Goal: Task Accomplishment & Management: Use online tool/utility

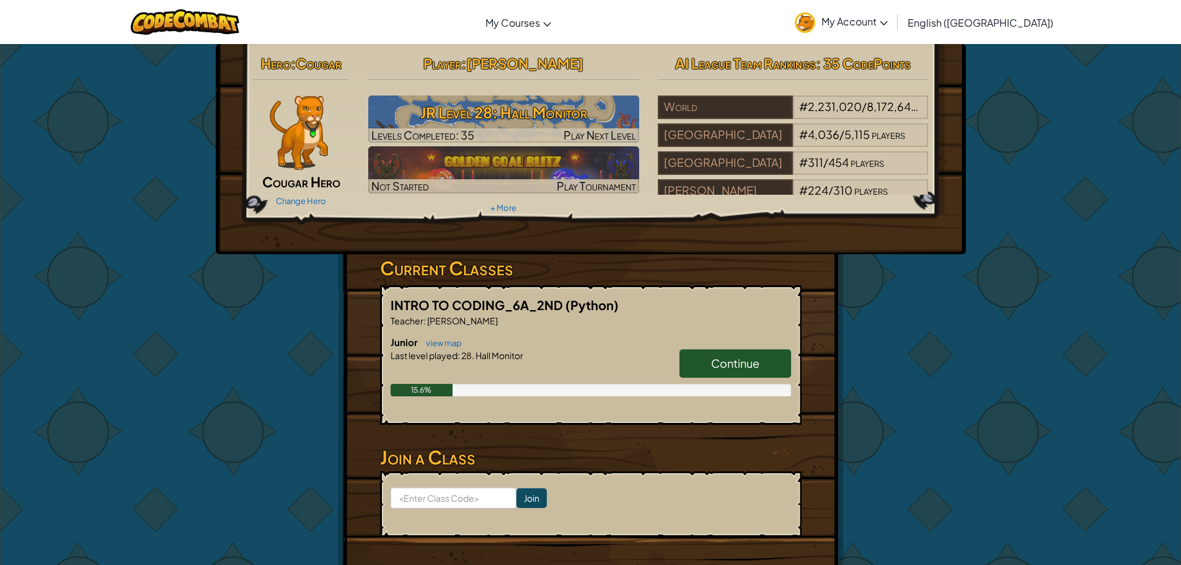
click at [717, 358] on span "Continue" at bounding box center [735, 363] width 48 height 14
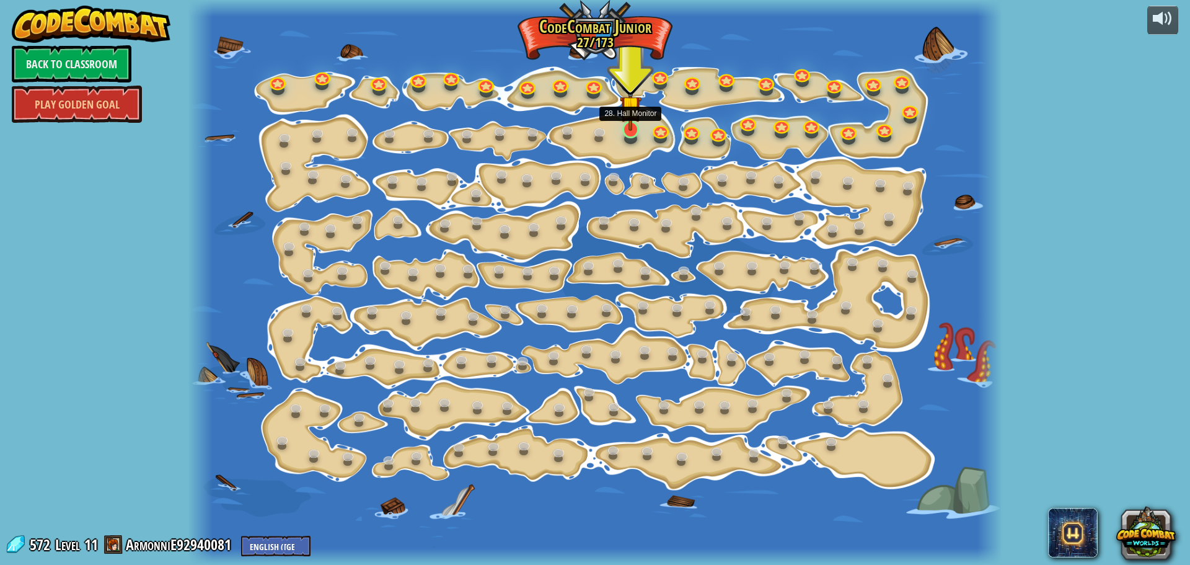
click at [625, 128] on img at bounding box center [630, 106] width 21 height 49
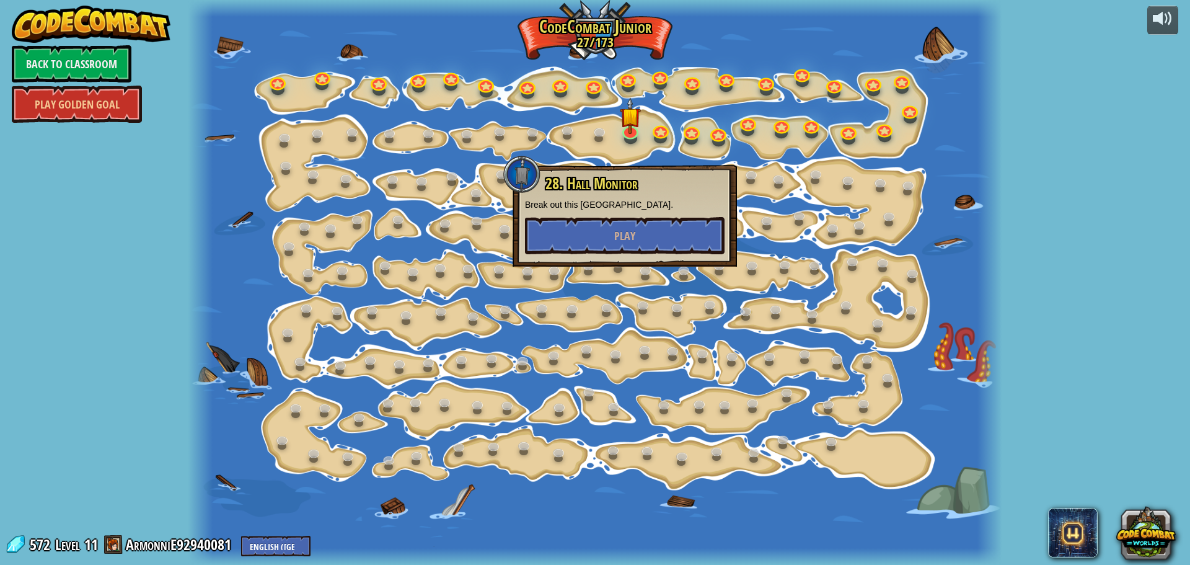
click at [607, 198] on p "Break out this [GEOGRAPHIC_DATA]." at bounding box center [625, 204] width 200 height 12
click at [597, 224] on button "Play" at bounding box center [625, 235] width 200 height 37
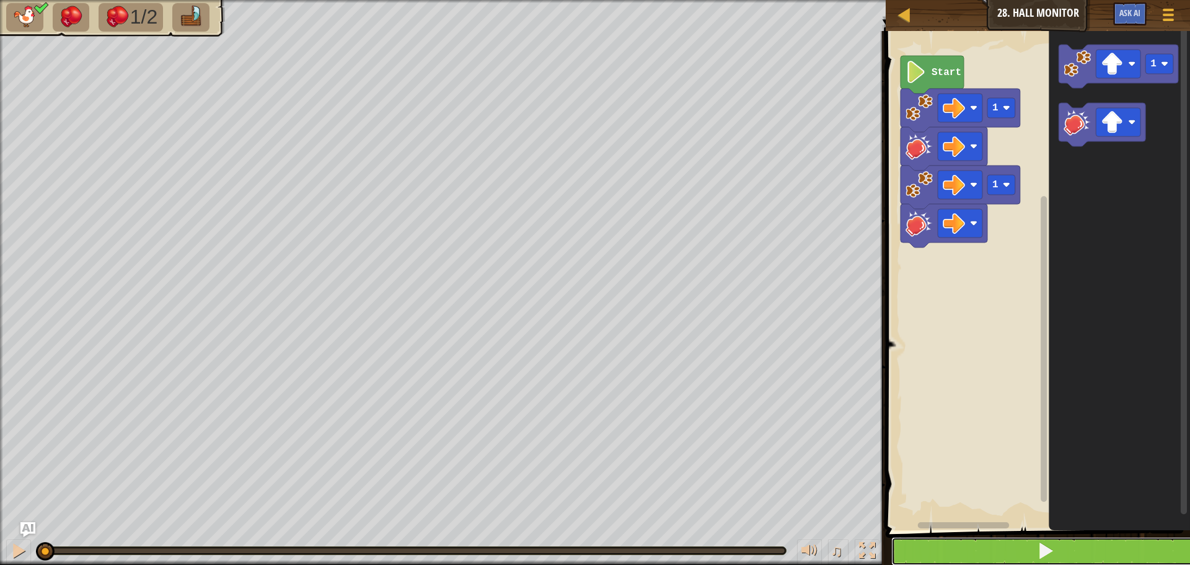
click at [1004, 553] on button at bounding box center [1045, 551] width 308 height 29
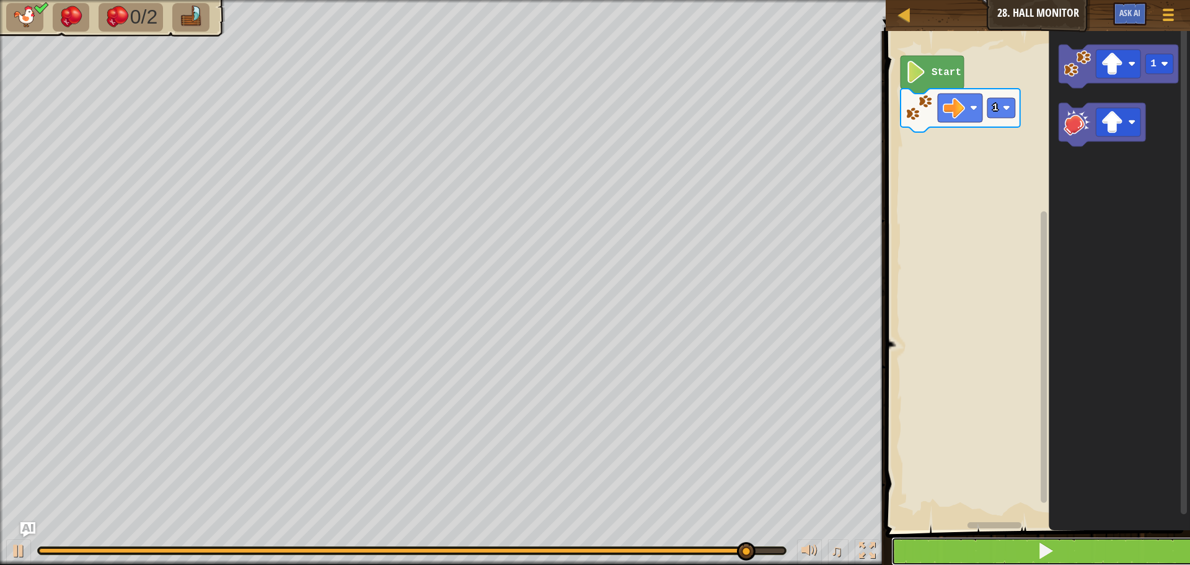
click at [989, 539] on button at bounding box center [1045, 551] width 308 height 29
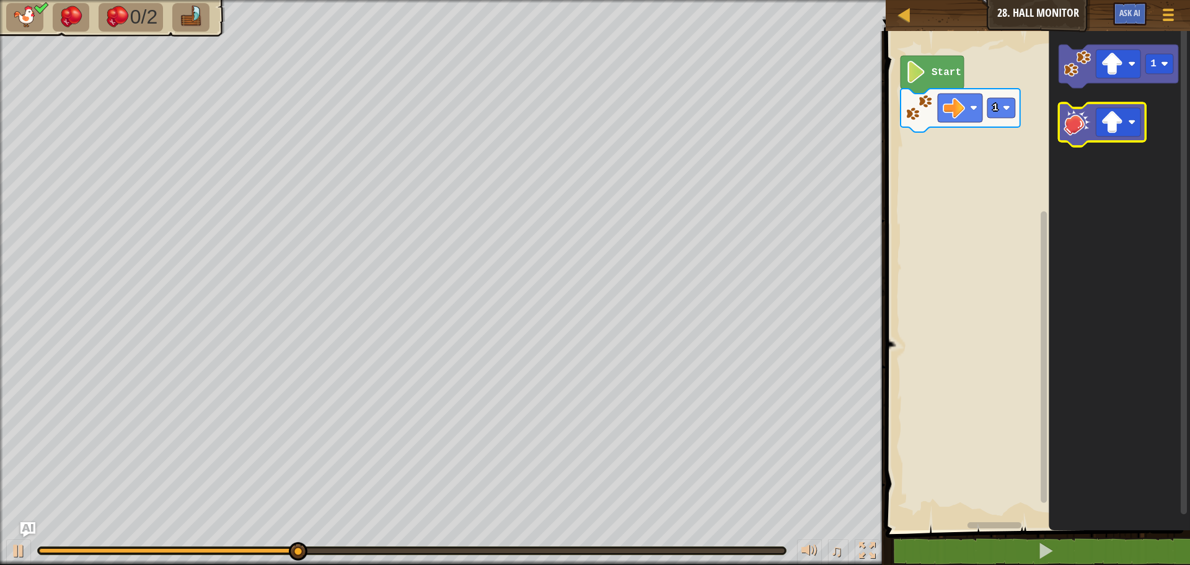
click at [1091, 115] on icon "Blockly Workspace" at bounding box center [1101, 124] width 87 height 43
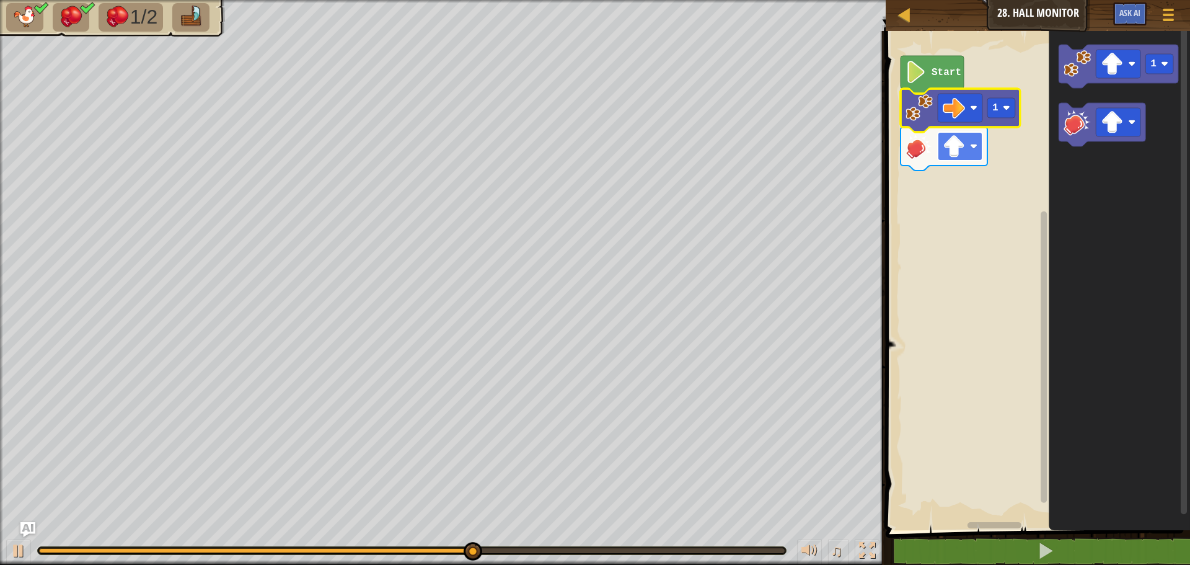
click at [956, 144] on image "Blockly Workspace" at bounding box center [954, 146] width 22 height 22
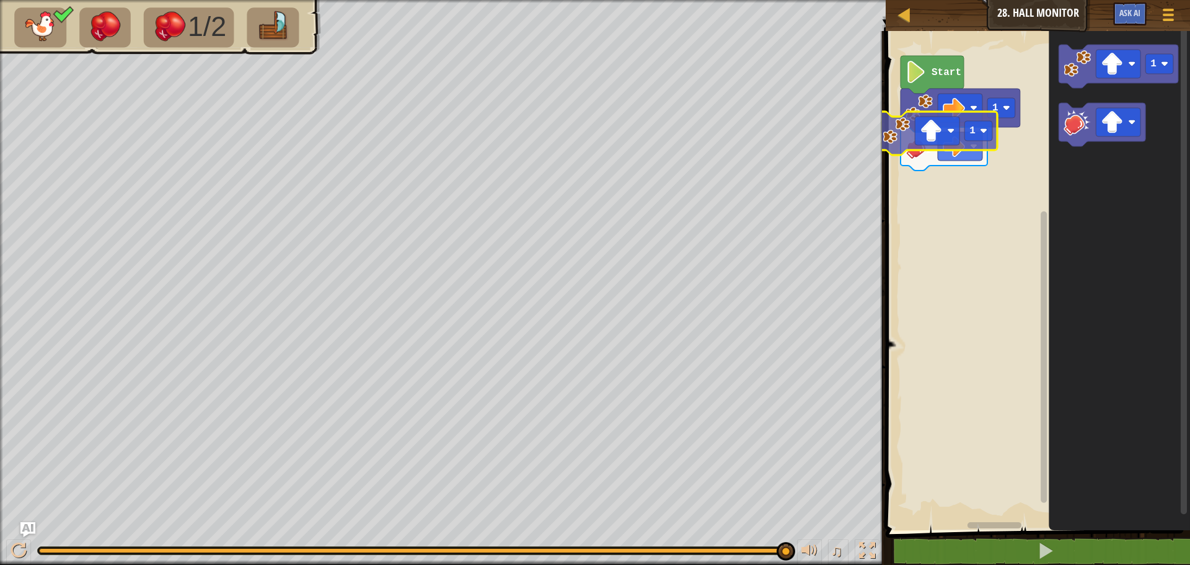
click at [911, 141] on div "Start 1 1 1 1" at bounding box center [1036, 277] width 308 height 505
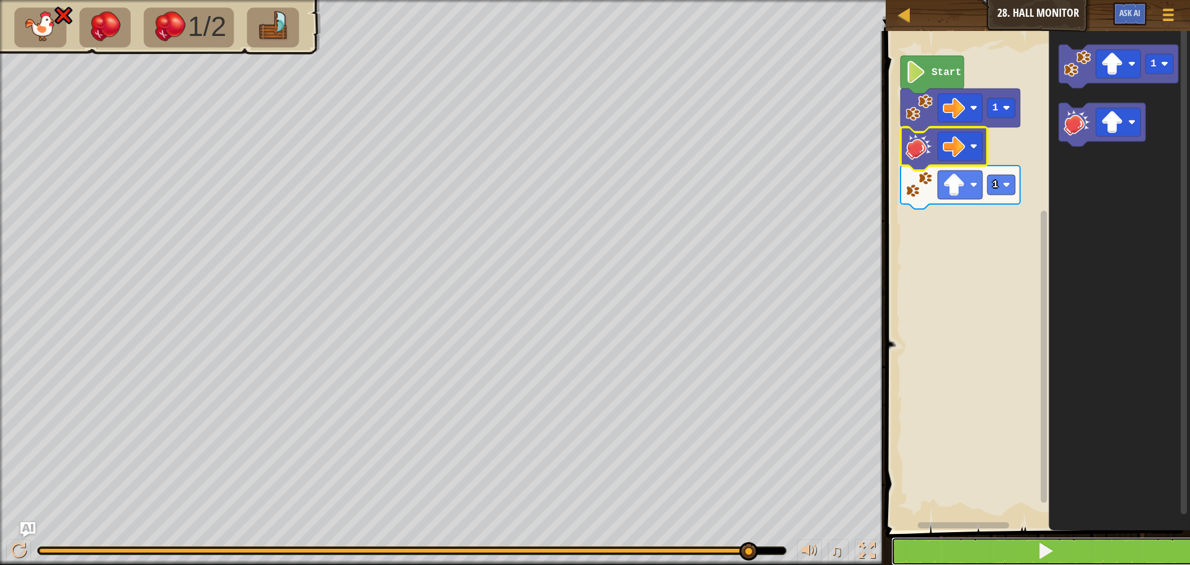
click at [963, 548] on button at bounding box center [1045, 551] width 308 height 29
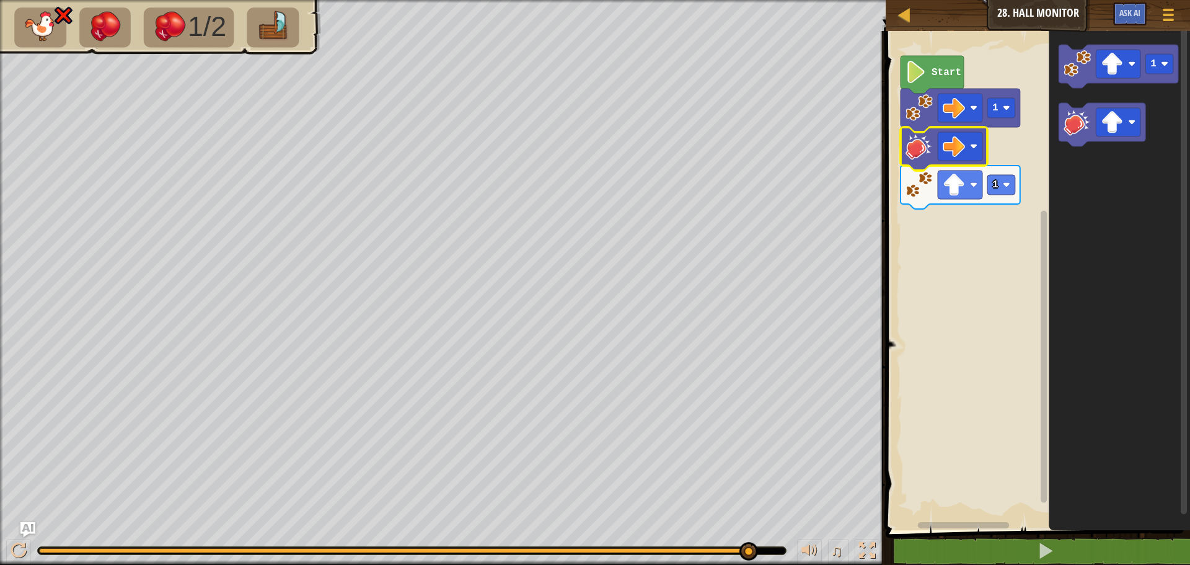
click at [969, 76] on rect "Blockly Workspace" at bounding box center [1036, 277] width 308 height 505
click at [959, 74] on text "Start" at bounding box center [946, 72] width 30 height 11
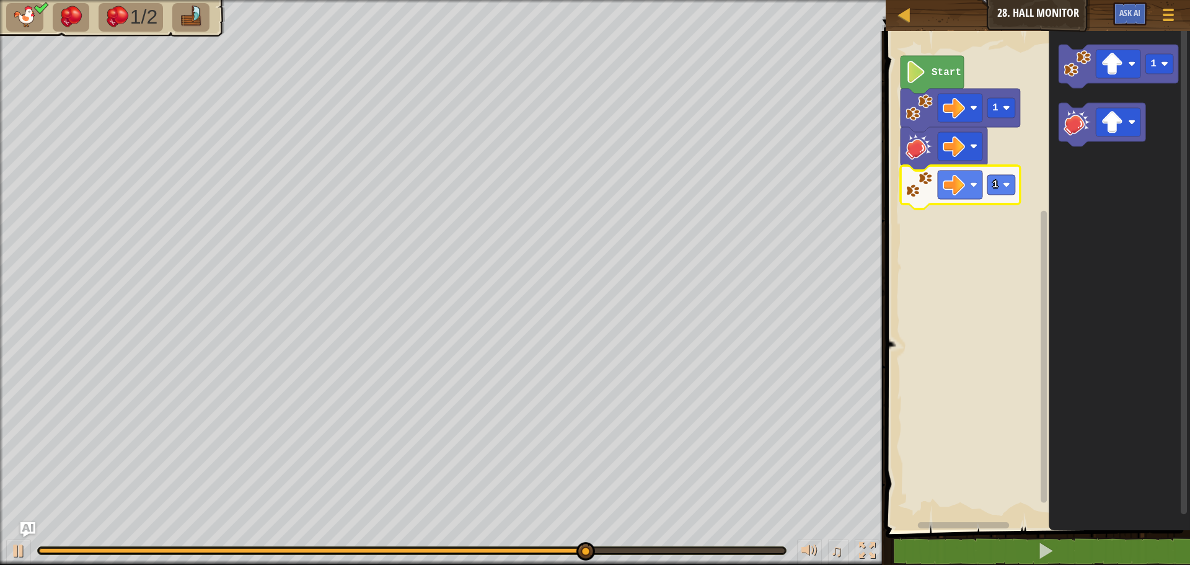
click at [1052, 126] on icon "Blockly Workspace" at bounding box center [1119, 277] width 141 height 505
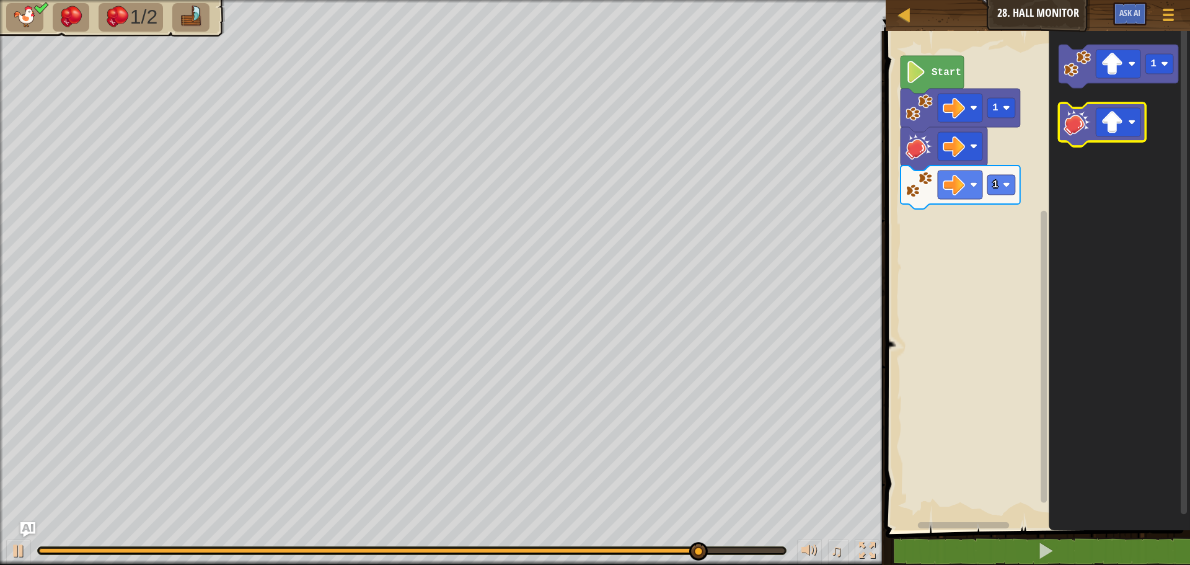
click at [1084, 130] on image "Blockly Workspace" at bounding box center [1076, 121] width 27 height 27
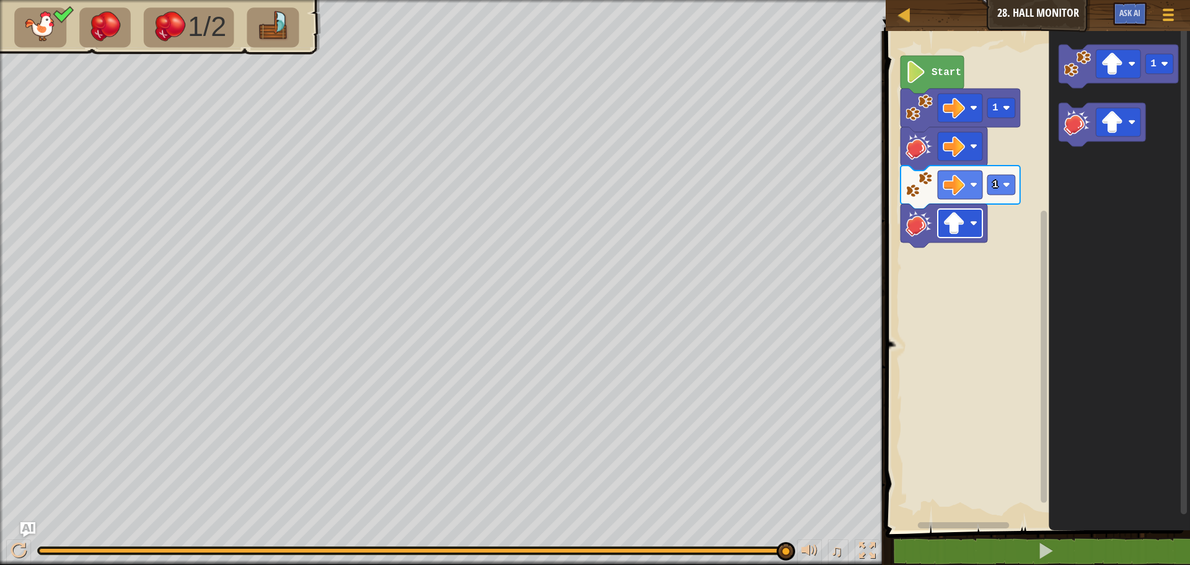
click at [972, 226] on image "Blockly Workspace" at bounding box center [973, 222] width 7 height 7
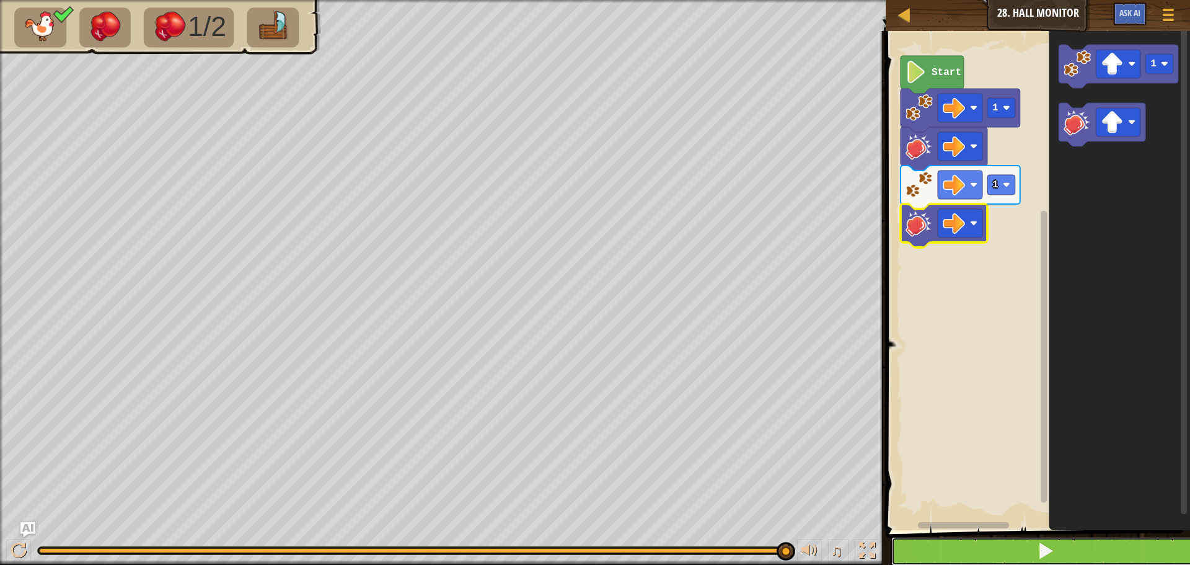
click at [988, 543] on button at bounding box center [1045, 551] width 308 height 29
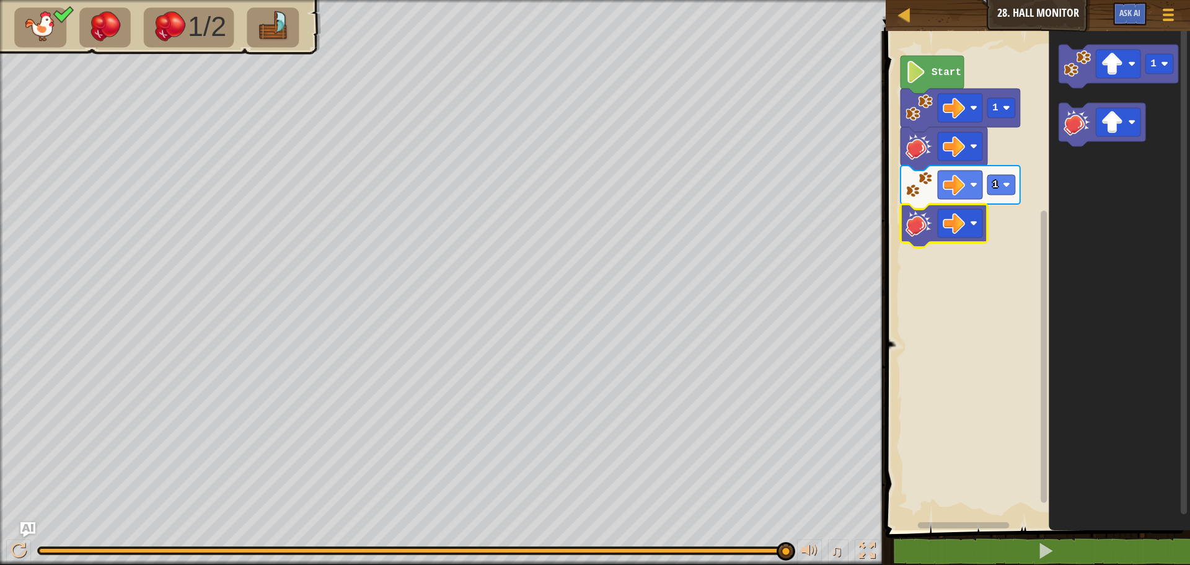
click at [216, 547] on div at bounding box center [412, 550] width 748 height 7
drag, startPoint x: 216, startPoint y: 547, endPoint x: 677, endPoint y: 594, distance: 464.1
click at [677, 0] on html "Map Junior 28. Hall Monitor Game Menu Ask AI 1 הההההההההההההההההההההההההההההההה…" at bounding box center [595, 0] width 1190 height 0
drag, startPoint x: 782, startPoint y: 549, endPoint x: 897, endPoint y: 594, distance: 123.6
click at [897, 0] on html "Map Junior 28. Hall Monitor Game Menu Ask AI 1 הההההההההההההההההההההההההההההההה…" at bounding box center [595, 0] width 1190 height 0
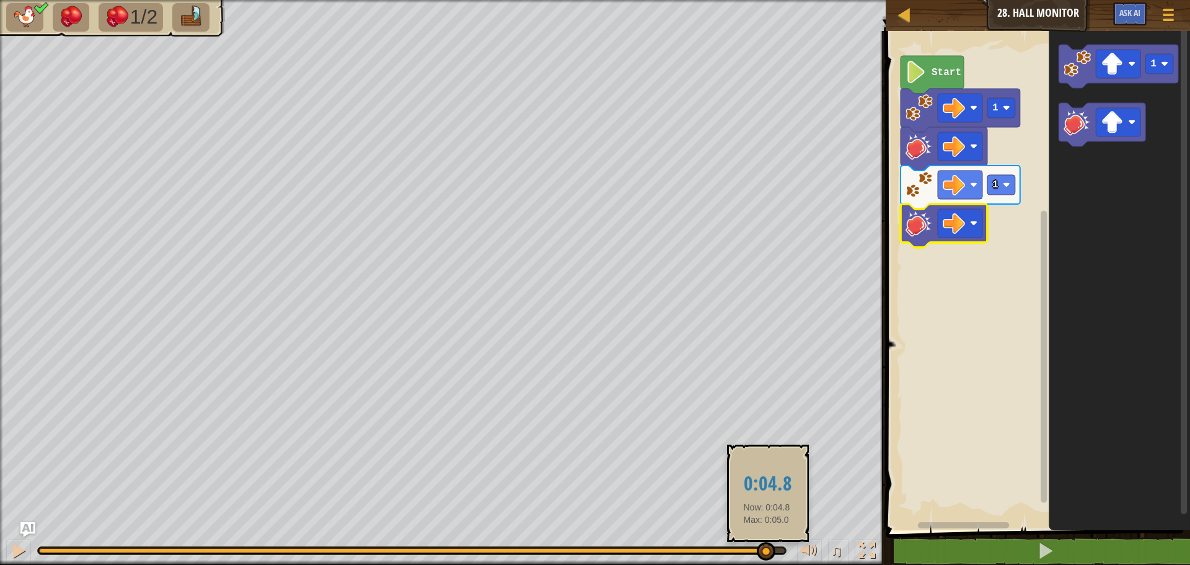
drag, startPoint x: 781, startPoint y: 546, endPoint x: 759, endPoint y: 545, distance: 21.7
click at [760, 545] on div at bounding box center [766, 551] width 19 height 19
drag, startPoint x: 757, startPoint y: 544, endPoint x: 750, endPoint y: 544, distance: 6.8
click at [754, 544] on div at bounding box center [761, 551] width 19 height 19
click at [737, 550] on div at bounding box center [397, 550] width 716 height 5
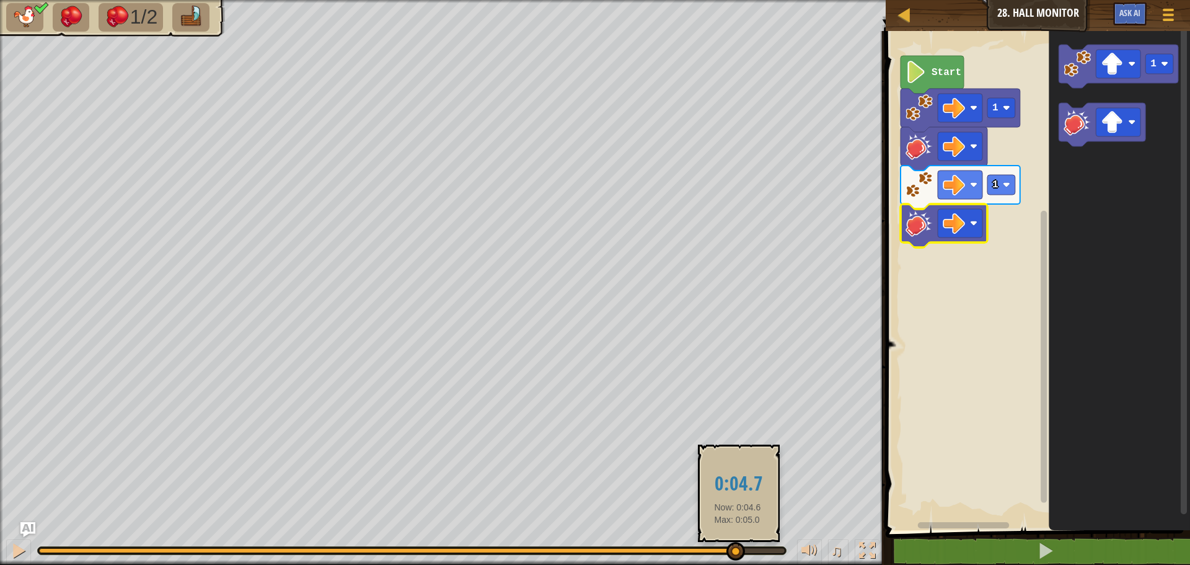
click at [736, 550] on div at bounding box center [735, 551] width 19 height 19
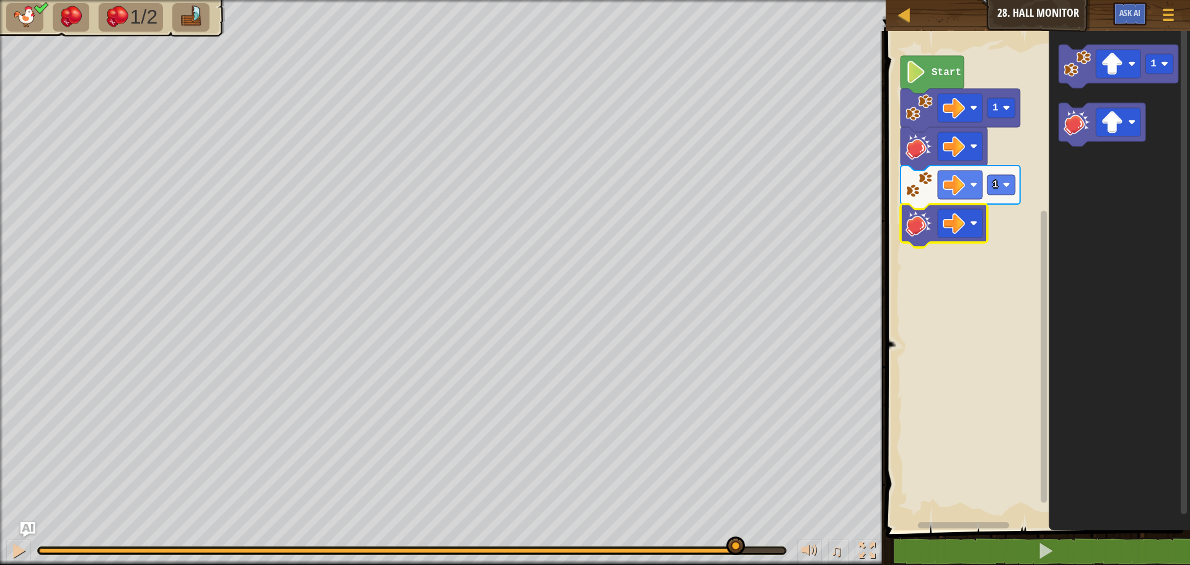
click at [722, 547] on div at bounding box center [412, 550] width 748 height 7
drag, startPoint x: 708, startPoint y: 547, endPoint x: 696, endPoint y: 550, distance: 12.6
click at [706, 548] on div at bounding box center [412, 550] width 748 height 7
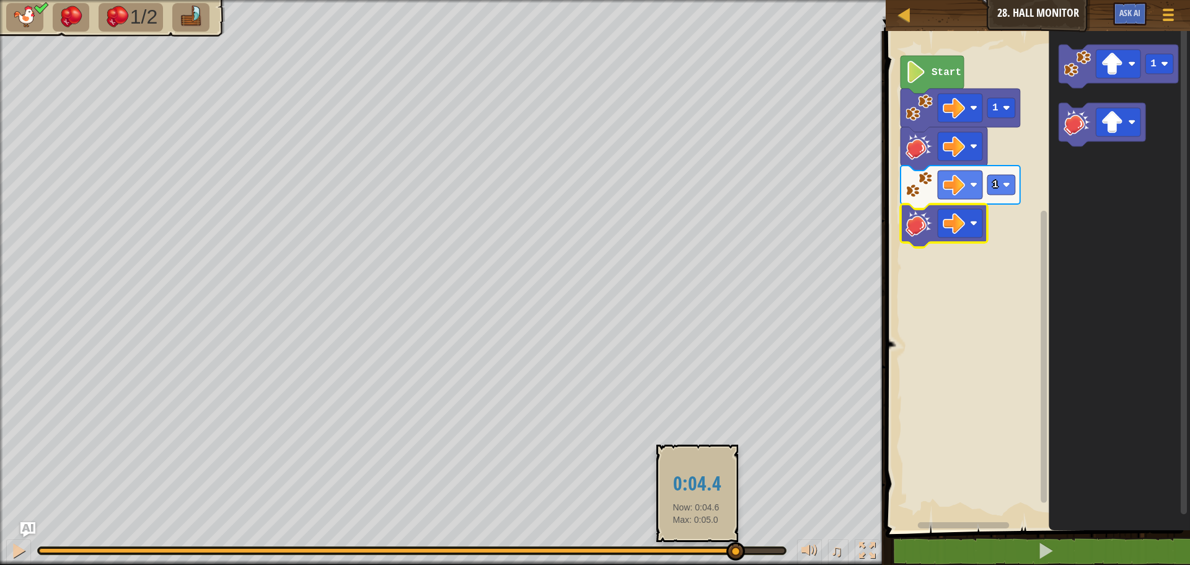
click at [688, 550] on div at bounding box center [386, 550] width 695 height 5
click at [688, 550] on div at bounding box center [691, 550] width 19 height 19
click at [688, 550] on div at bounding box center [691, 548] width 19 height 19
click at [686, 550] on div at bounding box center [691, 544] width 19 height 19
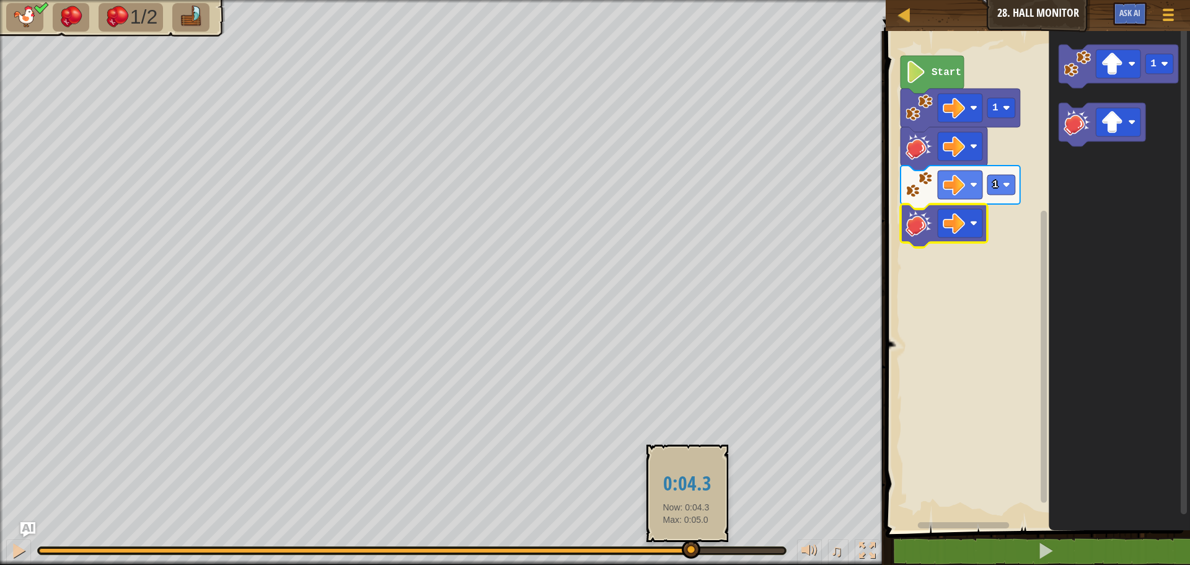
click at [685, 550] on div at bounding box center [691, 549] width 19 height 19
drag, startPoint x: 676, startPoint y: 548, endPoint x: 647, endPoint y: 535, distance: 31.7
click at [674, 547] on div at bounding box center [412, 550] width 748 height 7
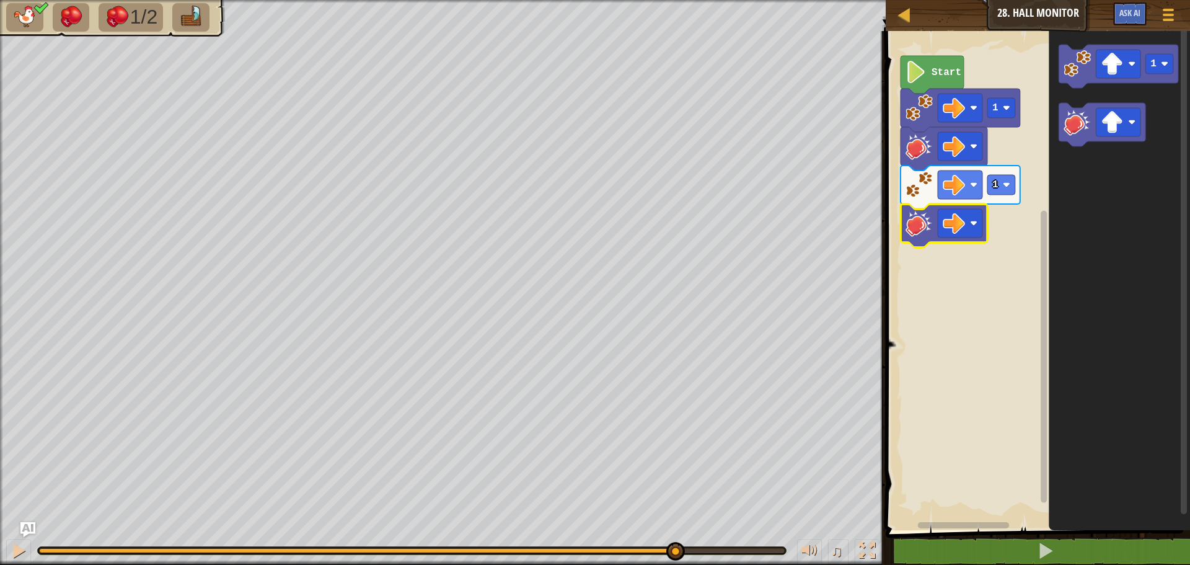
drag, startPoint x: 414, startPoint y: 541, endPoint x: 345, endPoint y: 546, distance: 69.0
click at [345, 546] on div at bounding box center [411, 550] width 749 height 9
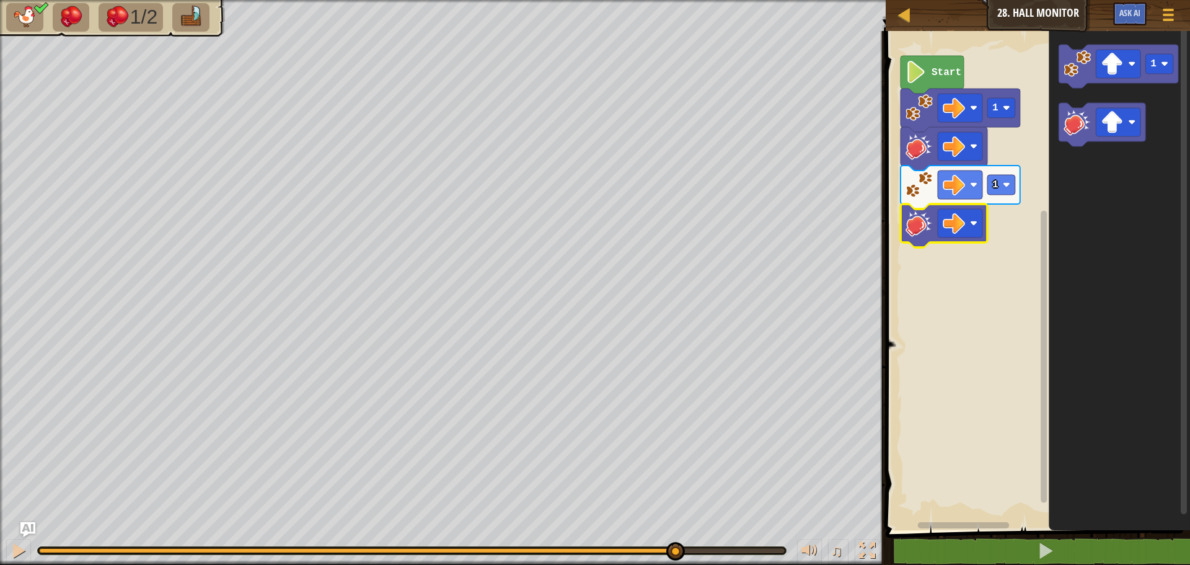
click at [345, 546] on div at bounding box center [411, 550] width 749 height 9
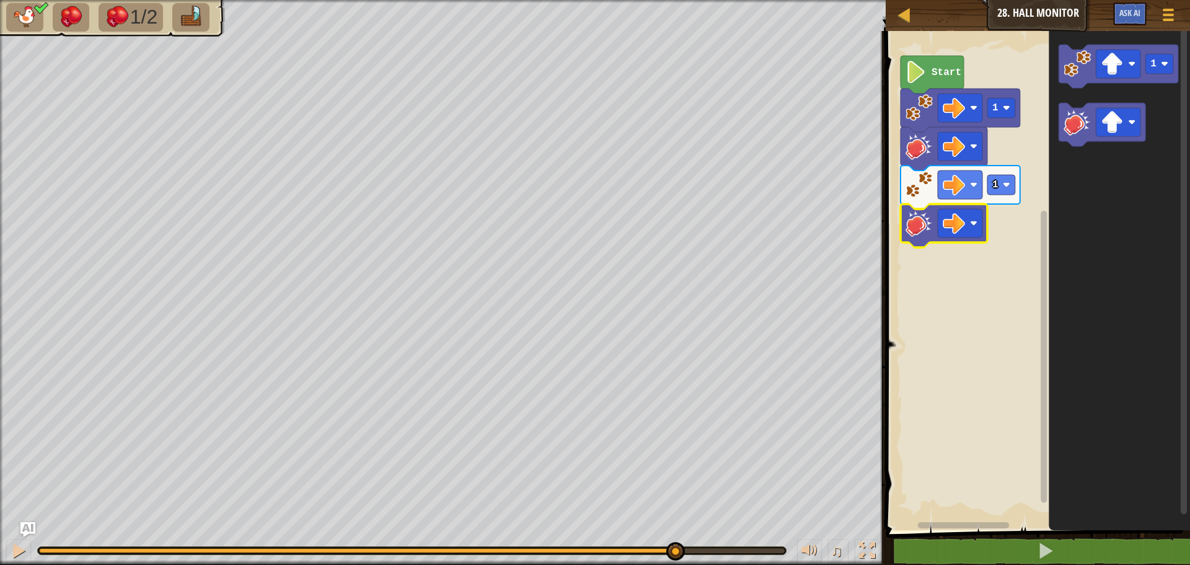
click at [345, 546] on div at bounding box center [411, 550] width 749 height 9
drag, startPoint x: 345, startPoint y: 546, endPoint x: 358, endPoint y: 560, distance: 18.8
click at [348, 550] on div at bounding box center [411, 550] width 749 height 9
drag, startPoint x: 358, startPoint y: 560, endPoint x: 376, endPoint y: 574, distance: 22.9
click at [376, 0] on html "Map Junior 28. Hall Monitor Game Menu Ask AI 1 הההההההההההההההההההההההההההההההה…" at bounding box center [595, 0] width 1190 height 0
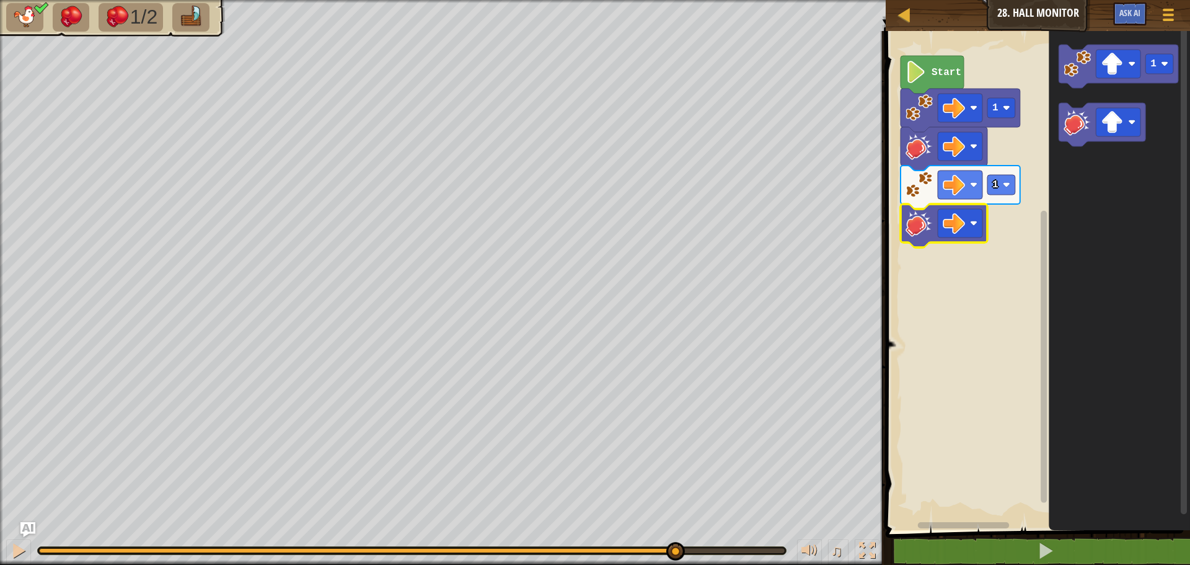
drag, startPoint x: 587, startPoint y: 530, endPoint x: 582, endPoint y: 544, distance: 14.5
click at [586, 535] on div "♫" at bounding box center [443, 547] width 886 height 37
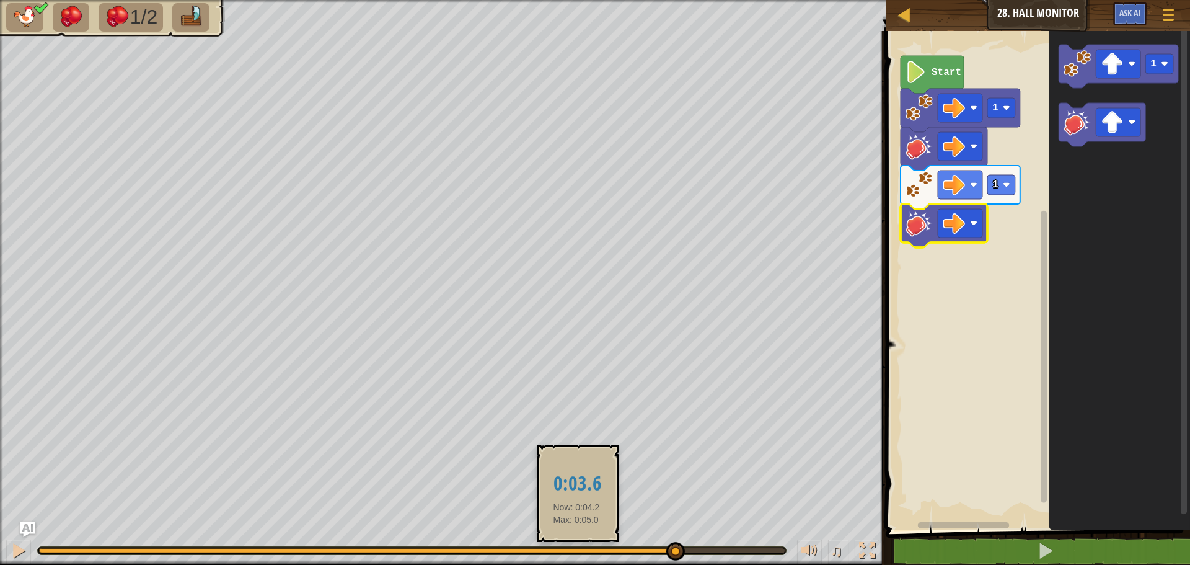
drag, startPoint x: 582, startPoint y: 555, endPoint x: 574, endPoint y: 552, distance: 8.6
click at [574, 552] on div "♫" at bounding box center [443, 547] width 886 height 37
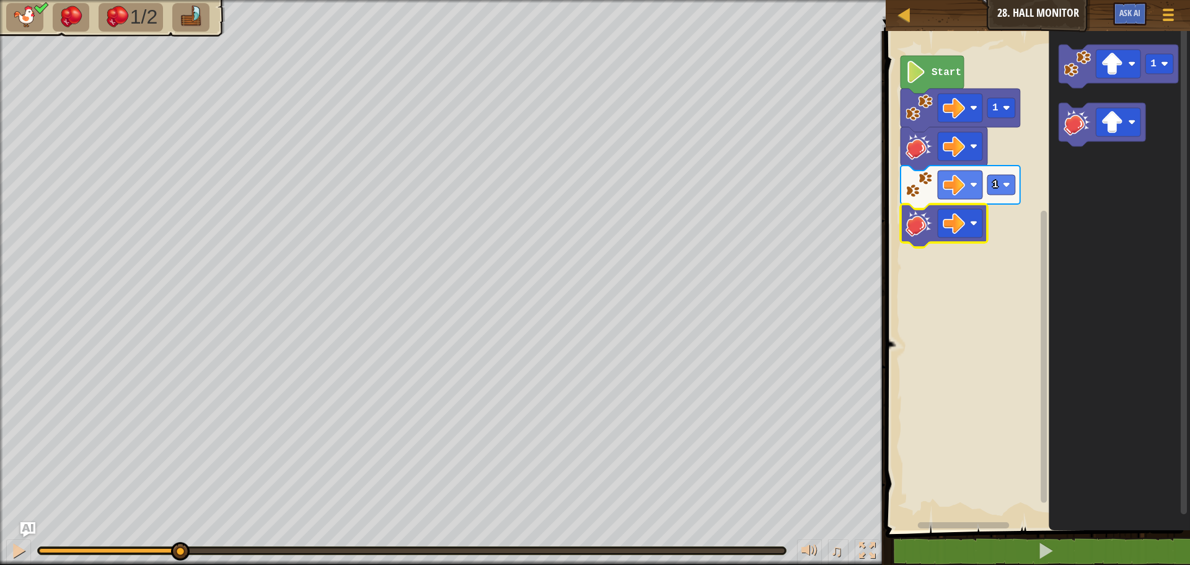
click at [179, 477] on div "1/2 ♫ Cougar" at bounding box center [595, 282] width 1190 height 565
click at [197, 555] on div "♫" at bounding box center [443, 547] width 886 height 37
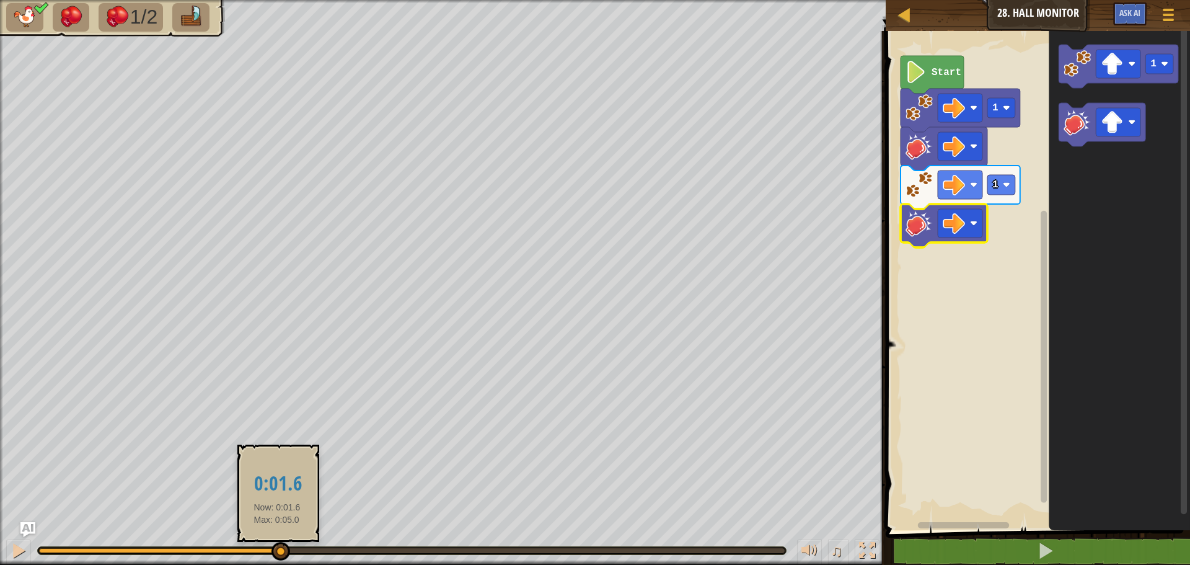
click at [278, 552] on div at bounding box center [412, 550] width 746 height 5
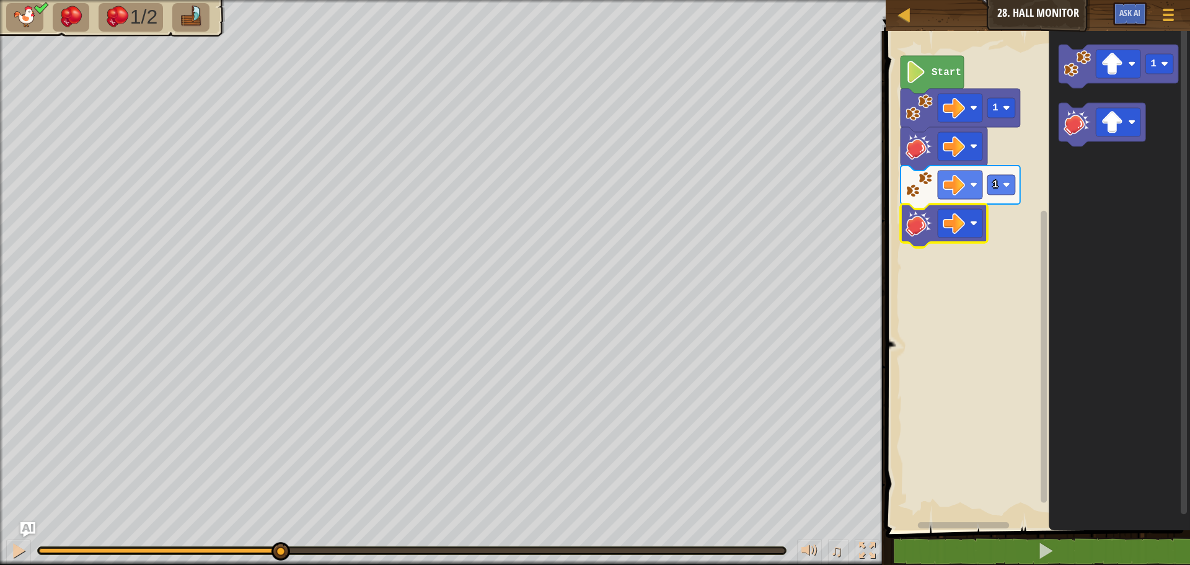
drag, startPoint x: 415, startPoint y: 554, endPoint x: 440, endPoint y: 558, distance: 25.1
click at [440, 558] on div "♫" at bounding box center [443, 547] width 886 height 37
click at [442, 560] on div "♫" at bounding box center [443, 547] width 886 height 37
click at [441, 561] on div "♫" at bounding box center [443, 547] width 886 height 37
drag, startPoint x: 279, startPoint y: 552, endPoint x: 0, endPoint y: 556, distance: 278.9
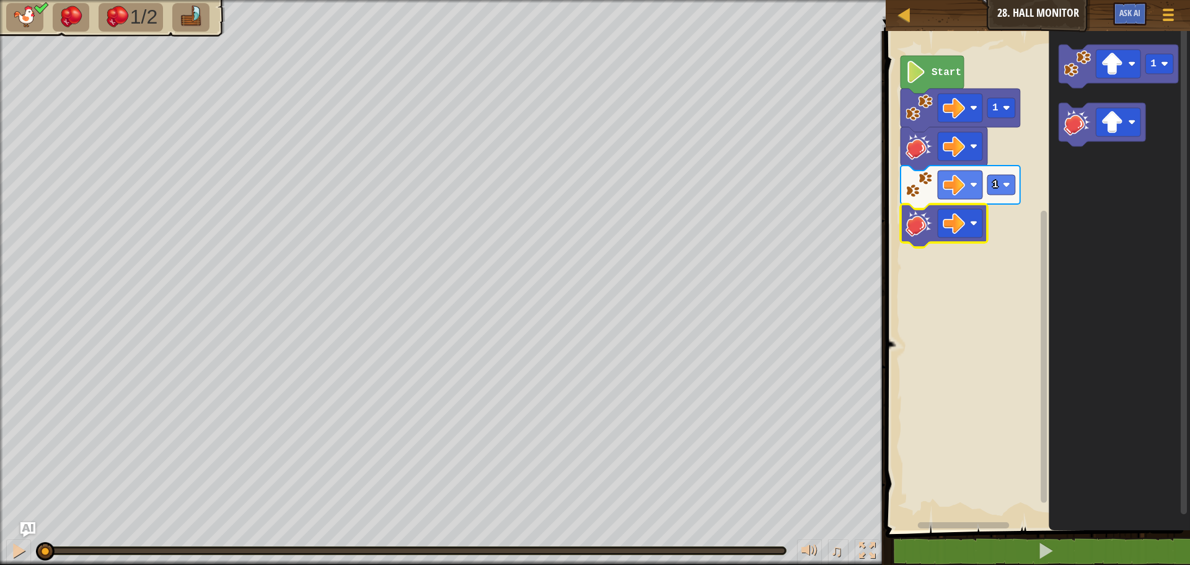
click at [0, 556] on div "♫" at bounding box center [443, 547] width 886 height 37
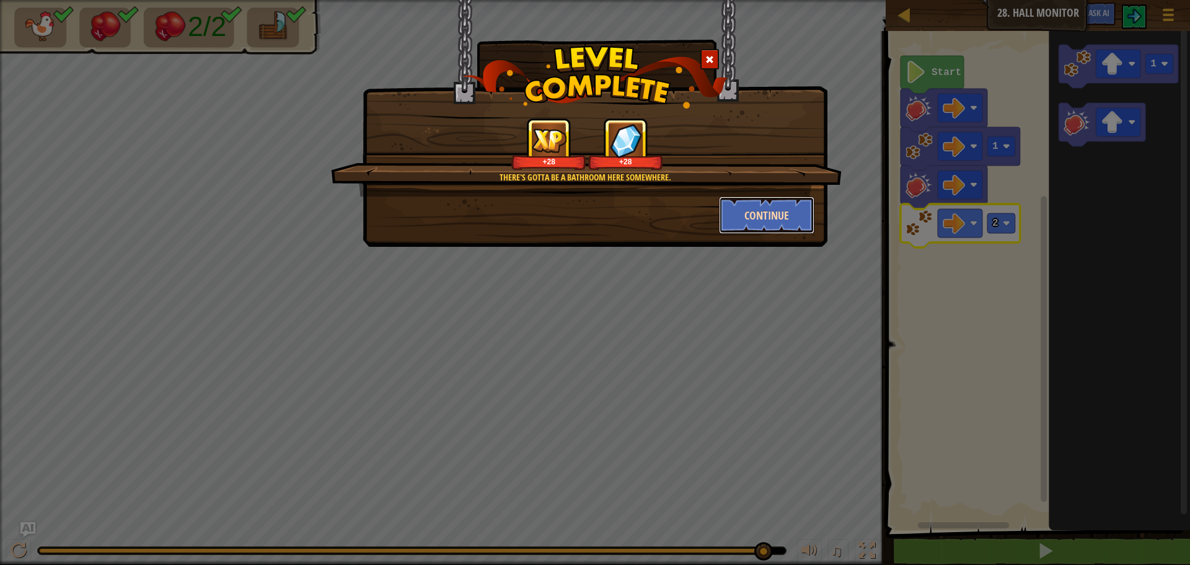
click at [737, 211] on button "Continue" at bounding box center [767, 214] width 96 height 37
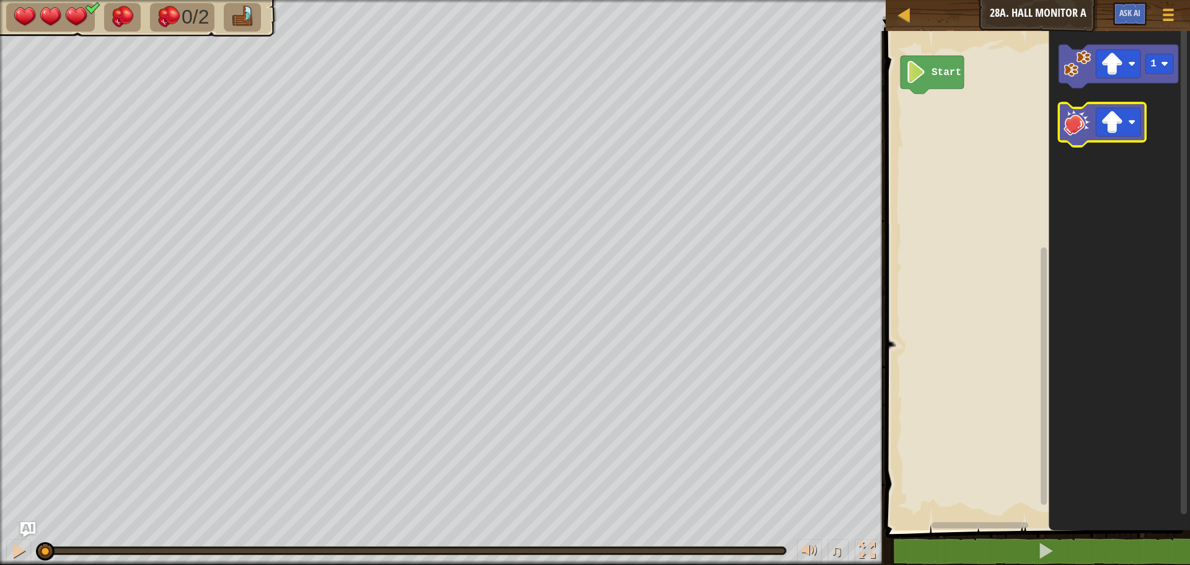
click at [1067, 145] on g "1" at bounding box center [1118, 96] width 120 height 102
click at [1075, 121] on image "Blockly Workspace" at bounding box center [1076, 121] width 27 height 27
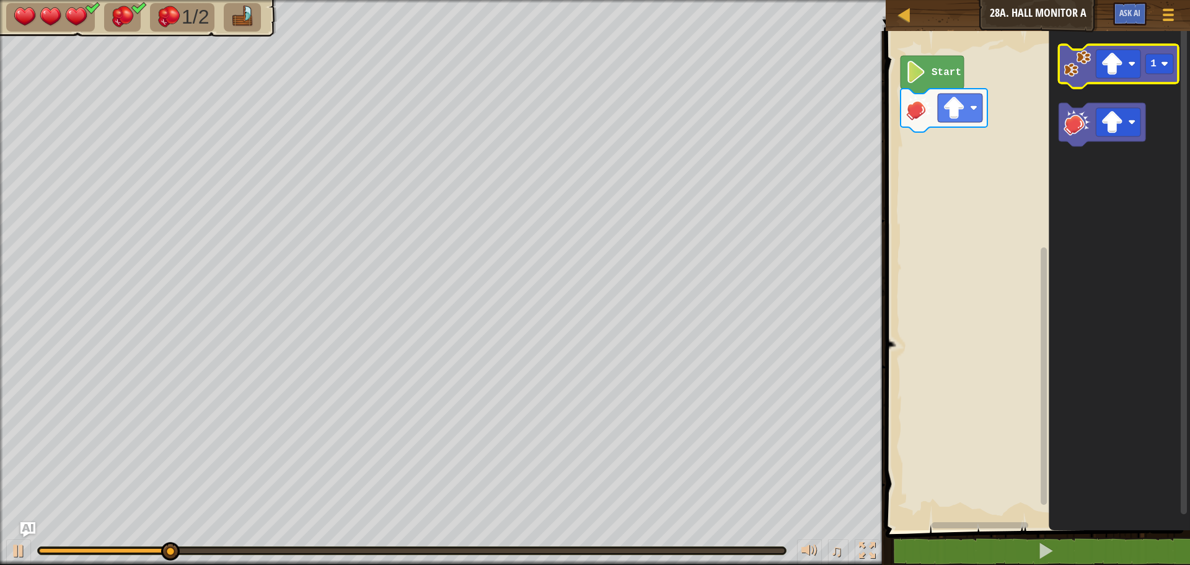
click at [1081, 61] on image "Blockly Workspace" at bounding box center [1076, 63] width 27 height 27
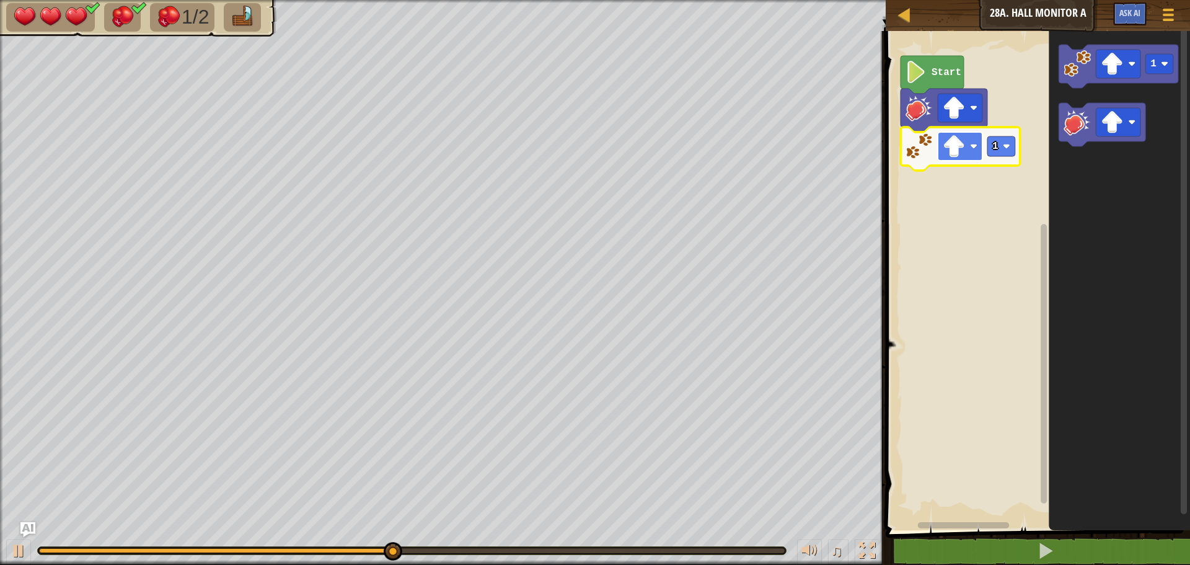
click at [967, 141] on rect "Blockly Workspace" at bounding box center [960, 146] width 45 height 29
click at [993, 148] on text "1" at bounding box center [995, 146] width 6 height 11
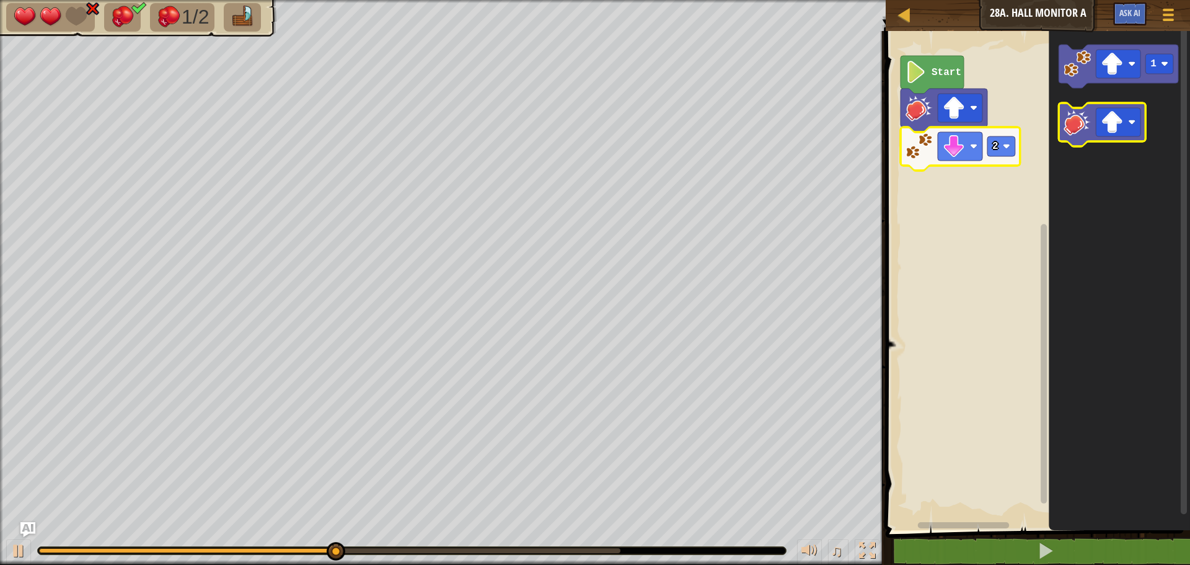
click at [1066, 133] on image "Blockly Workspace" at bounding box center [1076, 121] width 27 height 27
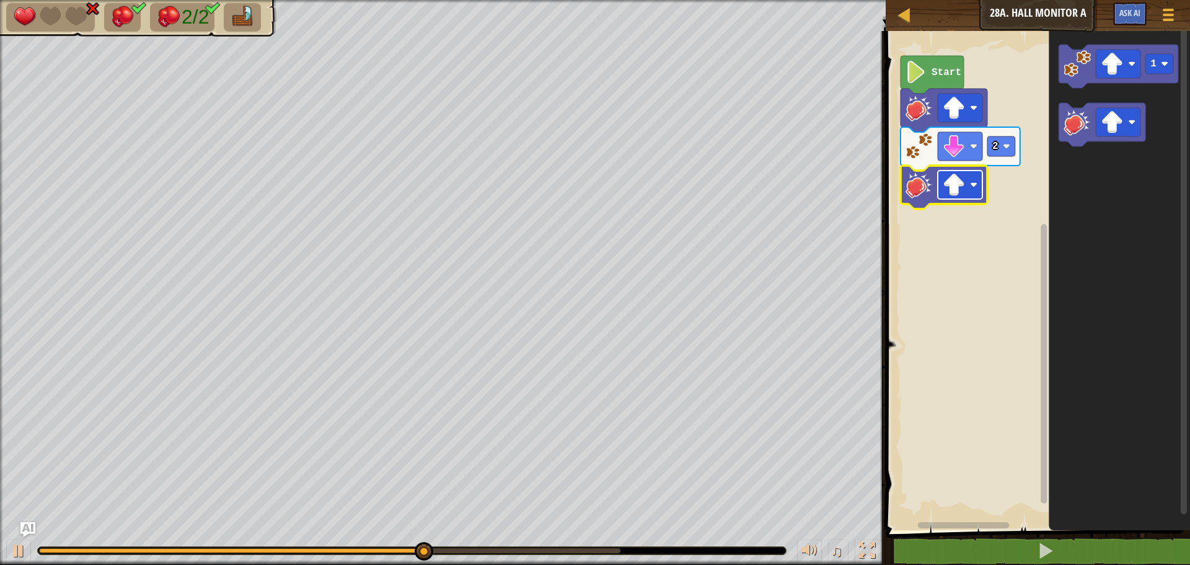
click at [980, 180] on rect "Blockly Workspace" at bounding box center [960, 184] width 45 height 29
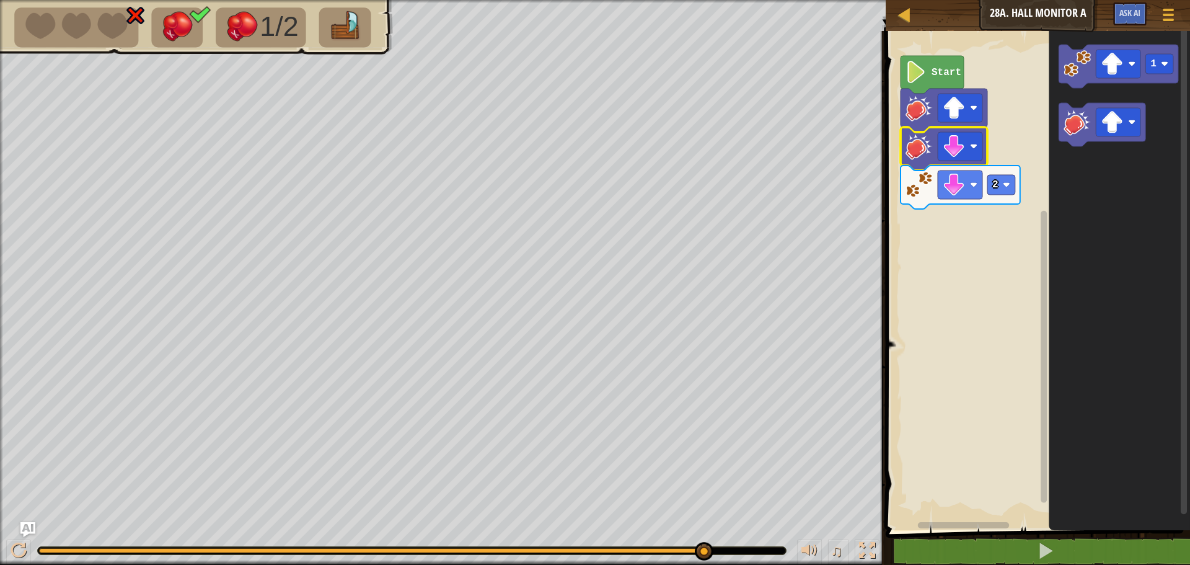
click at [921, 139] on image "Blockly Workspace" at bounding box center [918, 146] width 27 height 27
click at [897, 154] on rect "Blockly Workspace" at bounding box center [1036, 277] width 308 height 505
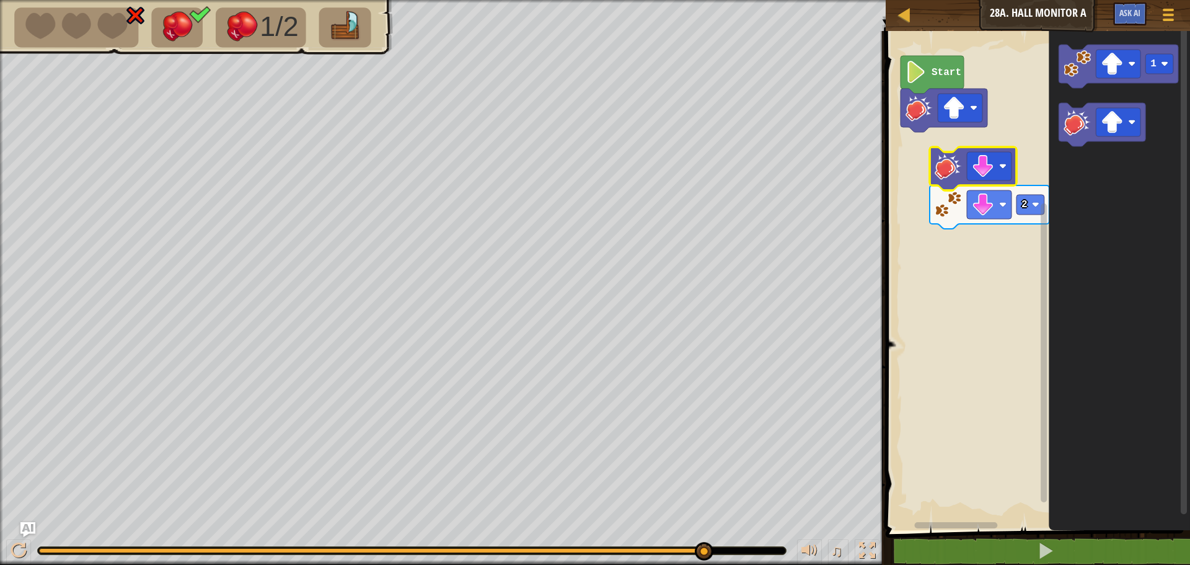
click at [939, 175] on rect "Blockly Workspace" at bounding box center [1036, 277] width 308 height 505
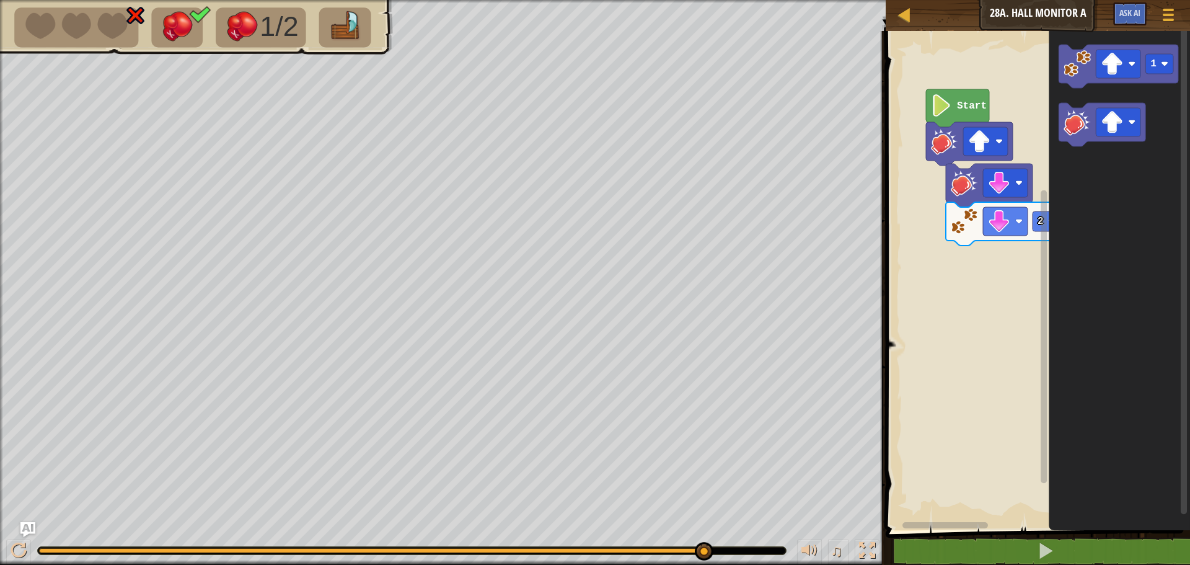
click at [974, 166] on rect "Blockly Workspace" at bounding box center [1036, 277] width 308 height 505
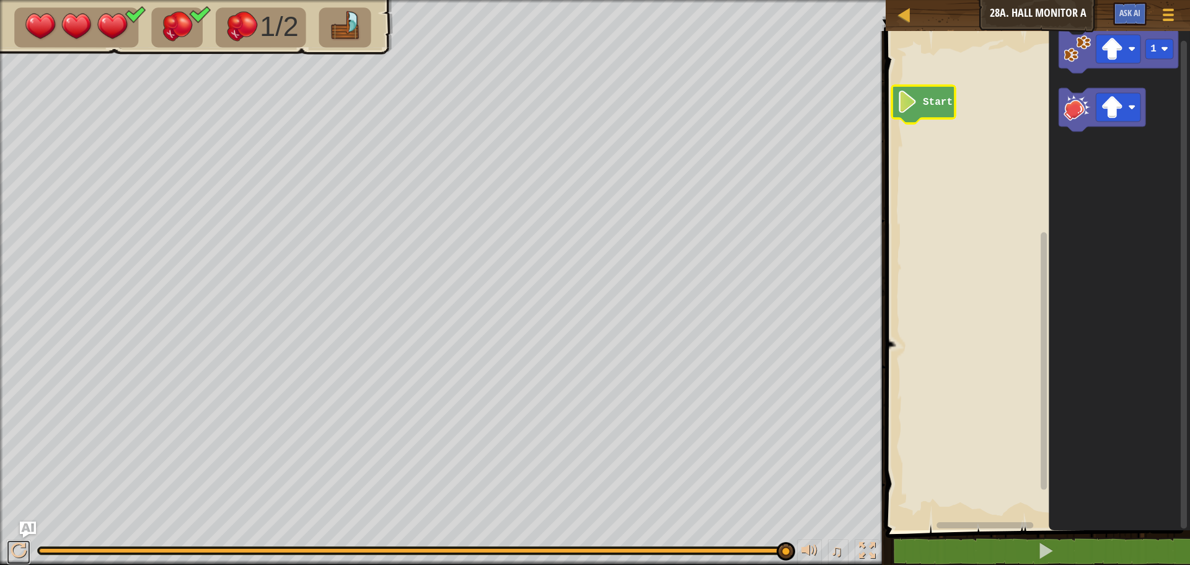
drag, startPoint x: 23, startPoint y: 540, endPoint x: 25, endPoint y: 533, distance: 7.8
click at [25, 535] on div "Map Junior 28a. Hall Monitor A Game Menu Ask AI 1 ההההההההההההההההההההההההההההה…" at bounding box center [595, 282] width 1190 height 565
click at [19, 538] on div "♫" at bounding box center [443, 547] width 886 height 37
click at [19, 547] on div at bounding box center [19, 550] width 16 height 16
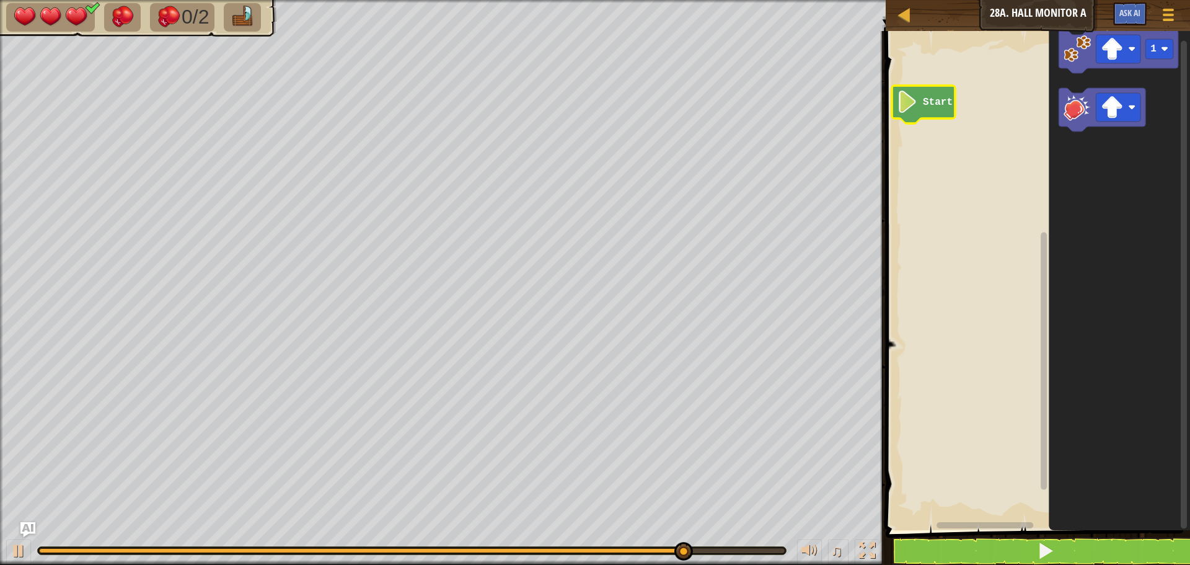
click at [207, 472] on div "0/2 ♫ Cougar 3 x: 14 y: 30 No target action: idle" at bounding box center [595, 282] width 1190 height 565
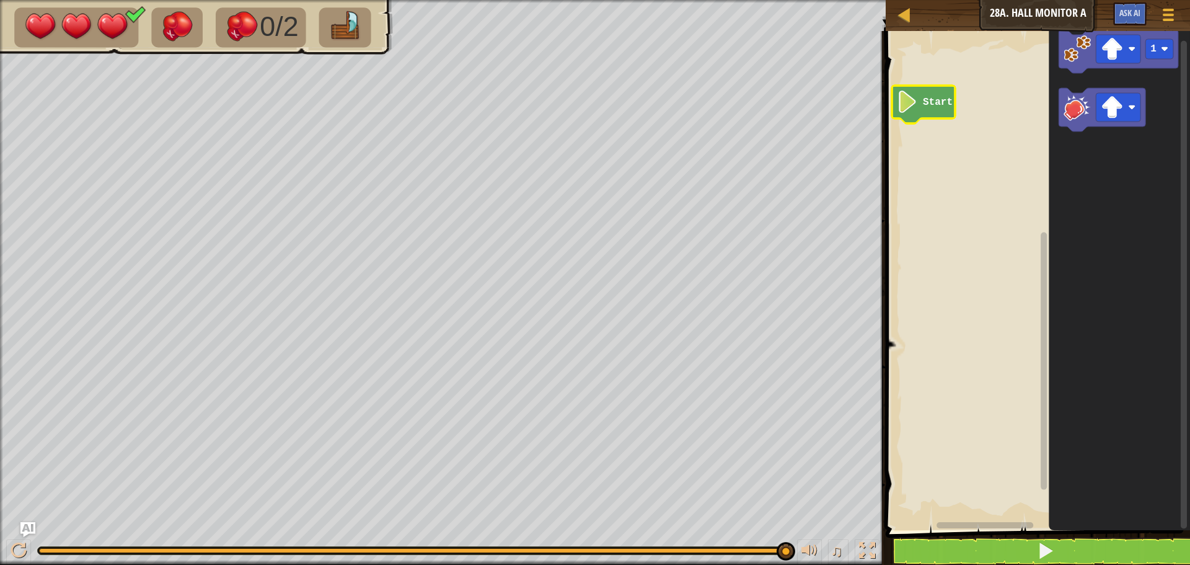
click at [58, 543] on div "♫" at bounding box center [443, 547] width 886 height 37
click at [42, 544] on div "♫" at bounding box center [443, 547] width 886 height 37
drag, startPoint x: 57, startPoint y: 550, endPoint x: 66, endPoint y: 550, distance: 8.7
click at [66, 550] on div at bounding box center [412, 550] width 748 height 7
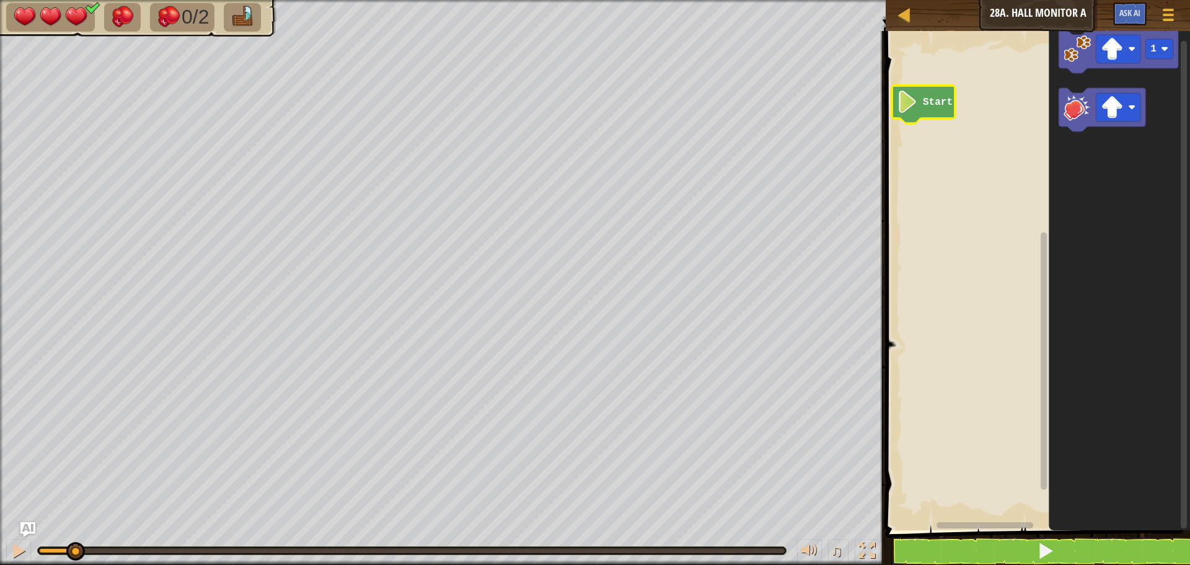
click at [74, 548] on div at bounding box center [56, 550] width 35 height 5
drag, startPoint x: 77, startPoint y: 548, endPoint x: 0, endPoint y: 530, distance: 79.4
click at [0, 530] on div "♫" at bounding box center [443, 547] width 886 height 37
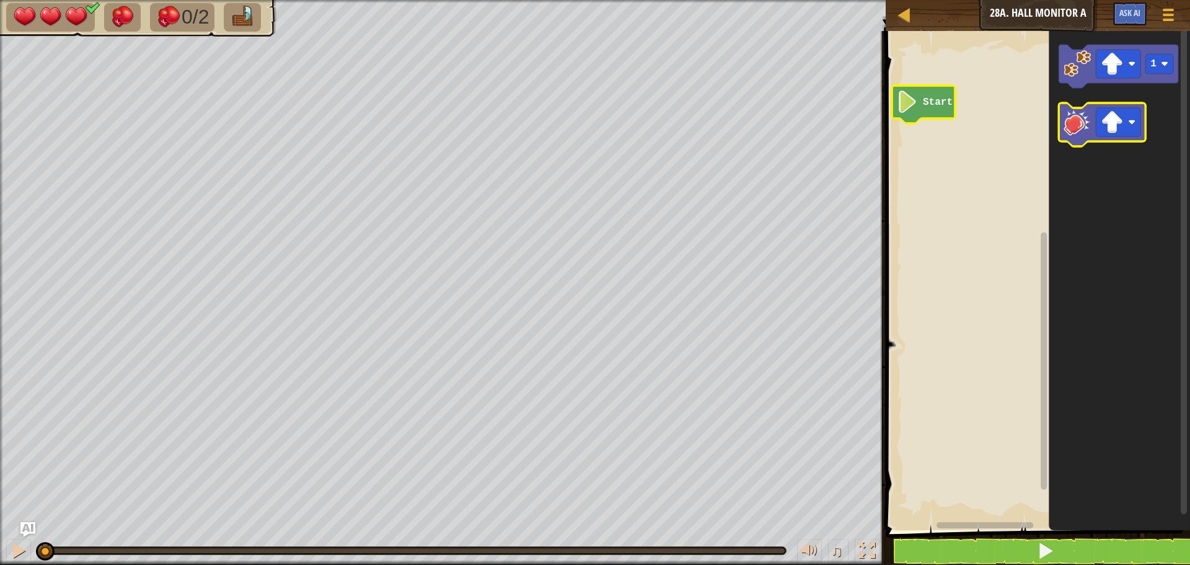
click at [1078, 125] on image "Blockly Workspace" at bounding box center [1076, 121] width 27 height 27
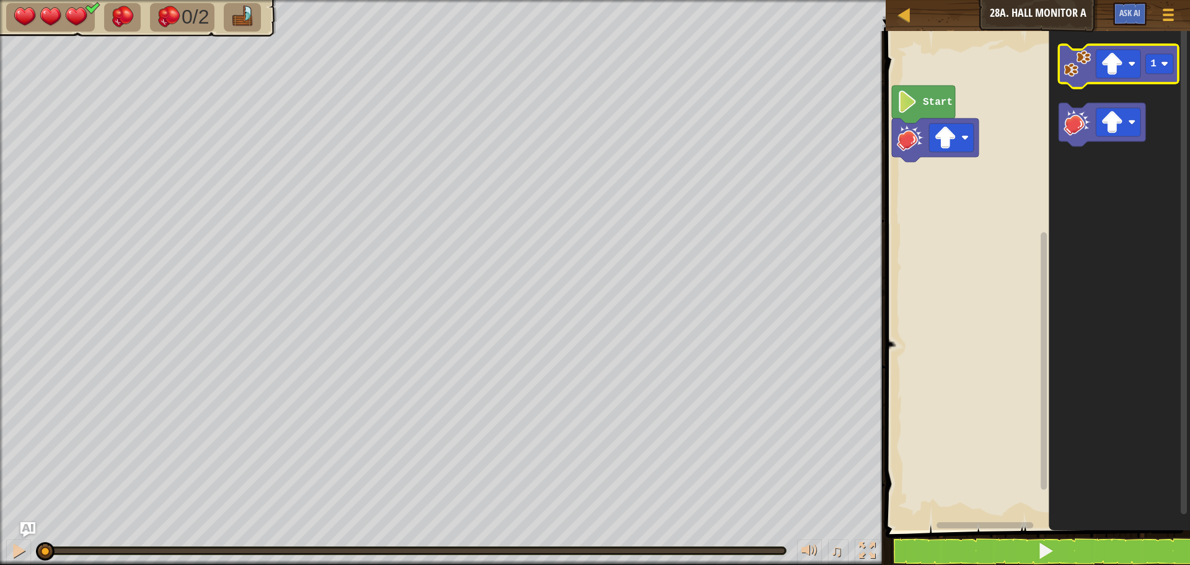
click at [1073, 66] on image "Blockly Workspace" at bounding box center [1076, 63] width 27 height 27
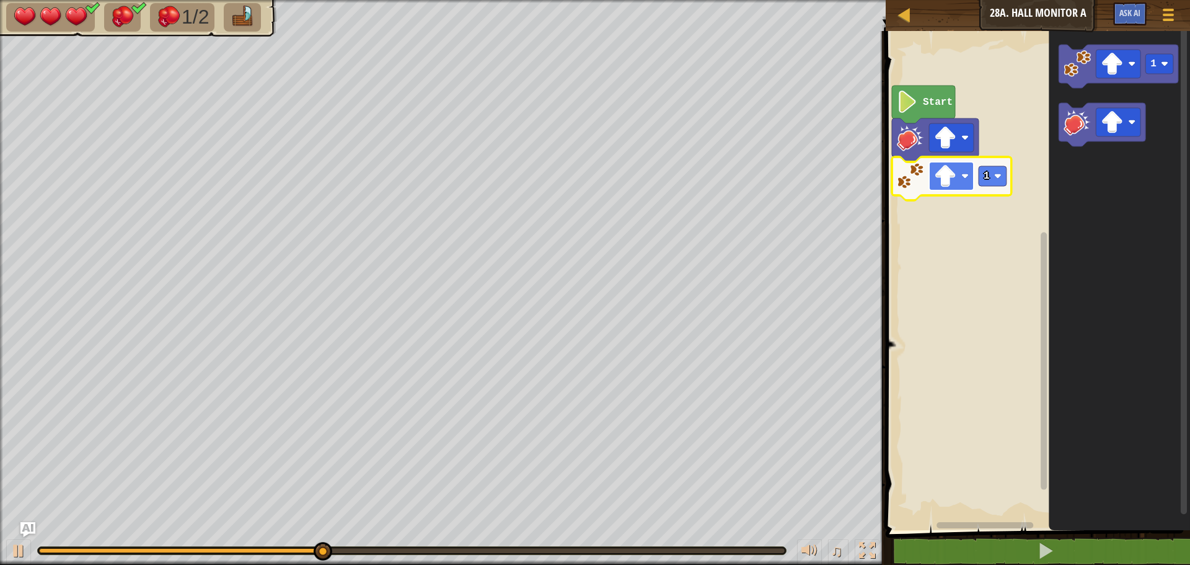
click at [937, 175] on image "Blockly Workspace" at bounding box center [945, 176] width 22 height 22
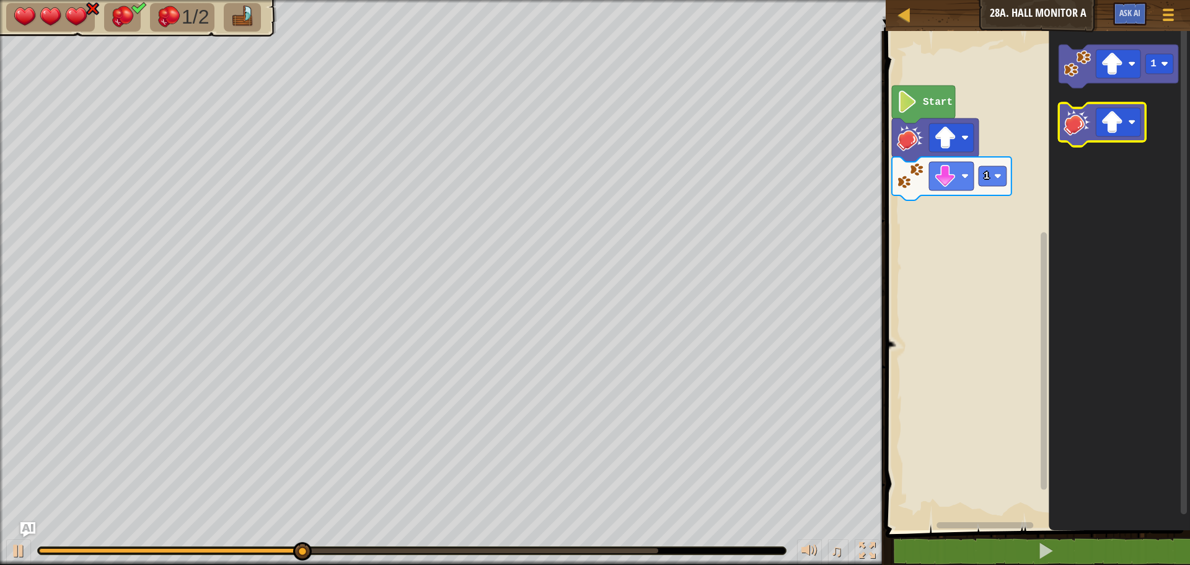
click at [1070, 129] on image "Blockly Workspace" at bounding box center [1076, 121] width 27 height 27
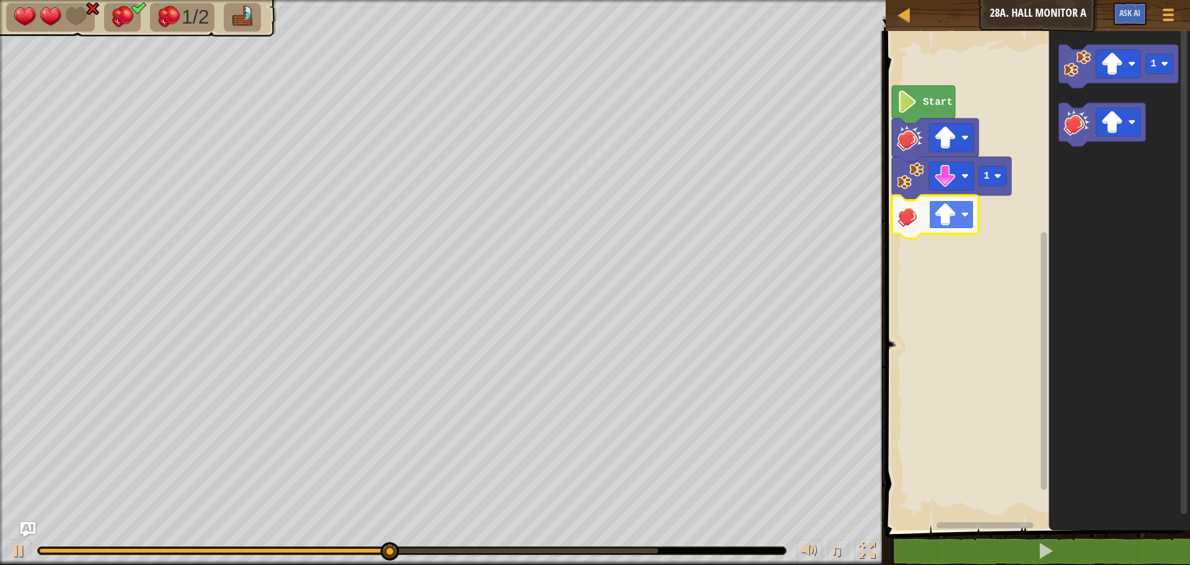
click at [972, 213] on rect "Blockly Workspace" at bounding box center [951, 214] width 45 height 29
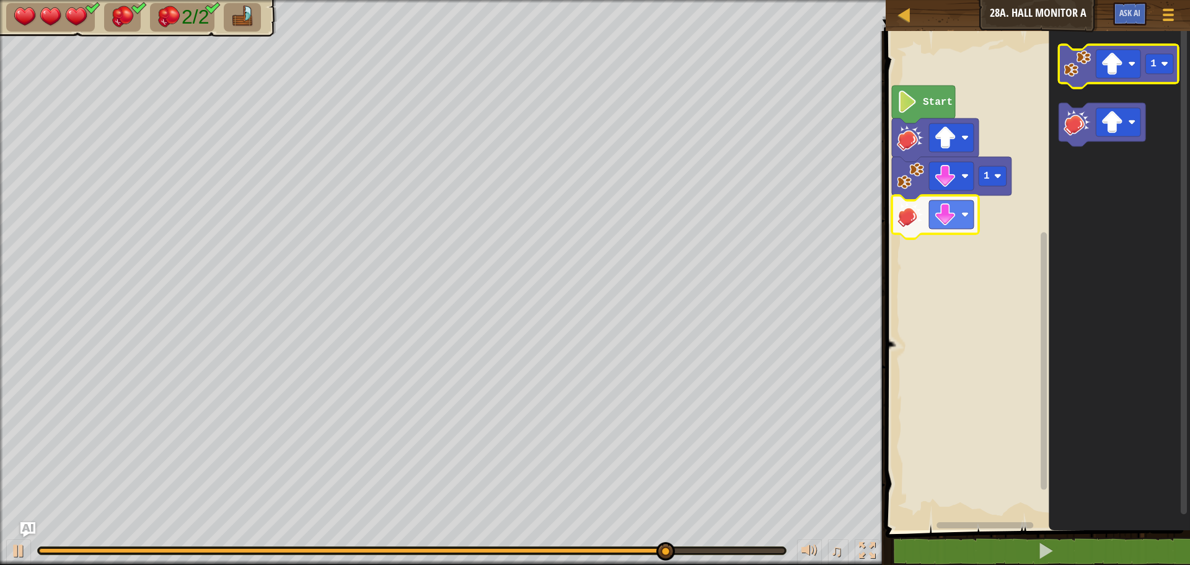
click at [1065, 64] on image "Blockly Workspace" at bounding box center [1076, 63] width 27 height 27
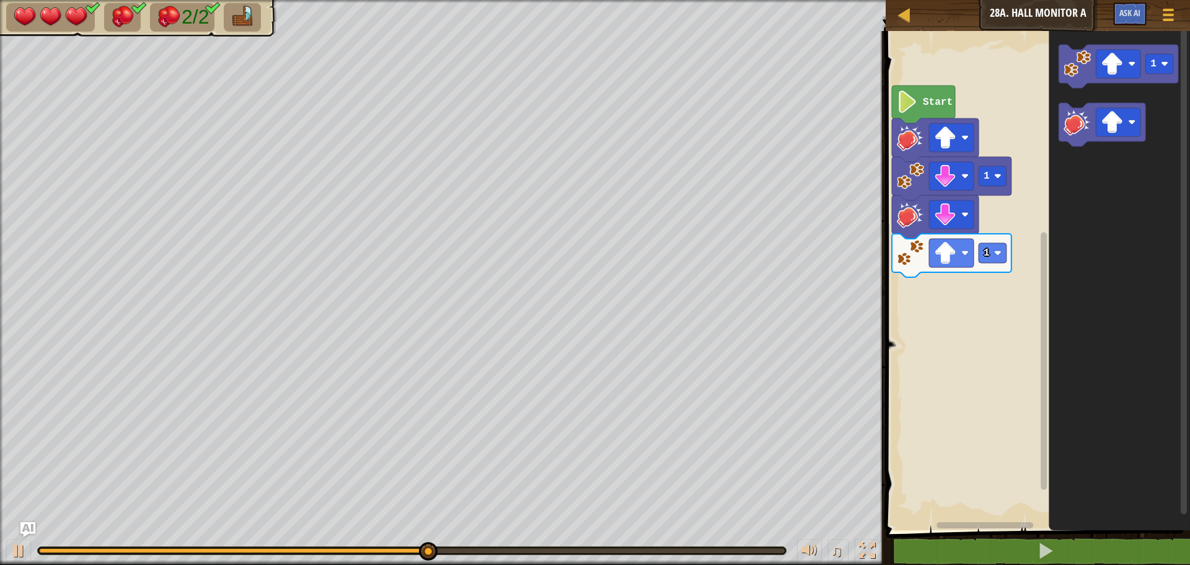
click at [956, 276] on rect "Blockly Workspace" at bounding box center [1036, 277] width 308 height 505
click at [947, 235] on icon "Blockly Workspace" at bounding box center [952, 255] width 120 height 43
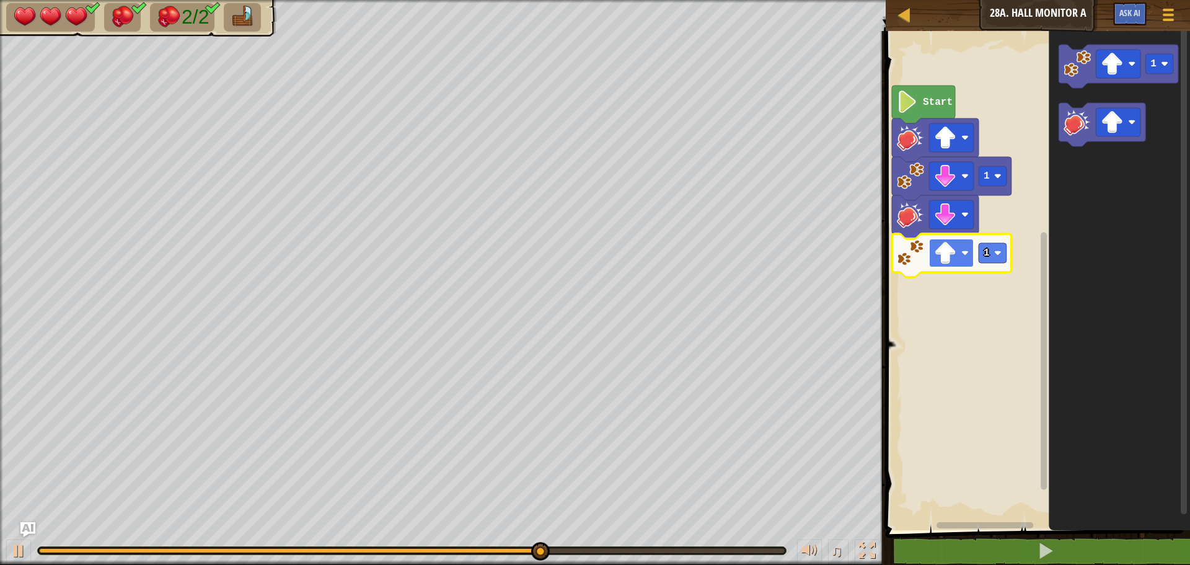
click at [951, 257] on image "Blockly Workspace" at bounding box center [945, 253] width 22 height 22
click at [990, 254] on rect "Blockly Workspace" at bounding box center [993, 253] width 28 height 20
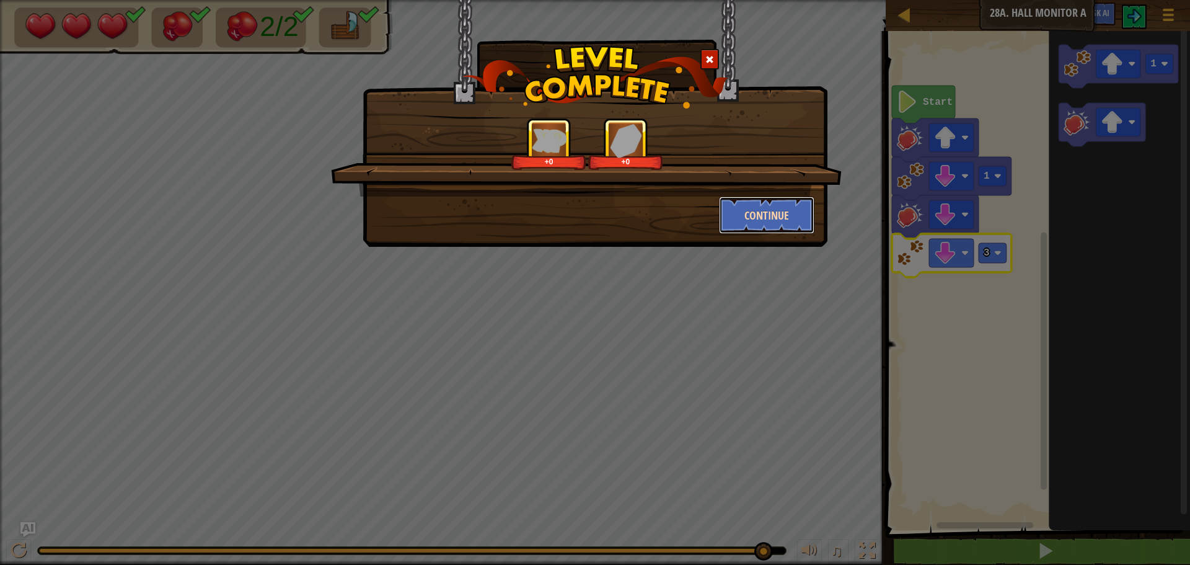
drag, startPoint x: 765, startPoint y: 218, endPoint x: 770, endPoint y: 209, distance: 10.5
click at [770, 209] on button "Continue" at bounding box center [767, 214] width 96 height 37
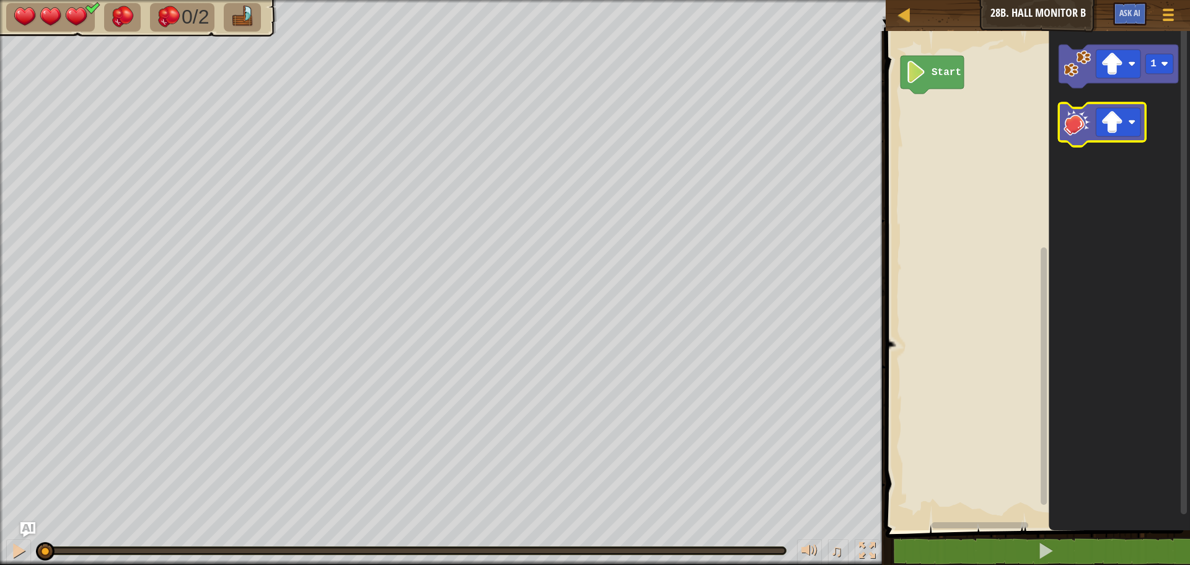
click at [1065, 118] on image "Blockly Workspace" at bounding box center [1076, 121] width 27 height 27
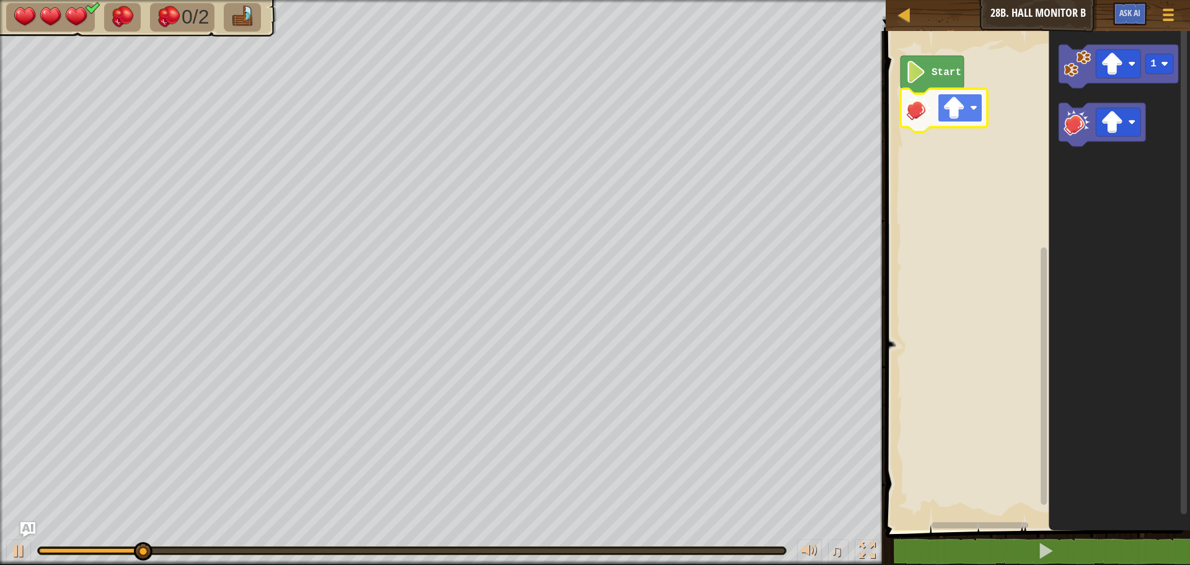
click at [961, 122] on rect "Blockly Workspace" at bounding box center [960, 108] width 45 height 29
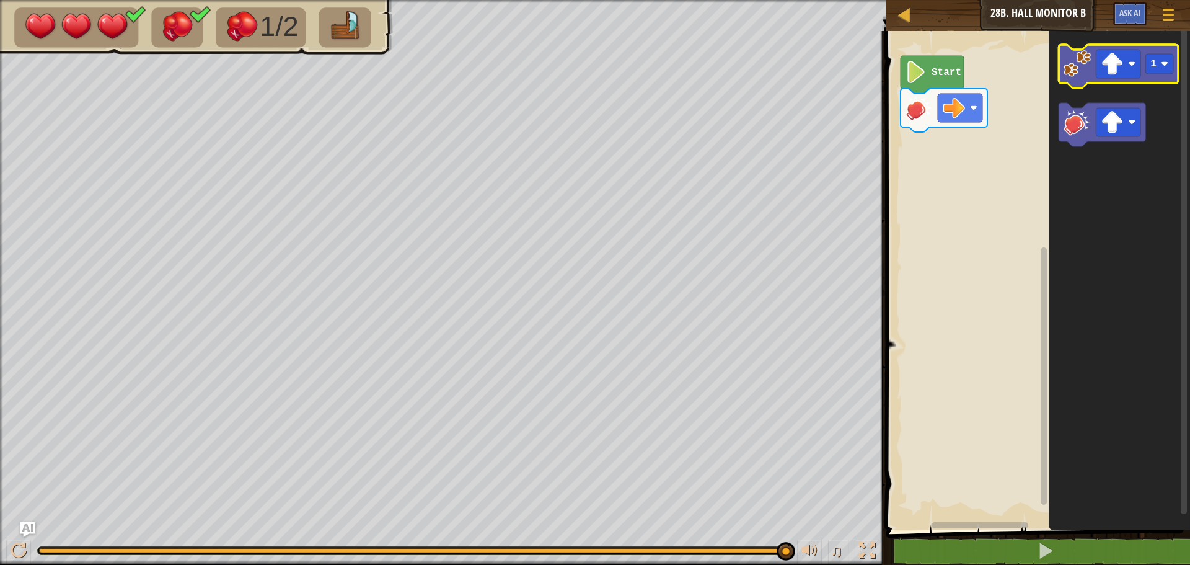
click at [1063, 56] on icon "Blockly Workspace" at bounding box center [1118, 66] width 120 height 43
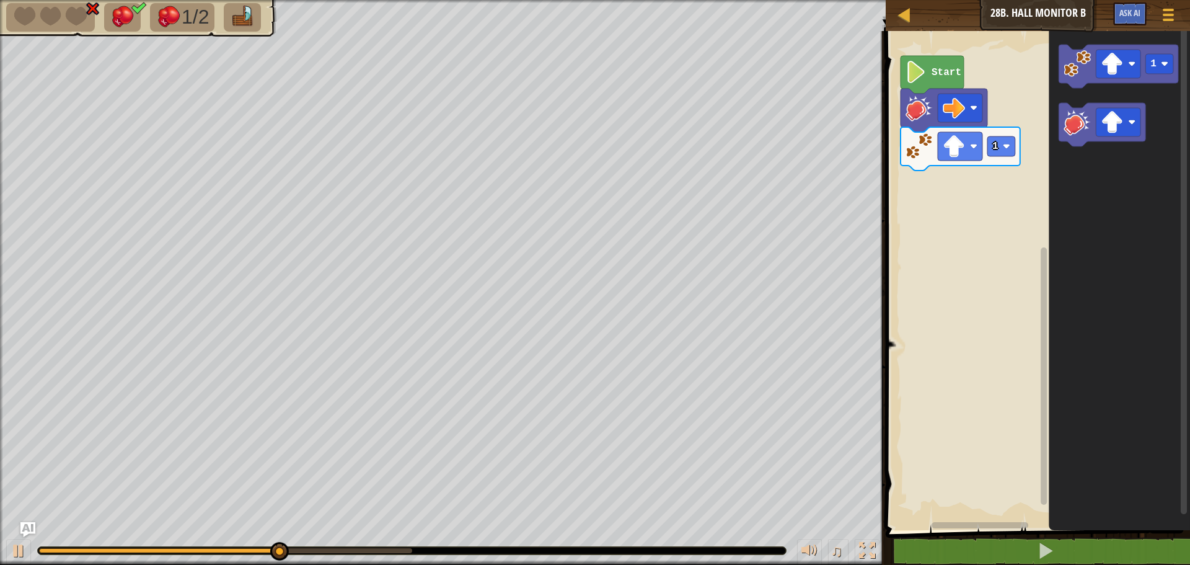
click at [968, 169] on rect "Blockly Workspace" at bounding box center [1036, 277] width 308 height 505
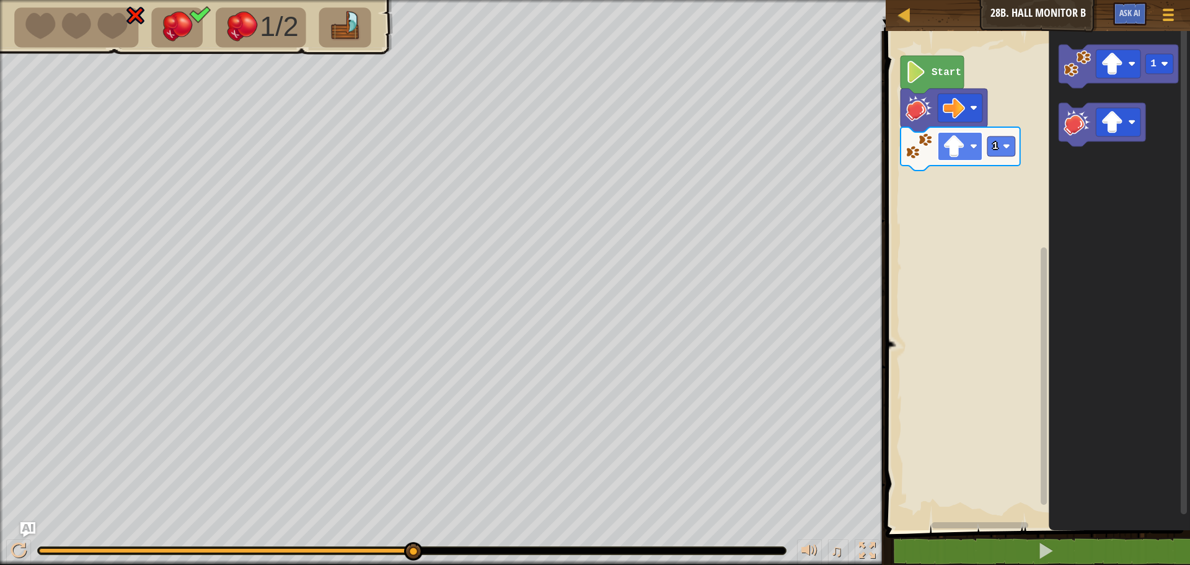
click at [946, 151] on image "Blockly Workspace" at bounding box center [954, 146] width 22 height 22
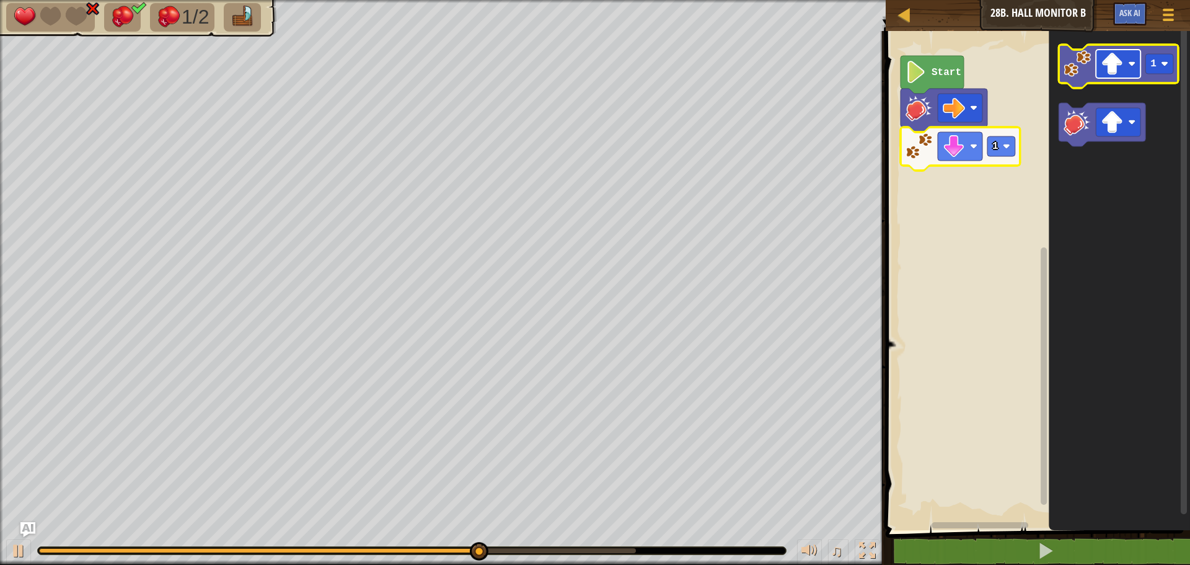
click at [1111, 71] on image "Blockly Workspace" at bounding box center [1112, 64] width 22 height 22
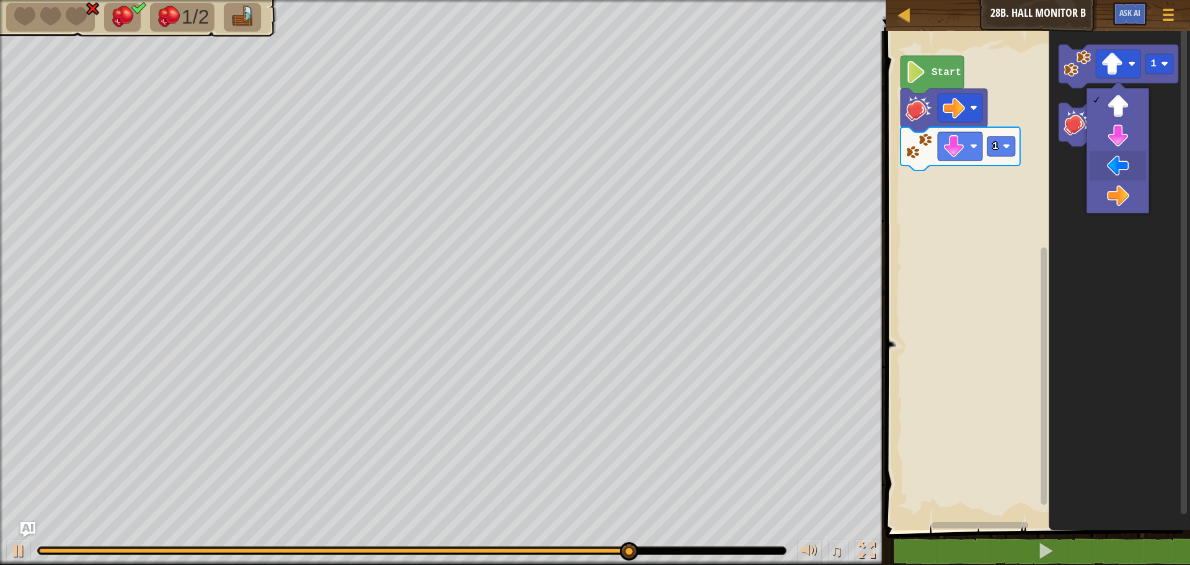
drag, startPoint x: 1098, startPoint y: 166, endPoint x: 1087, endPoint y: 164, distance: 11.4
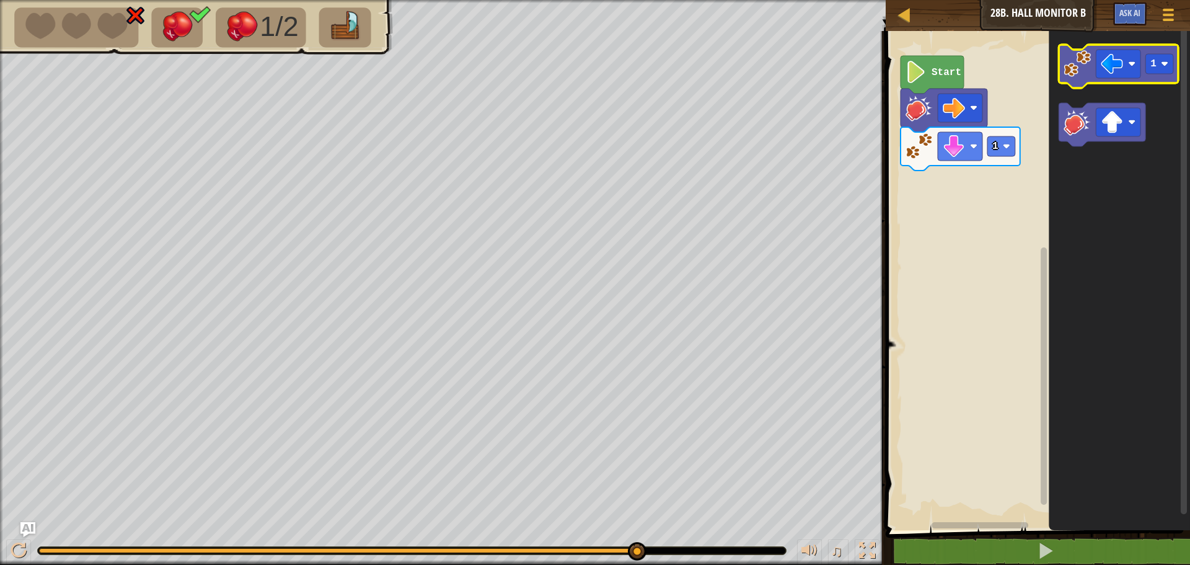
click at [1084, 72] on image "Blockly Workspace" at bounding box center [1076, 63] width 27 height 27
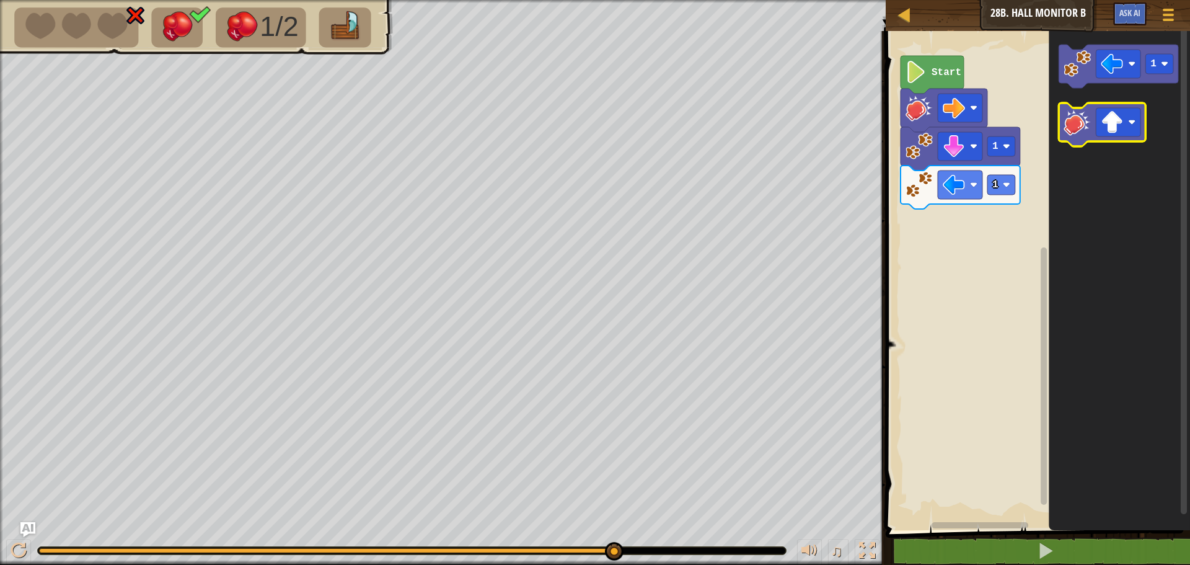
click at [1065, 131] on image "Blockly Workspace" at bounding box center [1076, 121] width 27 height 27
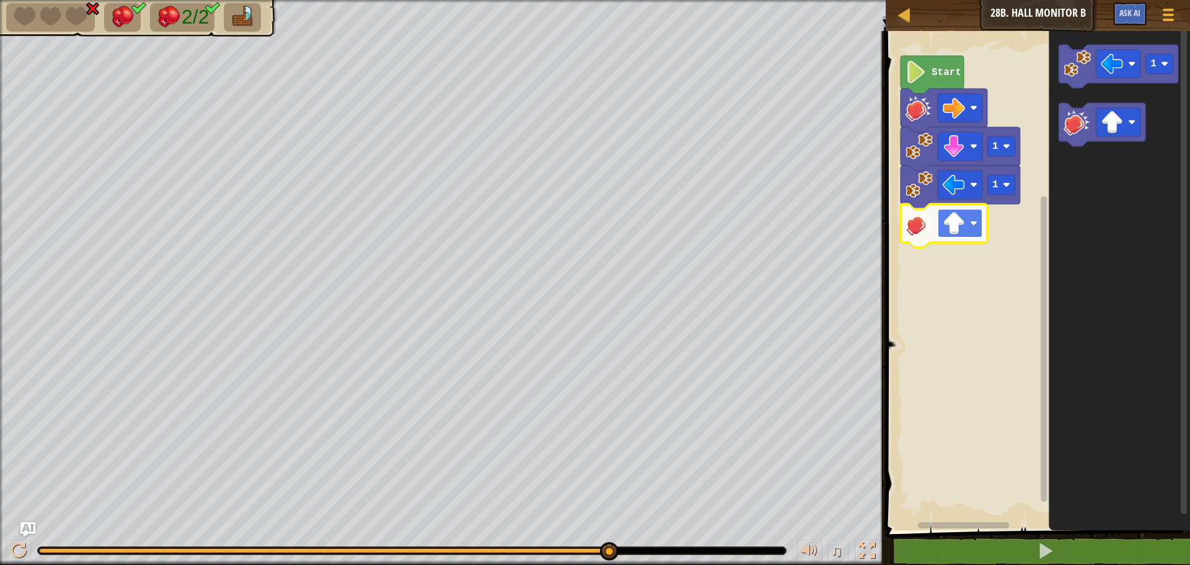
click at [955, 228] on image "Blockly Workspace" at bounding box center [954, 223] width 22 height 22
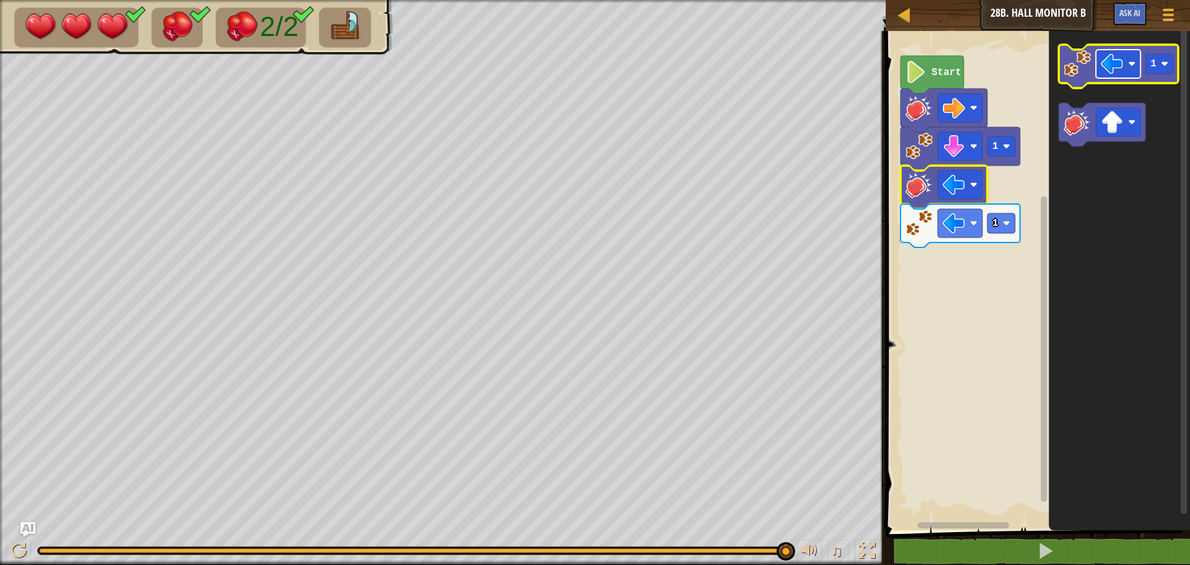
click at [1118, 66] on image "Blockly Workspace" at bounding box center [1112, 64] width 22 height 22
click at [1077, 79] on icon "Blockly Workspace" at bounding box center [1118, 66] width 120 height 43
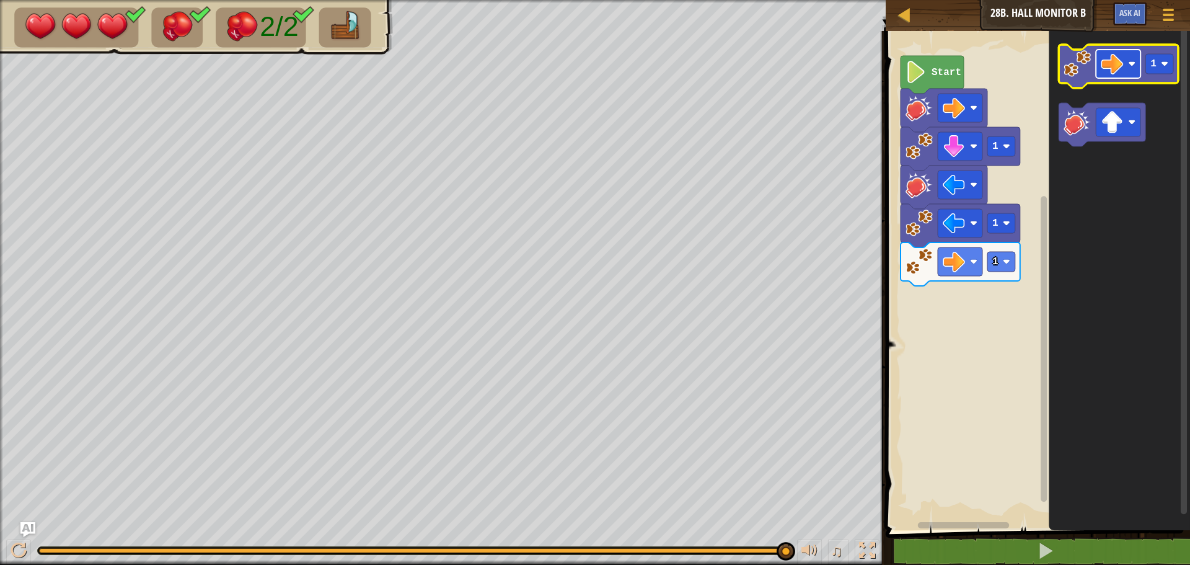
click at [1109, 78] on rect "Blockly Workspace" at bounding box center [1118, 64] width 45 height 29
click at [1078, 66] on image "Blockly Workspace" at bounding box center [1076, 63] width 27 height 27
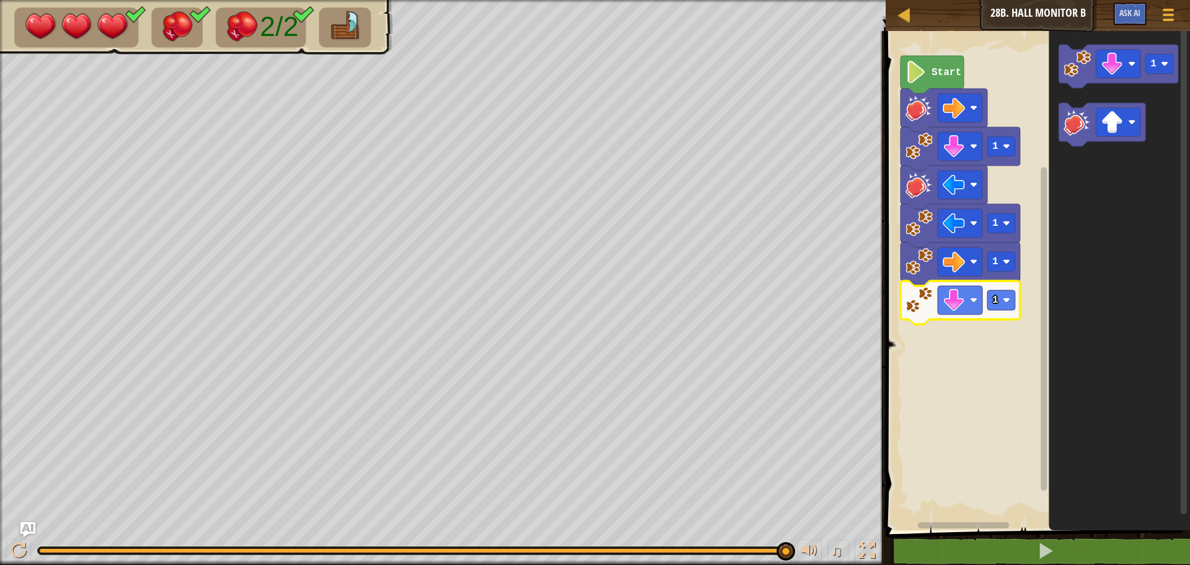
click at [987, 299] on rect "Blockly Workspace" at bounding box center [1001, 300] width 28 height 20
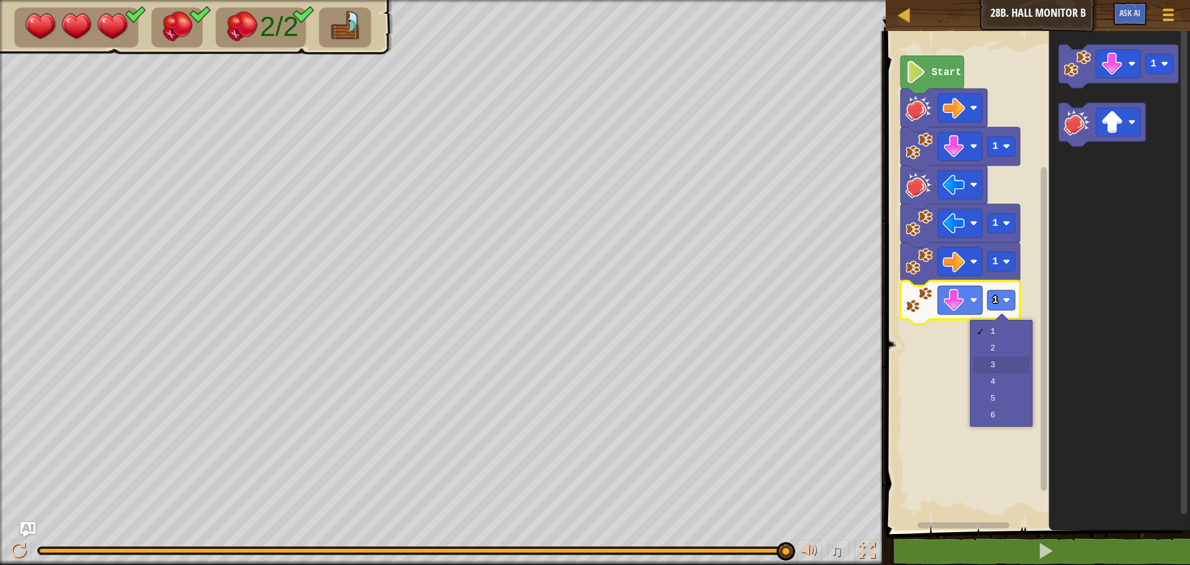
drag, startPoint x: 1012, startPoint y: 364, endPoint x: 1004, endPoint y: 356, distance: 11.8
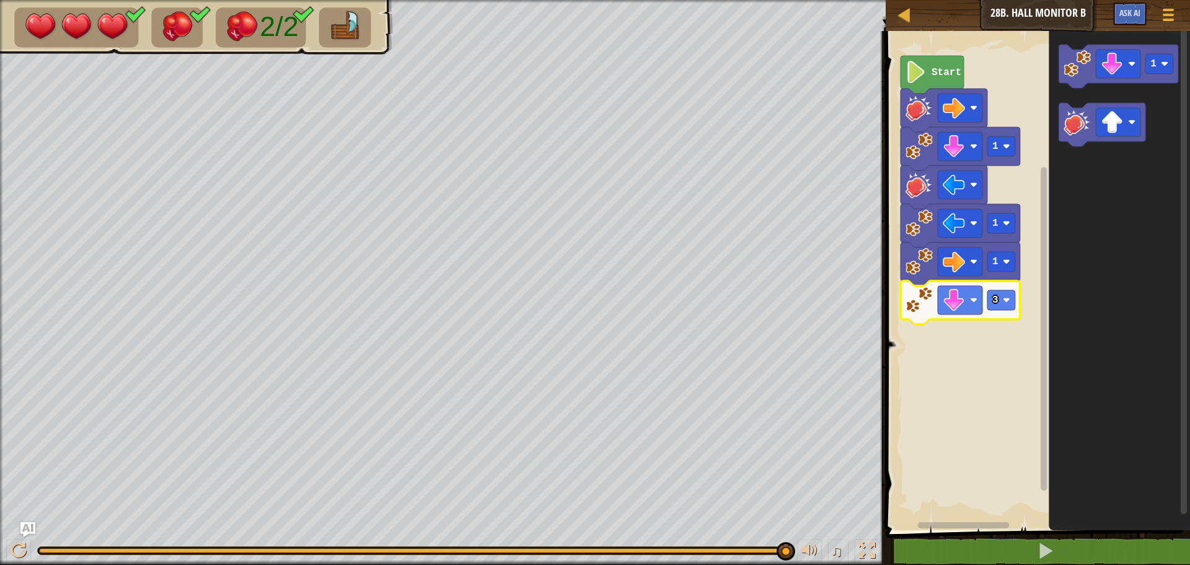
click at [993, 302] on text "3" at bounding box center [995, 299] width 6 height 11
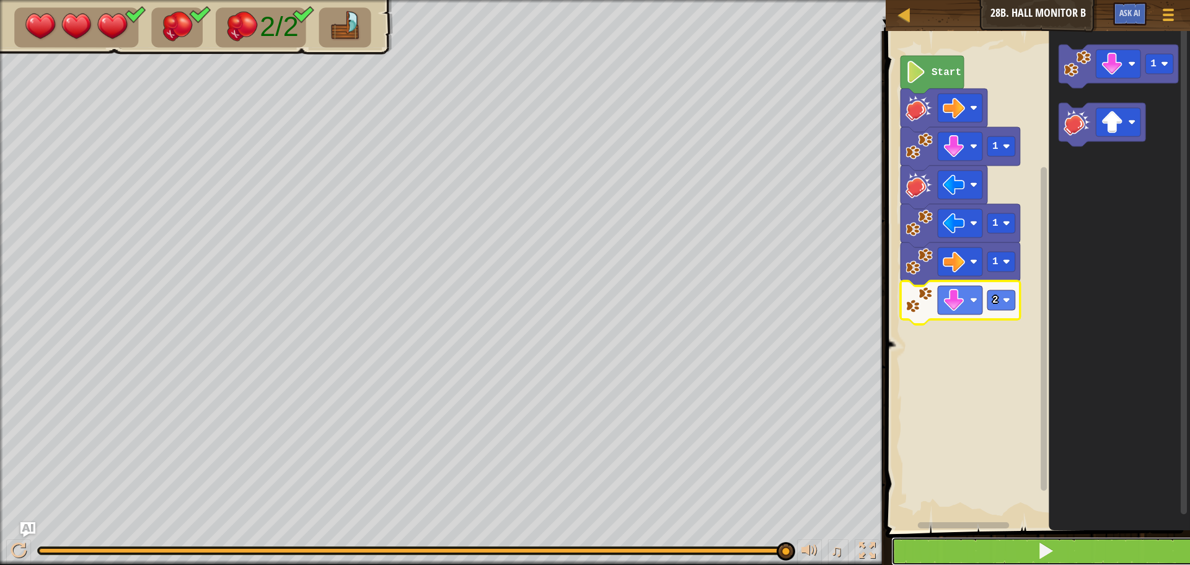
click at [980, 548] on button at bounding box center [1045, 551] width 308 height 29
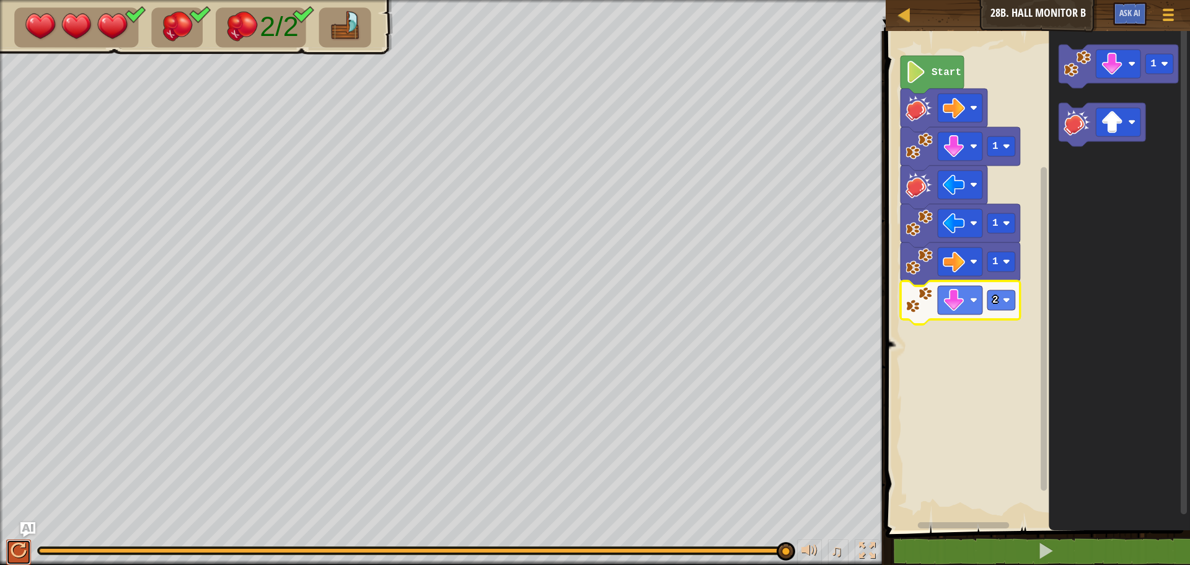
click at [13, 547] on div at bounding box center [19, 550] width 16 height 16
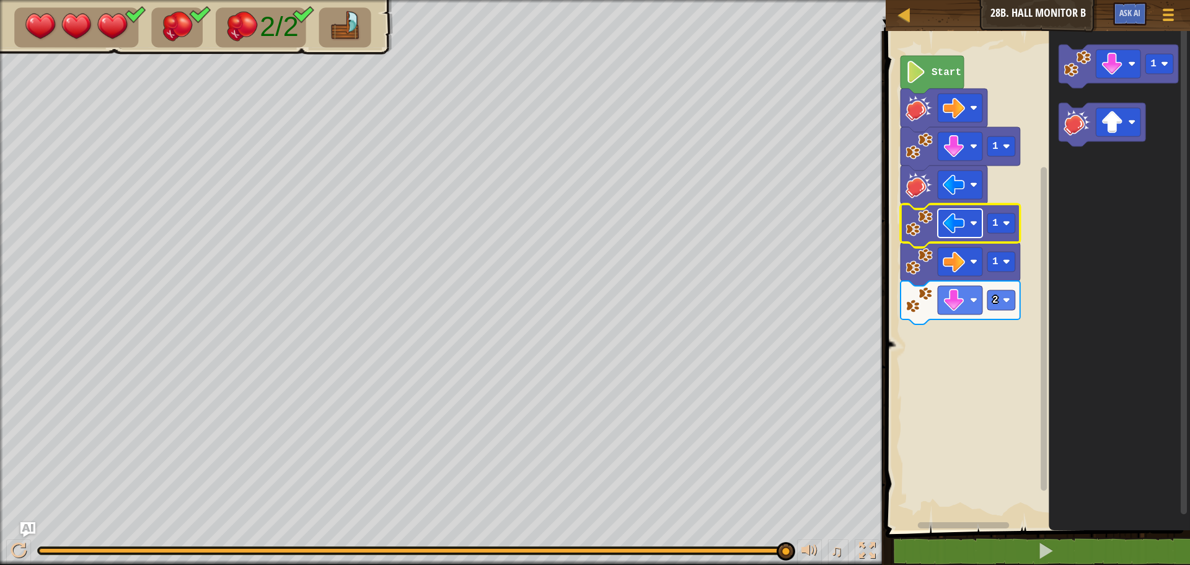
click at [956, 225] on image "Blockly Workspace" at bounding box center [954, 223] width 22 height 22
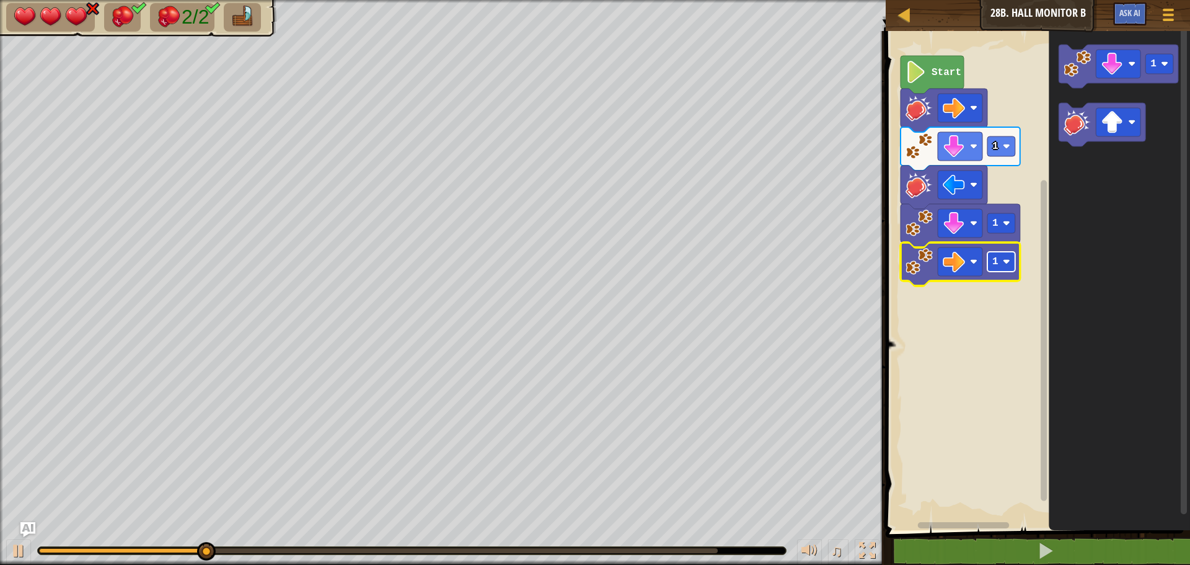
click at [997, 265] on text "1" at bounding box center [995, 261] width 6 height 11
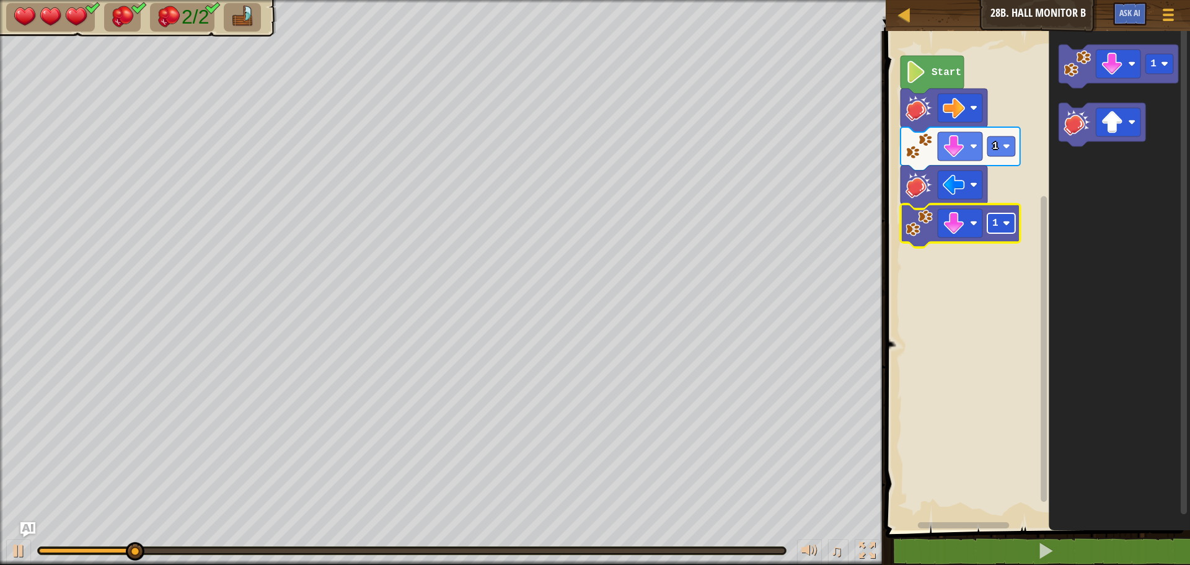
click at [998, 229] on rect "Blockly Workspace" at bounding box center [1001, 223] width 28 height 20
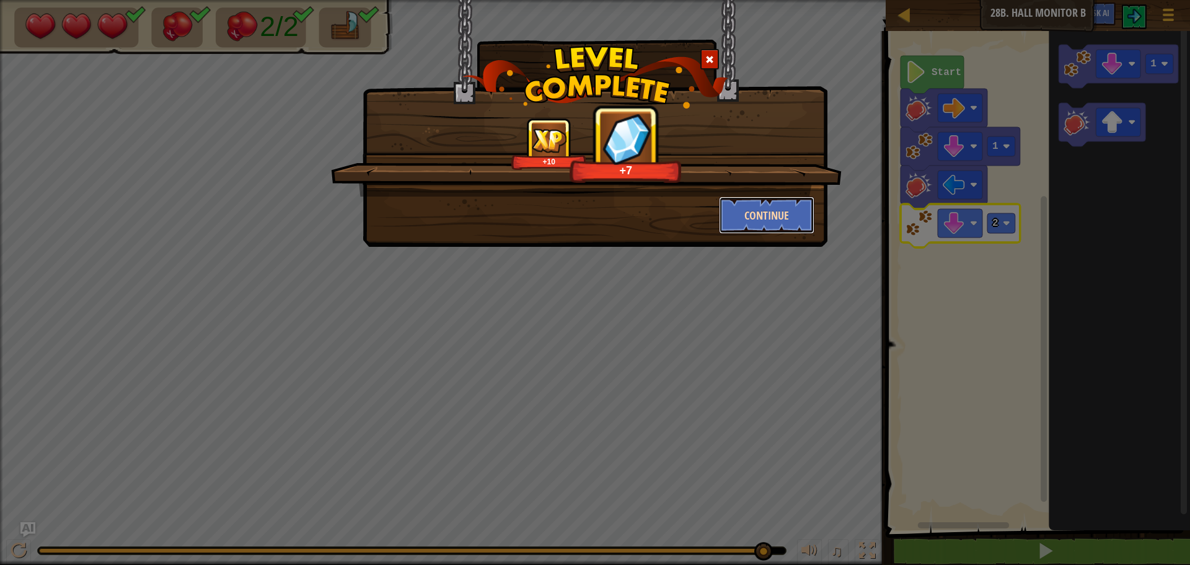
click at [759, 219] on button "Continue" at bounding box center [767, 214] width 96 height 37
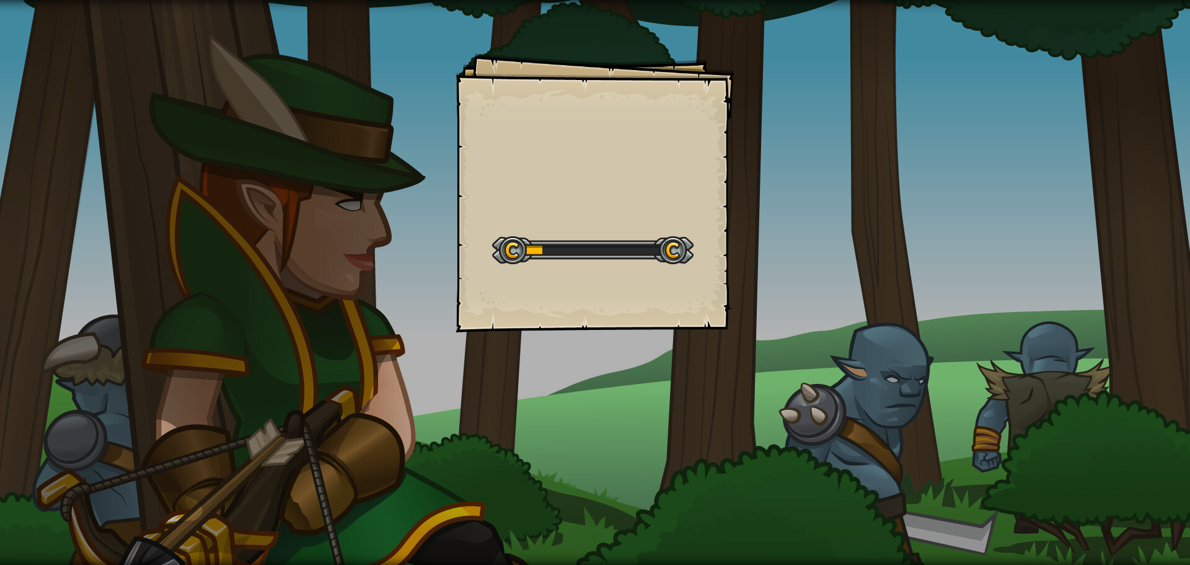
drag, startPoint x: 684, startPoint y: 244, endPoint x: 690, endPoint y: 244, distance: 6.8
click at [688, 244] on div at bounding box center [592, 250] width 201 height 28
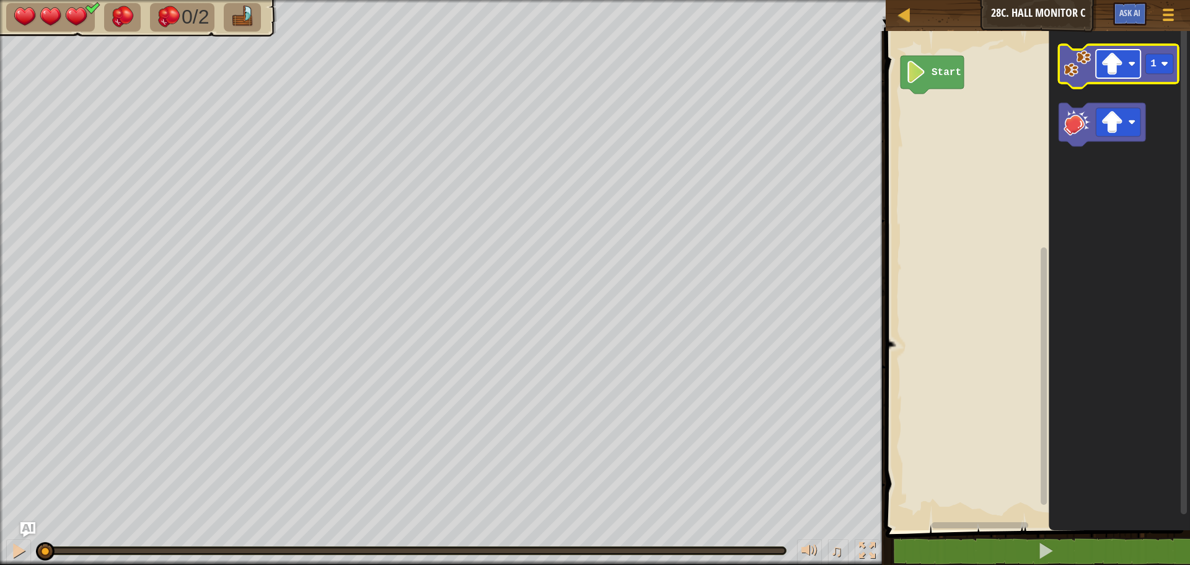
click at [1096, 58] on rect "Blockly Workspace" at bounding box center [1118, 64] width 45 height 29
click at [1086, 64] on image "Blockly Workspace" at bounding box center [1076, 63] width 27 height 27
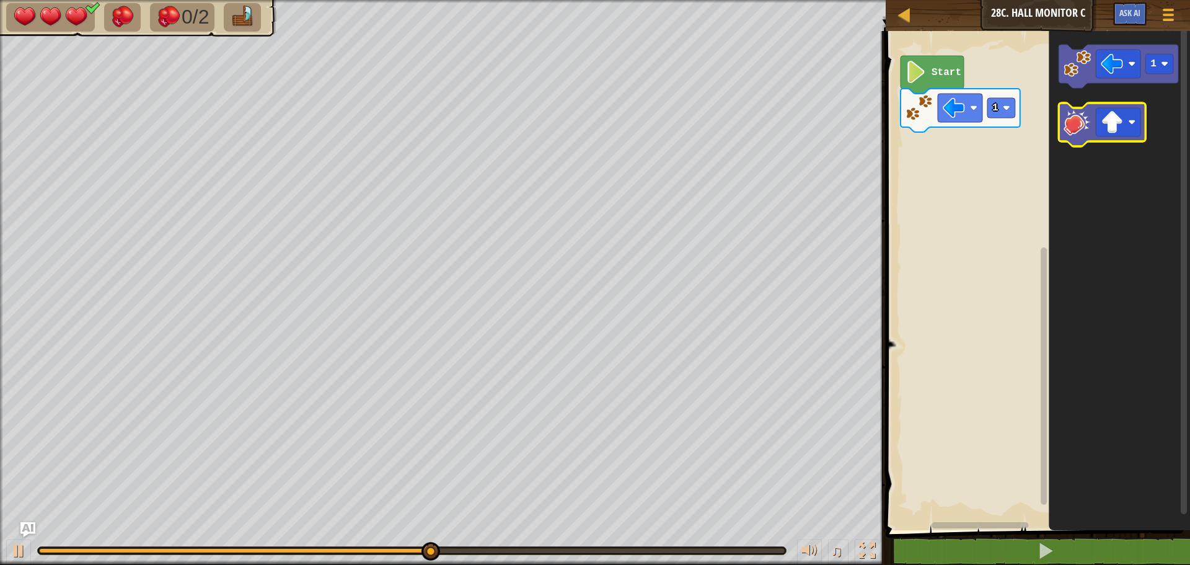
click at [1074, 121] on image "Blockly Workspace" at bounding box center [1076, 121] width 27 height 27
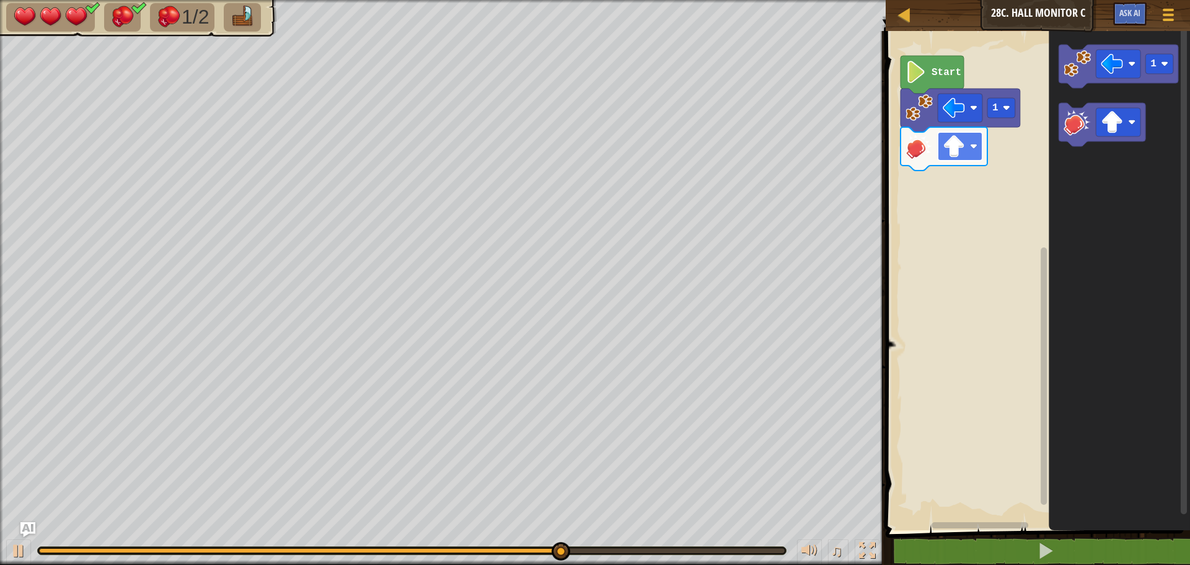
click at [956, 154] on image "Blockly Workspace" at bounding box center [954, 146] width 22 height 22
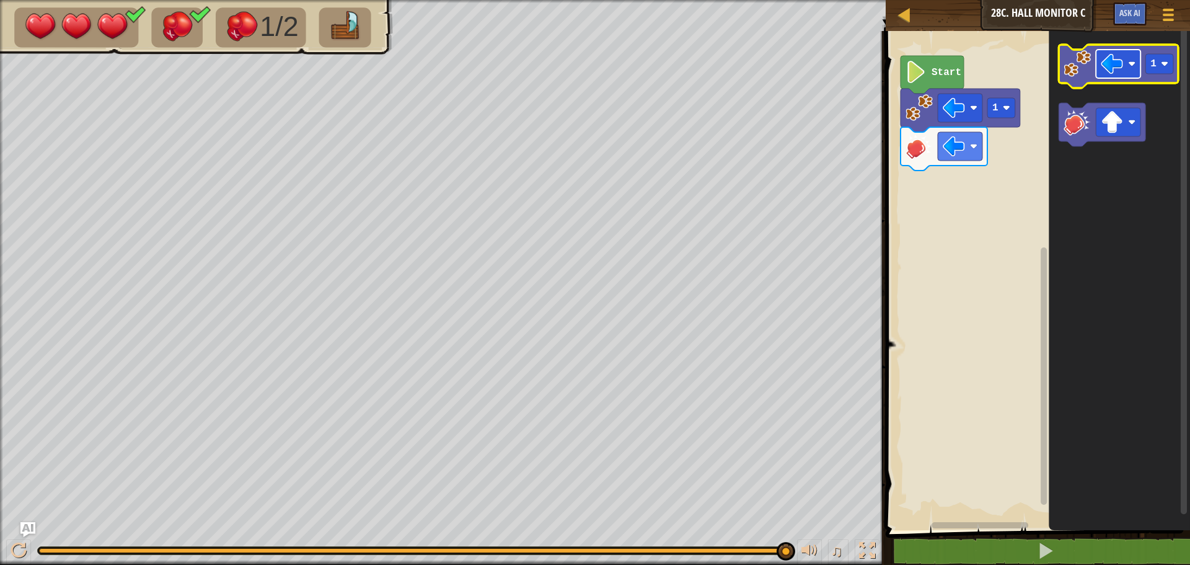
click at [1106, 59] on image "Blockly Workspace" at bounding box center [1112, 64] width 22 height 22
click at [1063, 81] on icon "Blockly Workspace" at bounding box center [1118, 66] width 120 height 43
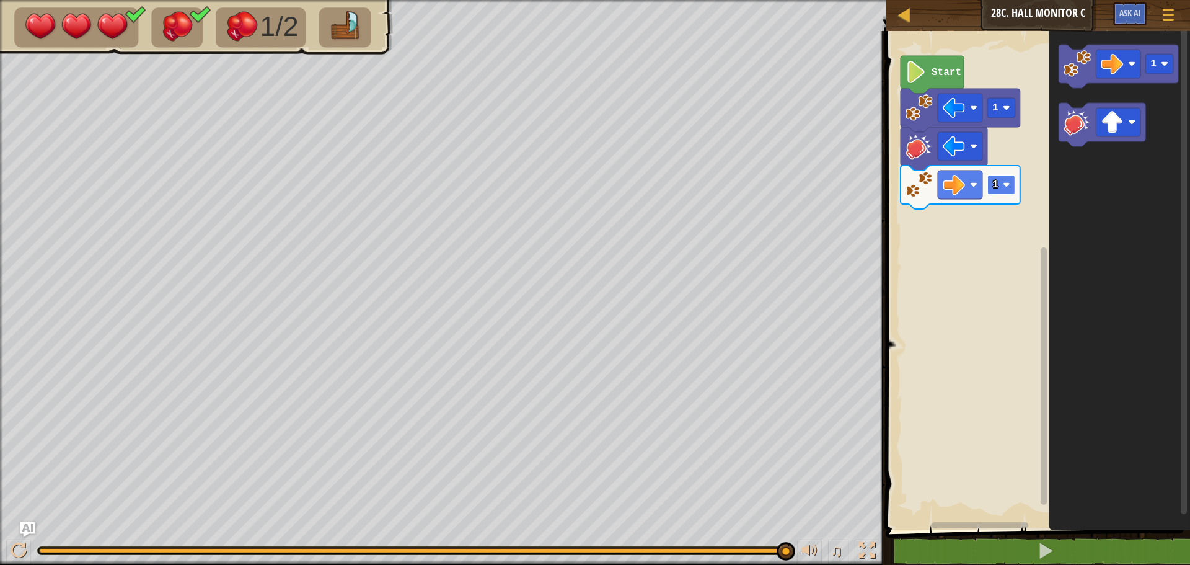
click at [991, 191] on rect "Blockly Workspace" at bounding box center [1001, 185] width 28 height 20
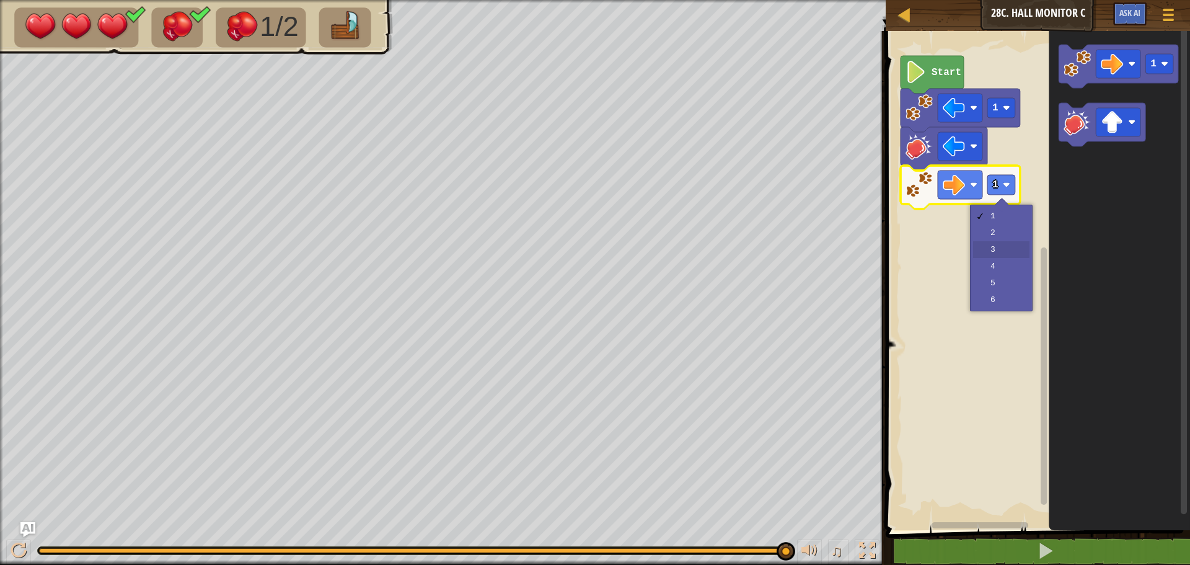
click at [972, 249] on div "1 2 3 4 5 6" at bounding box center [1001, 258] width 63 height 107
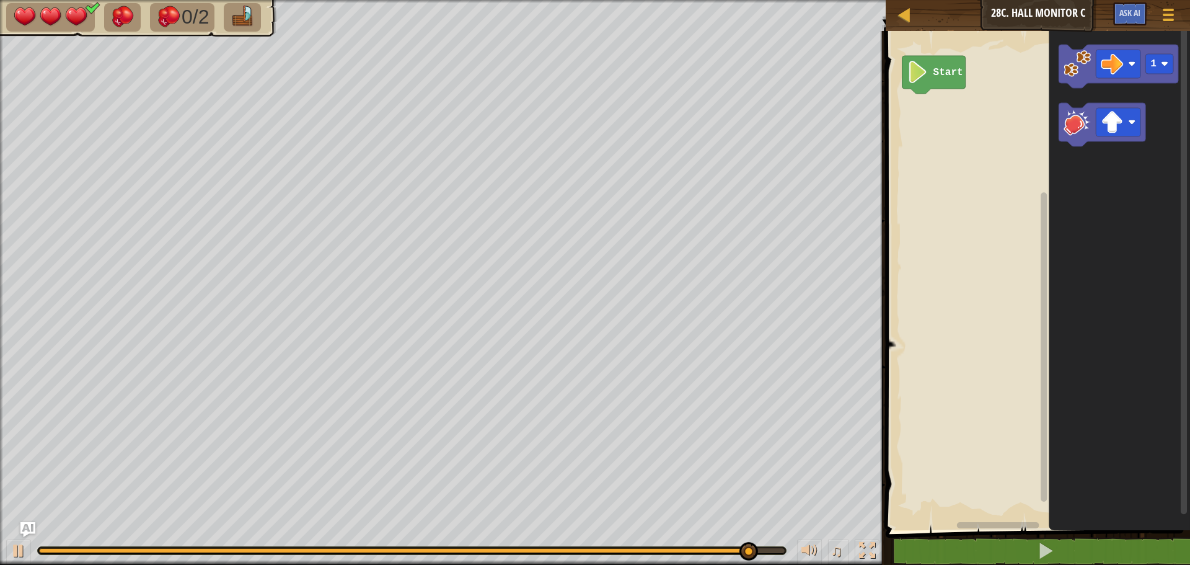
click at [938, 146] on rect "Blockly Workspace" at bounding box center [1036, 277] width 308 height 505
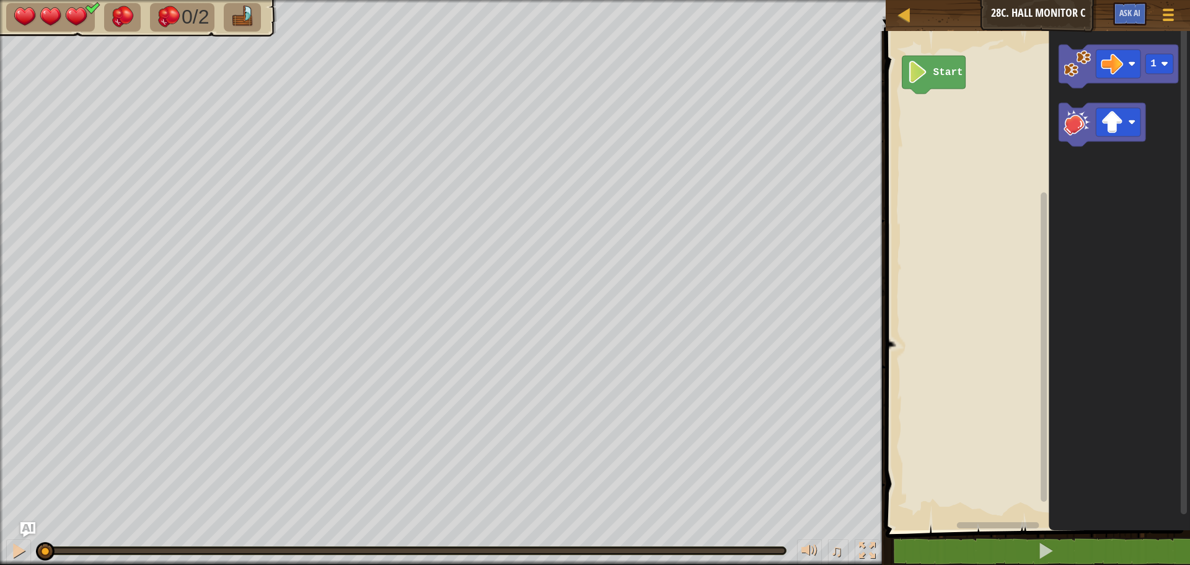
drag, startPoint x: 788, startPoint y: 543, endPoint x: 0, endPoint y: 581, distance: 788.5
click at [0, 0] on html "Map Junior 28c. Hall Monitor C Game Menu Ask AI 1 ההההההההההההההההההההההההההההה…" at bounding box center [595, 0] width 1190 height 0
click at [1083, 80] on g "1" at bounding box center [1118, 66] width 120 height 43
click at [1079, 74] on image "Blockly Workspace" at bounding box center [1076, 63] width 27 height 27
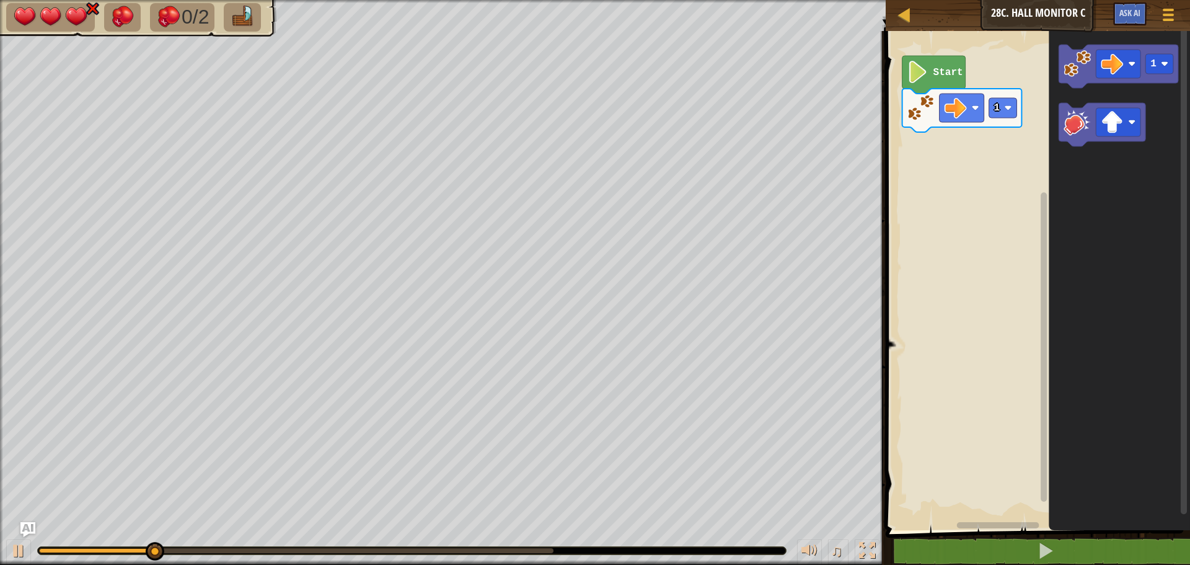
click at [951, 123] on icon "Blockly Workspace" at bounding box center [962, 110] width 120 height 43
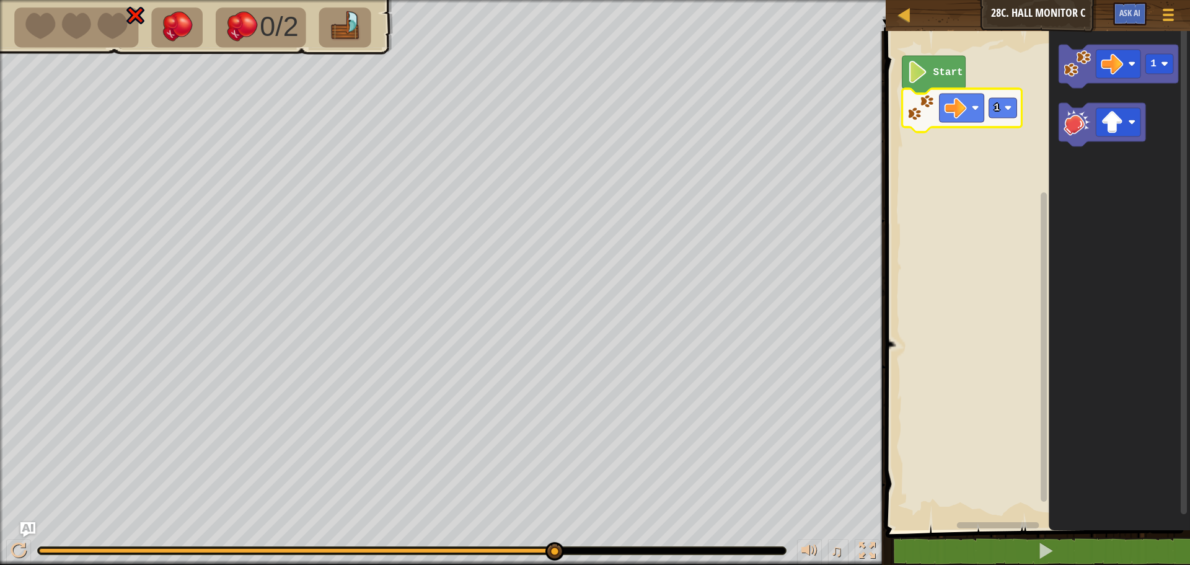
click at [923, 158] on rect "Blockly Workspace" at bounding box center [1036, 277] width 308 height 505
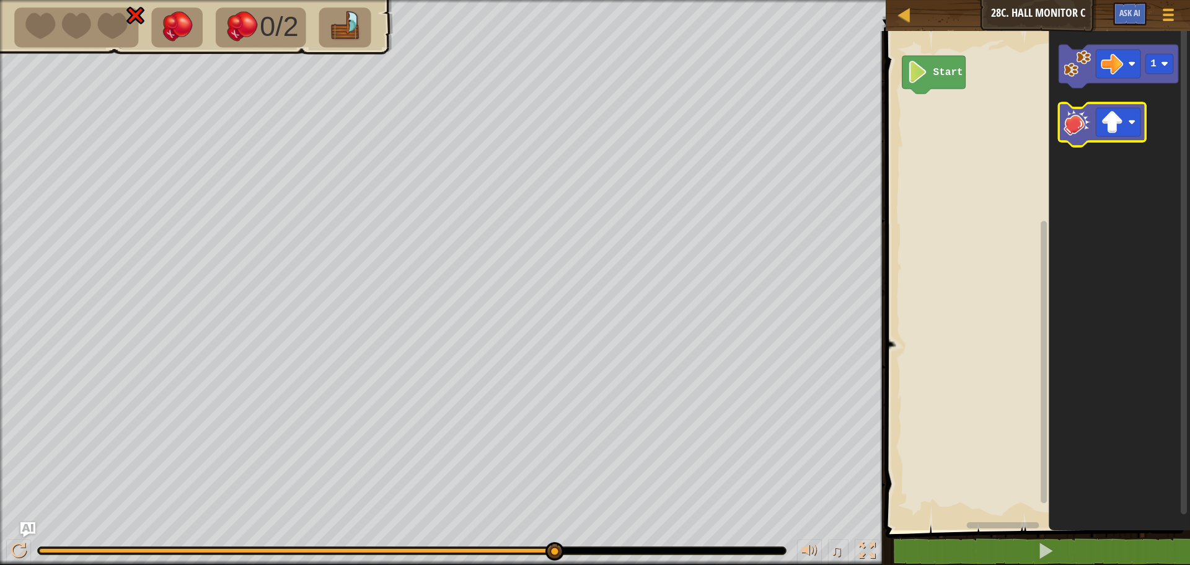
click at [1087, 133] on image "Blockly Workspace" at bounding box center [1076, 121] width 27 height 27
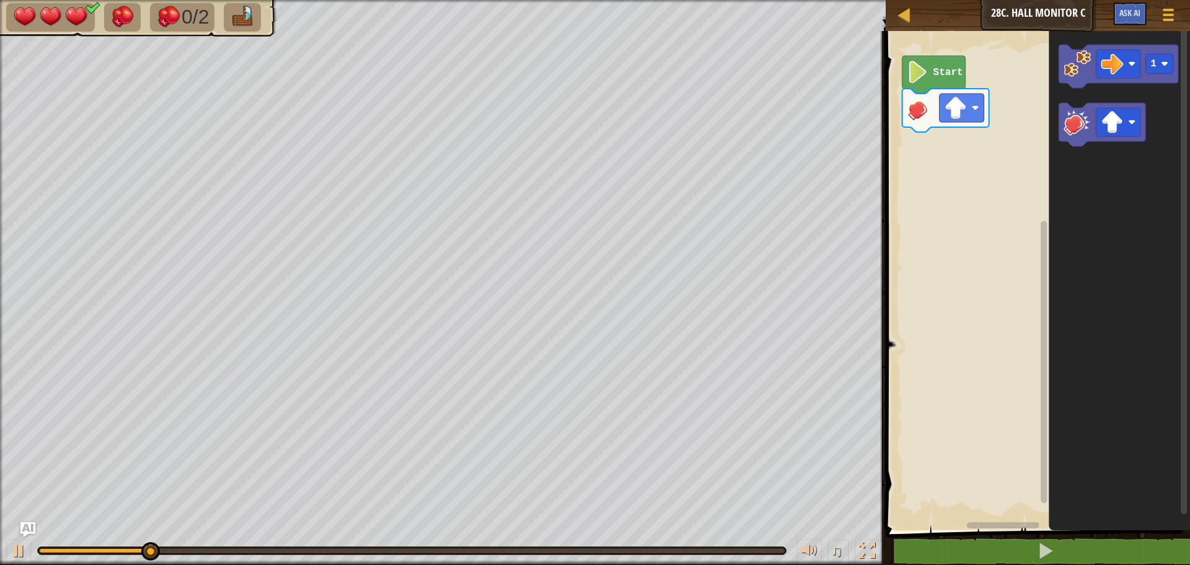
click at [969, 123] on icon "Blockly Workspace" at bounding box center [945, 110] width 87 height 43
click at [954, 110] on image "Blockly Workspace" at bounding box center [955, 108] width 22 height 22
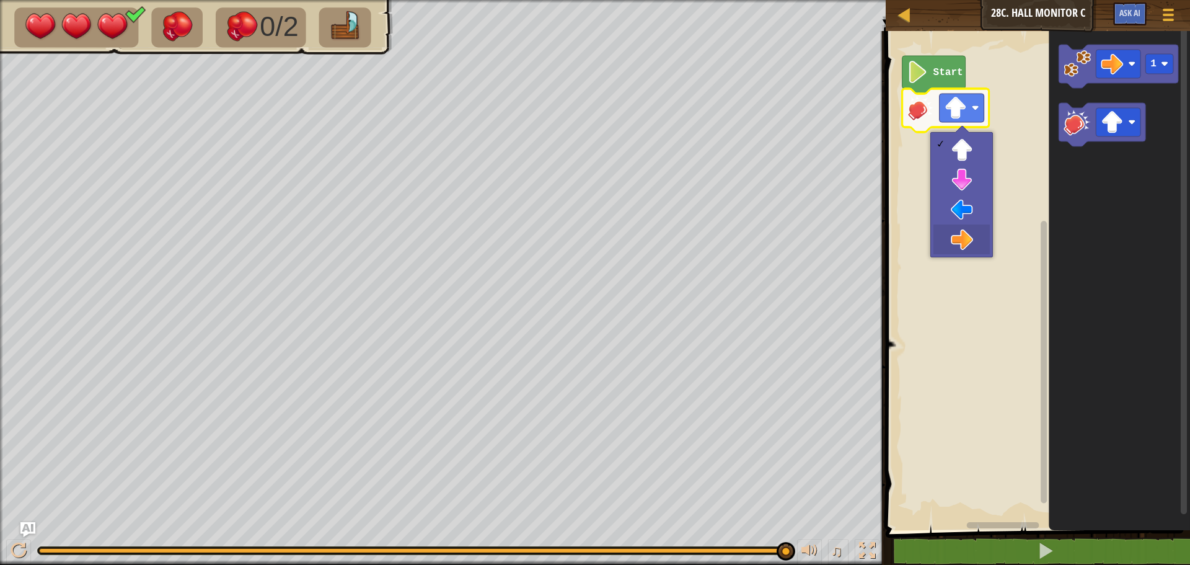
drag, startPoint x: 957, startPoint y: 231, endPoint x: 982, endPoint y: 209, distance: 33.3
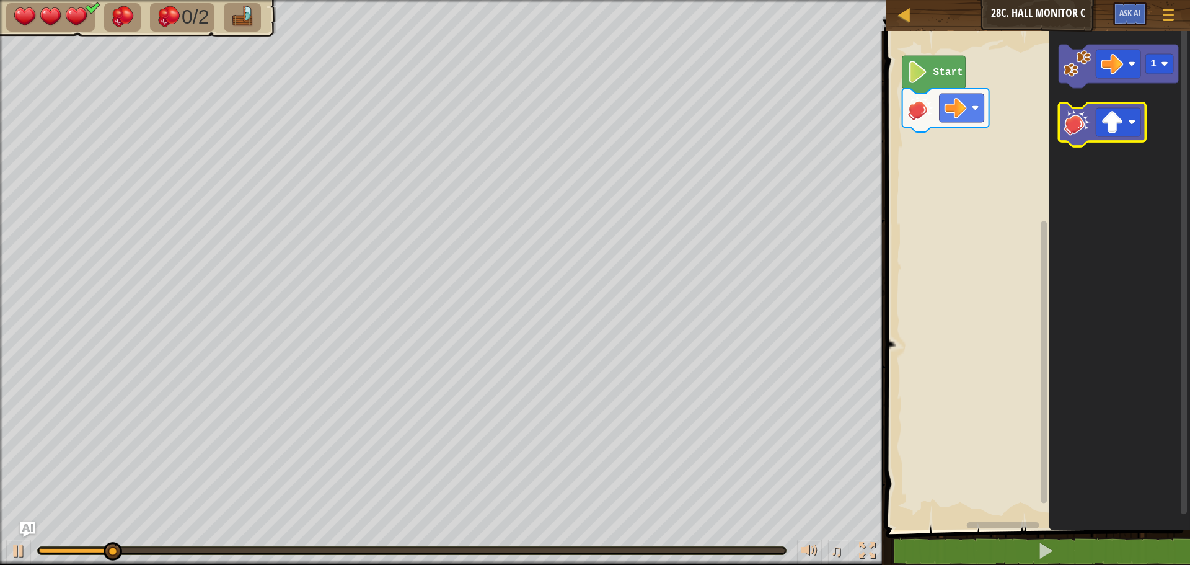
click at [1073, 133] on image "Blockly Workspace" at bounding box center [1076, 121] width 27 height 27
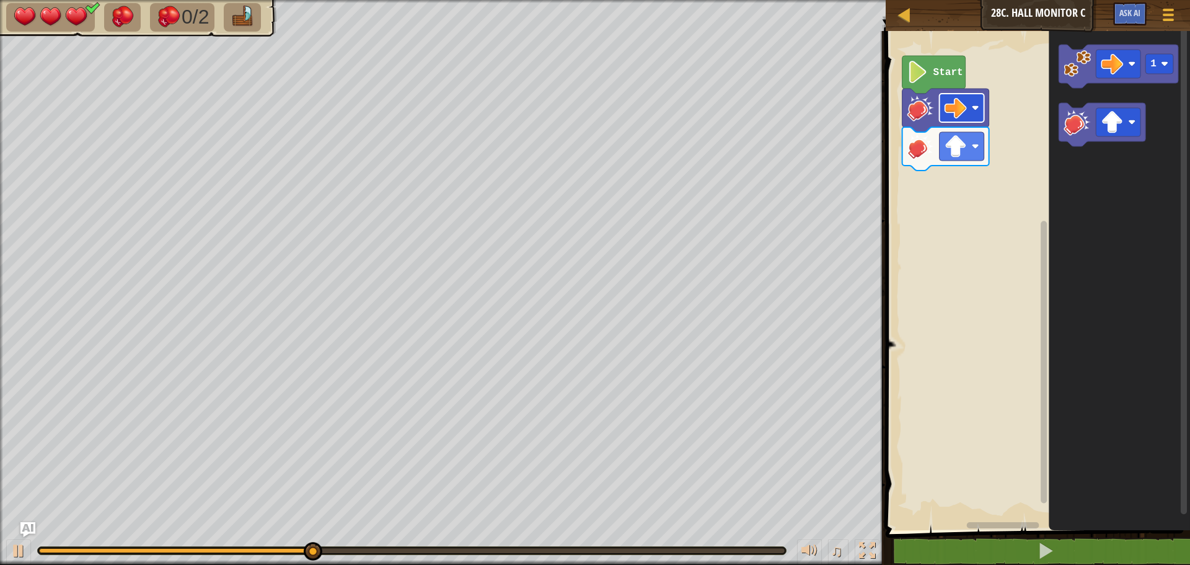
click at [951, 118] on image "Blockly Workspace" at bounding box center [955, 108] width 22 height 22
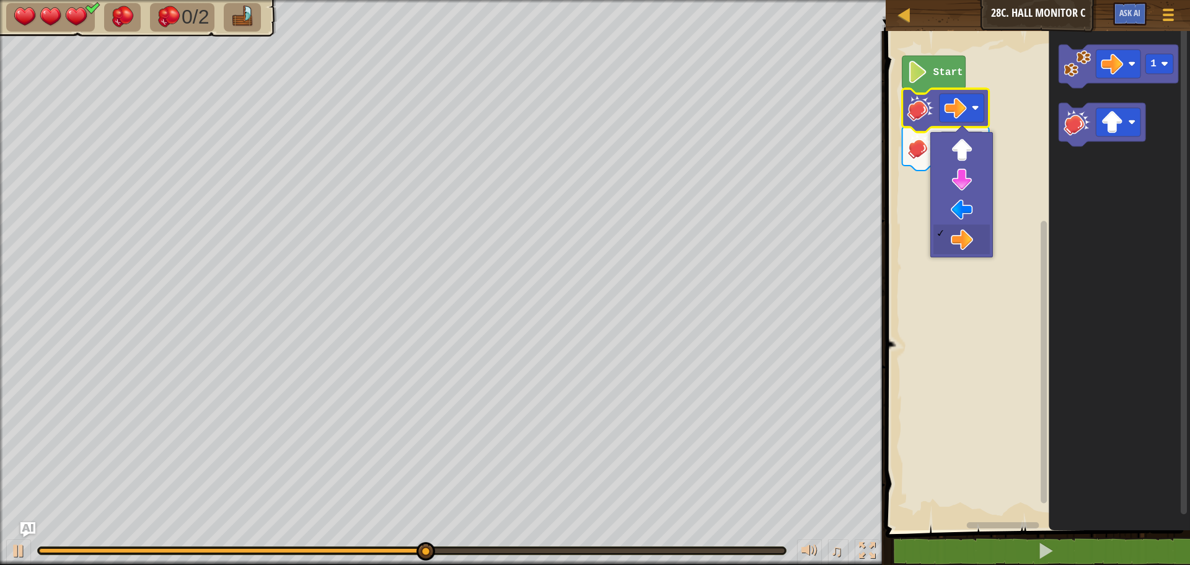
click at [925, 125] on icon "Blockly Workspace" at bounding box center [945, 110] width 87 height 43
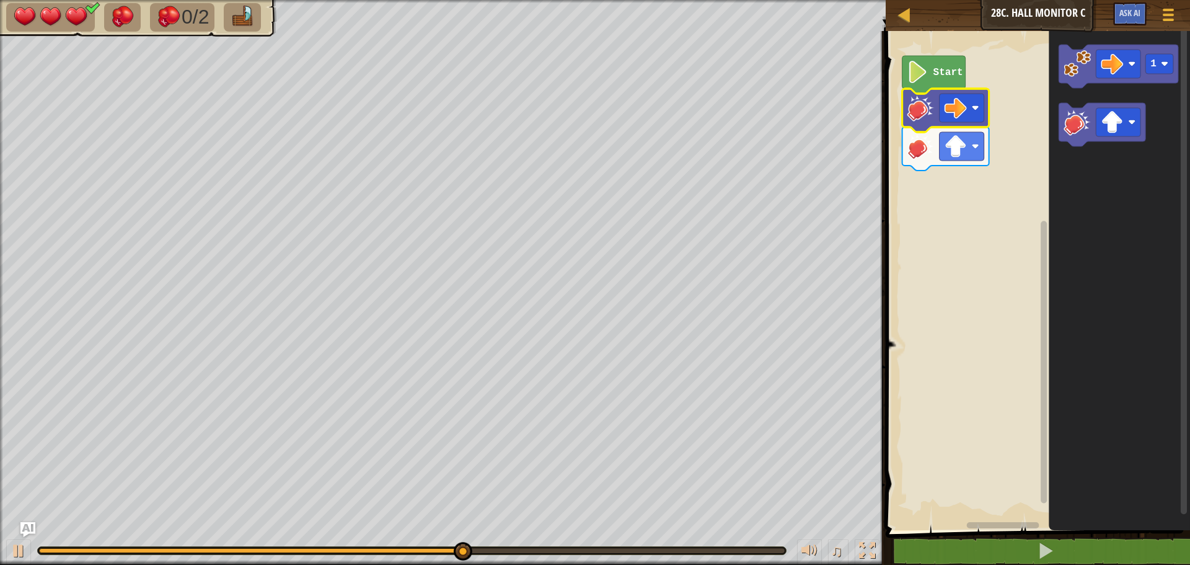
click at [925, 125] on icon "Blockly Workspace" at bounding box center [945, 110] width 87 height 43
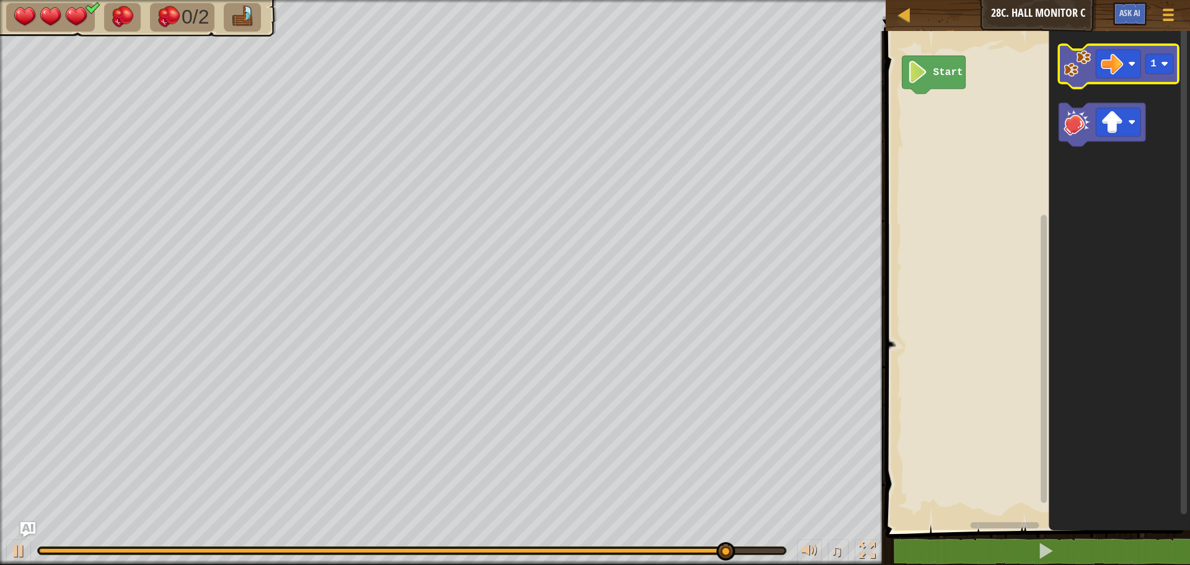
click at [1067, 79] on icon "Blockly Workspace" at bounding box center [1118, 66] width 120 height 43
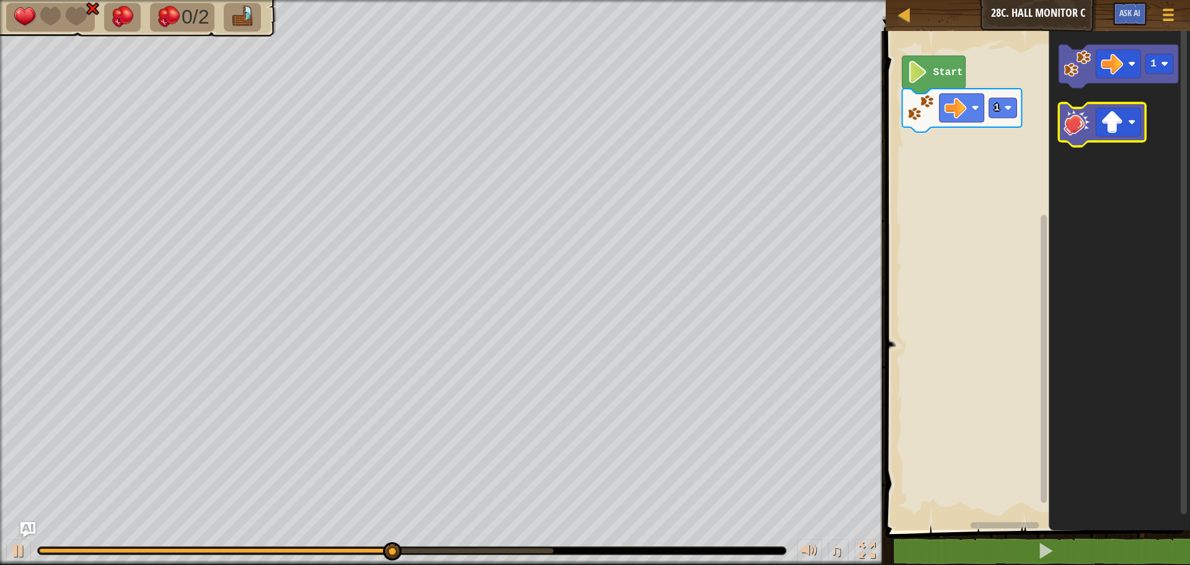
click at [1068, 121] on image "Blockly Workspace" at bounding box center [1076, 121] width 27 height 27
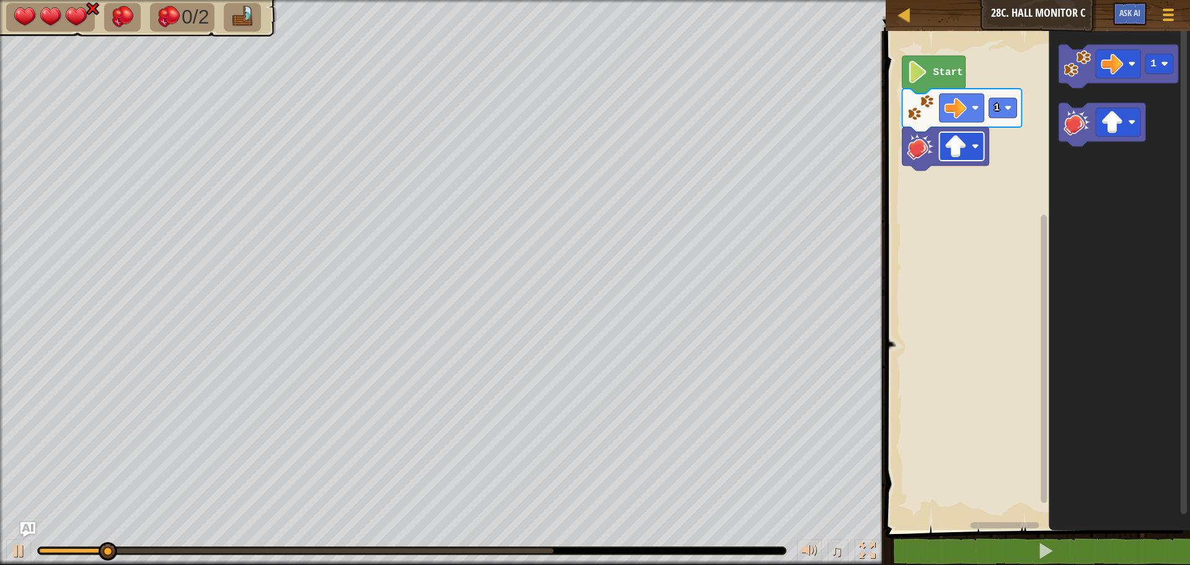
click at [982, 153] on rect "Blockly Workspace" at bounding box center [961, 146] width 45 height 29
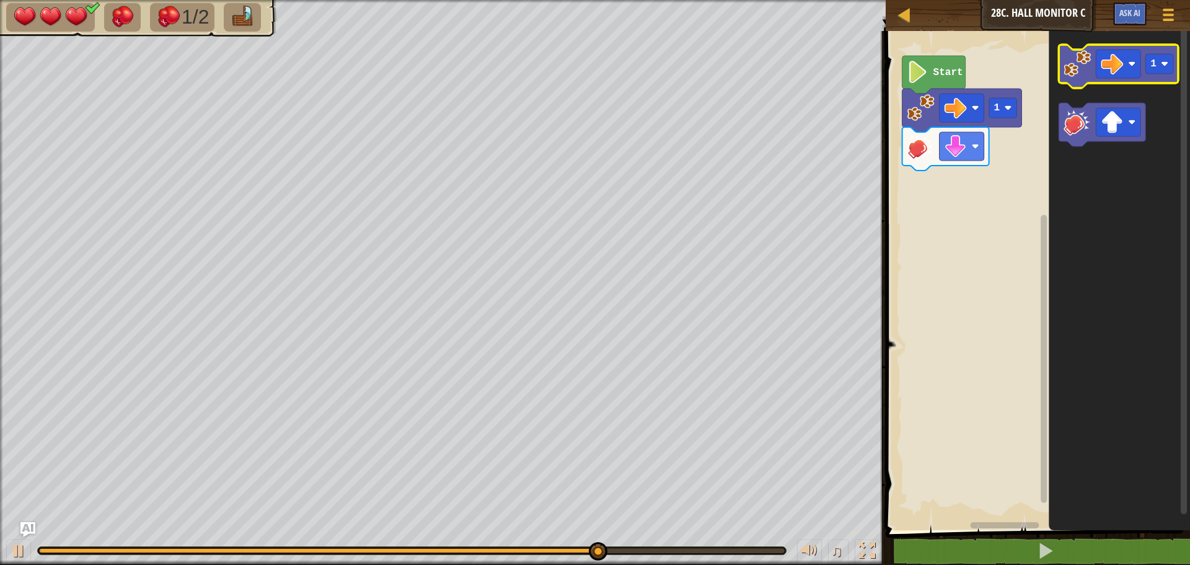
click at [1069, 80] on icon "Blockly Workspace" at bounding box center [1118, 66] width 120 height 43
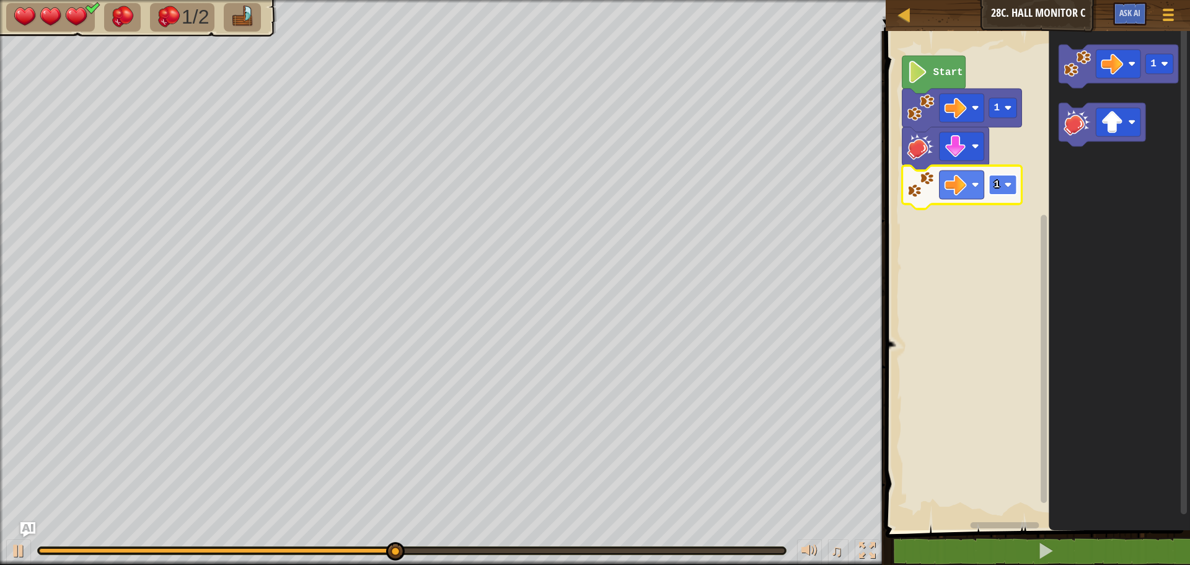
click at [998, 187] on text "1" at bounding box center [997, 184] width 6 height 11
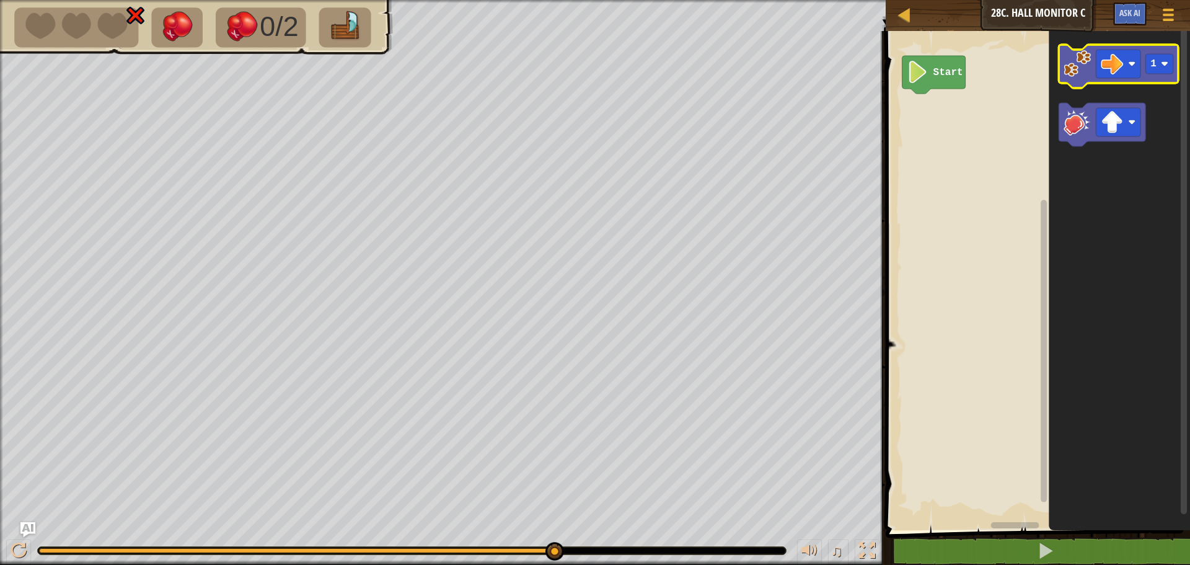
click at [1084, 65] on image "Blockly Workspace" at bounding box center [1076, 63] width 27 height 27
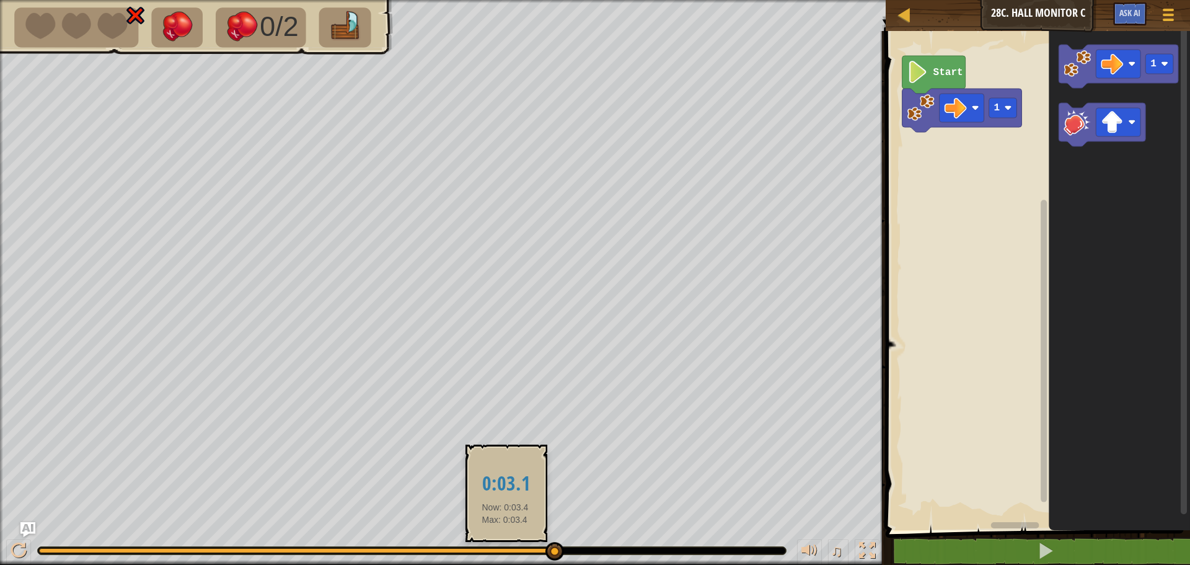
drag, startPoint x: 623, startPoint y: 560, endPoint x: 503, endPoint y: 552, distance: 119.8
click at [503, 552] on div "♫" at bounding box center [443, 547] width 886 height 37
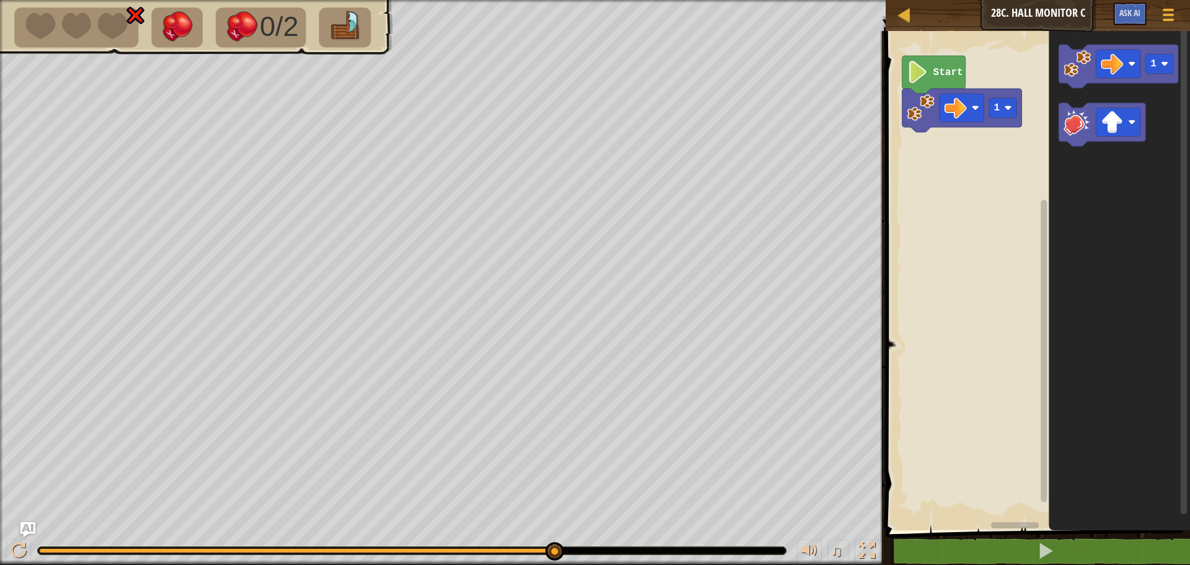
drag, startPoint x: 538, startPoint y: 532, endPoint x: 436, endPoint y: 527, distance: 101.7
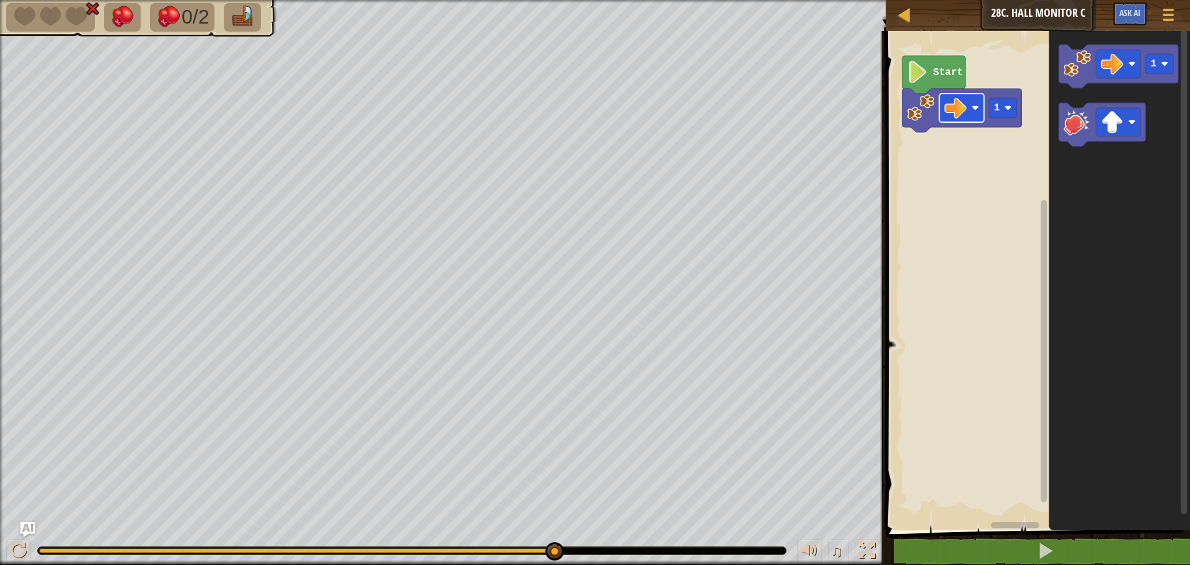
click at [965, 115] on image "Blockly Workspace" at bounding box center [955, 108] width 22 height 22
click at [964, 106] on image "Blockly Workspace" at bounding box center [955, 108] width 22 height 22
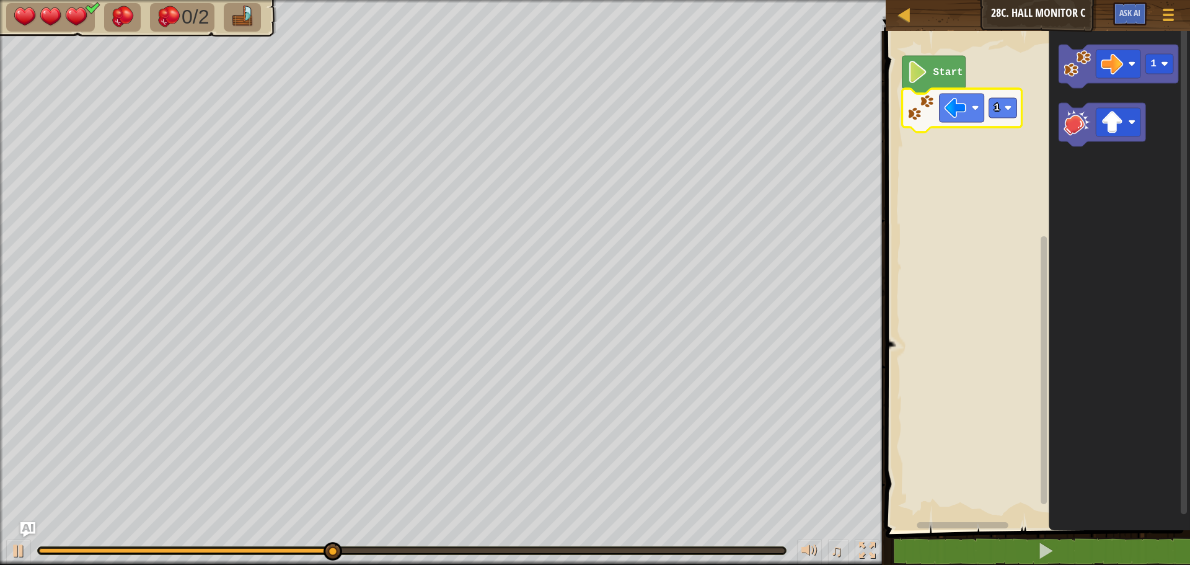
click at [1054, 123] on icon "Blockly Workspace" at bounding box center [1119, 277] width 141 height 505
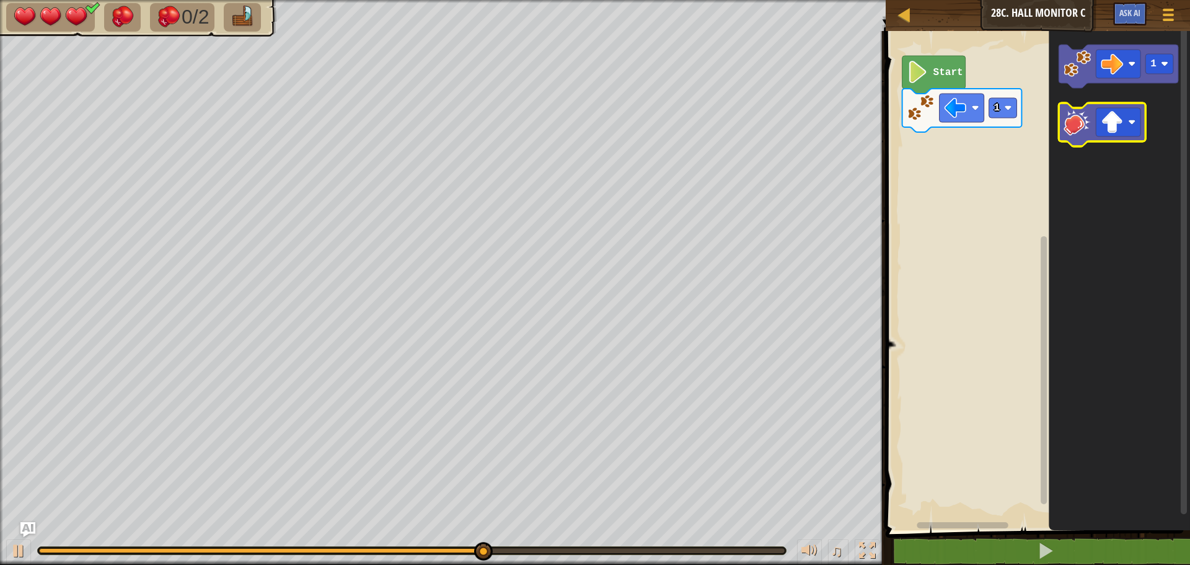
click at [1078, 125] on image "Blockly Workspace" at bounding box center [1076, 121] width 27 height 27
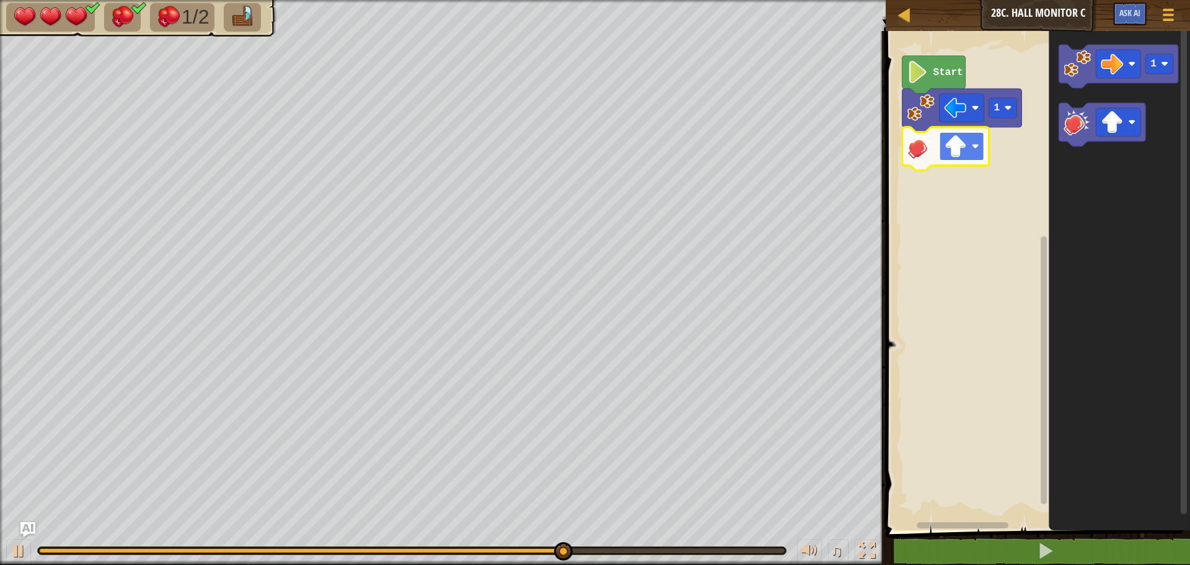
click at [966, 151] on image "Blockly Workspace" at bounding box center [955, 146] width 22 height 22
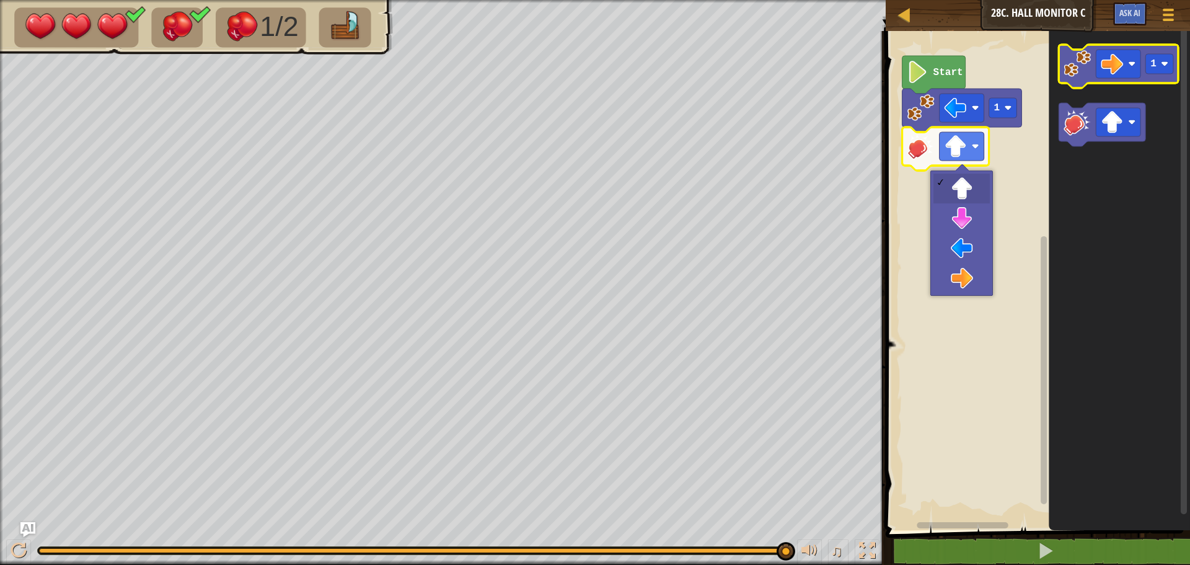
click at [1062, 74] on icon "Blockly Workspace" at bounding box center [1118, 66] width 120 height 43
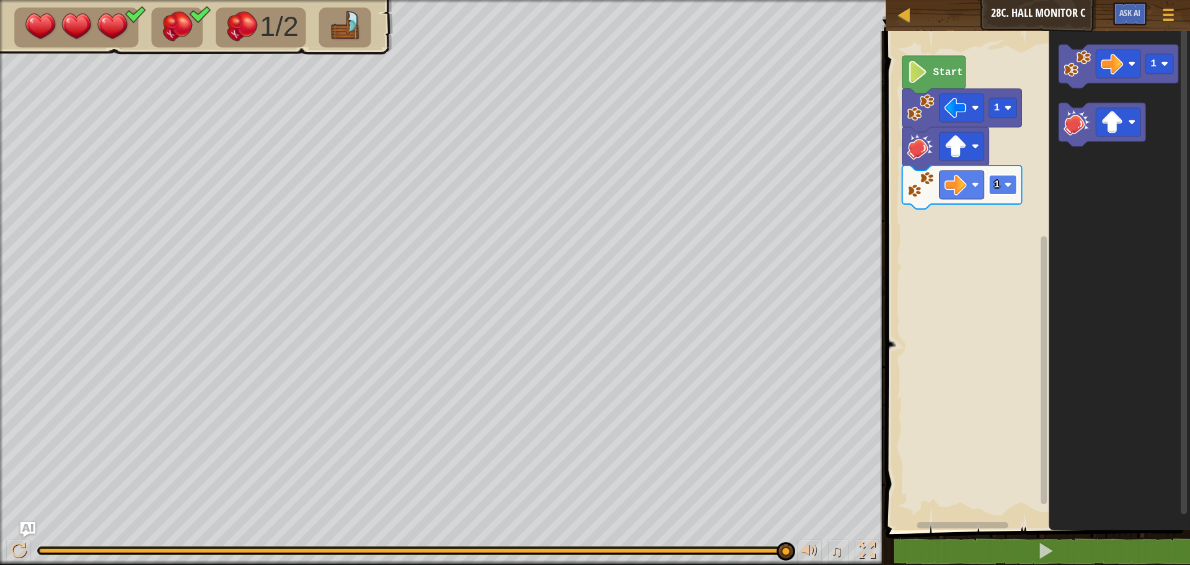
click at [990, 183] on rect "Blockly Workspace" at bounding box center [1003, 185] width 28 height 20
click at [1006, 180] on rect "Blockly Workspace" at bounding box center [1003, 185] width 28 height 20
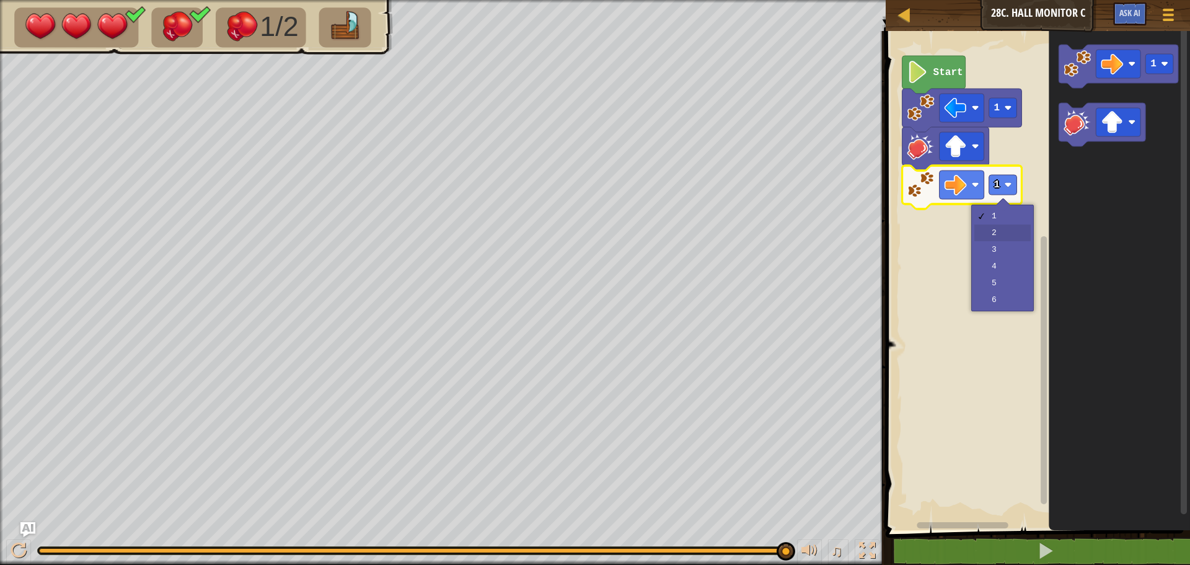
drag, startPoint x: 1005, startPoint y: 235, endPoint x: 1003, endPoint y: 217, distance: 18.1
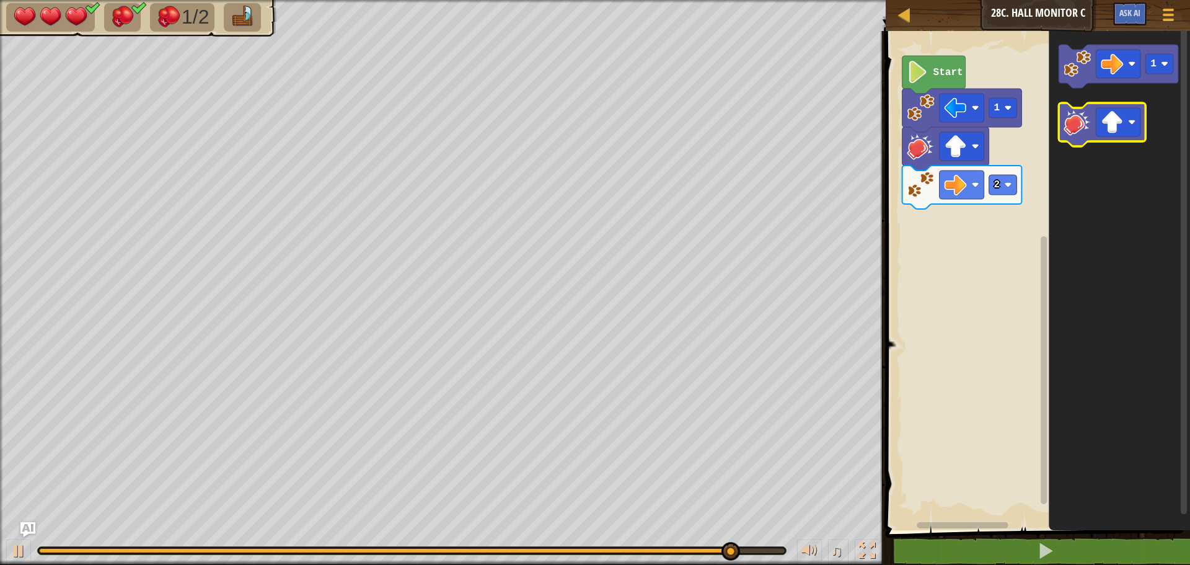
click at [1074, 126] on image "Blockly Workspace" at bounding box center [1076, 121] width 27 height 27
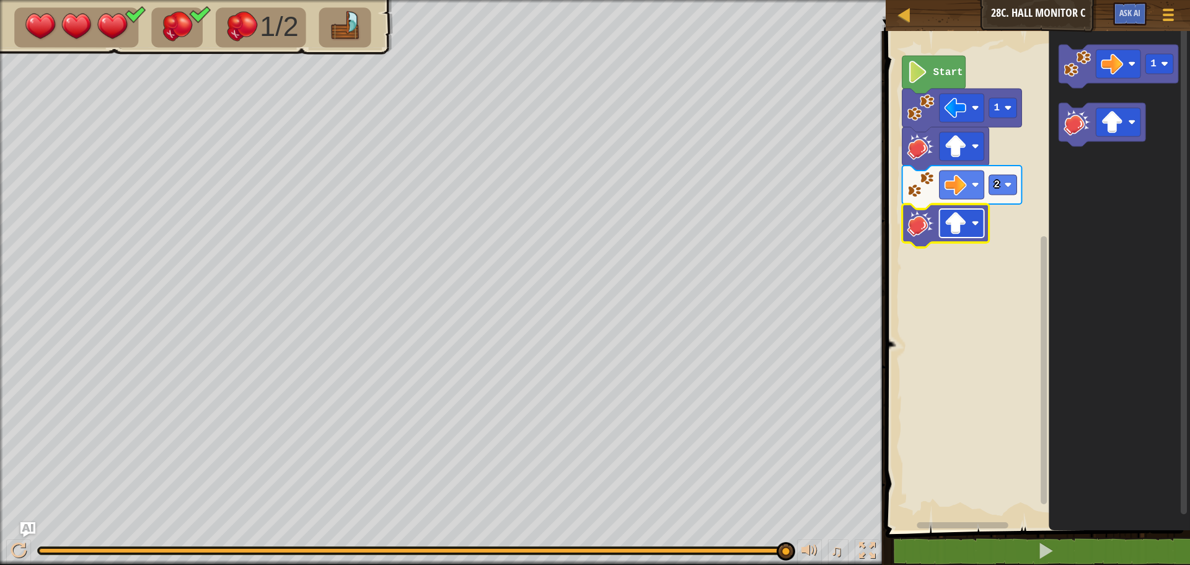
click at [975, 224] on image "Blockly Workspace" at bounding box center [975, 222] width 7 height 7
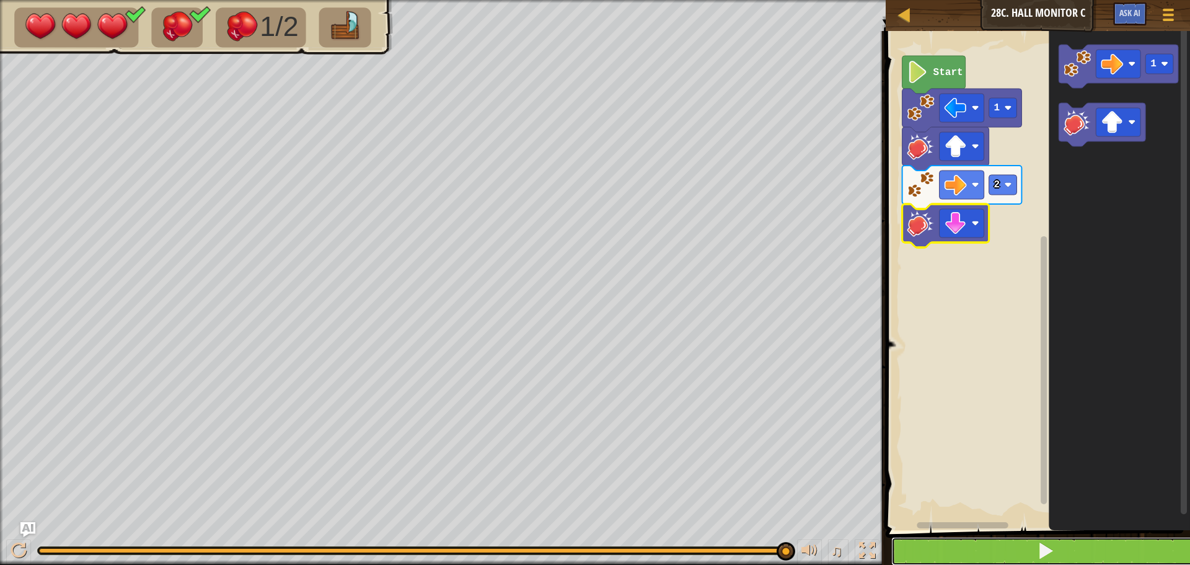
click at [1033, 540] on button at bounding box center [1045, 551] width 308 height 29
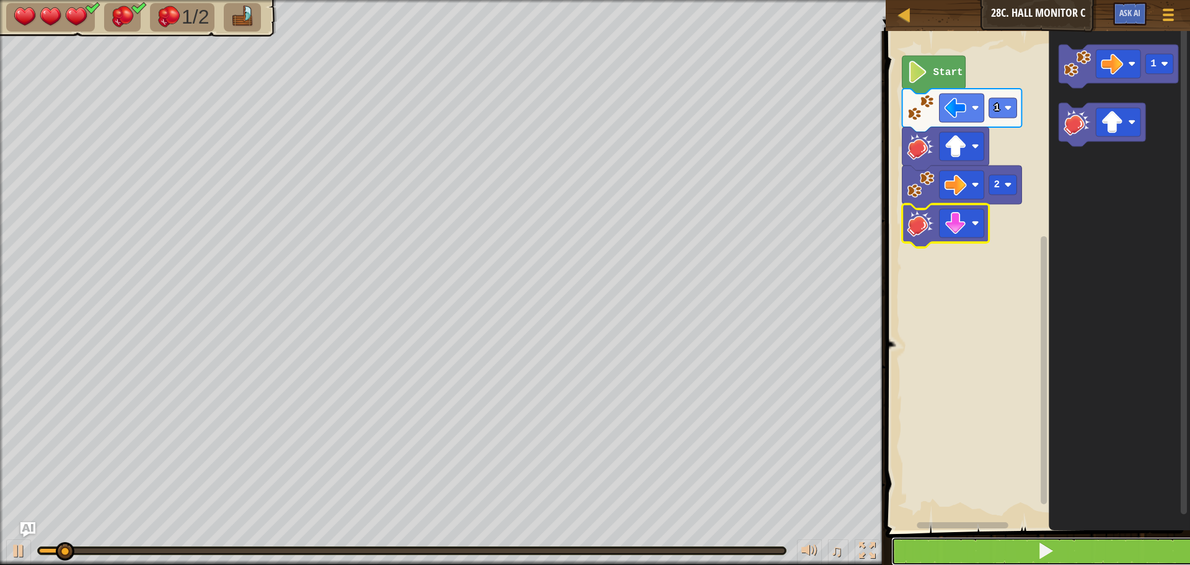
click at [1032, 539] on button at bounding box center [1045, 551] width 308 height 29
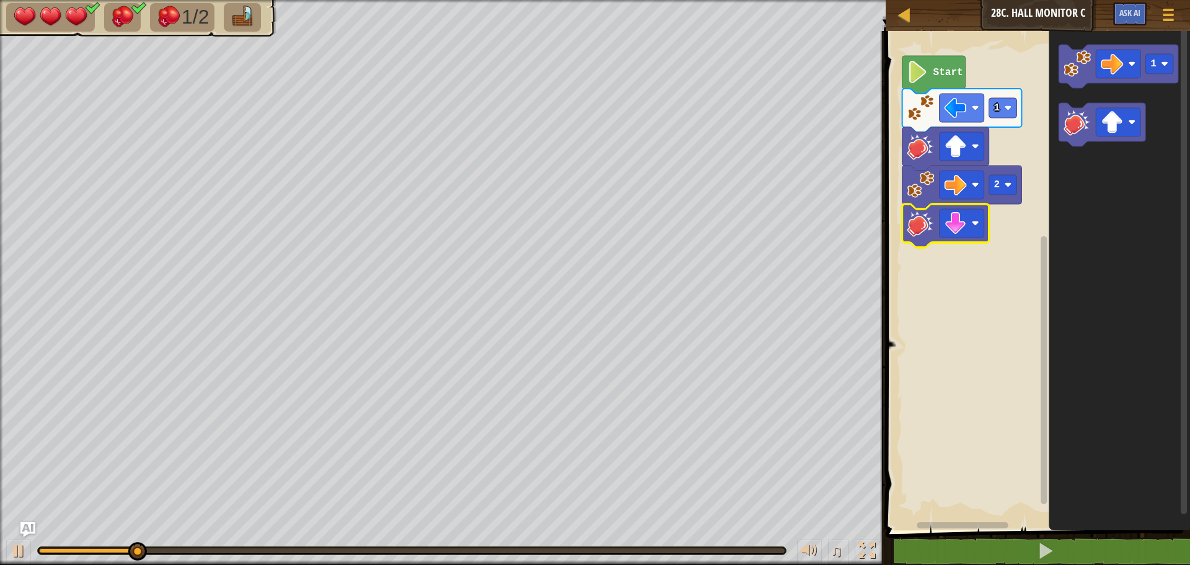
click at [1029, 522] on g "Blockly Workspace" at bounding box center [960, 525] width 157 height 9
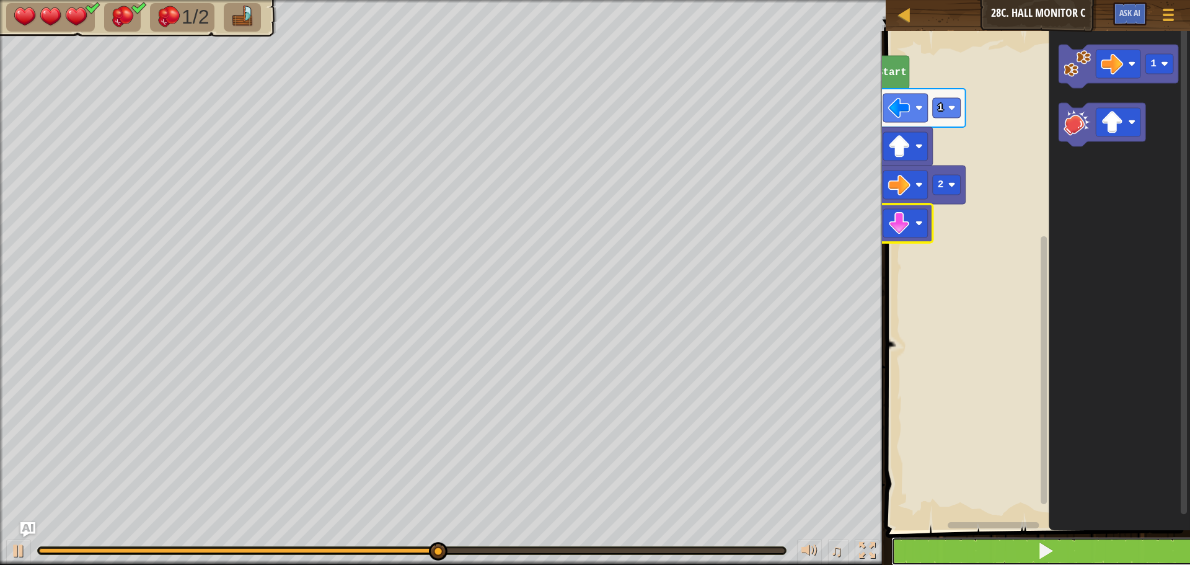
click at [960, 556] on button at bounding box center [1045, 551] width 308 height 29
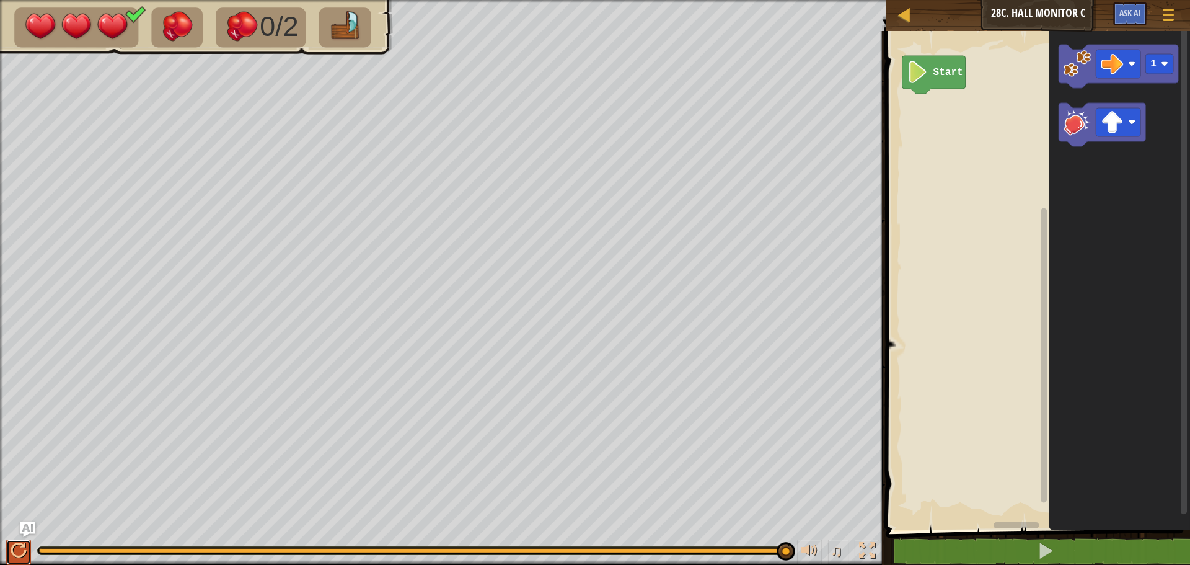
click at [11, 548] on div at bounding box center [19, 550] width 16 height 16
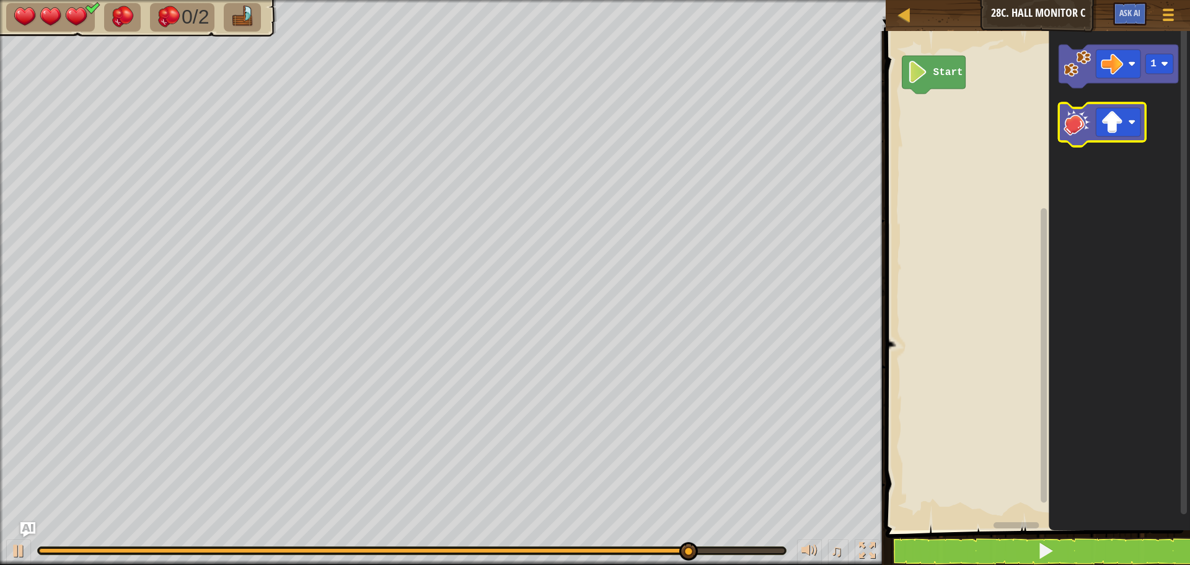
click at [1078, 131] on image "Blockly Workspace" at bounding box center [1076, 121] width 27 height 27
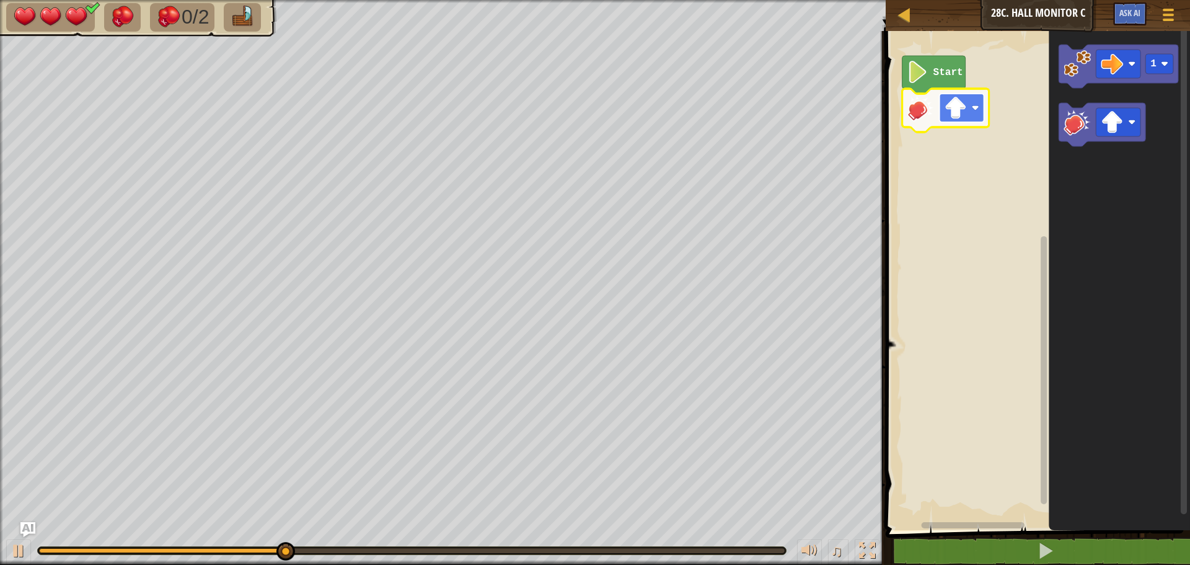
click at [958, 108] on image "Blockly Workspace" at bounding box center [955, 108] width 22 height 22
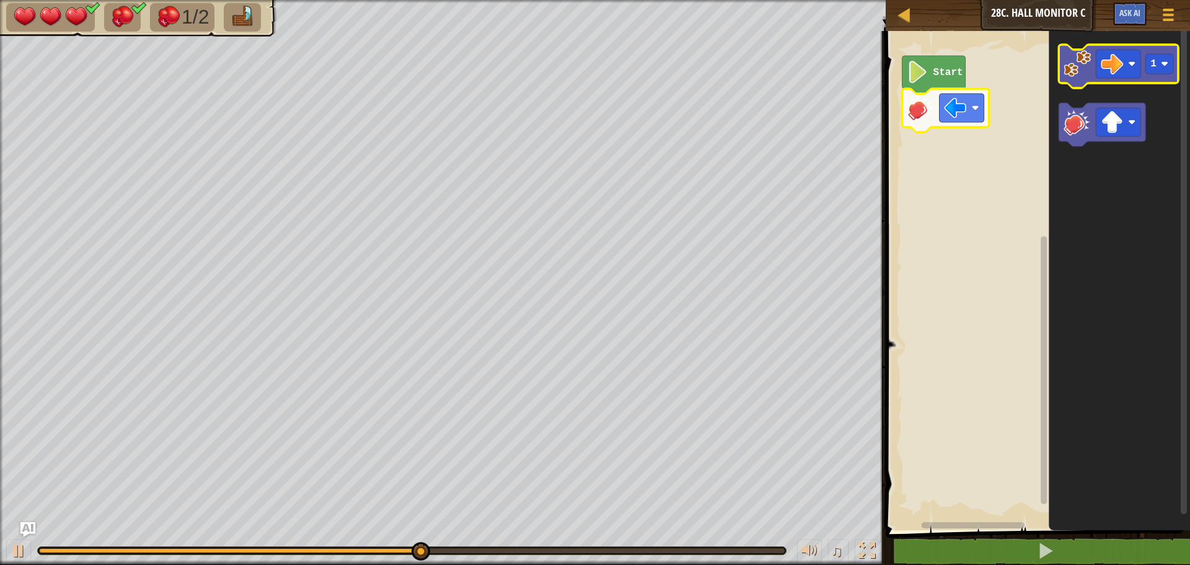
click at [1080, 68] on image "Blockly Workspace" at bounding box center [1076, 63] width 27 height 27
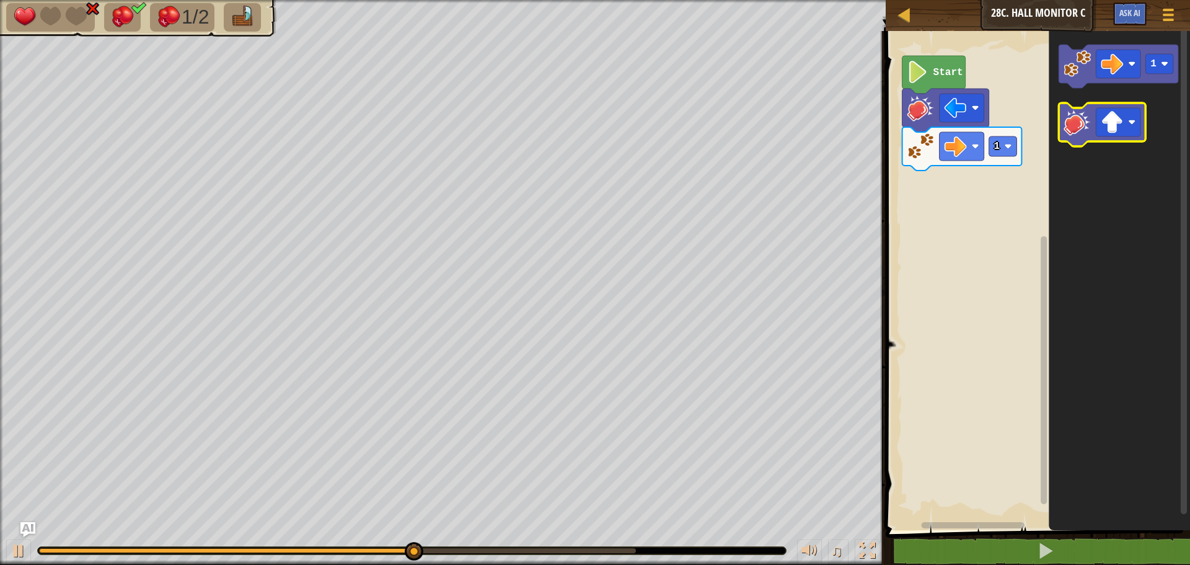
click at [1074, 125] on image "Blockly Workspace" at bounding box center [1076, 121] width 27 height 27
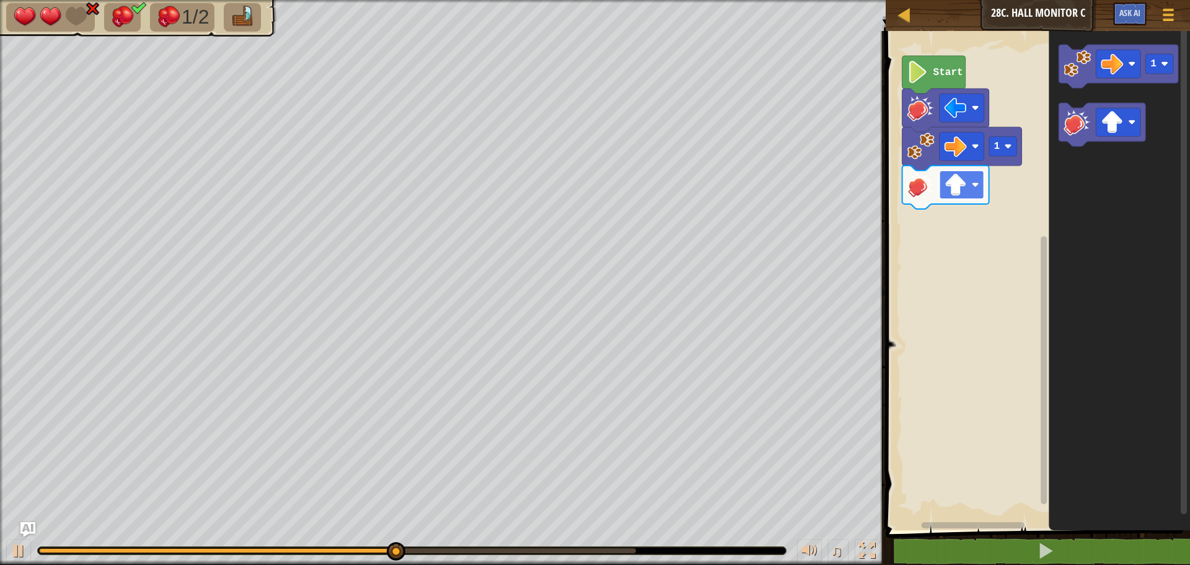
click at [954, 182] on image "Blockly Workspace" at bounding box center [955, 185] width 22 height 22
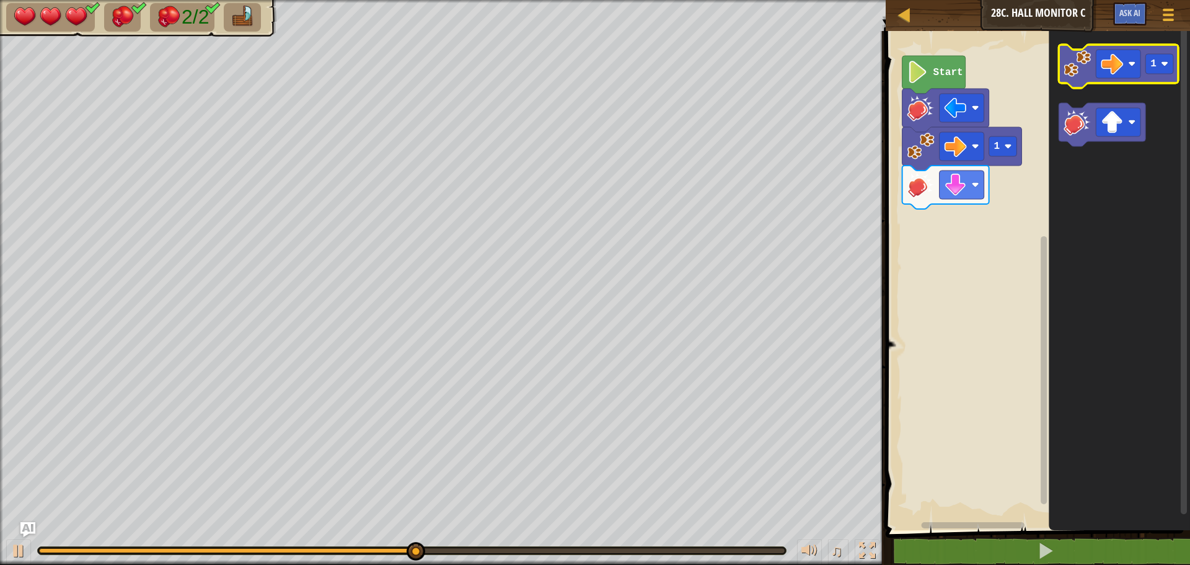
click at [1068, 69] on image "Blockly Workspace" at bounding box center [1076, 63] width 27 height 27
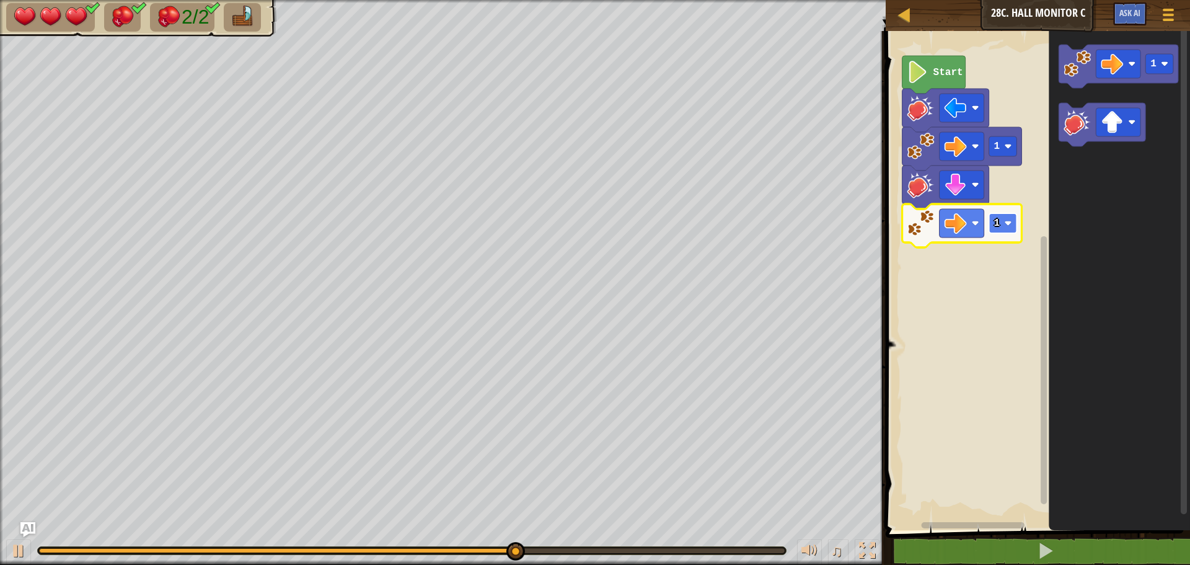
click at [1004, 224] on rect "Blockly Workspace" at bounding box center [1003, 223] width 28 height 20
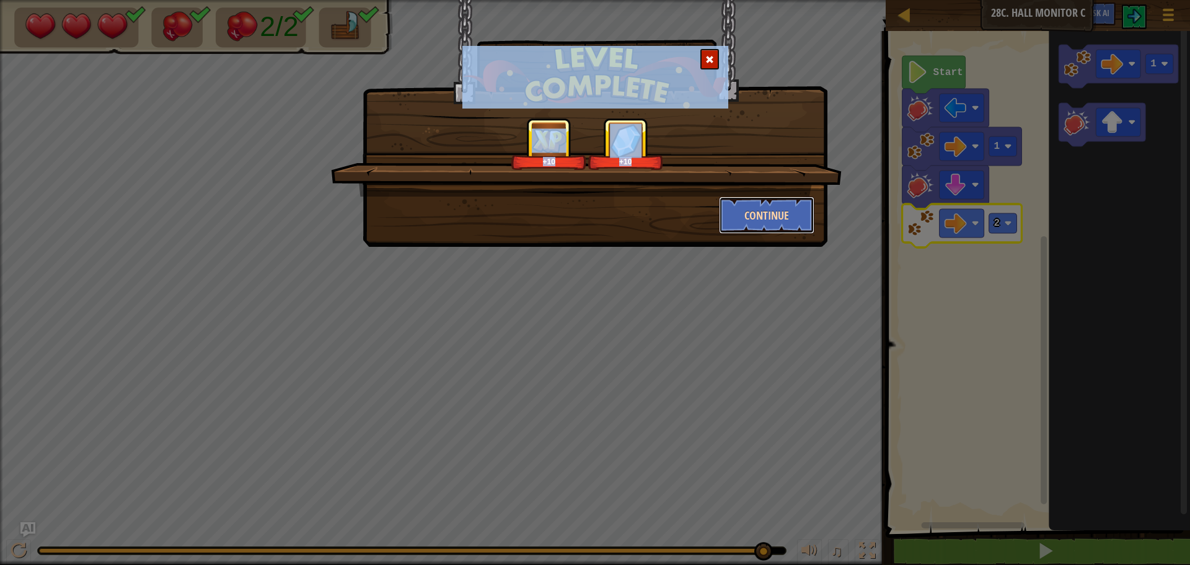
click at [788, 201] on button "Continue" at bounding box center [767, 214] width 96 height 37
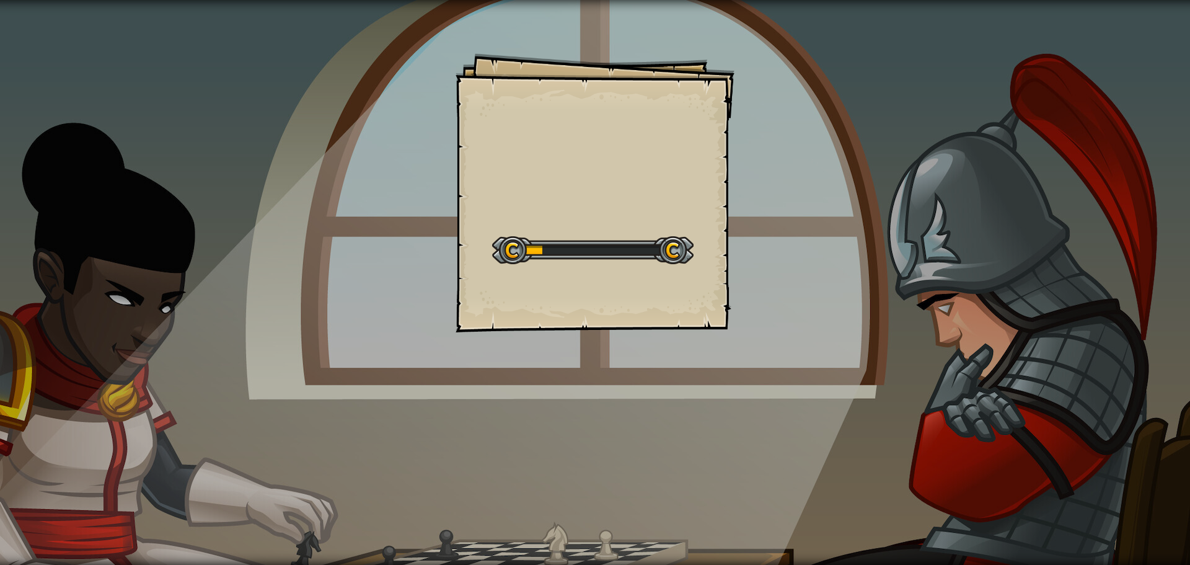
drag, startPoint x: 755, startPoint y: 254, endPoint x: 717, endPoint y: 221, distance: 51.0
click at [755, 252] on div "Goals Start Level Error loading from server. Try refreshing the page. You'll ne…" at bounding box center [595, 282] width 1190 height 565
drag, startPoint x: 627, startPoint y: 226, endPoint x: 610, endPoint y: 260, distance: 37.7
click at [624, 231] on div "Start Level" at bounding box center [592, 249] width 201 height 50
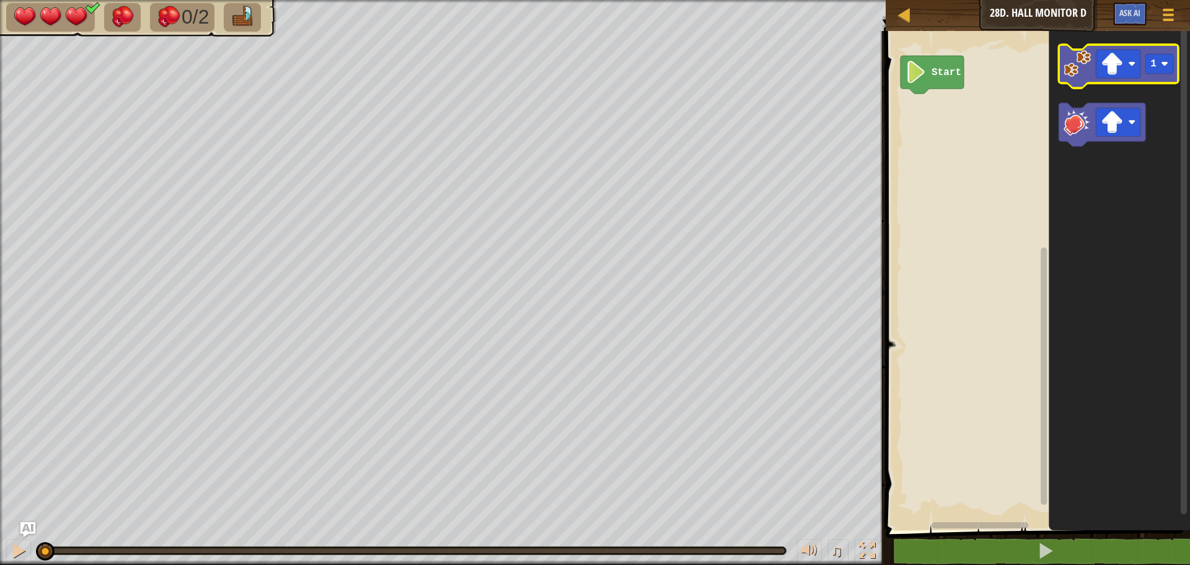
click at [1052, 81] on icon "Blockly Workspace" at bounding box center [1119, 277] width 141 height 505
click at [1083, 74] on image "Blockly Workspace" at bounding box center [1076, 63] width 27 height 27
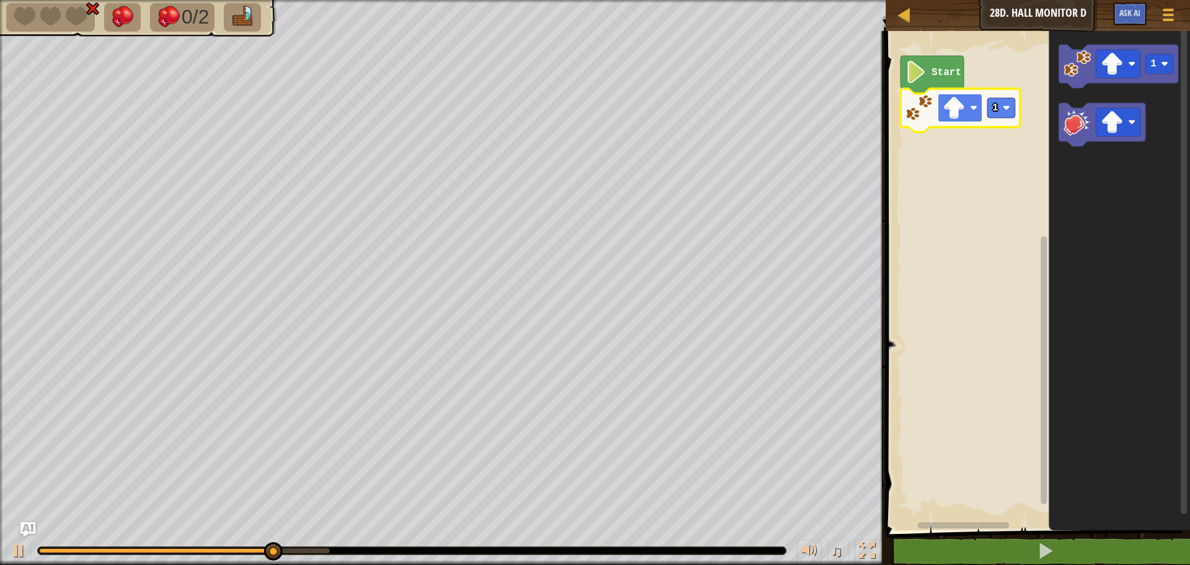
click at [964, 110] on image "Blockly Workspace" at bounding box center [954, 108] width 22 height 22
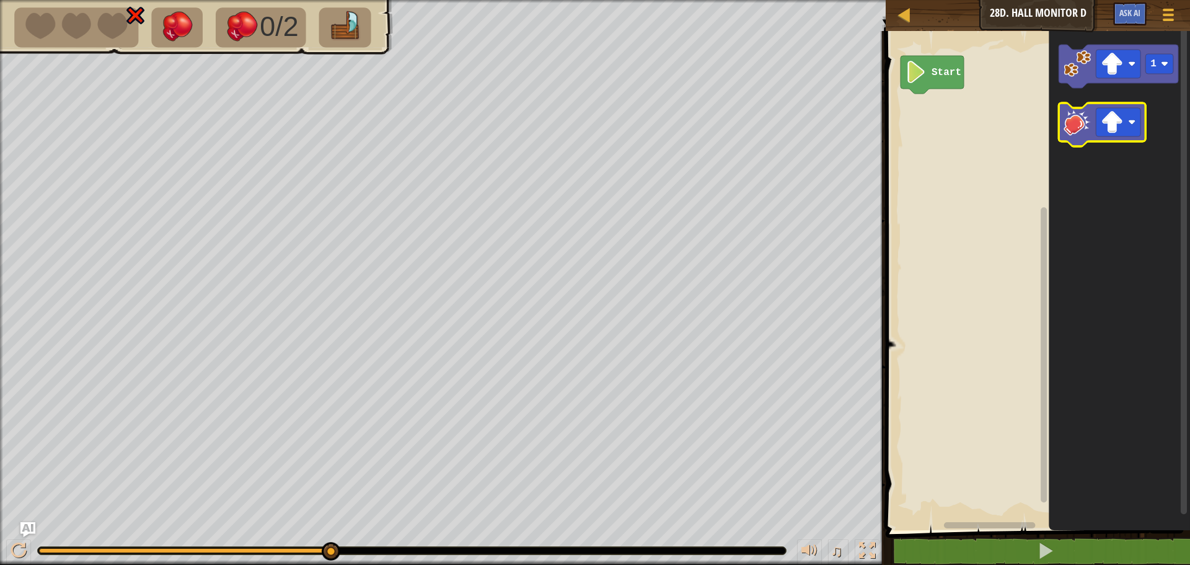
click at [1081, 123] on image "Blockly Workspace" at bounding box center [1076, 121] width 27 height 27
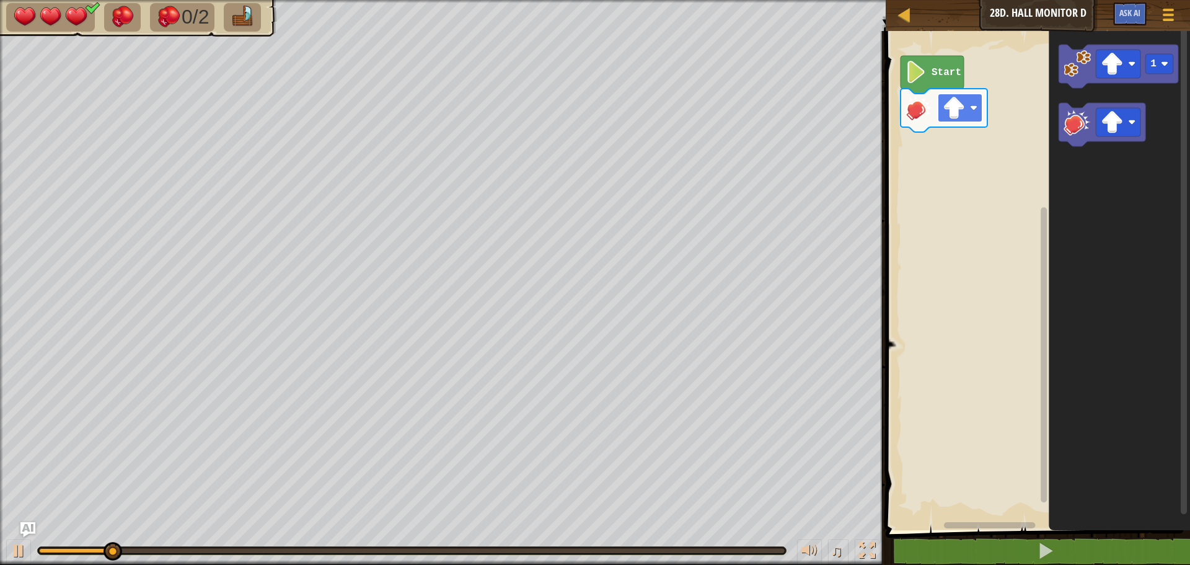
click at [980, 115] on rect "Blockly Workspace" at bounding box center [960, 108] width 45 height 29
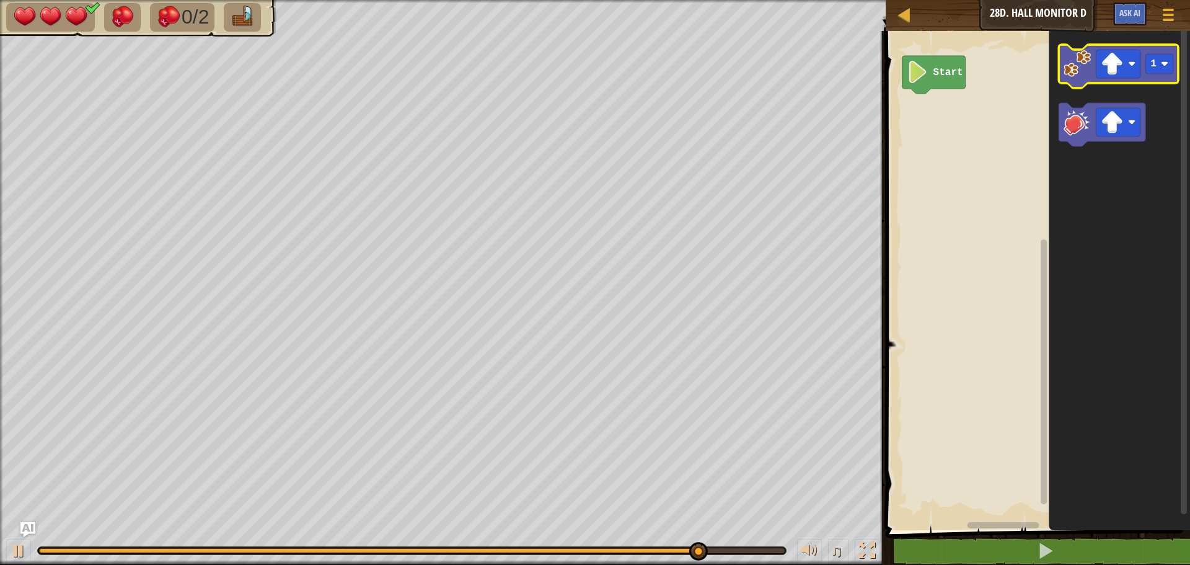
click at [1067, 60] on image "Blockly Workspace" at bounding box center [1076, 63] width 27 height 27
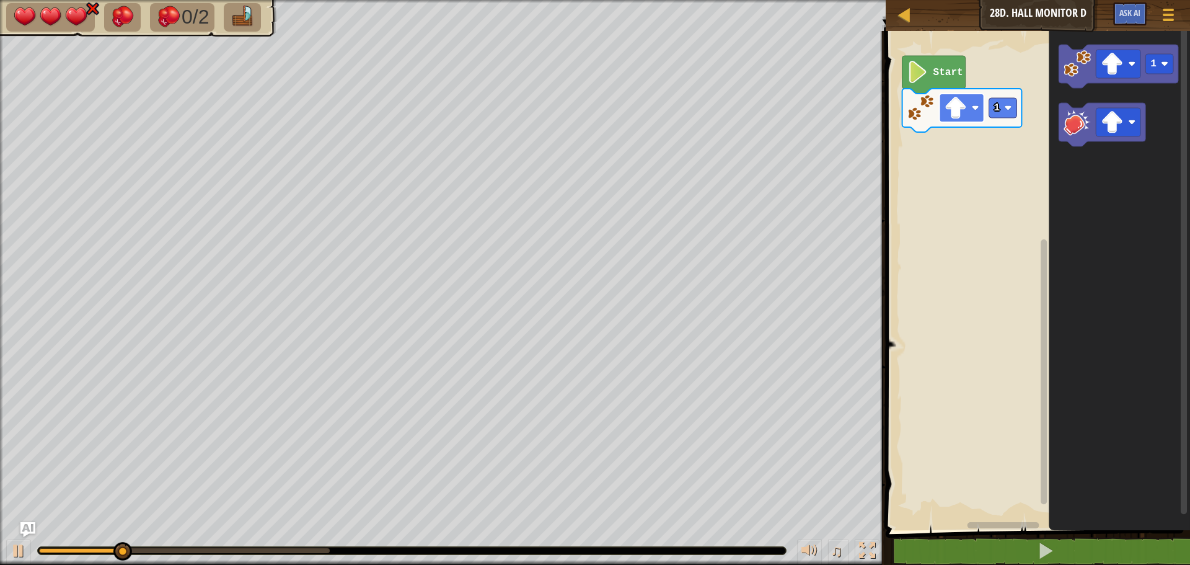
click at [983, 108] on rect "Blockly Workspace" at bounding box center [961, 108] width 45 height 29
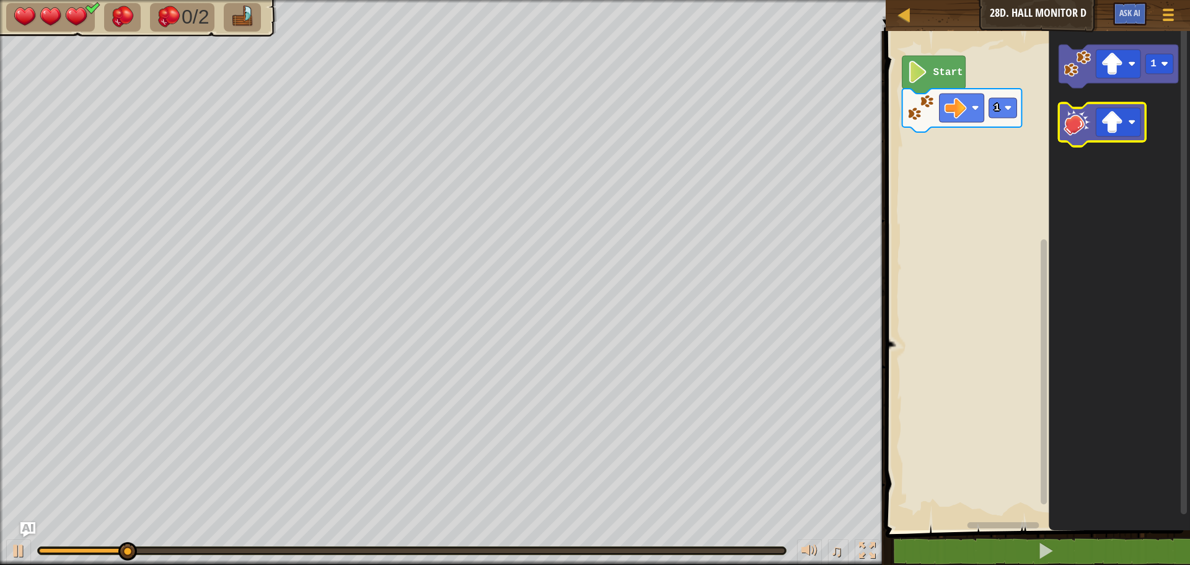
click at [1062, 110] on icon "Blockly Workspace" at bounding box center [1101, 124] width 87 height 43
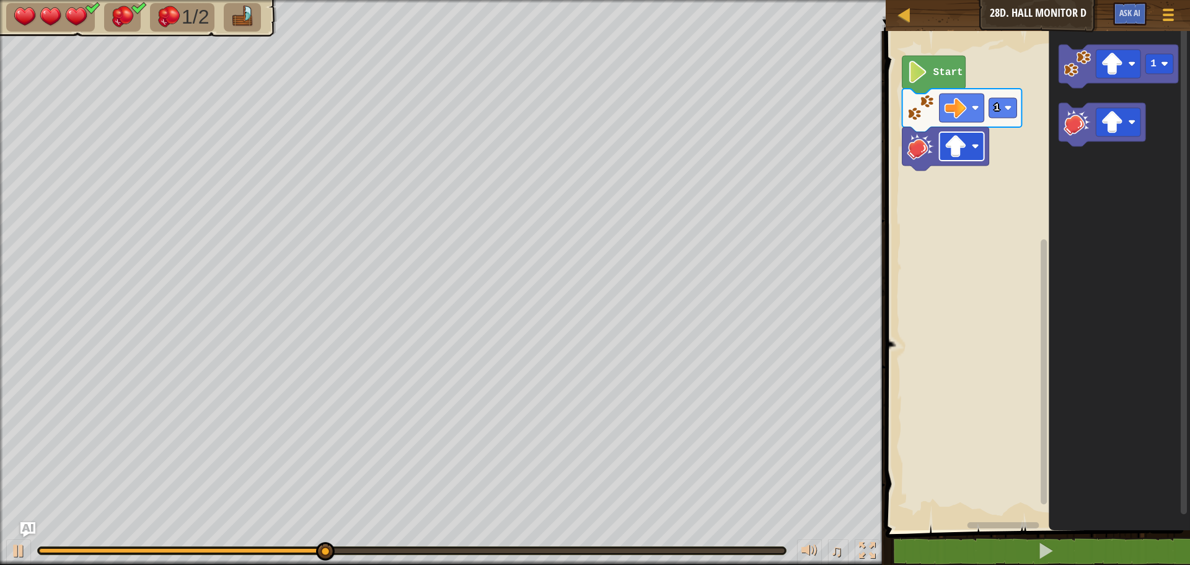
click at [973, 153] on rect "Blockly Workspace" at bounding box center [961, 146] width 45 height 29
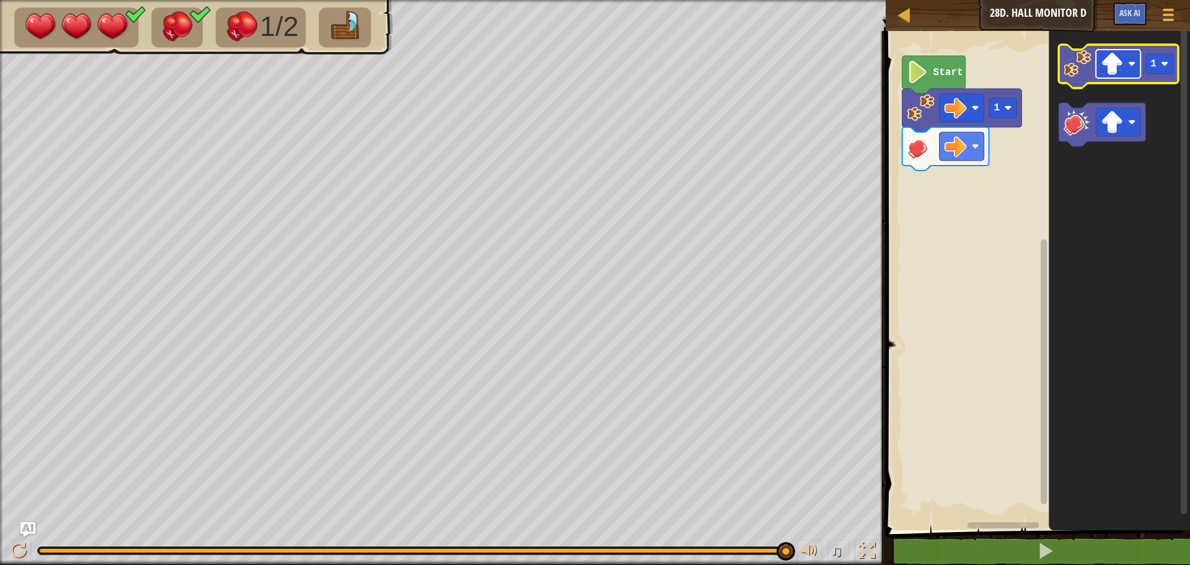
click at [1098, 69] on rect "Blockly Workspace" at bounding box center [1118, 64] width 45 height 29
click at [1137, 73] on g "1" at bounding box center [1118, 66] width 120 height 43
click at [1143, 73] on icon "Blockly Workspace" at bounding box center [1118, 66] width 120 height 43
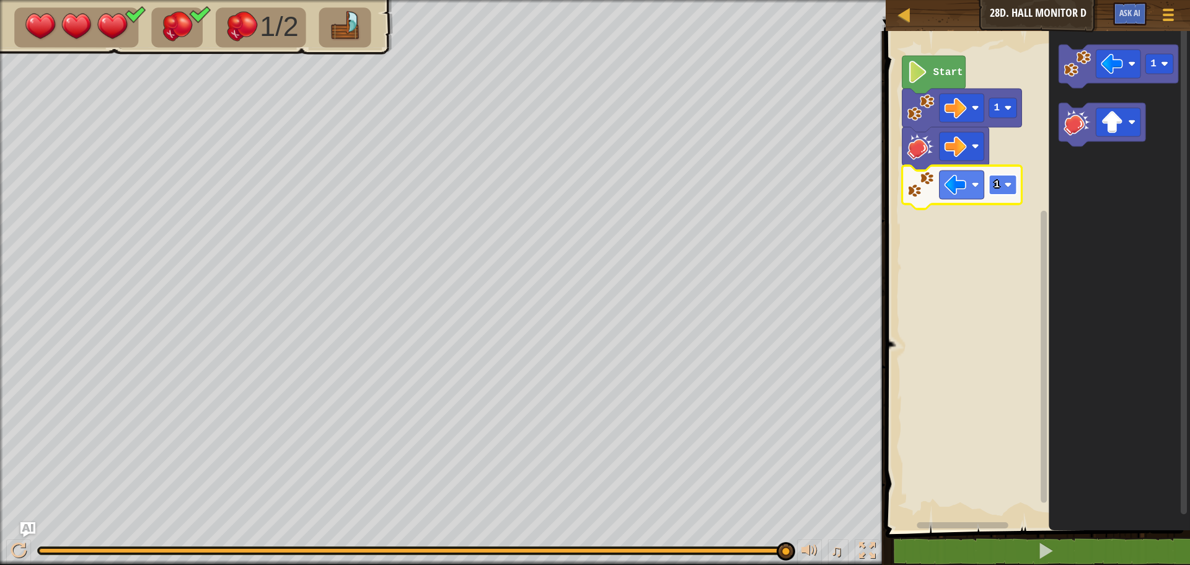
click at [1000, 185] on rect "Blockly Workspace" at bounding box center [1003, 185] width 28 height 20
click at [1012, 168] on icon "Blockly Workspace" at bounding box center [962, 186] width 120 height 43
click at [998, 180] on text "3" at bounding box center [997, 184] width 6 height 11
drag, startPoint x: 1008, startPoint y: 277, endPoint x: 999, endPoint y: 273, distance: 10.3
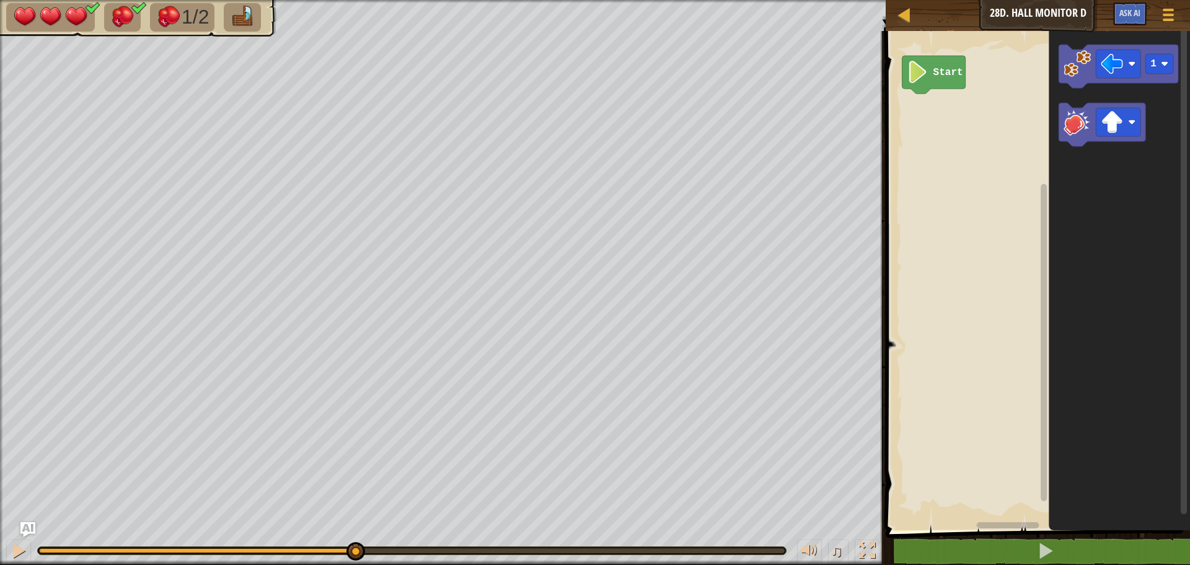
click at [314, 413] on div "1/2 ♫ Cougar 3 x: 37 y: 14 x: 38 y: 14 action: move" at bounding box center [595, 282] width 1190 height 565
click at [1080, 66] on image "Blockly Workspace" at bounding box center [1076, 63] width 27 height 27
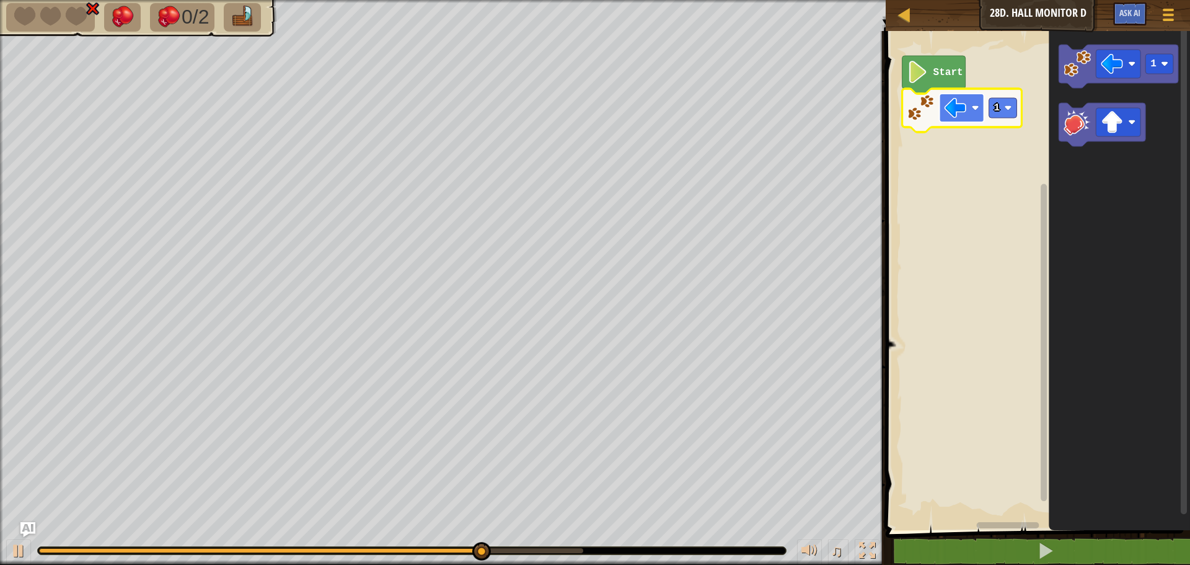
click at [979, 110] on rect "Blockly Workspace" at bounding box center [961, 108] width 45 height 29
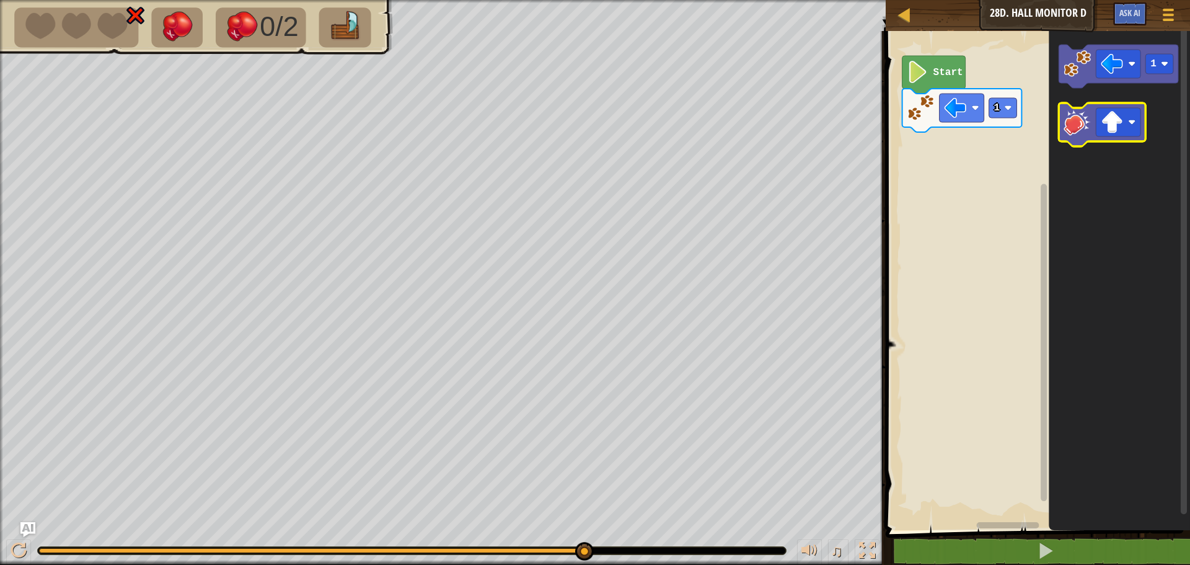
click at [1075, 125] on image "Blockly Workspace" at bounding box center [1076, 121] width 27 height 27
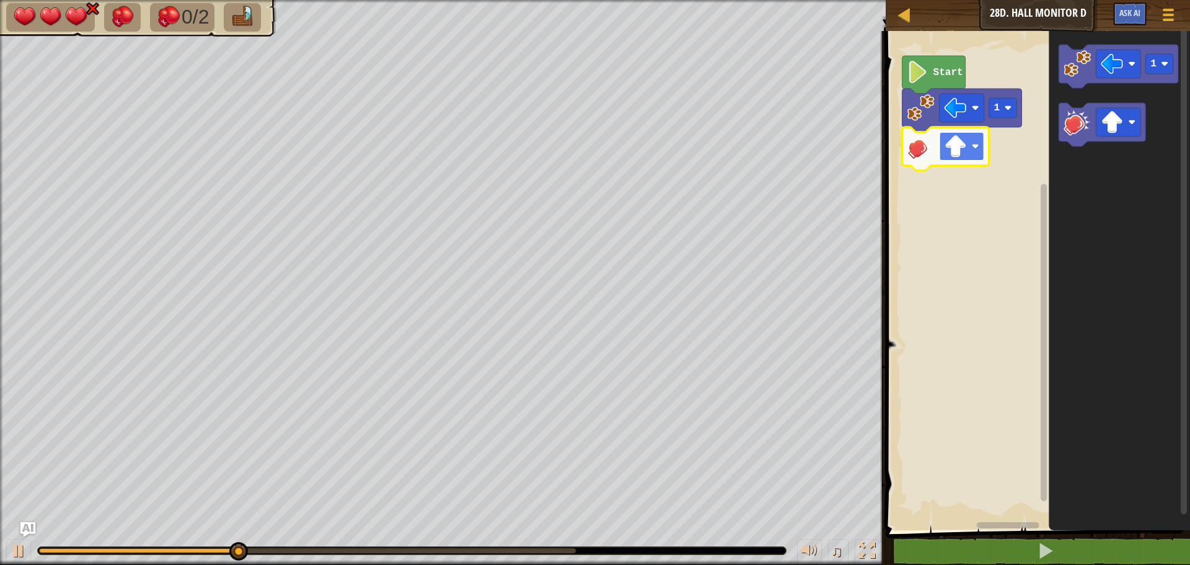
click at [973, 149] on image "Blockly Workspace" at bounding box center [975, 146] width 7 height 7
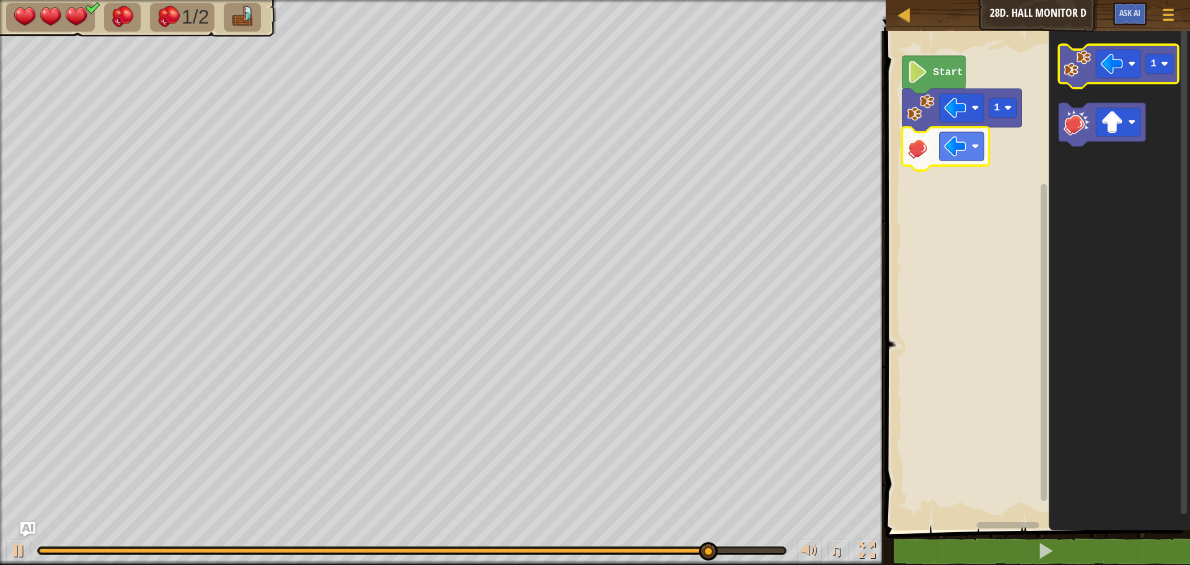
click at [1078, 87] on icon "Blockly Workspace" at bounding box center [1118, 66] width 120 height 43
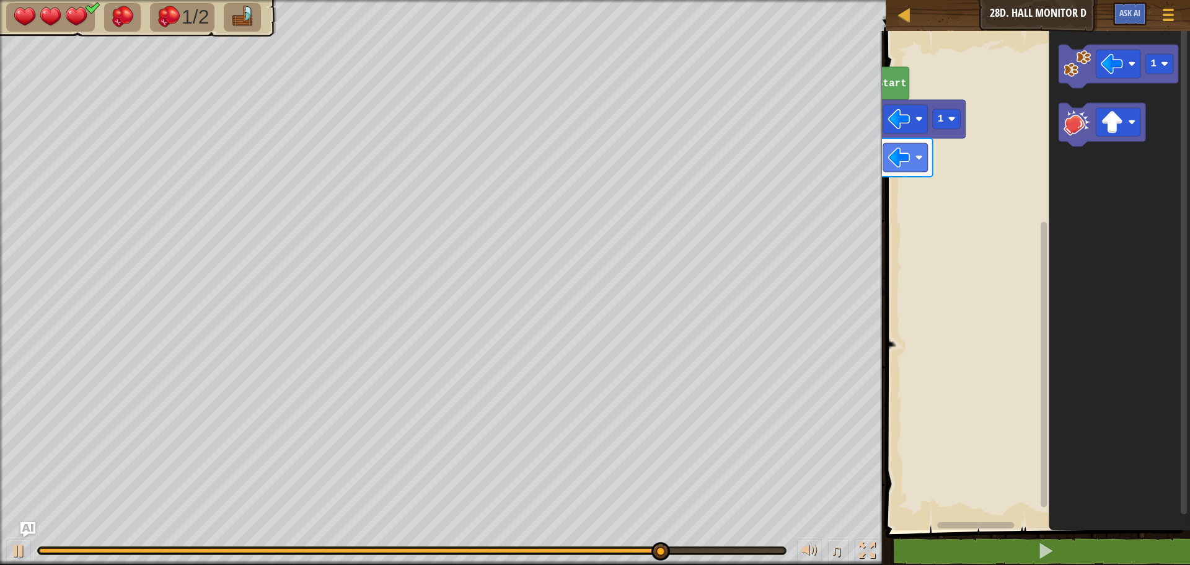
click at [791, 207] on div "Map Junior 28d. Hall Monitor D Game Menu Ask AI 1 ההההההההההההההההההההההההההההה…" at bounding box center [595, 282] width 1190 height 565
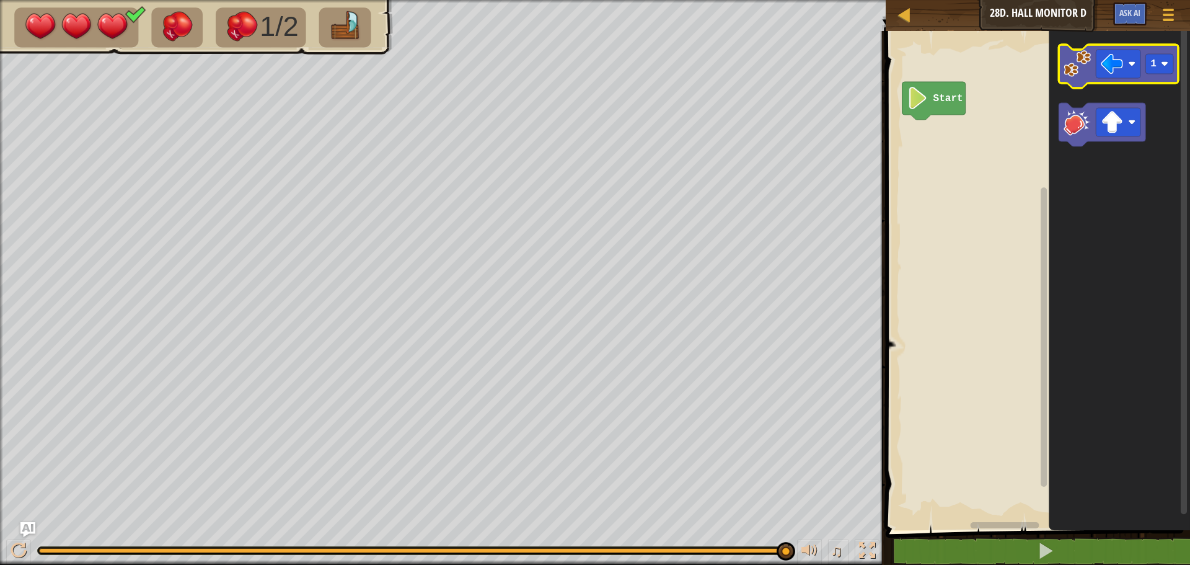
click at [1082, 74] on image "Blockly Workspace" at bounding box center [1076, 63] width 27 height 27
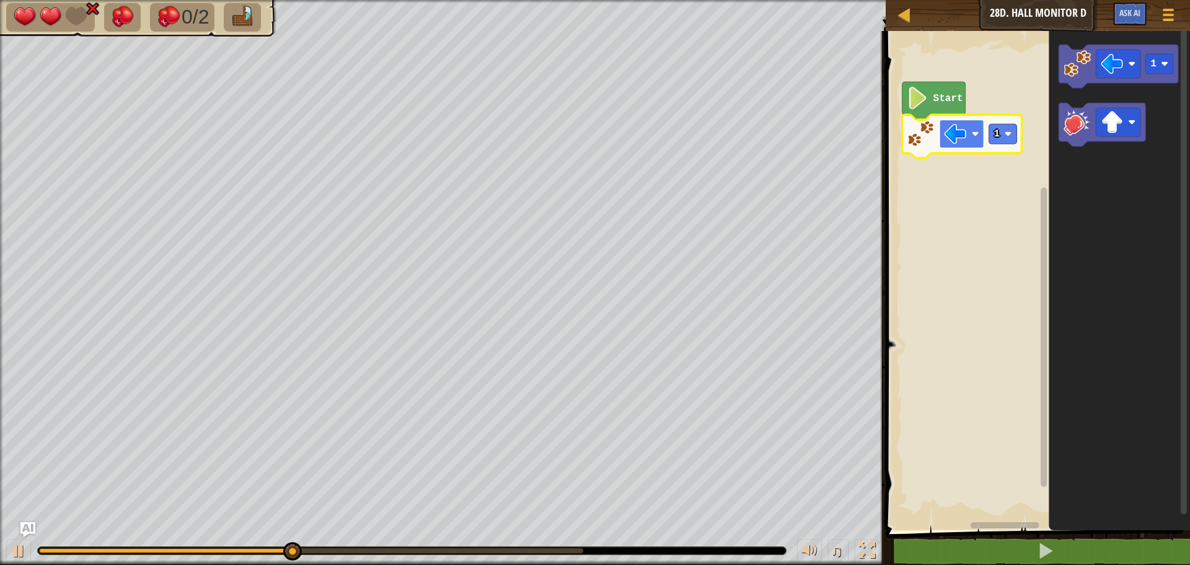
click at [972, 144] on rect "Blockly Workspace" at bounding box center [961, 134] width 45 height 29
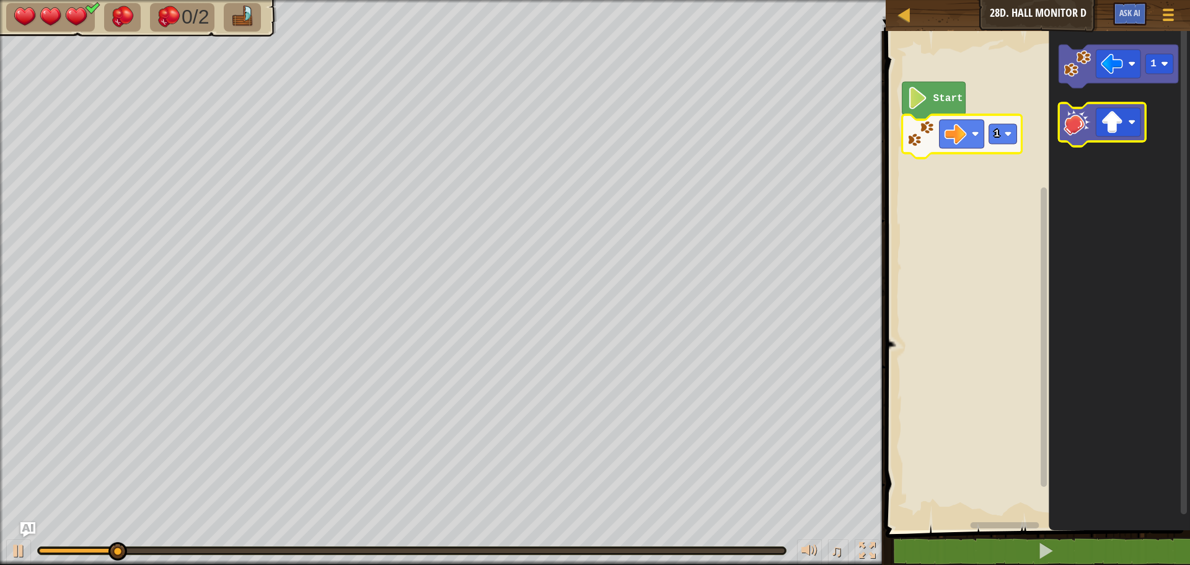
click at [1072, 128] on image "Blockly Workspace" at bounding box center [1076, 121] width 27 height 27
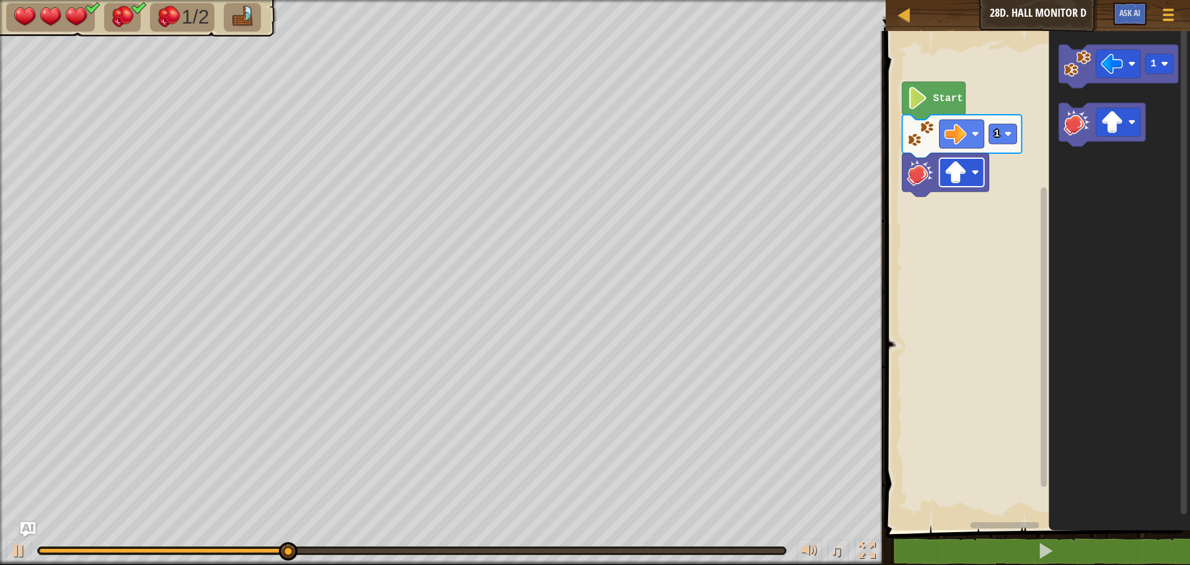
click at [962, 183] on image "Blockly Workspace" at bounding box center [955, 172] width 22 height 22
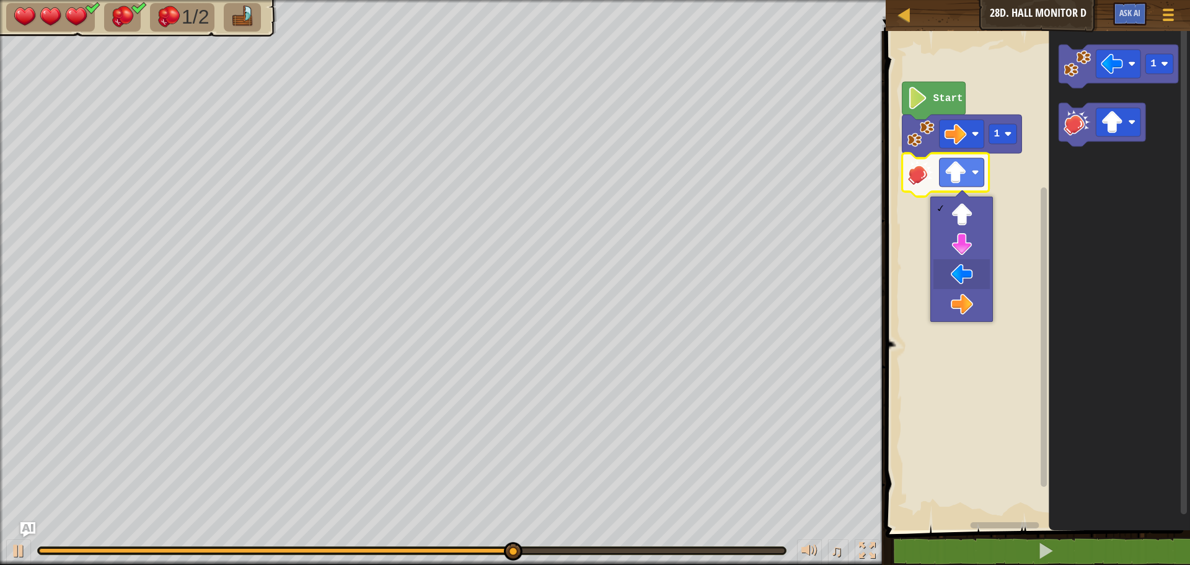
drag, startPoint x: 959, startPoint y: 271, endPoint x: 960, endPoint y: 283, distance: 11.8
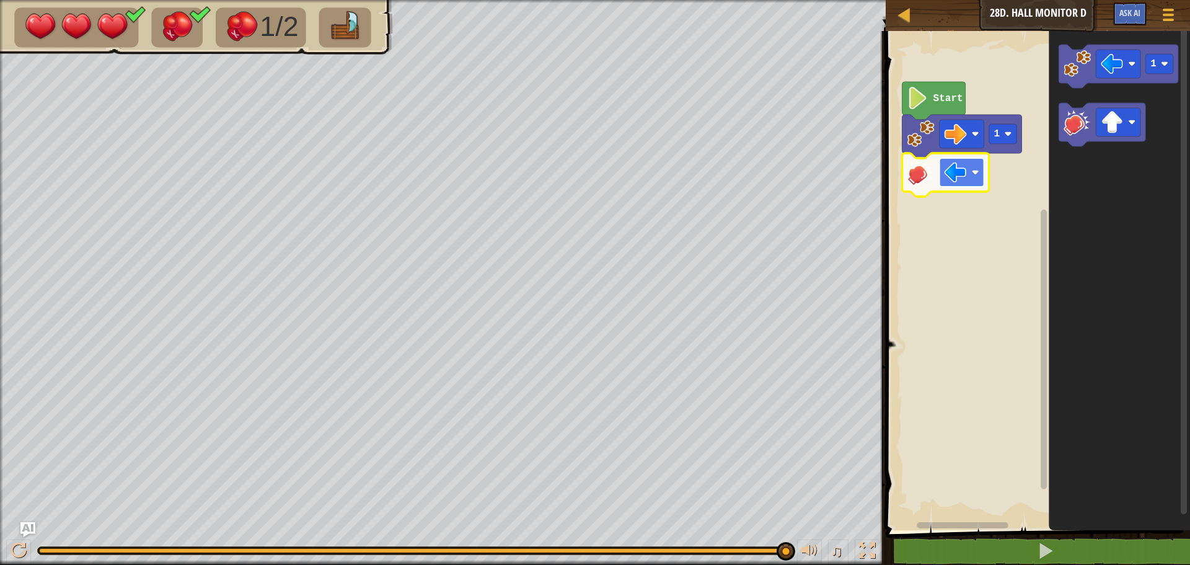
click at [964, 174] on image "Blockly Workspace" at bounding box center [955, 172] width 22 height 22
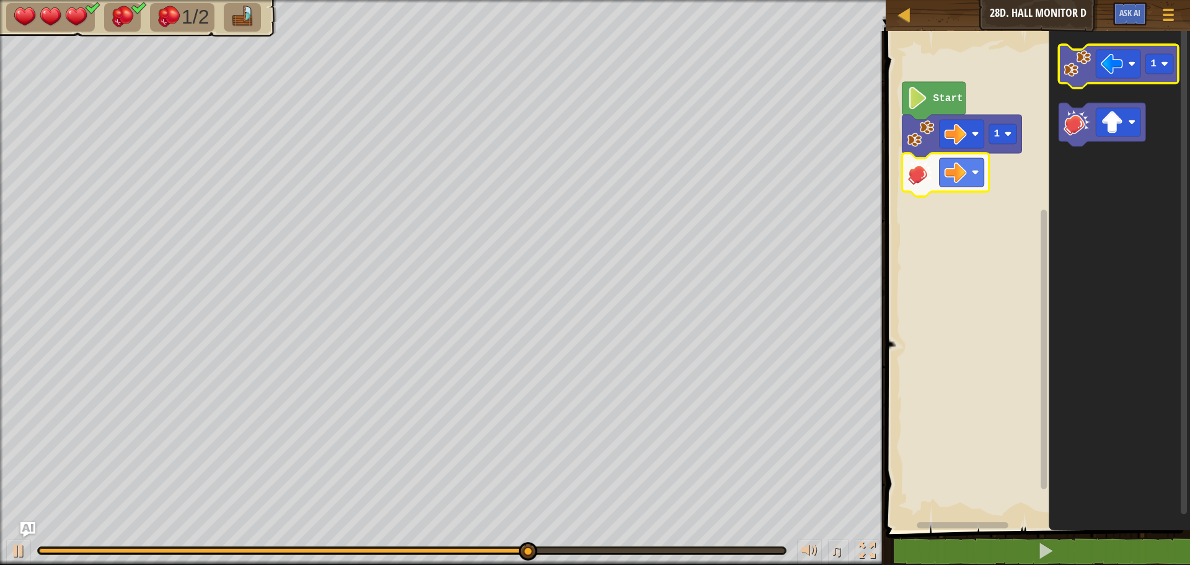
click at [1084, 61] on image "Blockly Workspace" at bounding box center [1076, 63] width 27 height 27
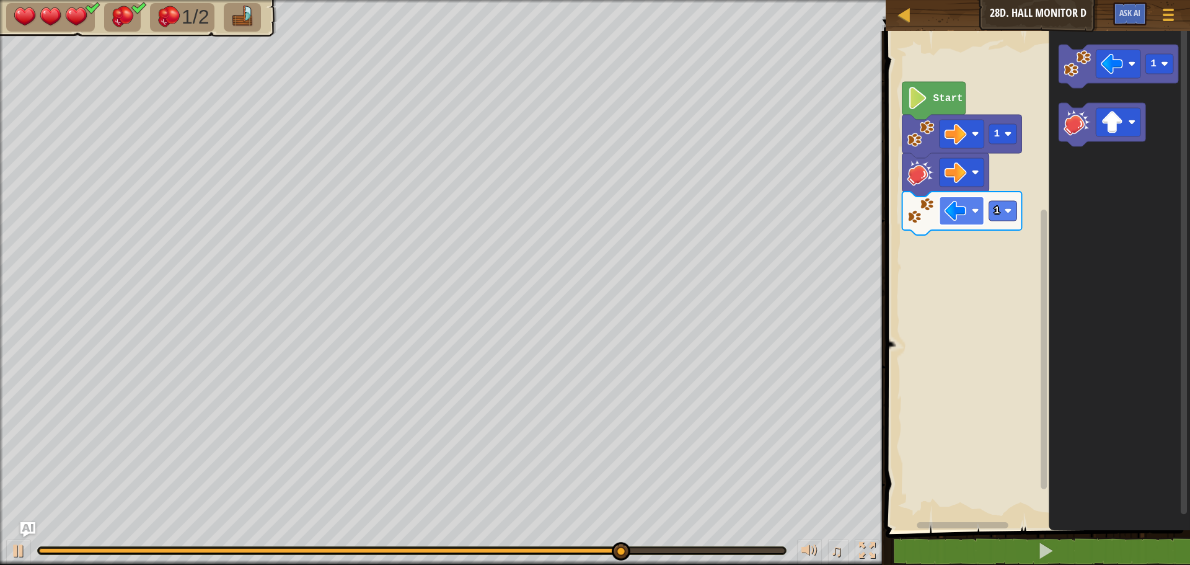
click at [954, 210] on image "Blockly Workspace" at bounding box center [955, 211] width 22 height 22
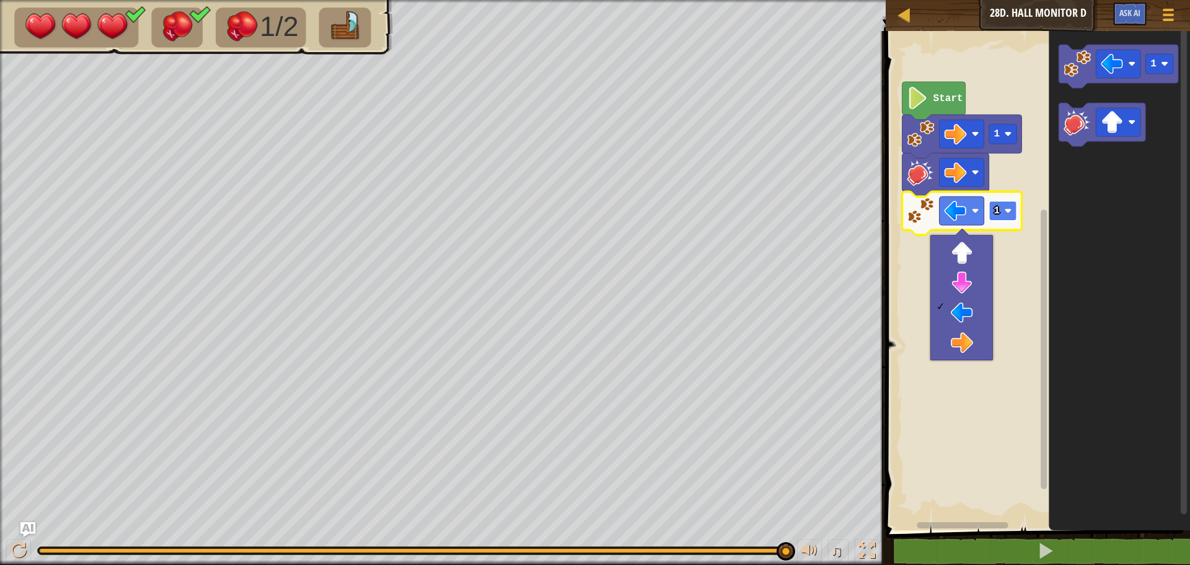
click at [1003, 214] on rect "Blockly Workspace" at bounding box center [1003, 211] width 28 height 20
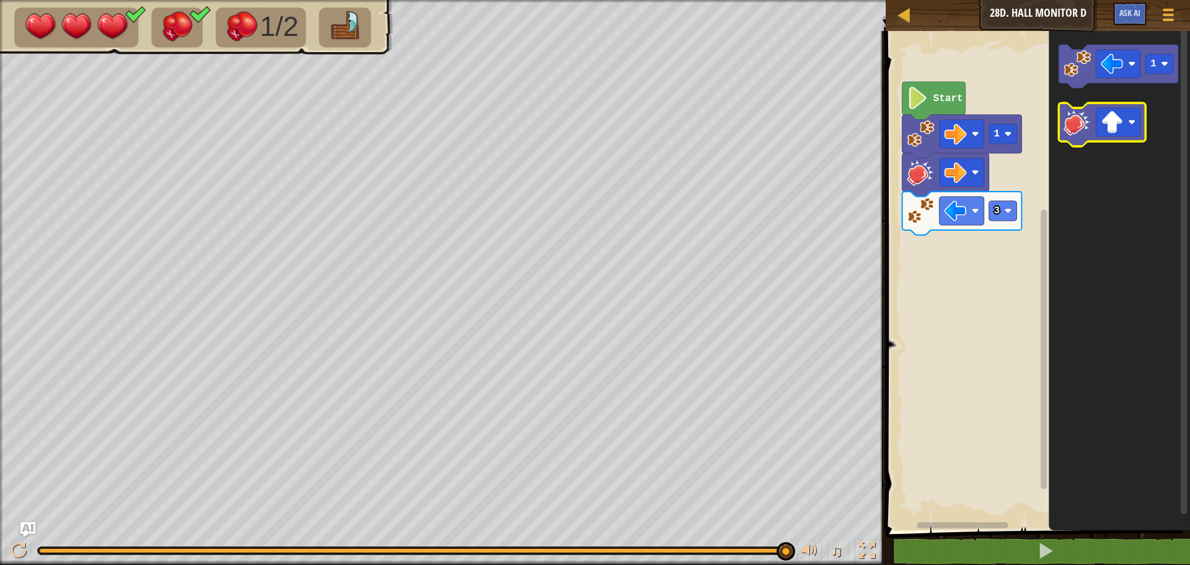
click at [1080, 130] on image "Blockly Workspace" at bounding box center [1076, 121] width 27 height 27
click at [959, 251] on image "Blockly Workspace" at bounding box center [955, 249] width 22 height 22
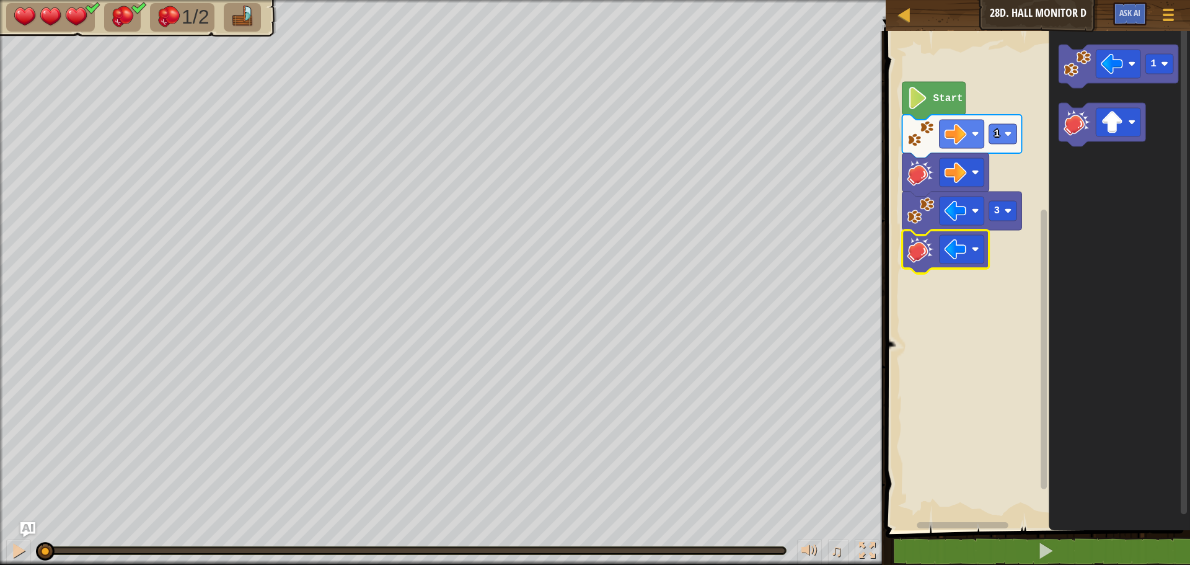
drag, startPoint x: 27, startPoint y: 594, endPoint x: 4, endPoint y: 591, distance: 23.1
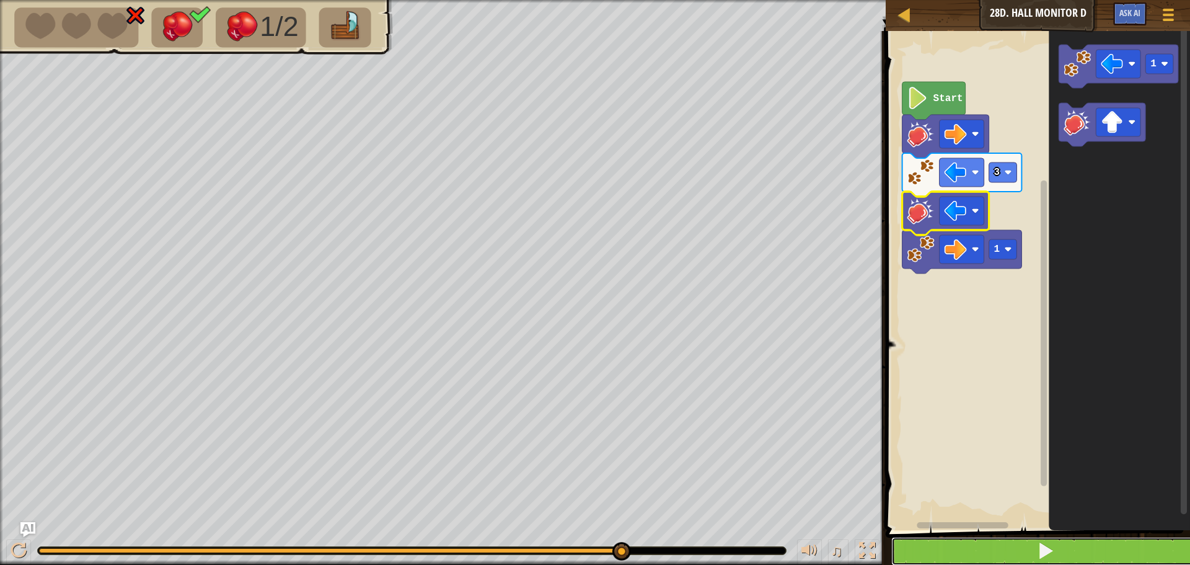
click at [1040, 553] on span at bounding box center [1045, 550] width 17 height 17
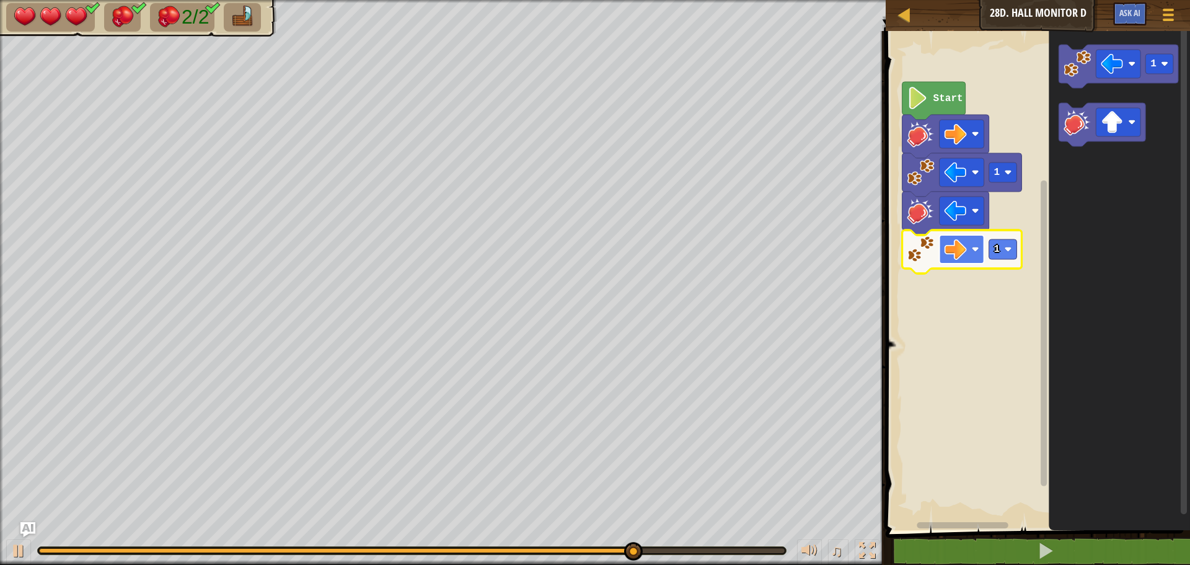
click at [963, 253] on image "Blockly Workspace" at bounding box center [955, 249] width 22 height 22
click at [1009, 251] on image "Blockly Workspace" at bounding box center [1008, 248] width 7 height 7
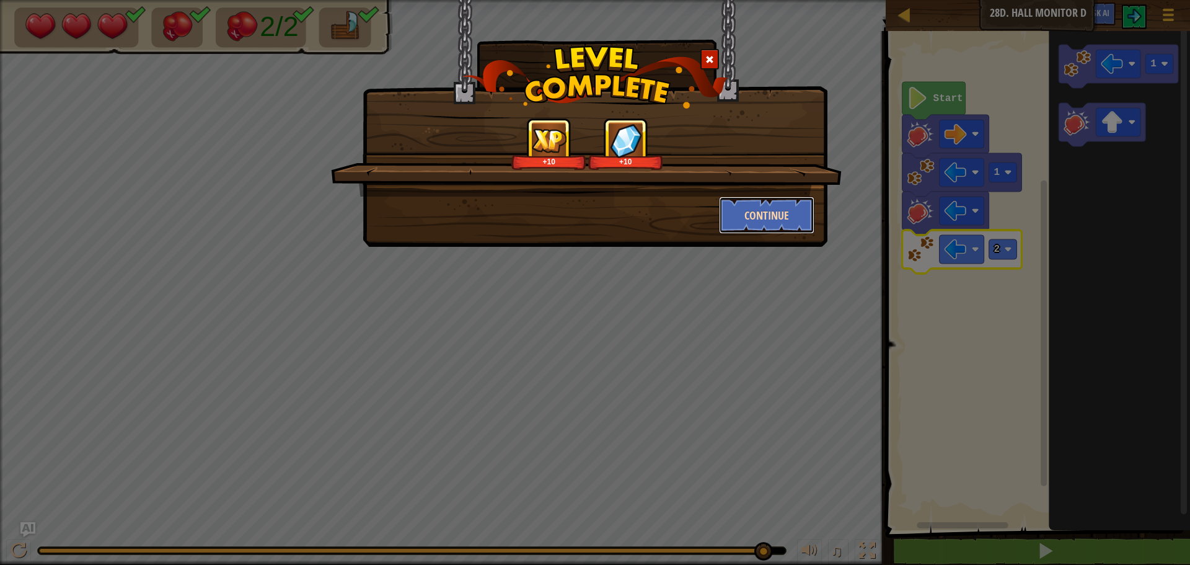
click at [746, 224] on button "Continue" at bounding box center [767, 214] width 96 height 37
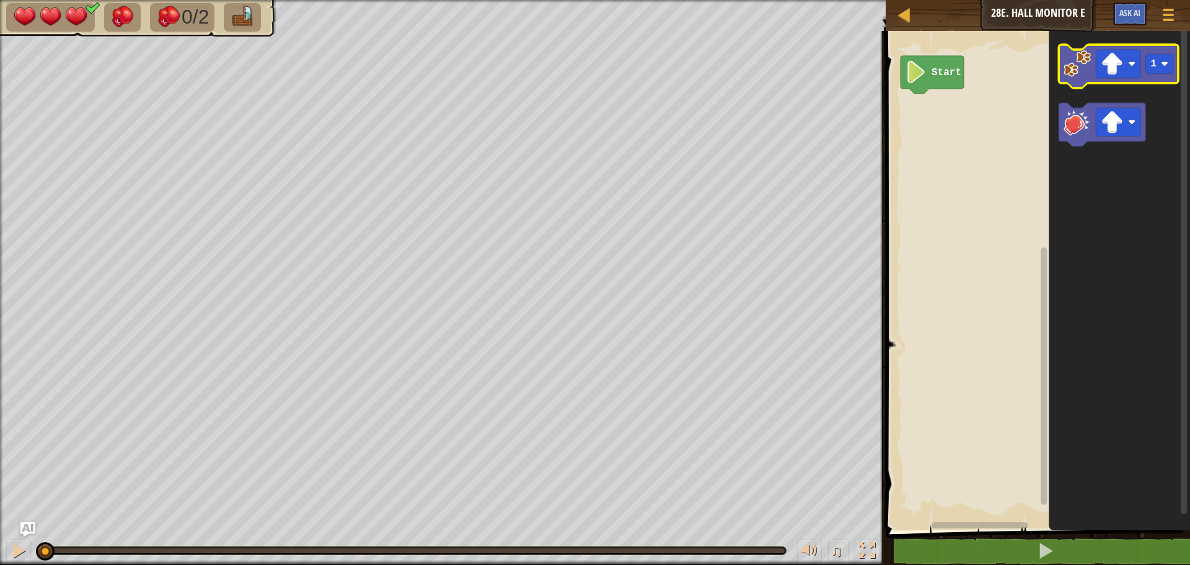
click at [1094, 77] on g "1" at bounding box center [1118, 66] width 120 height 43
click at [1081, 65] on image "Blockly Workspace" at bounding box center [1076, 63] width 27 height 27
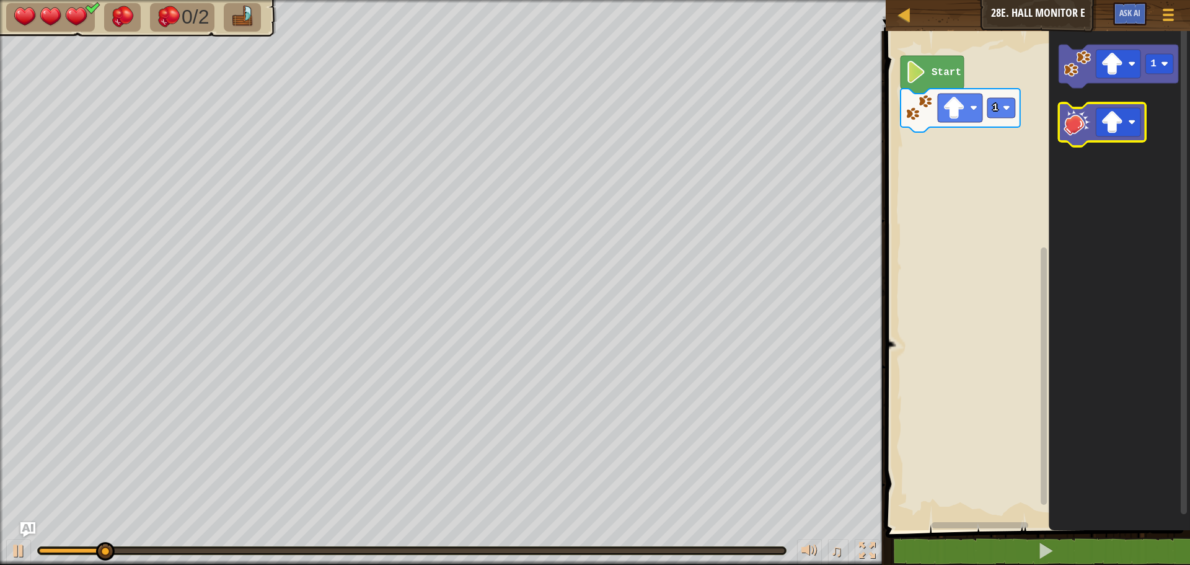
click at [1070, 124] on image "Blockly Workspace" at bounding box center [1076, 121] width 27 height 27
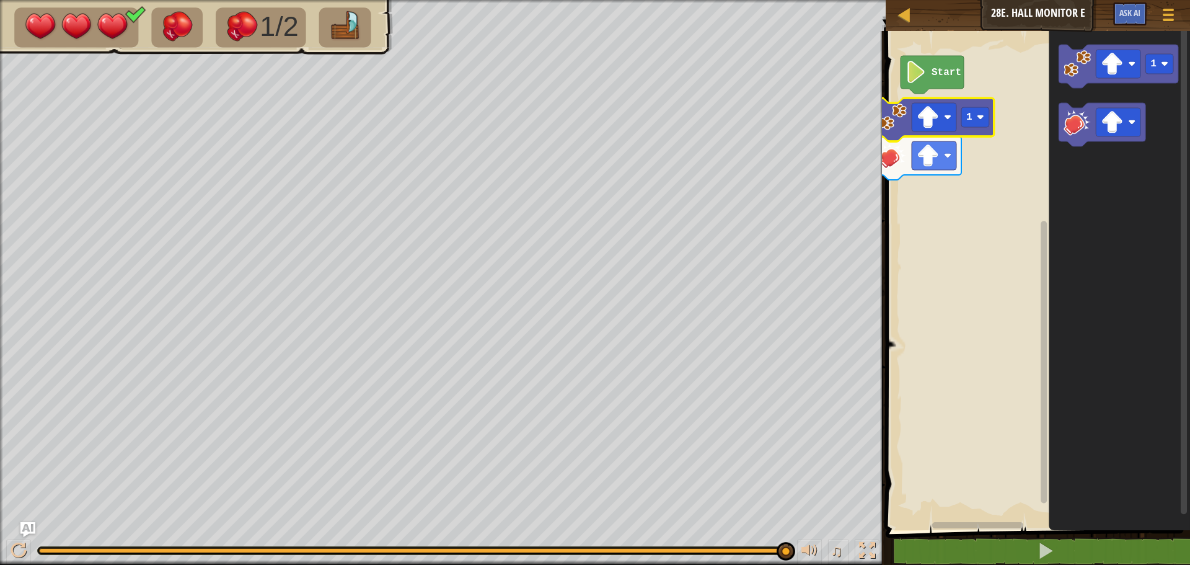
click at [1001, 115] on rect "Blockly Workspace" at bounding box center [1036, 277] width 308 height 505
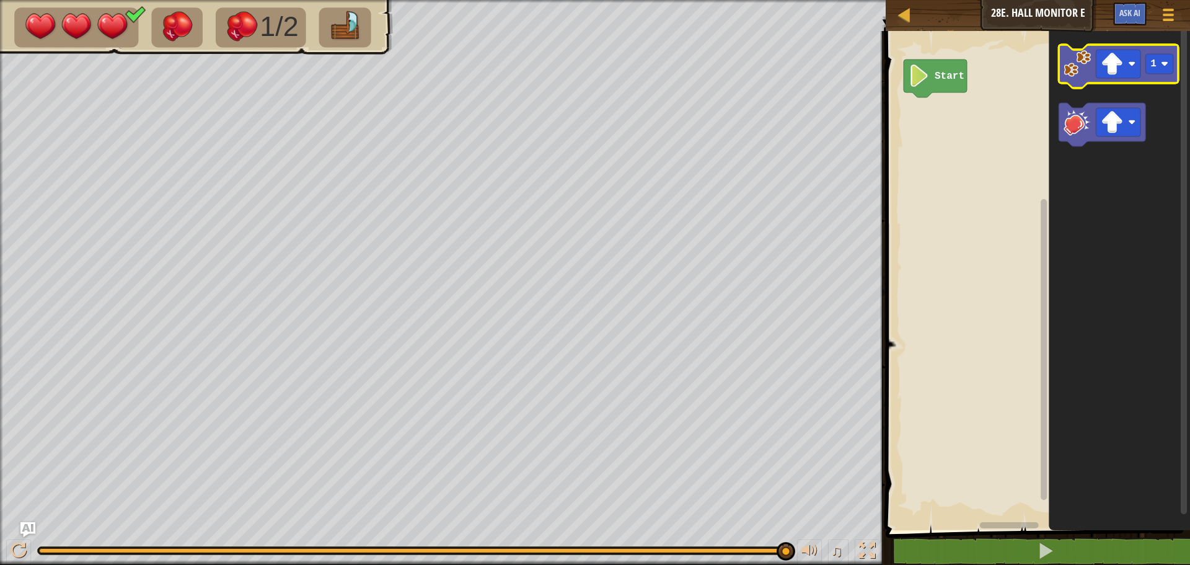
click at [1073, 75] on image "Blockly Workspace" at bounding box center [1076, 63] width 27 height 27
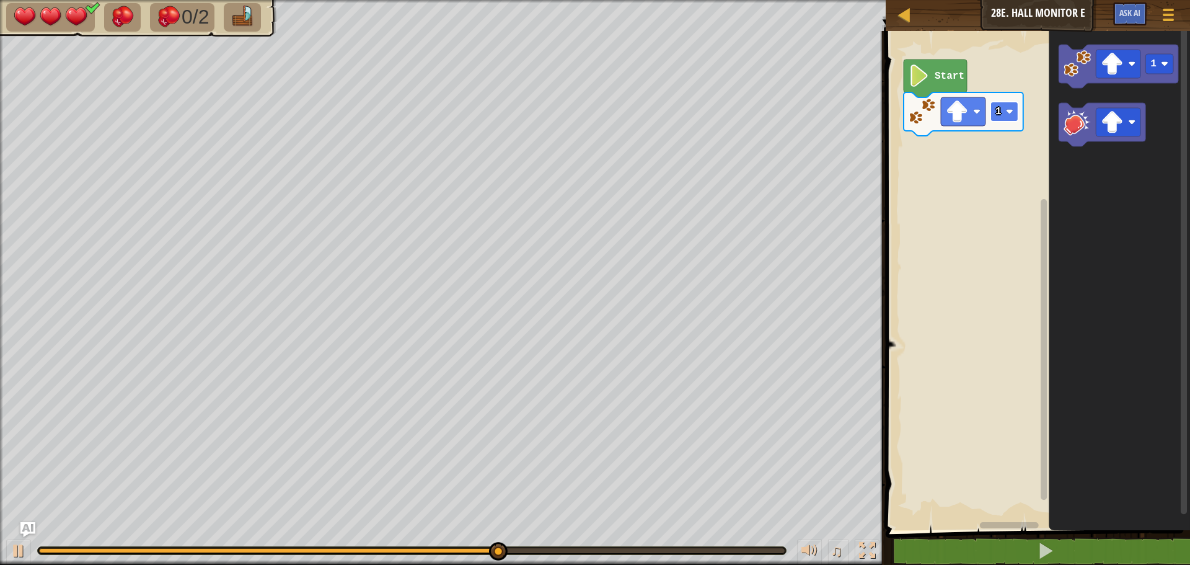
click at [1003, 115] on rect "Blockly Workspace" at bounding box center [1004, 112] width 28 height 20
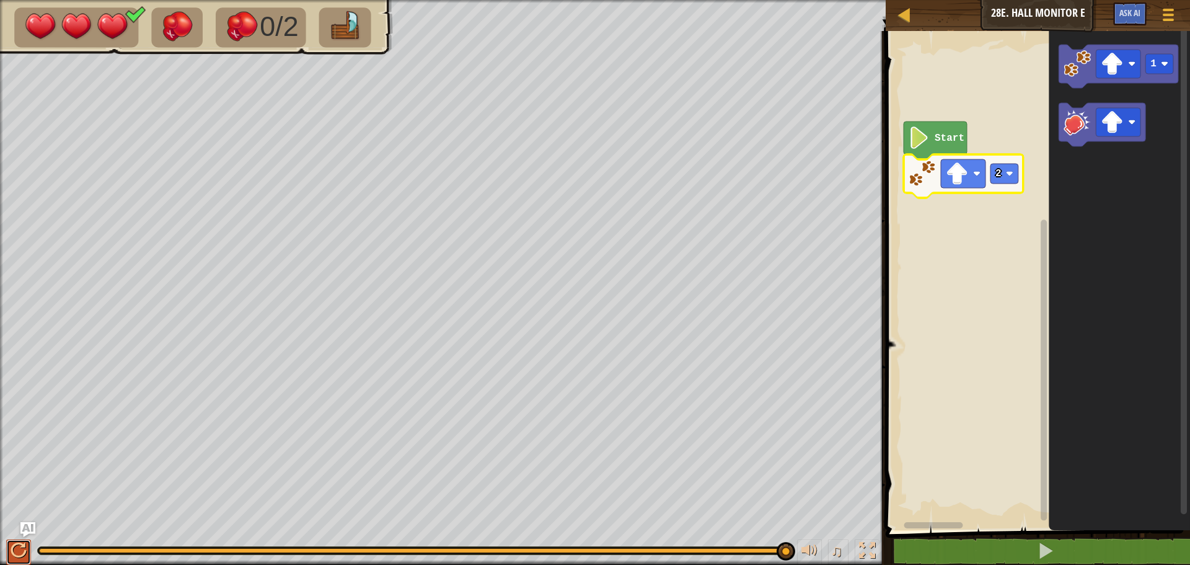
click at [18, 552] on div at bounding box center [19, 550] width 16 height 16
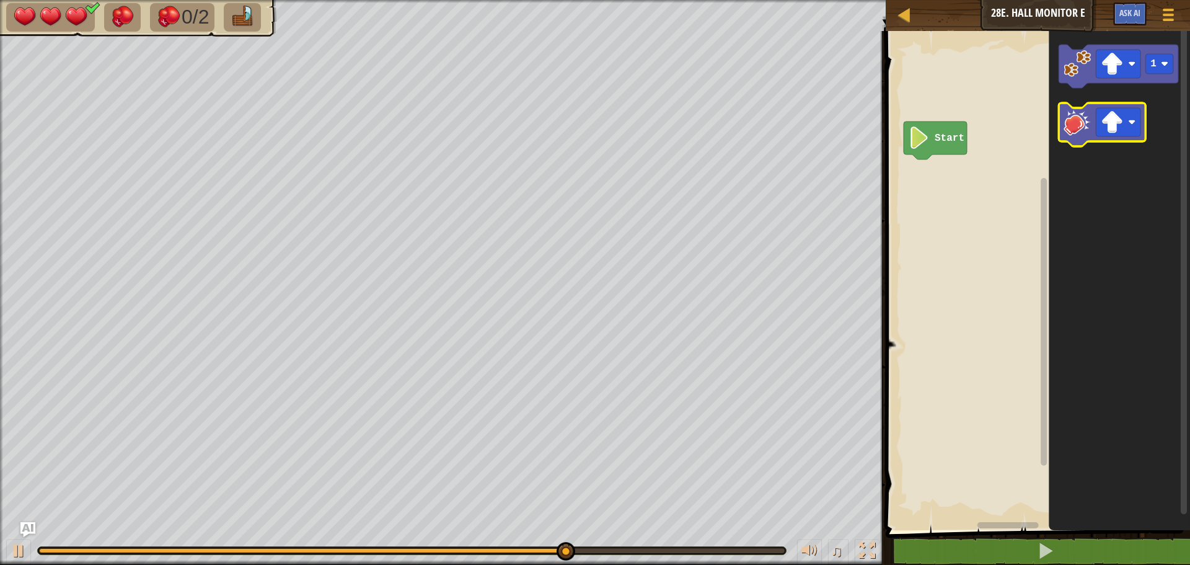
click at [1070, 120] on image "Blockly Workspace" at bounding box center [1076, 121] width 27 height 27
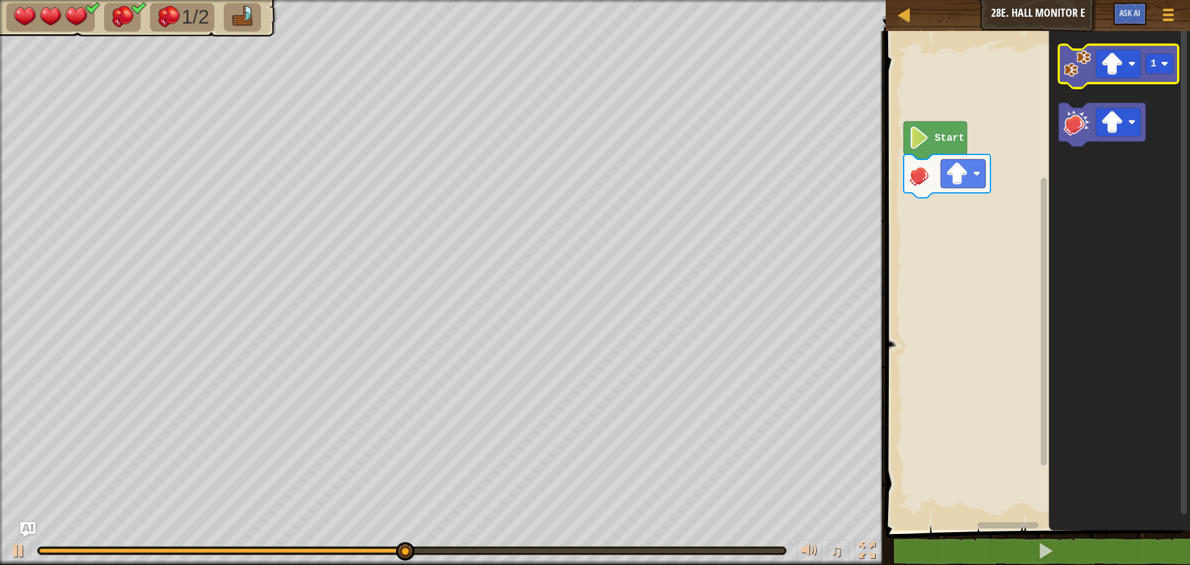
click at [1076, 76] on image "Blockly Workspace" at bounding box center [1076, 63] width 27 height 27
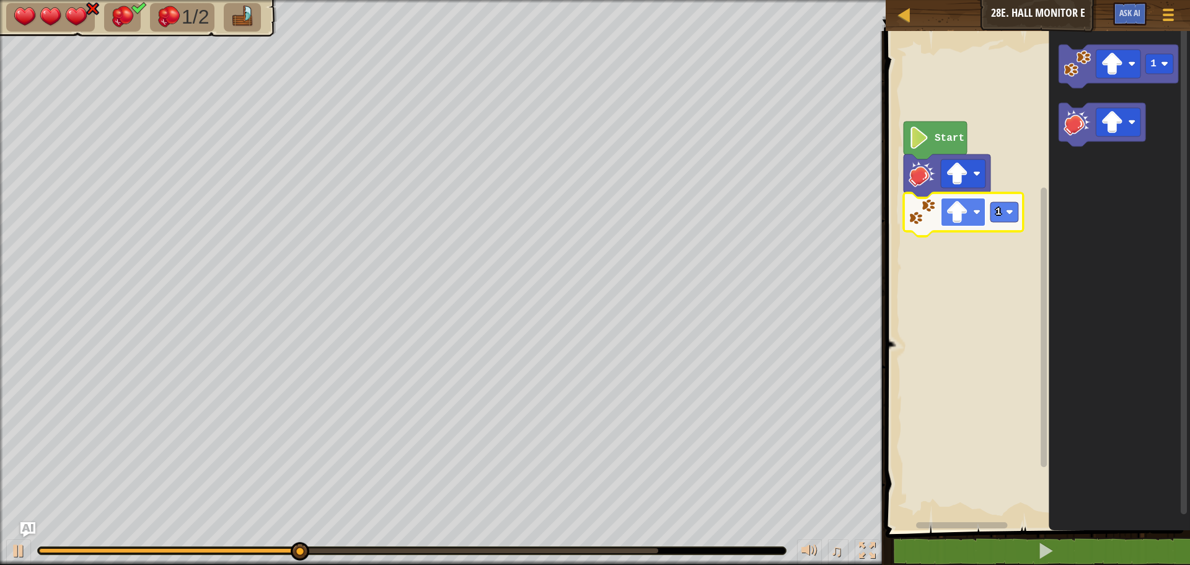
click at [961, 209] on image "Blockly Workspace" at bounding box center [957, 212] width 22 height 22
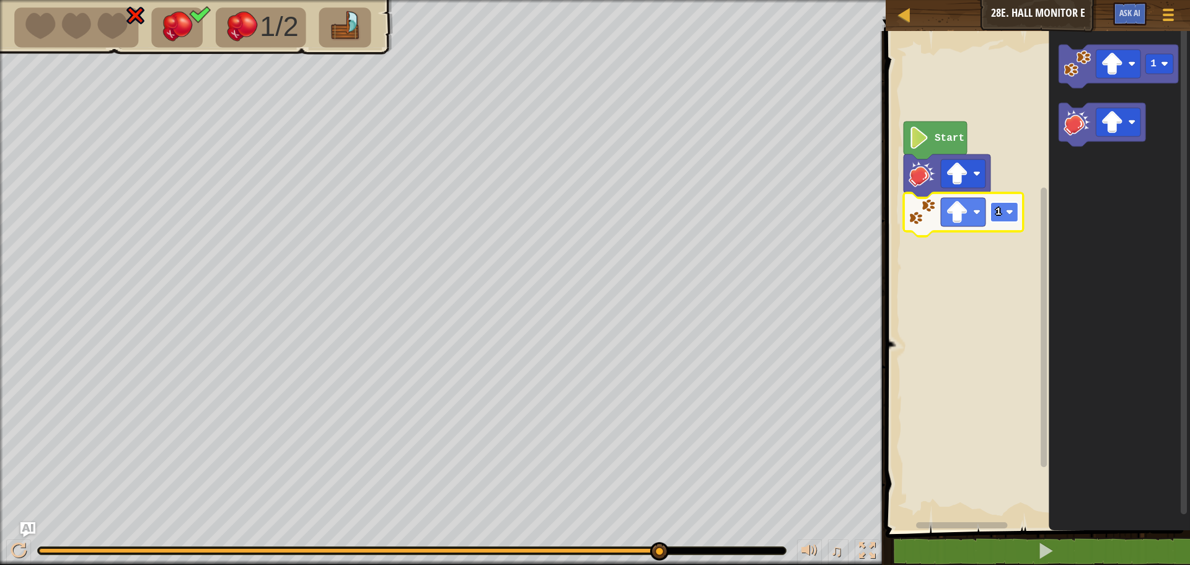
click at [1009, 208] on rect "Blockly Workspace" at bounding box center [1004, 212] width 28 height 20
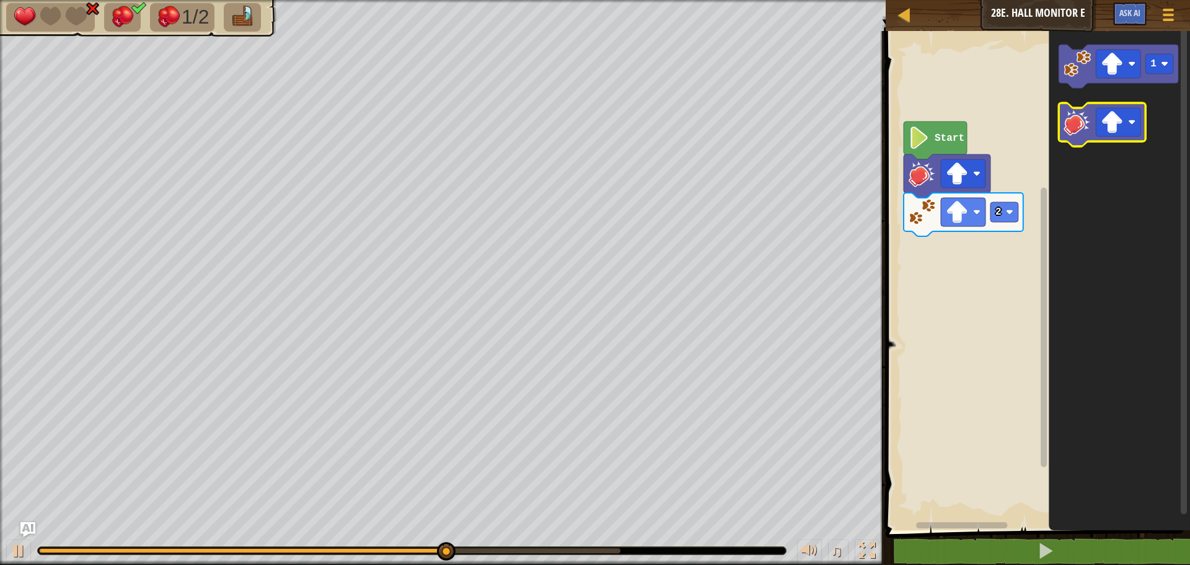
click at [1074, 138] on icon "Blockly Workspace" at bounding box center [1101, 124] width 87 height 43
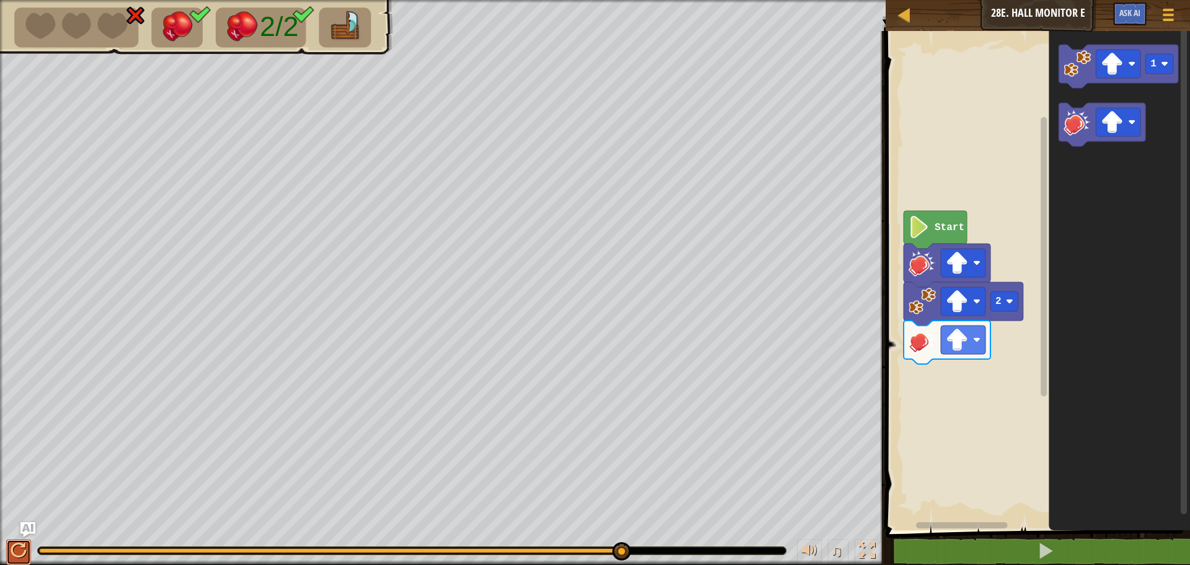
click at [22, 552] on div at bounding box center [19, 550] width 16 height 16
click at [1076, 132] on image "Blockly Workspace" at bounding box center [1076, 121] width 27 height 27
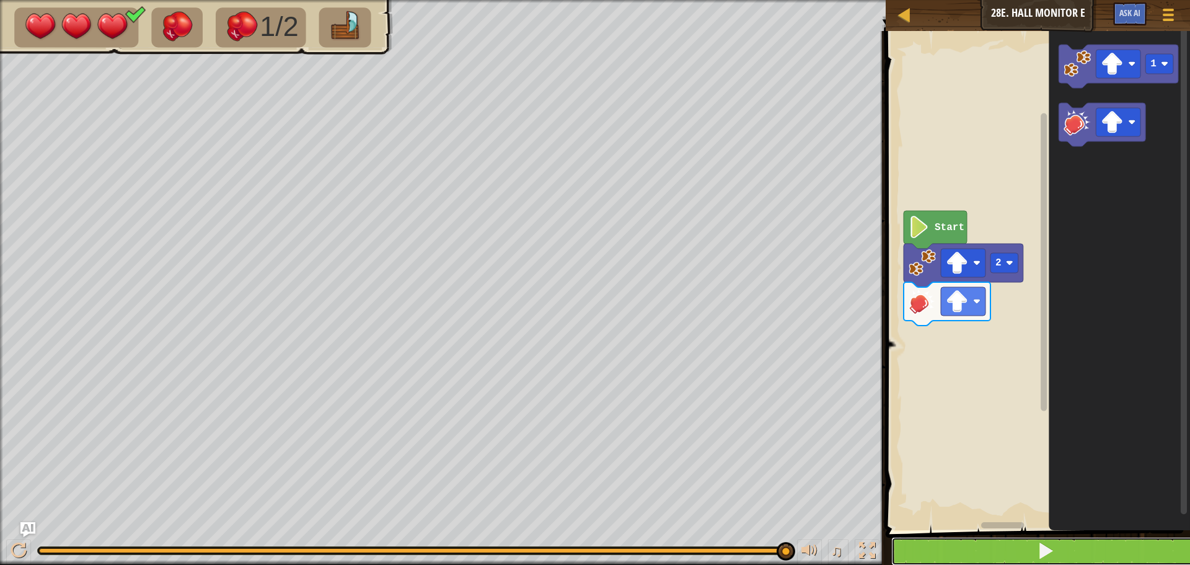
click at [992, 539] on button at bounding box center [1045, 551] width 308 height 29
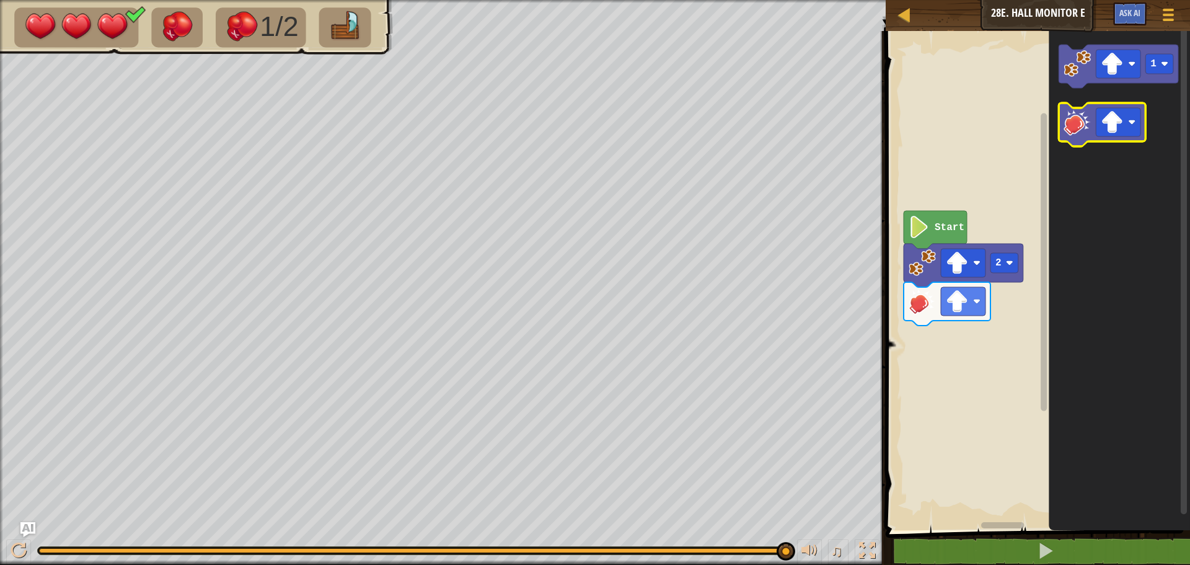
click at [1086, 138] on icon "Blockly Workspace" at bounding box center [1101, 124] width 87 height 43
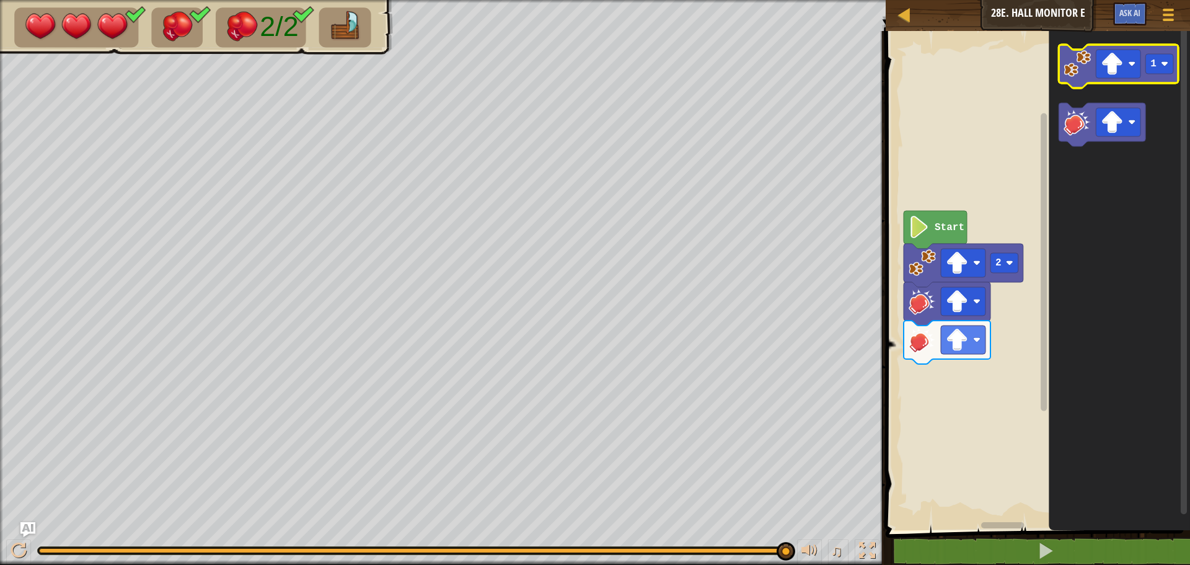
click at [1087, 77] on image "Blockly Workspace" at bounding box center [1076, 63] width 27 height 27
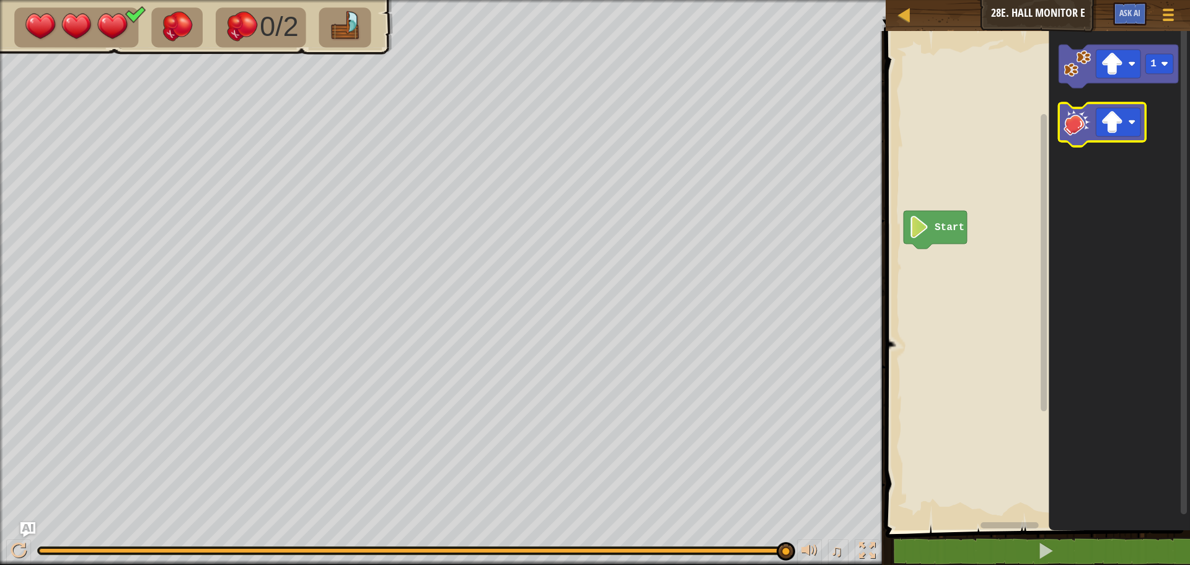
click at [1073, 127] on image "Blockly Workspace" at bounding box center [1076, 121] width 27 height 27
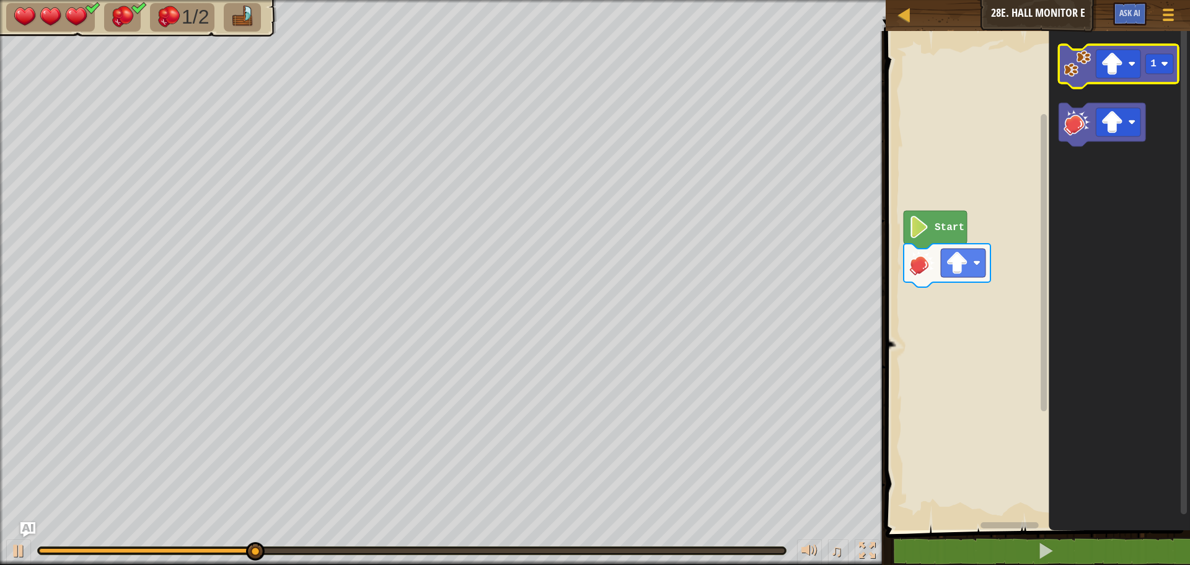
click at [1081, 61] on image "Blockly Workspace" at bounding box center [1076, 63] width 27 height 27
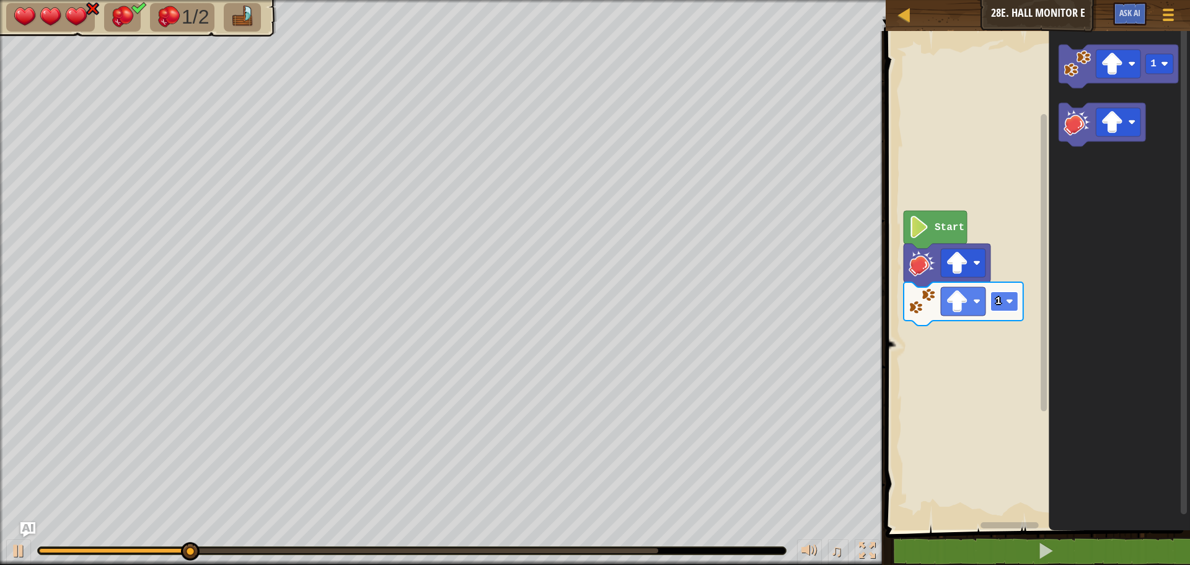
click at [1005, 307] on rect "Blockly Workspace" at bounding box center [1004, 301] width 28 height 20
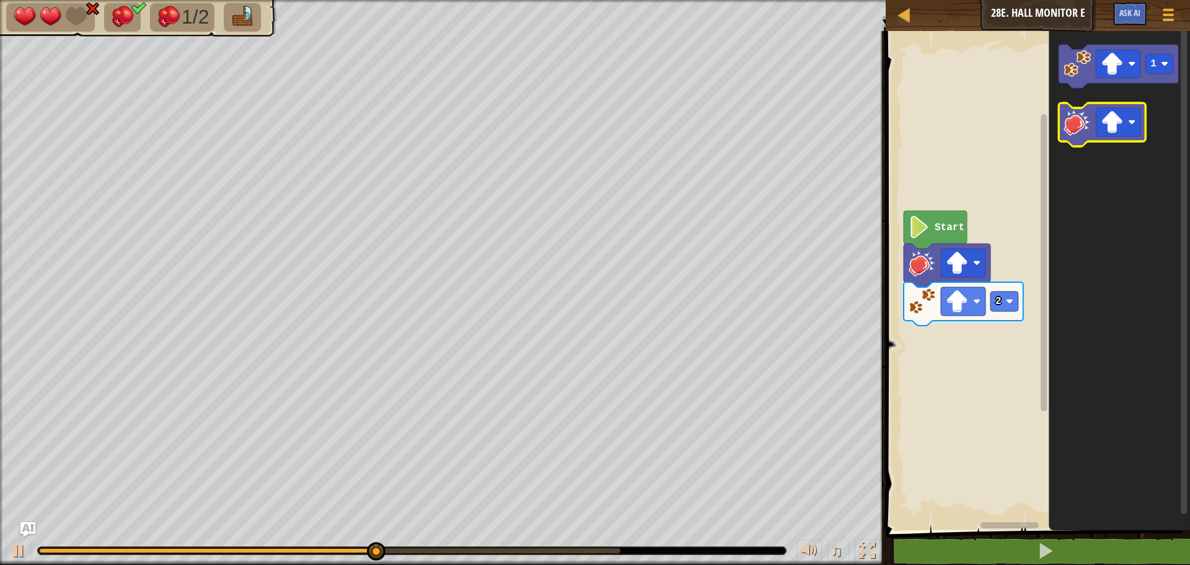
click at [1083, 138] on icon "Blockly Workspace" at bounding box center [1101, 124] width 87 height 43
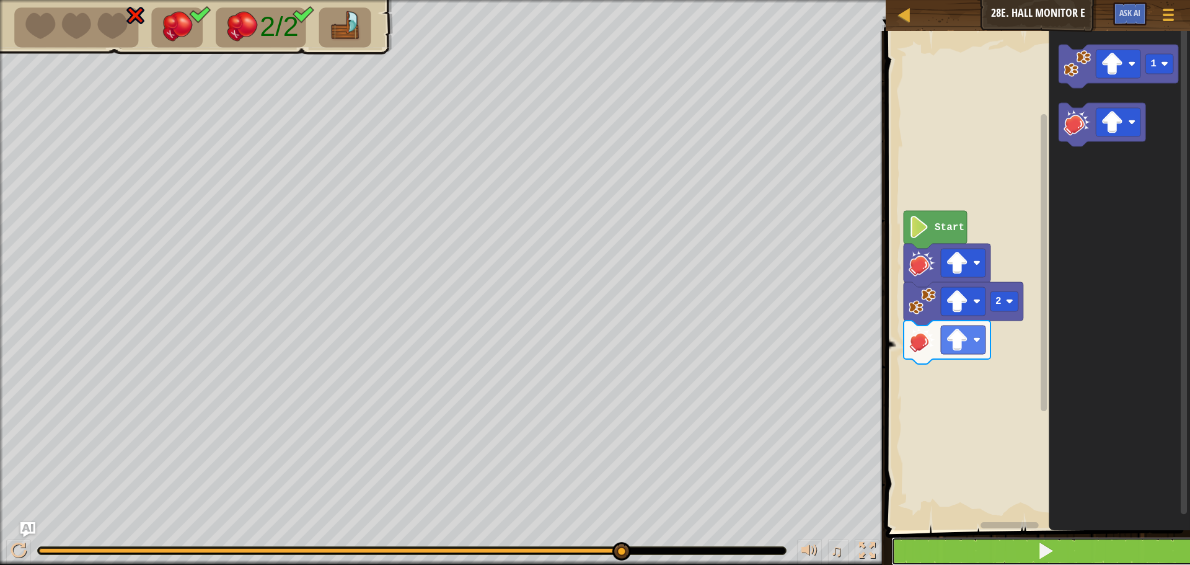
click at [999, 542] on button at bounding box center [1045, 551] width 308 height 29
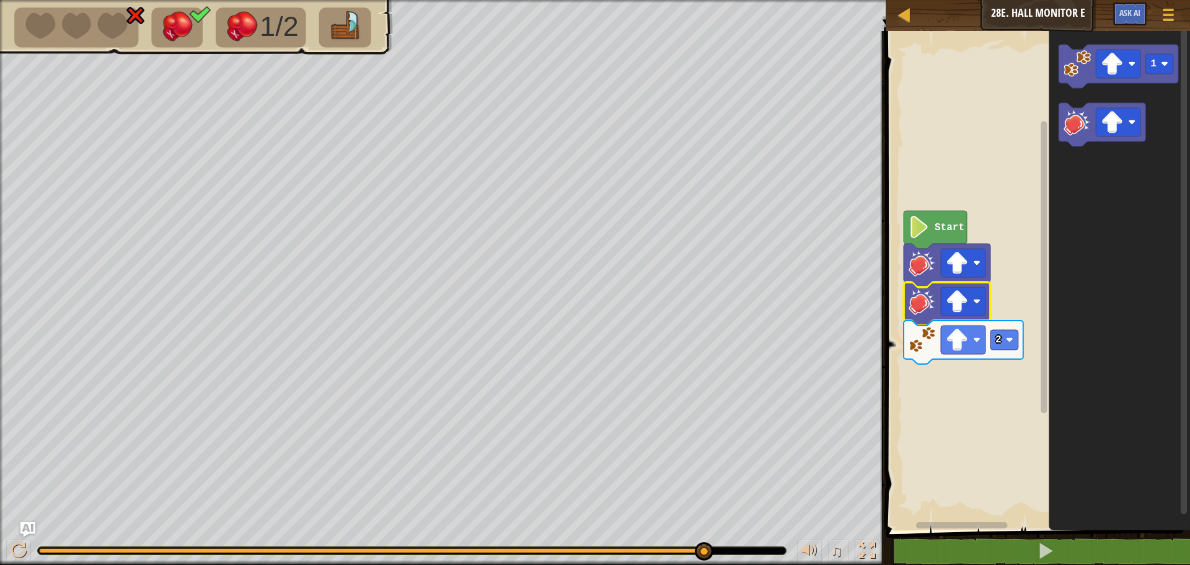
click at [1138, 527] on icon "Blockly Workspace" at bounding box center [1119, 277] width 141 height 505
click at [970, 299] on g "Blockly Workspace" at bounding box center [963, 301] width 45 height 29
drag, startPoint x: 1014, startPoint y: 539, endPoint x: 1055, endPoint y: 497, distance: 58.3
click at [1024, 540] on button at bounding box center [1045, 551] width 308 height 29
click at [29, 555] on button at bounding box center [18, 551] width 25 height 25
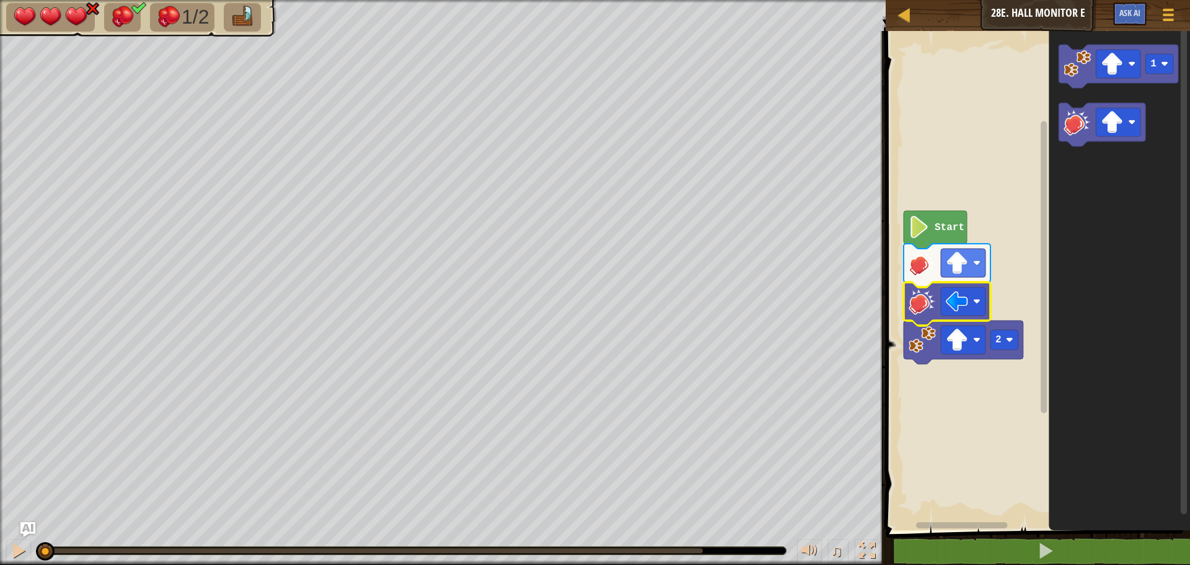
click at [15, 503] on div "1/2 ♫ Cougar 3 x: 14 y: 6 No target action: attack" at bounding box center [595, 282] width 1190 height 565
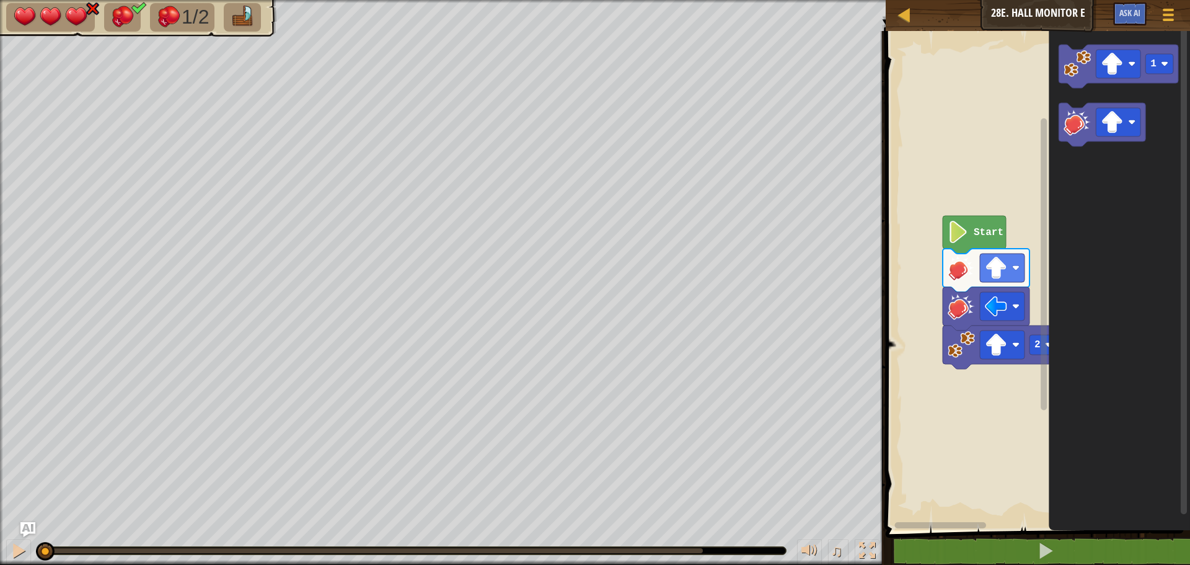
click at [926, 319] on rect "Blockly Workspace" at bounding box center [1036, 277] width 308 height 505
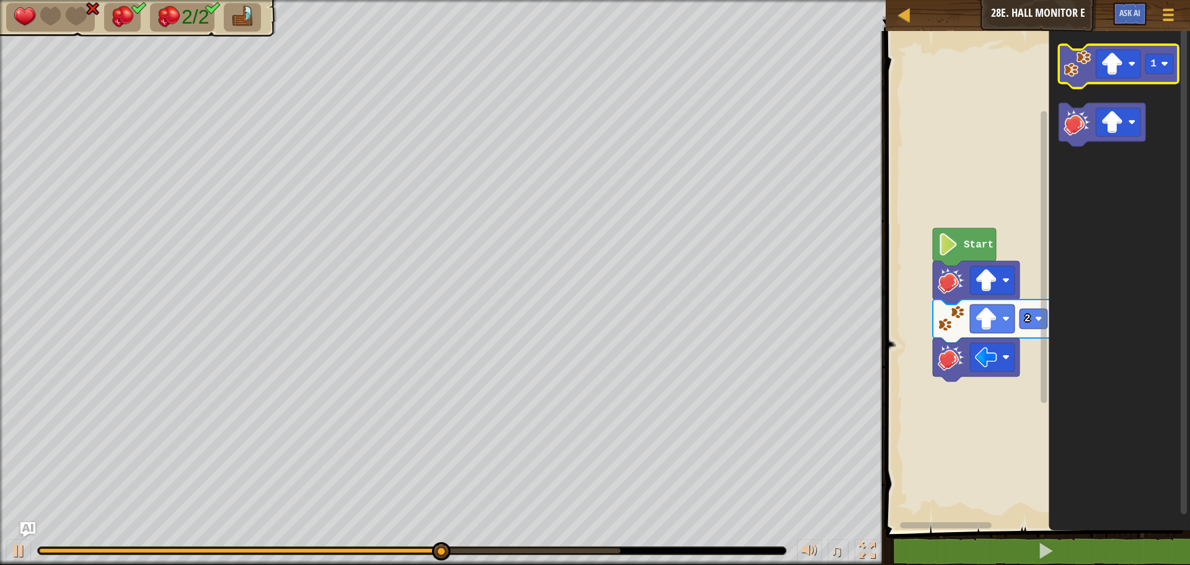
click at [1078, 76] on image "Blockly Workspace" at bounding box center [1076, 63] width 27 height 27
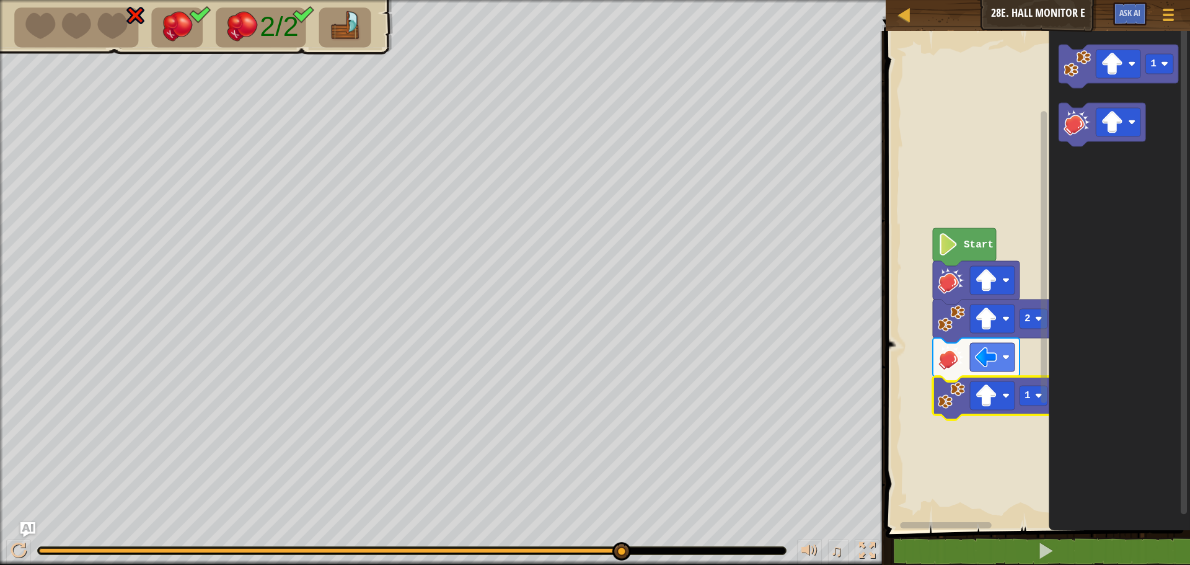
click at [938, 434] on rect "Blockly Workspace" at bounding box center [1036, 277] width 308 height 505
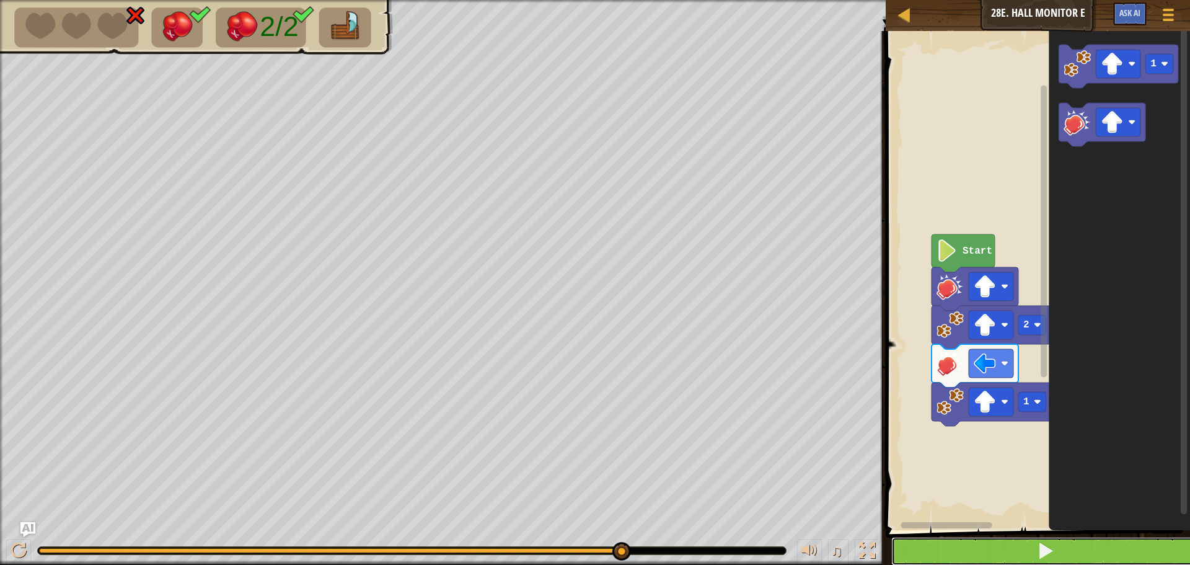
click at [923, 553] on button at bounding box center [1045, 551] width 308 height 29
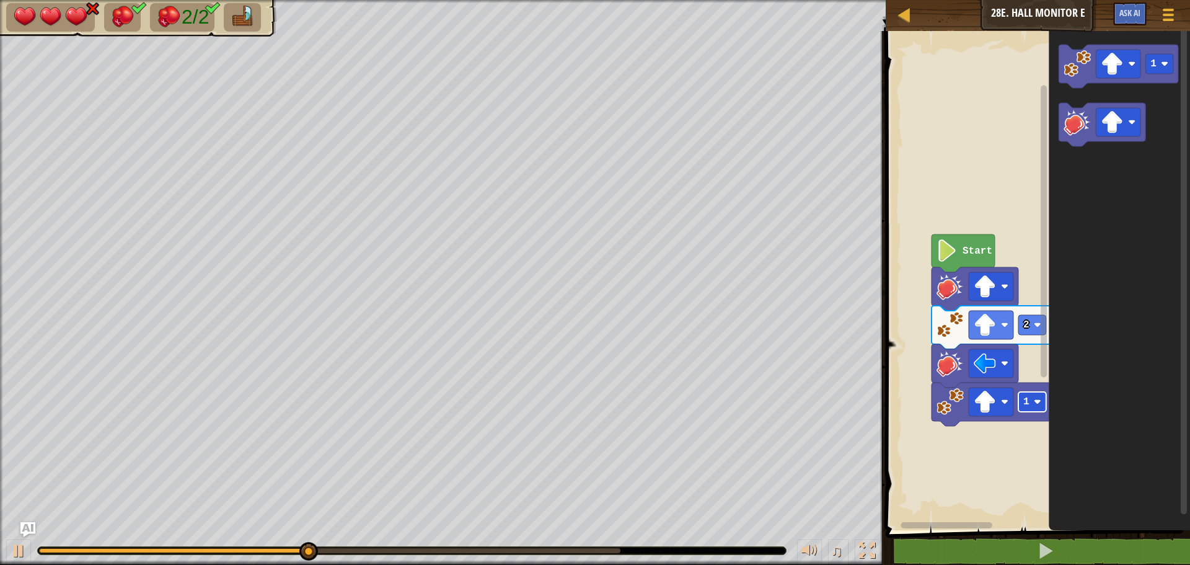
click at [1031, 401] on rect "Blockly Workspace" at bounding box center [1032, 402] width 28 height 20
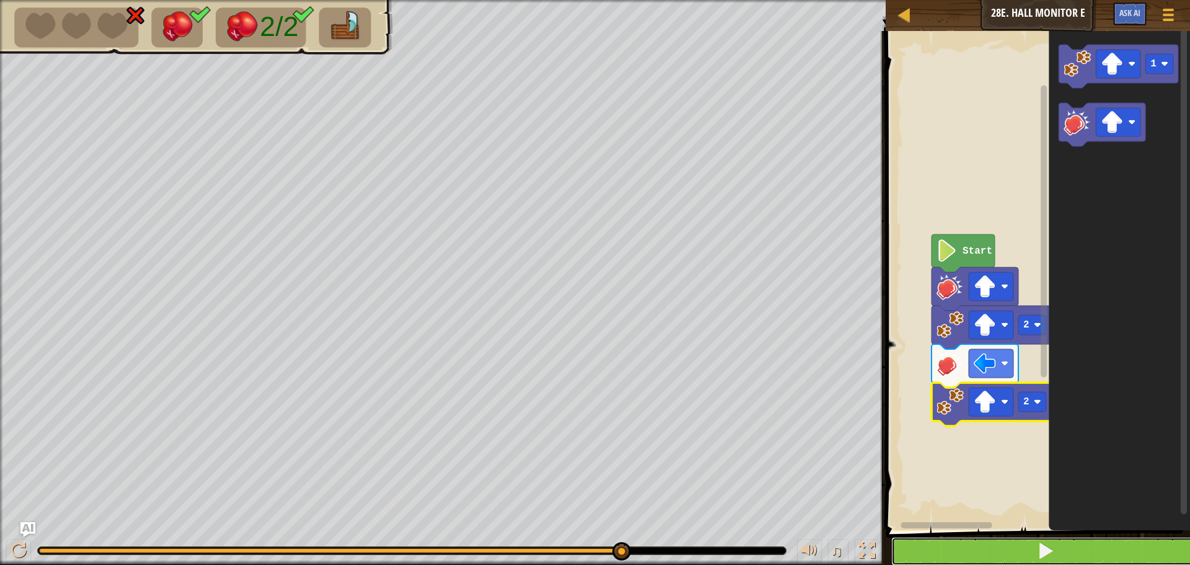
click at [1025, 550] on button at bounding box center [1045, 551] width 308 height 29
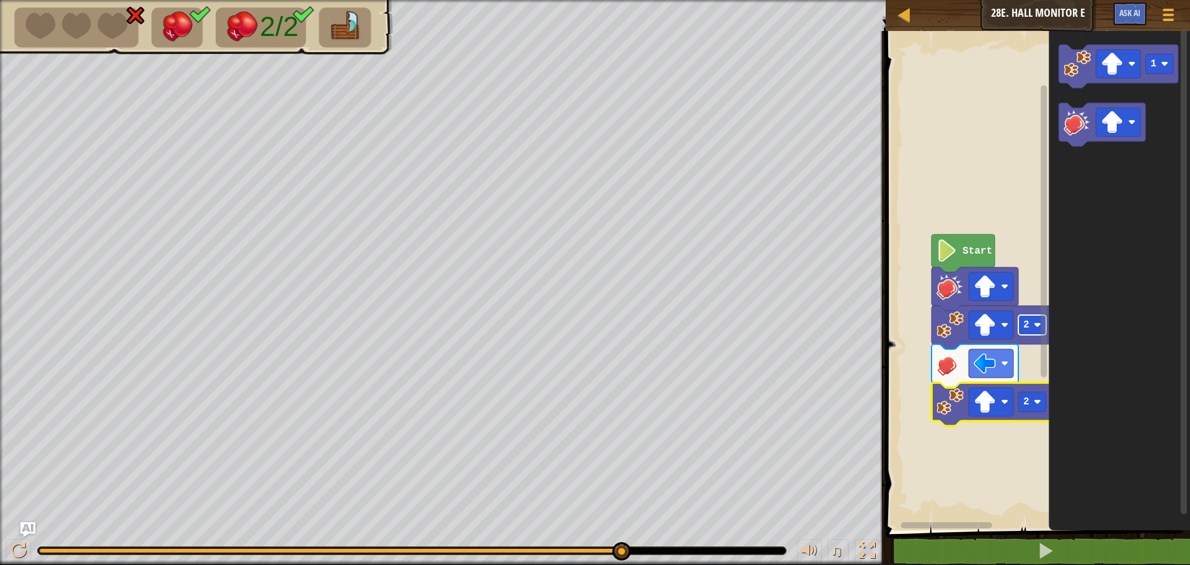
click at [1025, 323] on text "2" at bounding box center [1026, 324] width 6 height 11
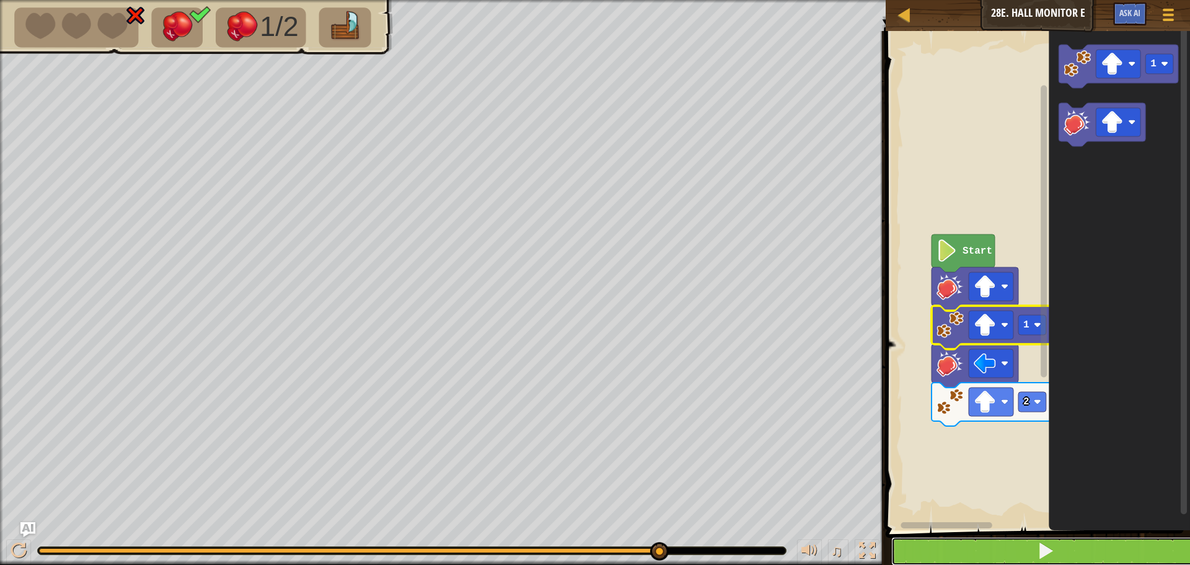
click at [1021, 556] on button at bounding box center [1045, 551] width 308 height 29
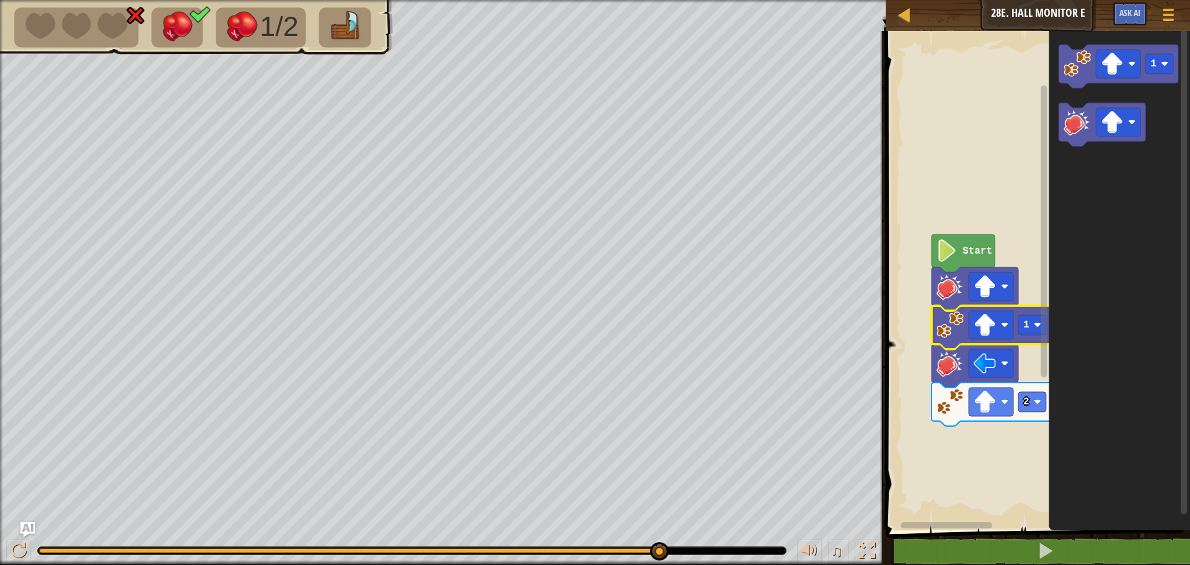
click at [1004, 212] on rect "Blockly Workspace" at bounding box center [1036, 277] width 308 height 505
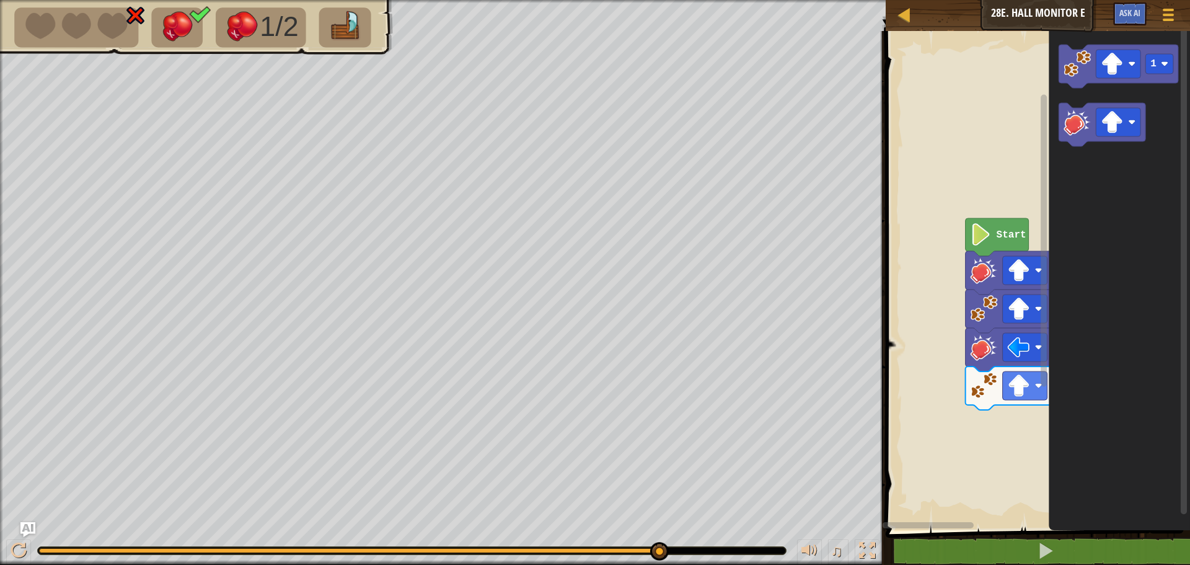
click at [1013, 207] on rect "Blockly Workspace" at bounding box center [1036, 277] width 308 height 505
click at [1005, 219] on rect "Blockly Workspace" at bounding box center [1036, 277] width 308 height 505
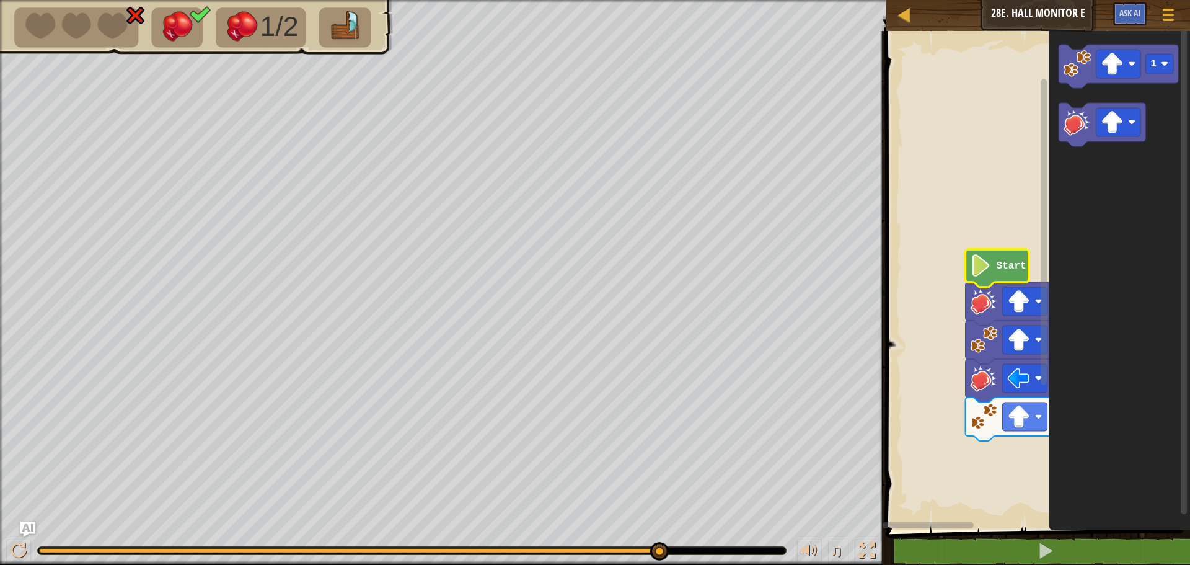
click at [770, 0] on html "Map Junior 28e. Hall Monitor E Game Menu Ask AI 1 ההההההההההההההההההההההההההההה…" at bounding box center [595, 0] width 1190 height 0
click at [833, 548] on span "♫" at bounding box center [836, 550] width 12 height 19
click at [828, 547] on button "♫" at bounding box center [838, 551] width 21 height 25
drag, startPoint x: 851, startPoint y: 543, endPoint x: 845, endPoint y: 542, distance: 6.5
drag, startPoint x: 845, startPoint y: 542, endPoint x: 805, endPoint y: 552, distance: 40.9
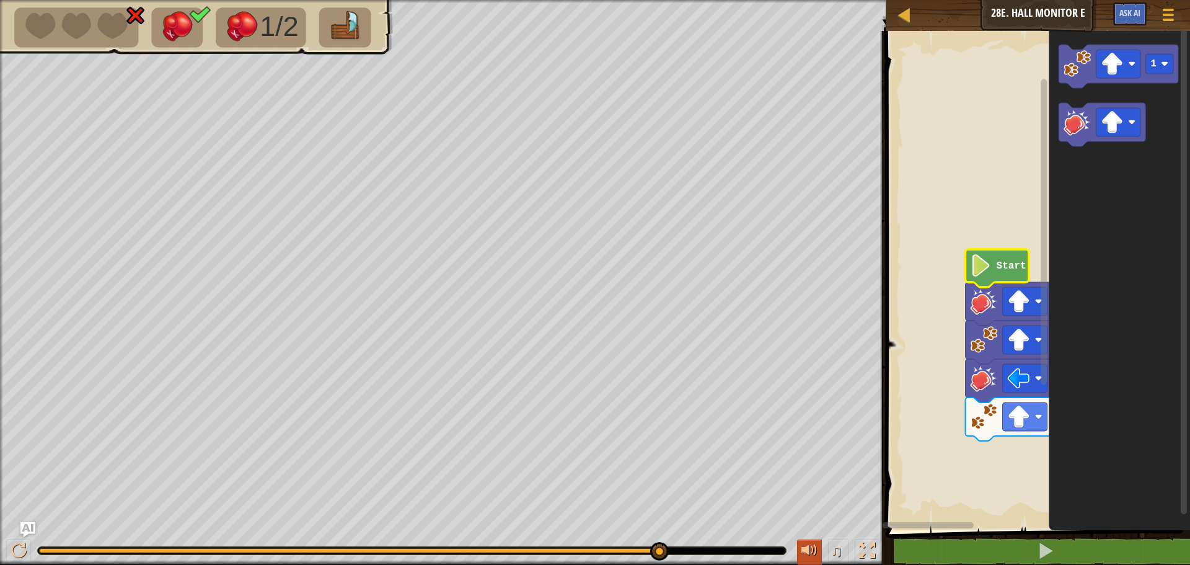
click at [805, 552] on div at bounding box center [809, 550] width 16 height 16
click at [811, 550] on div at bounding box center [809, 550] width 16 height 16
drag, startPoint x: 816, startPoint y: 546, endPoint x: 826, endPoint y: 543, distance: 10.2
click at [817, 546] on div at bounding box center [809, 550] width 16 height 16
drag, startPoint x: 826, startPoint y: 543, endPoint x: 834, endPoint y: 539, distance: 8.6
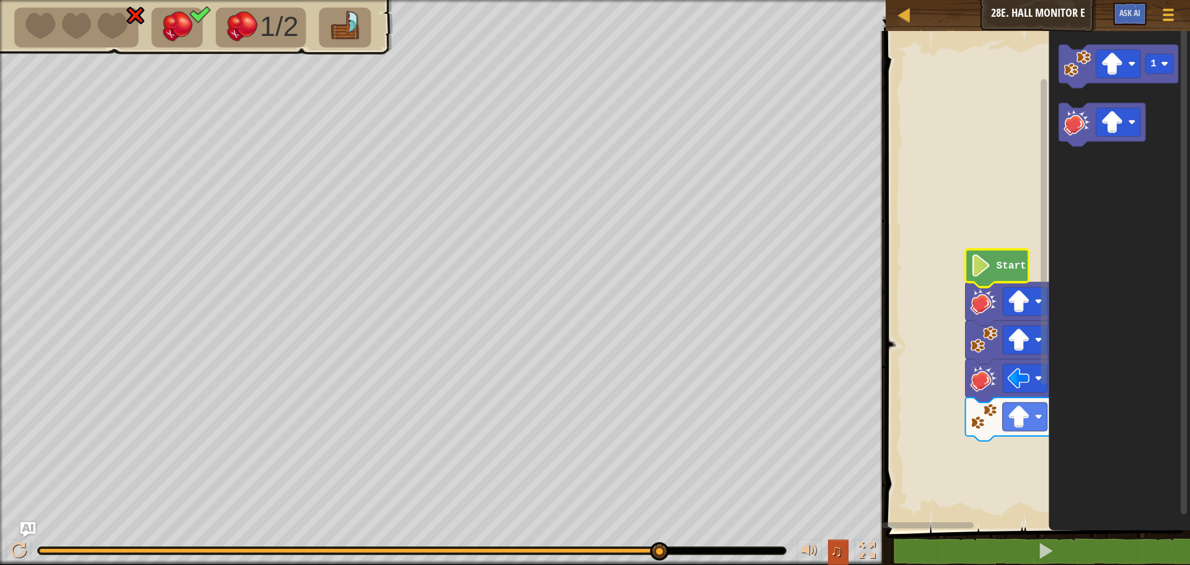
click at [827, 542] on div "♫" at bounding box center [835, 551] width 89 height 25
click at [834, 539] on button "♫" at bounding box center [838, 551] width 21 height 25
drag, startPoint x: 834, startPoint y: 539, endPoint x: 843, endPoint y: 529, distance: 13.6
click at [836, 537] on div "♫" at bounding box center [443, 547] width 886 height 37
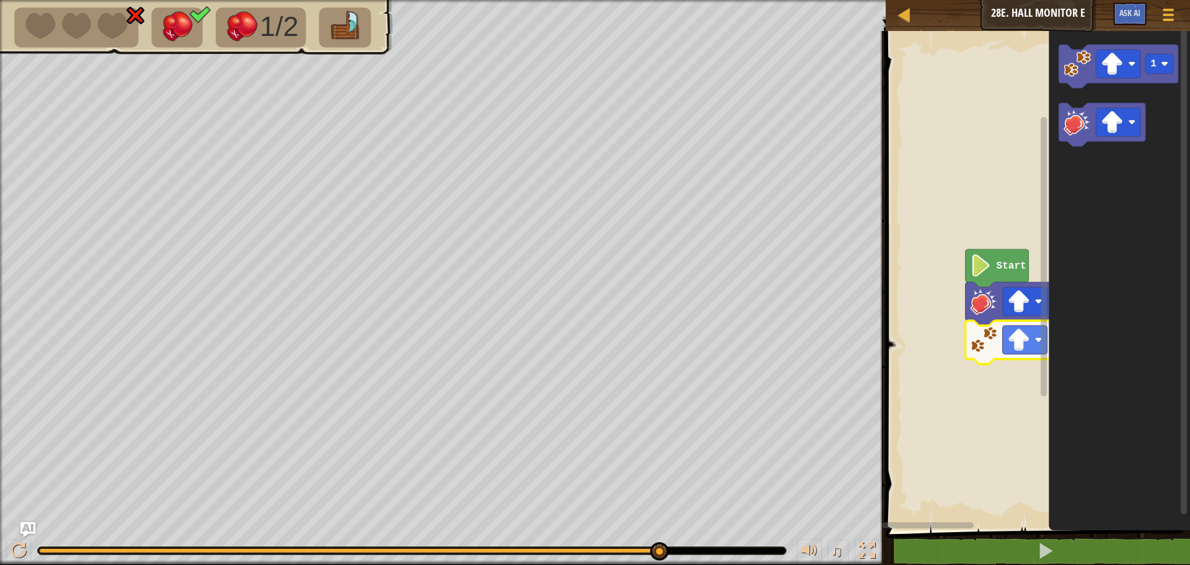
click at [980, 317] on icon "Blockly Workspace" at bounding box center [1008, 303] width 87 height 43
click at [967, 326] on icon "Blockly Workspace" at bounding box center [1025, 341] width 120 height 43
click at [966, 325] on icon "Blockly Workspace" at bounding box center [1025, 341] width 120 height 43
click at [975, 314] on g "1" at bounding box center [1025, 323] width 120 height 82
click at [975, 312] on image "Blockly Workspace" at bounding box center [983, 301] width 27 height 27
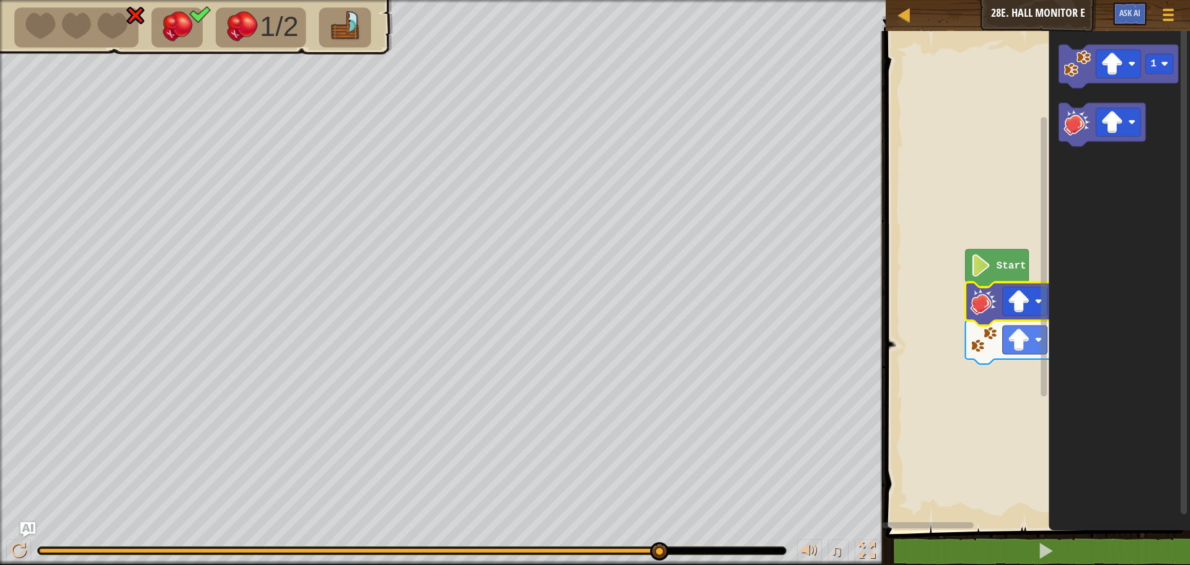
click at [975, 309] on image "Blockly Workspace" at bounding box center [983, 301] width 27 height 27
click at [976, 309] on image "Blockly Workspace" at bounding box center [983, 301] width 27 height 27
click at [976, 312] on image "Blockly Workspace" at bounding box center [983, 301] width 27 height 27
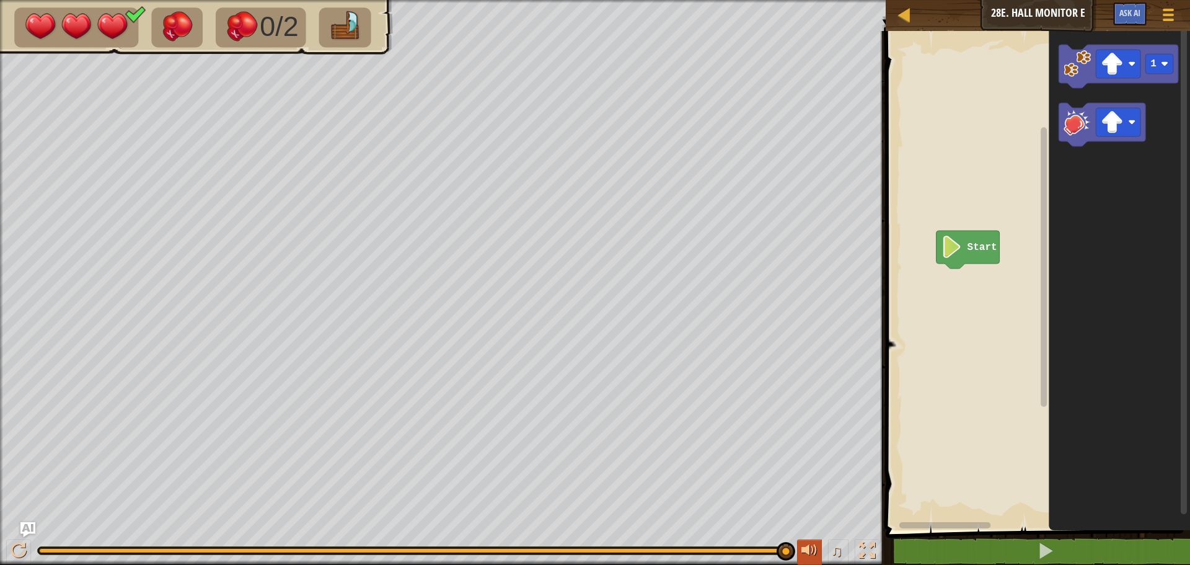
click at [805, 539] on div "♫" at bounding box center [443, 547] width 886 height 37
click at [807, 550] on div at bounding box center [809, 550] width 16 height 16
drag, startPoint x: 806, startPoint y: 553, endPoint x: 804, endPoint y: 562, distance: 9.0
click at [804, 562] on button at bounding box center [809, 551] width 25 height 25
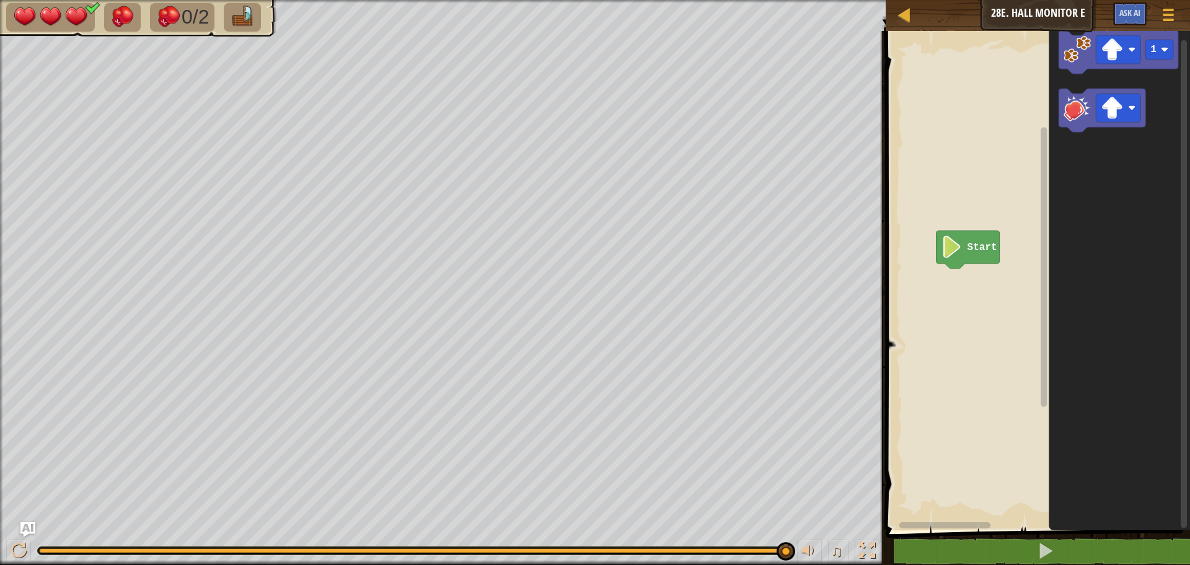
click at [1067, 45] on image "Blockly Workspace" at bounding box center [1076, 49] width 27 height 27
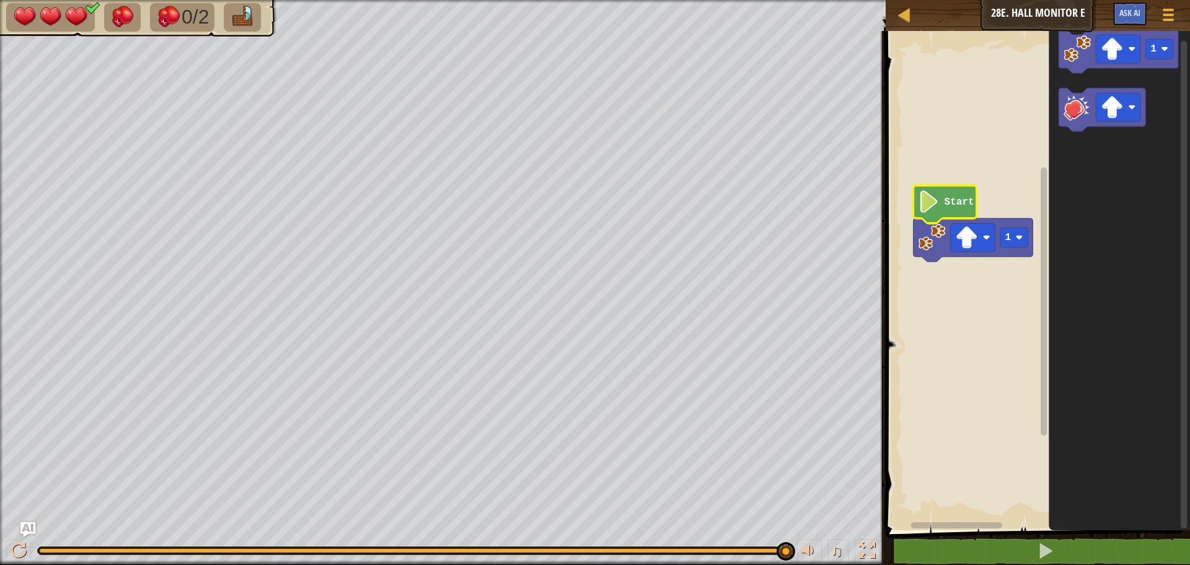
click at [960, 203] on text "Start" at bounding box center [959, 201] width 30 height 11
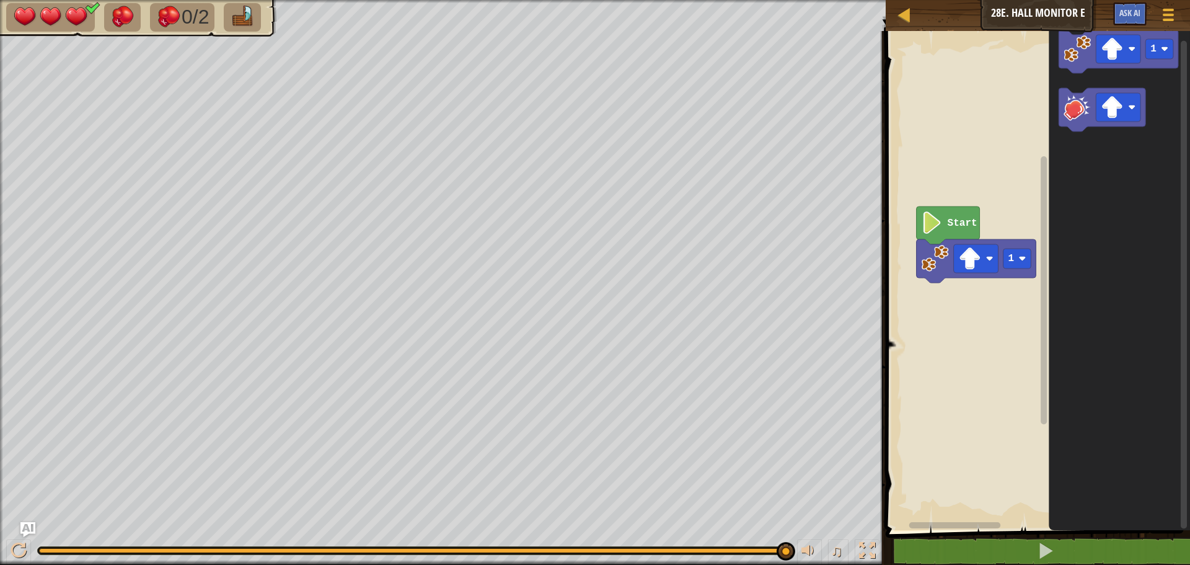
click at [1000, 537] on div "1 ההההההההההההההההההההההההההההההההההההההההההההההההההההההההההההההההההההההההההההה…" at bounding box center [1036, 322] width 308 height 570
click at [1000, 535] on div "1 ההההההההההההההההההההההההההההההההההההההההההההההההההההההההההההההההההההההההההההה…" at bounding box center [1036, 322] width 308 height 570
click at [1008, 532] on span at bounding box center [1039, 263] width 314 height 549
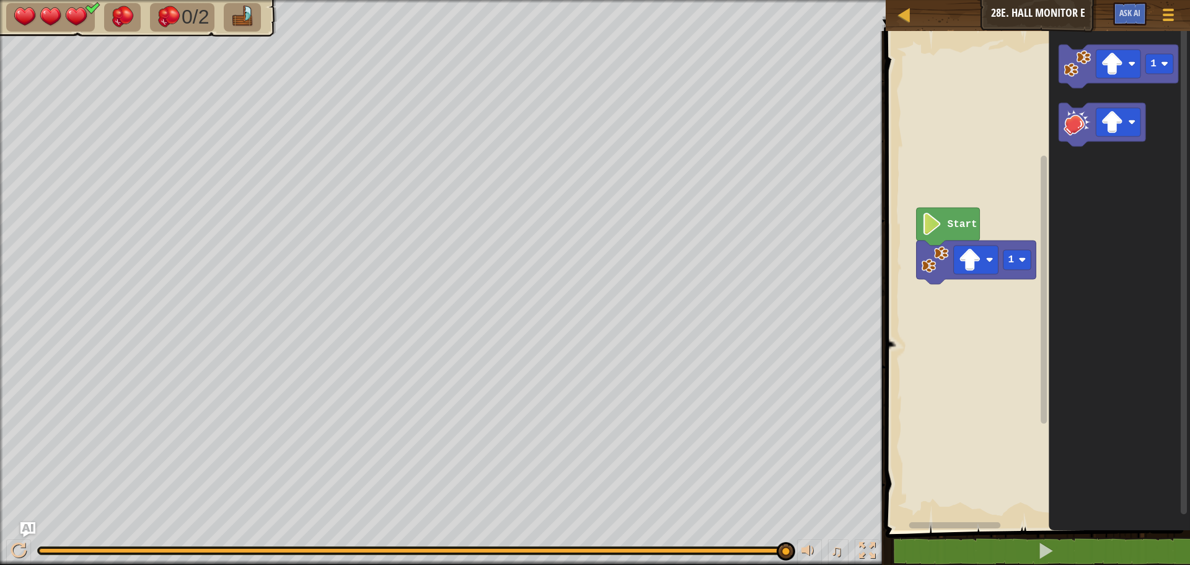
click at [1014, 257] on div "Start 1 1" at bounding box center [1036, 277] width 308 height 505
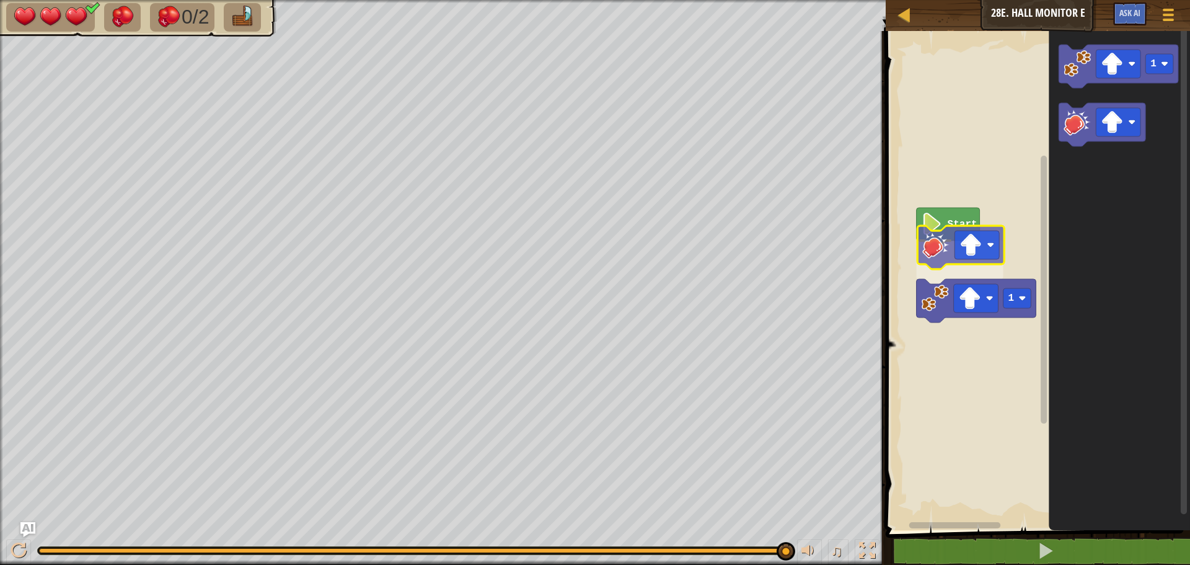
click at [938, 256] on div "Start 1 1" at bounding box center [1036, 277] width 308 height 505
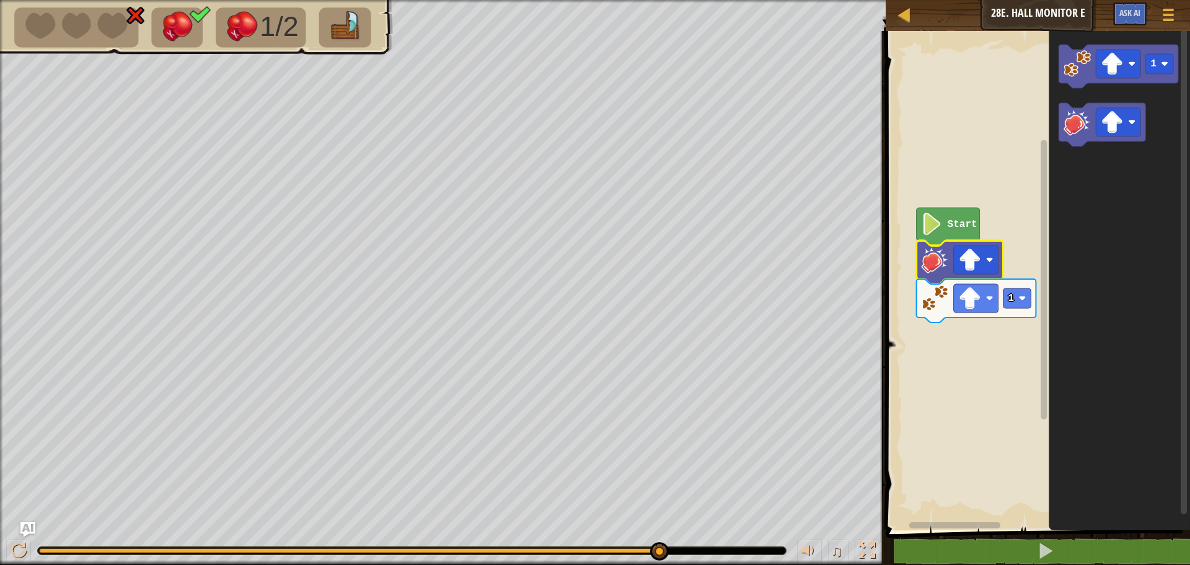
click at [911, 531] on span at bounding box center [1039, 263] width 314 height 549
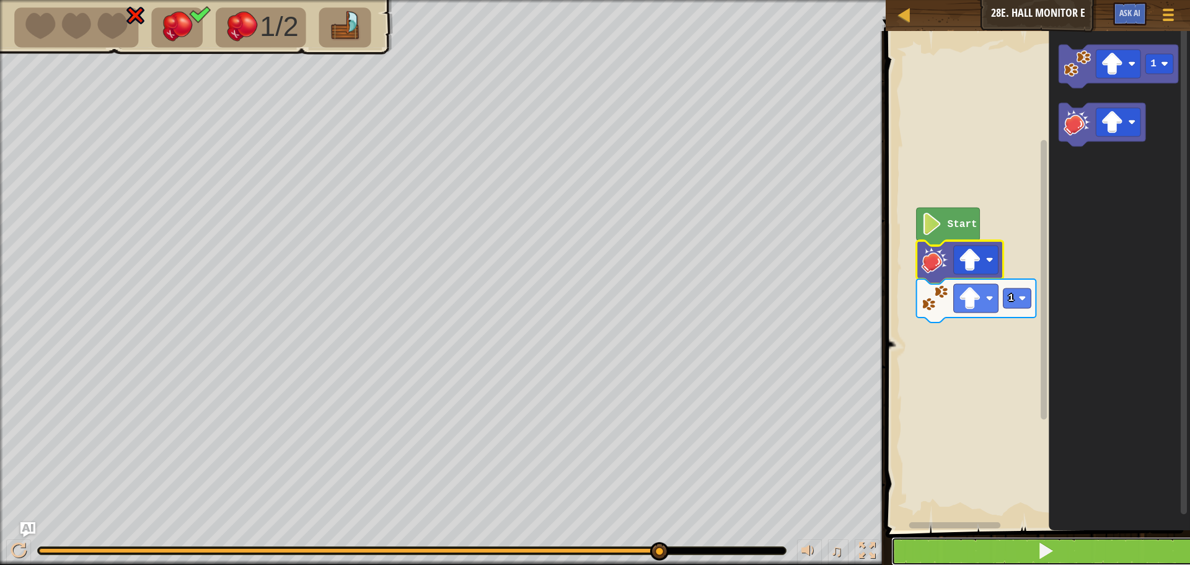
click at [910, 547] on button at bounding box center [1045, 551] width 308 height 29
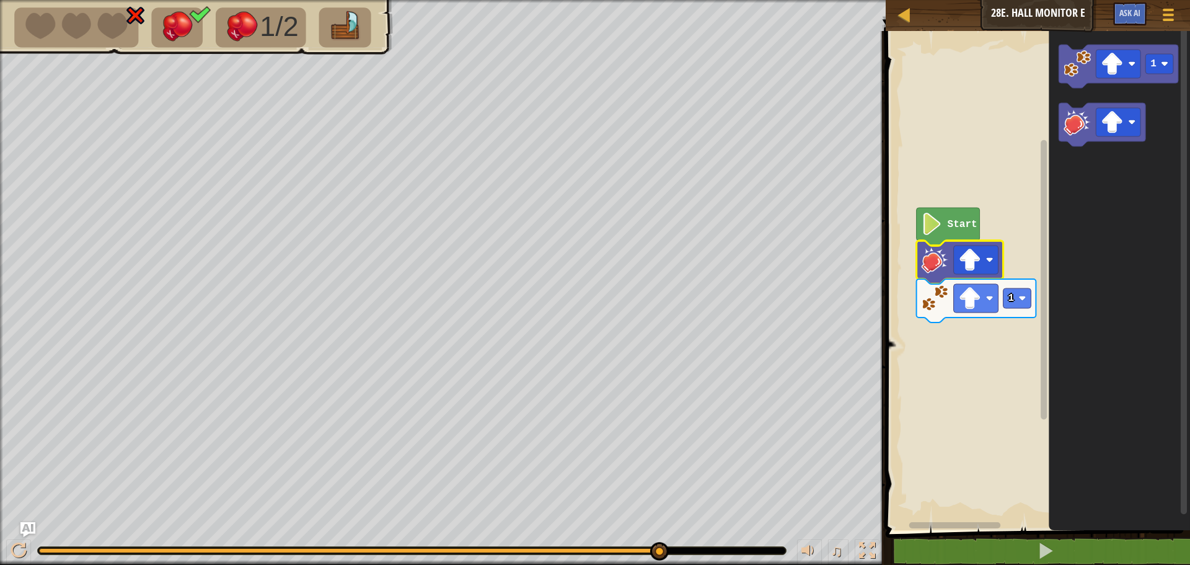
drag, startPoint x: 37, startPoint y: 574, endPoint x: 24, endPoint y: 594, distance: 23.7
click at [24, 0] on html "Map Junior 28e. Hall Monitor E Game Menu Ask AI 1 ההההההההההההההההההההההההההההה…" at bounding box center [595, 0] width 1190 height 0
click at [22, 560] on button at bounding box center [18, 551] width 25 height 25
click at [882, 544] on div "♫" at bounding box center [443, 547] width 886 height 37
drag, startPoint x: 666, startPoint y: 564, endPoint x: 542, endPoint y: 565, distance: 123.9
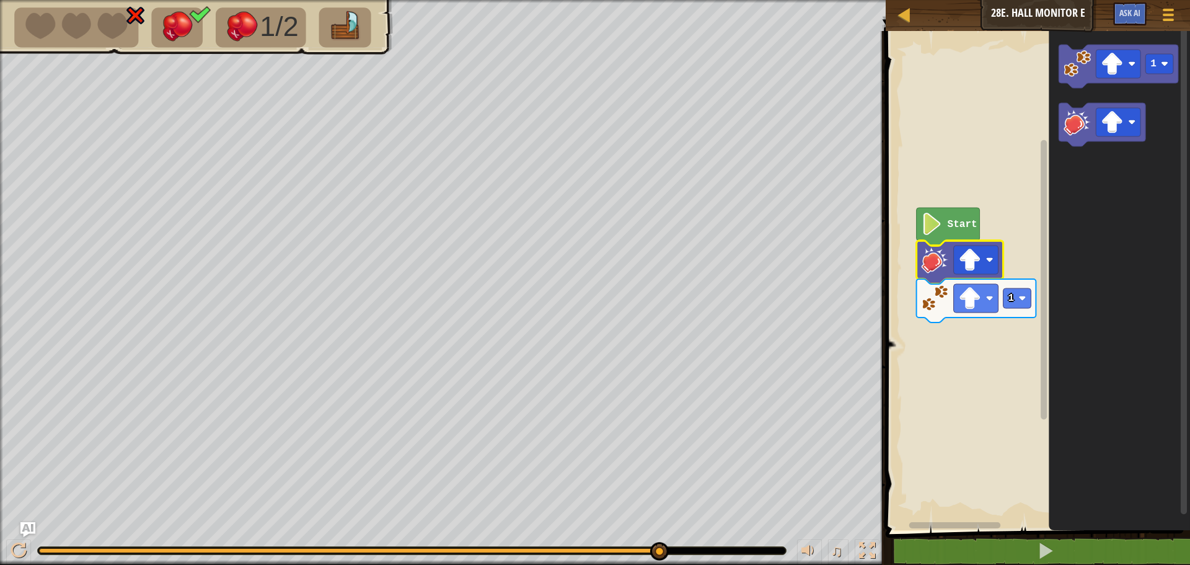
click at [544, 563] on div "♫" at bounding box center [443, 547] width 886 height 37
click at [540, 0] on html "Map Junior 28e. Hall Monitor E Game Menu Ask AI 1 ההההההההההההההההההההההההההההה…" at bounding box center [595, 0] width 1190 height 0
click at [742, 0] on html "Map Junior 28e. Hall Monitor E Game Menu Ask AI 1 ההההההההההההההההההההההההההההה…" at bounding box center [595, 0] width 1190 height 0
drag, startPoint x: 735, startPoint y: 559, endPoint x: 731, endPoint y: 569, distance: 10.8
